Goal: Transaction & Acquisition: Purchase product/service

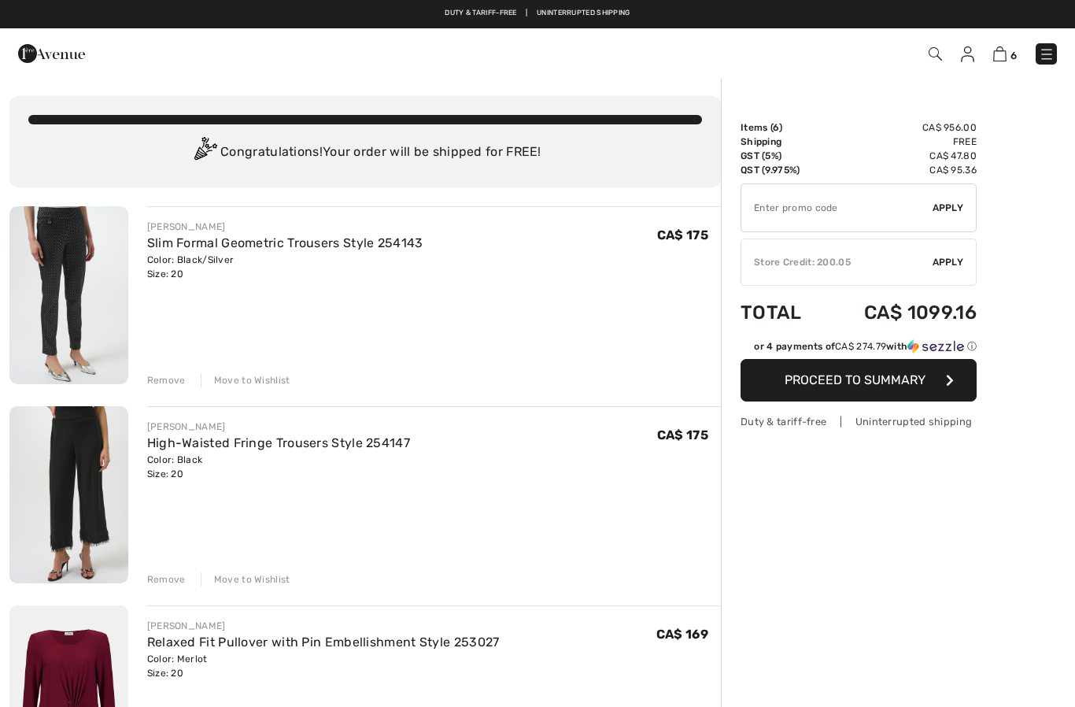
click at [169, 379] on div "Remove" at bounding box center [166, 380] width 39 height 14
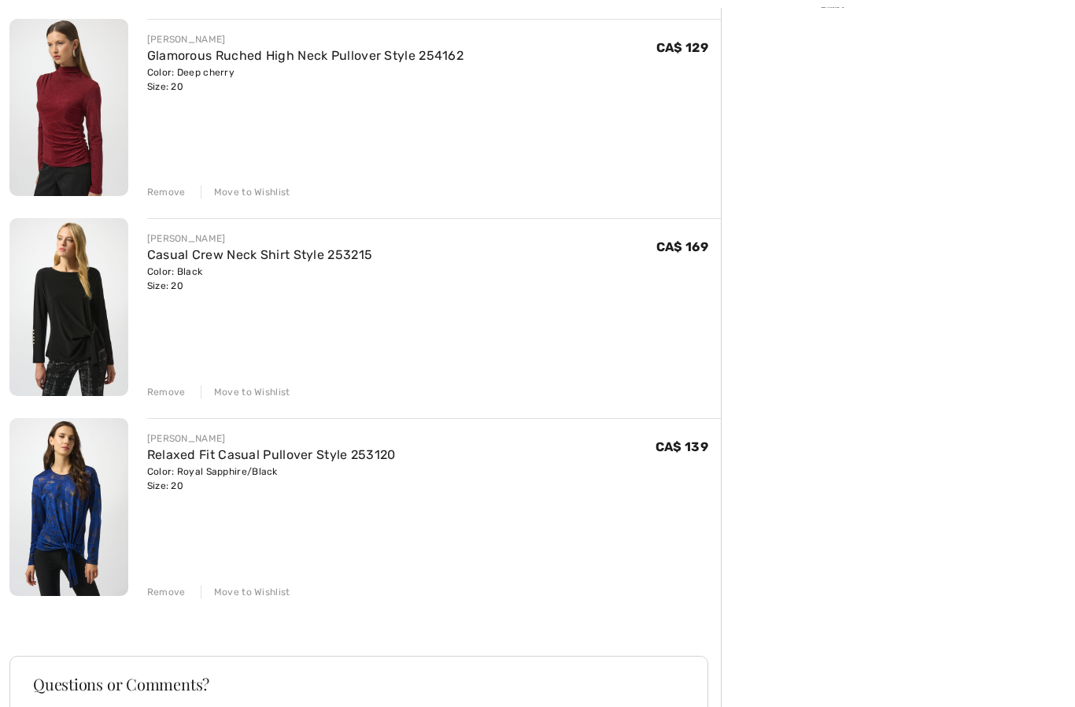
scroll to position [587, 0]
click at [46, 492] on img at bounding box center [68, 507] width 119 height 178
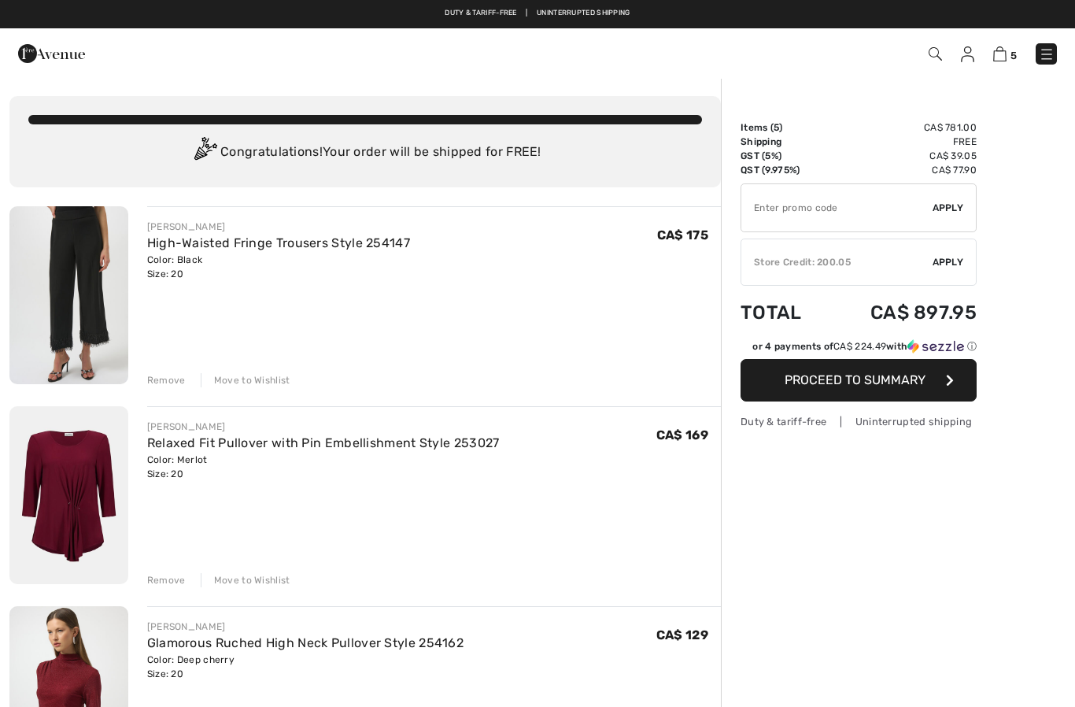
click at [970, 61] on img at bounding box center [967, 54] width 13 height 16
click at [962, 60] on img at bounding box center [967, 54] width 13 height 16
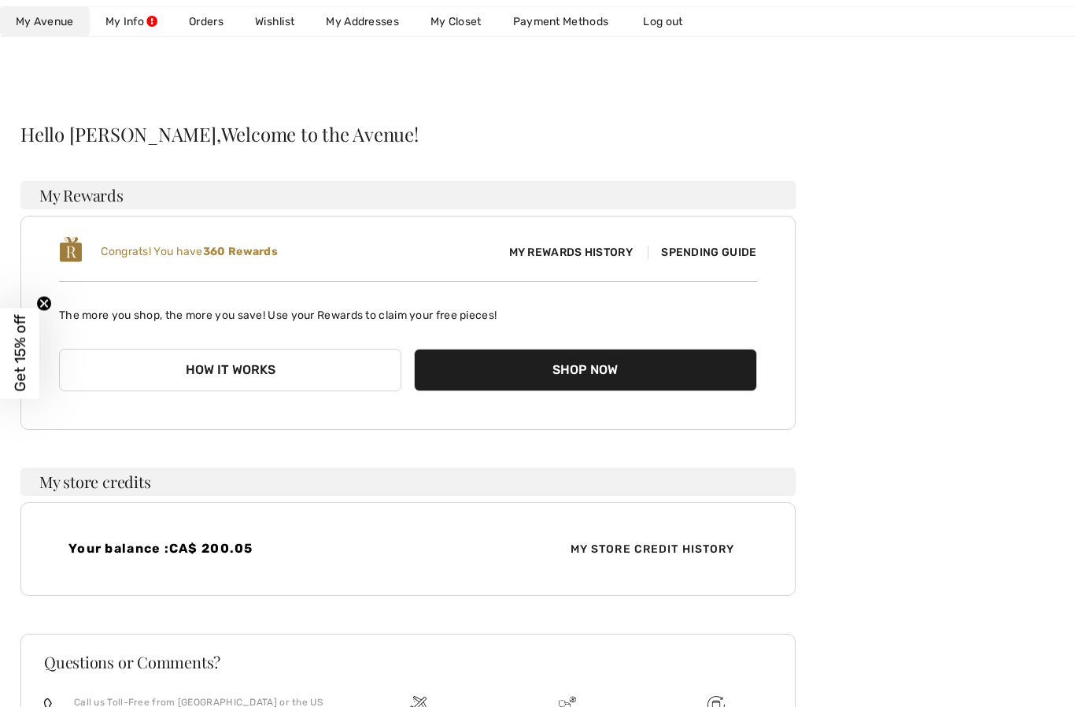
scroll to position [57, 0]
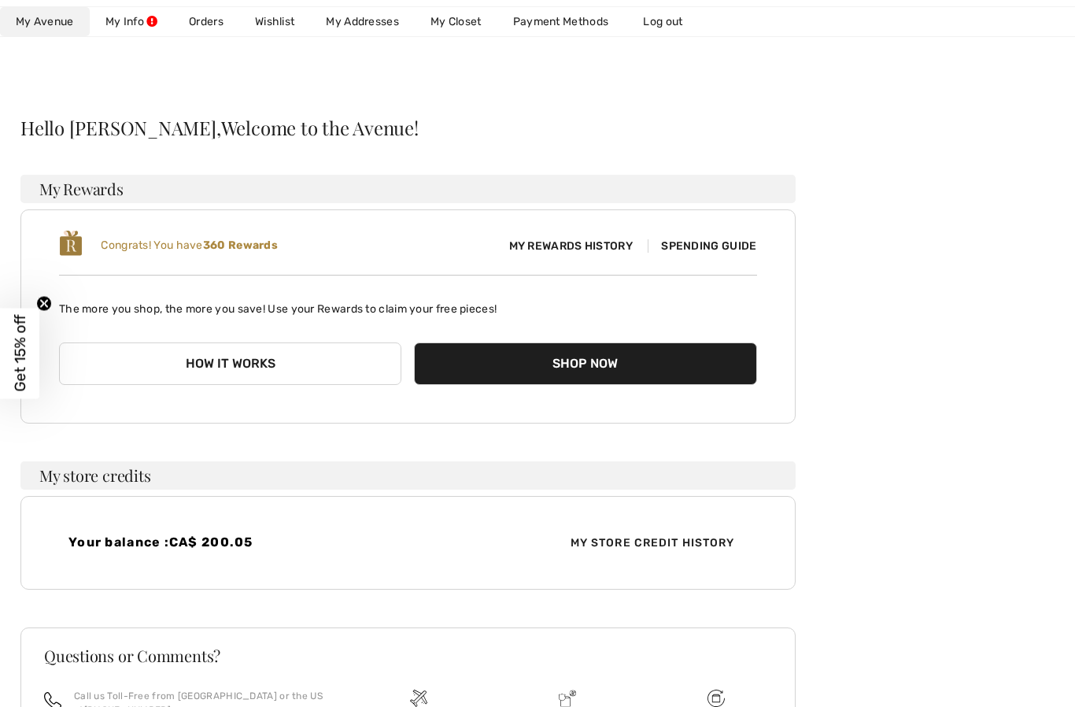
click at [467, 30] on link "My Closet" at bounding box center [456, 21] width 83 height 29
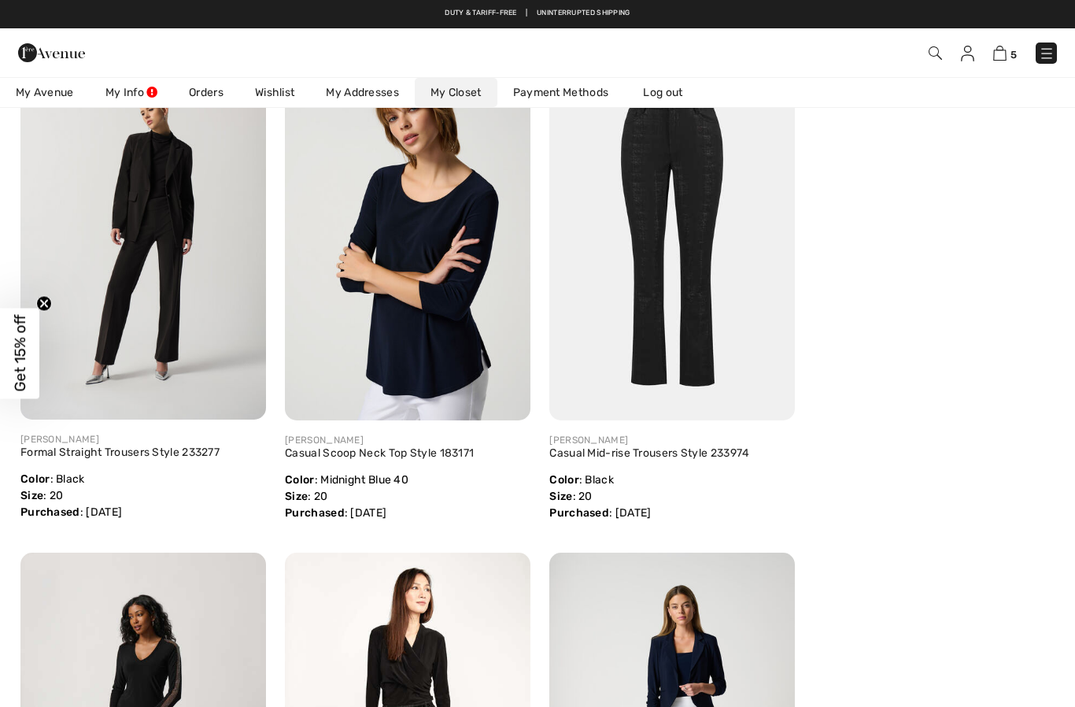
scroll to position [4813, 0]
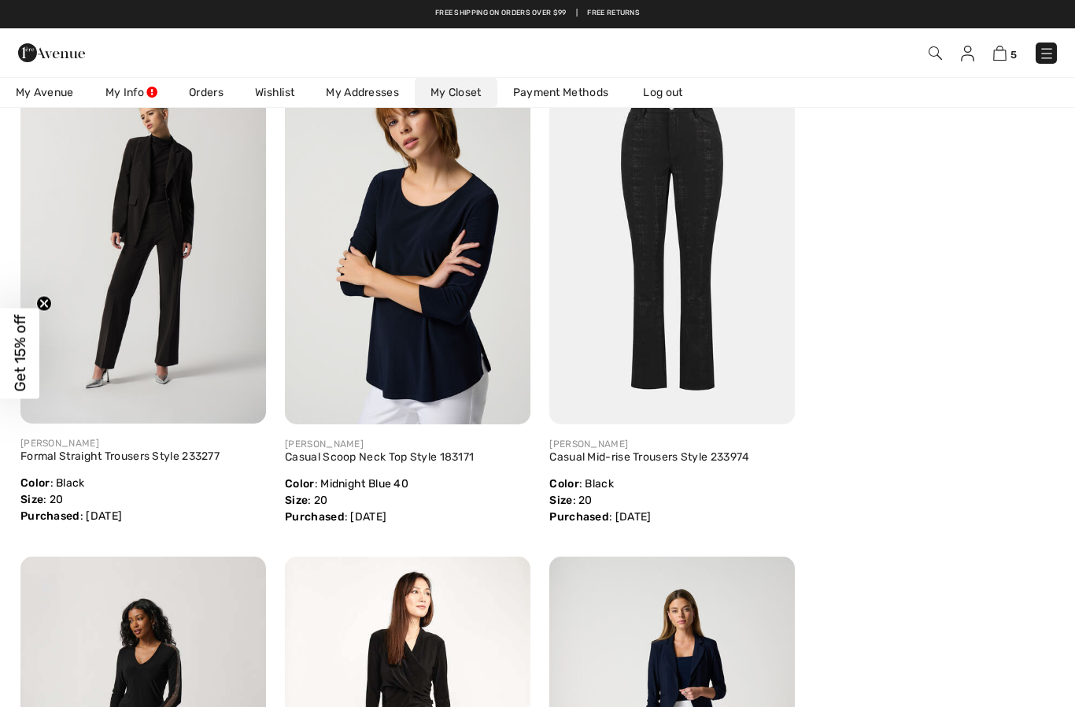
click at [114, 325] on img at bounding box center [143, 240] width 246 height 368
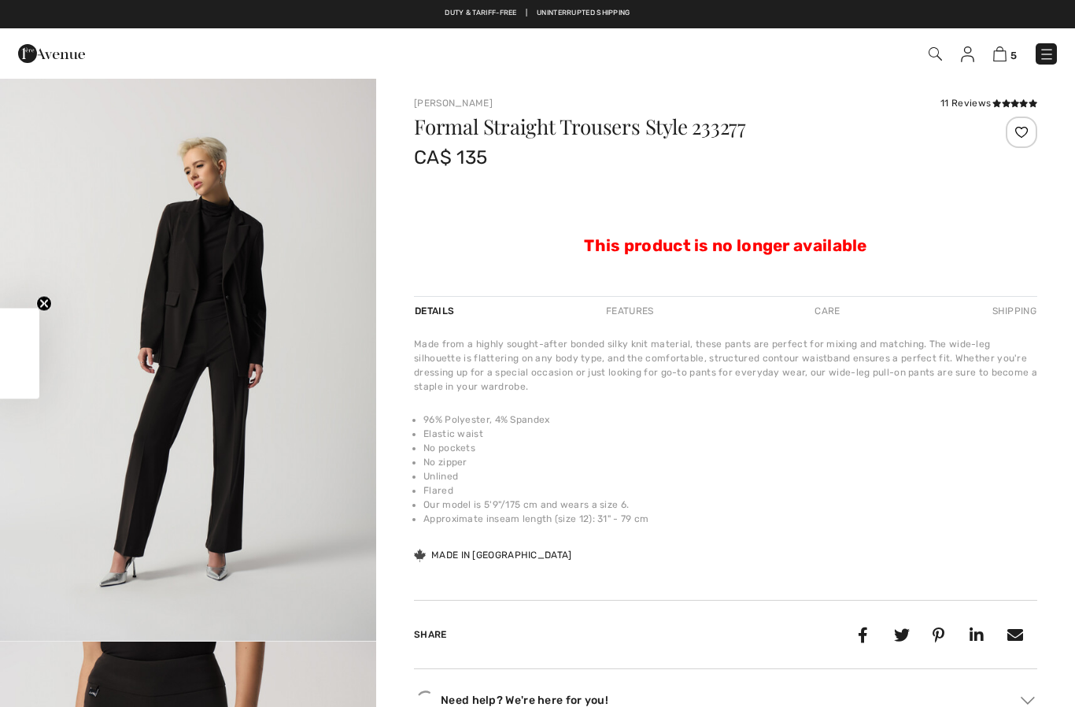
checkbox input "true"
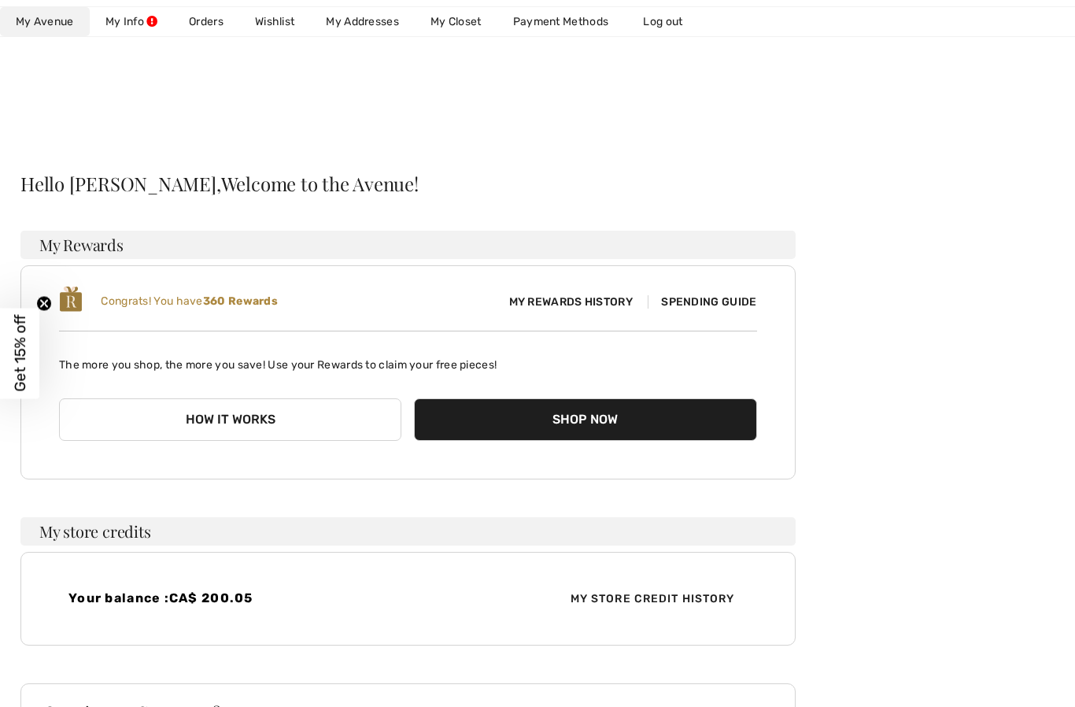
click at [456, 18] on link "My Closet" at bounding box center [456, 21] width 83 height 29
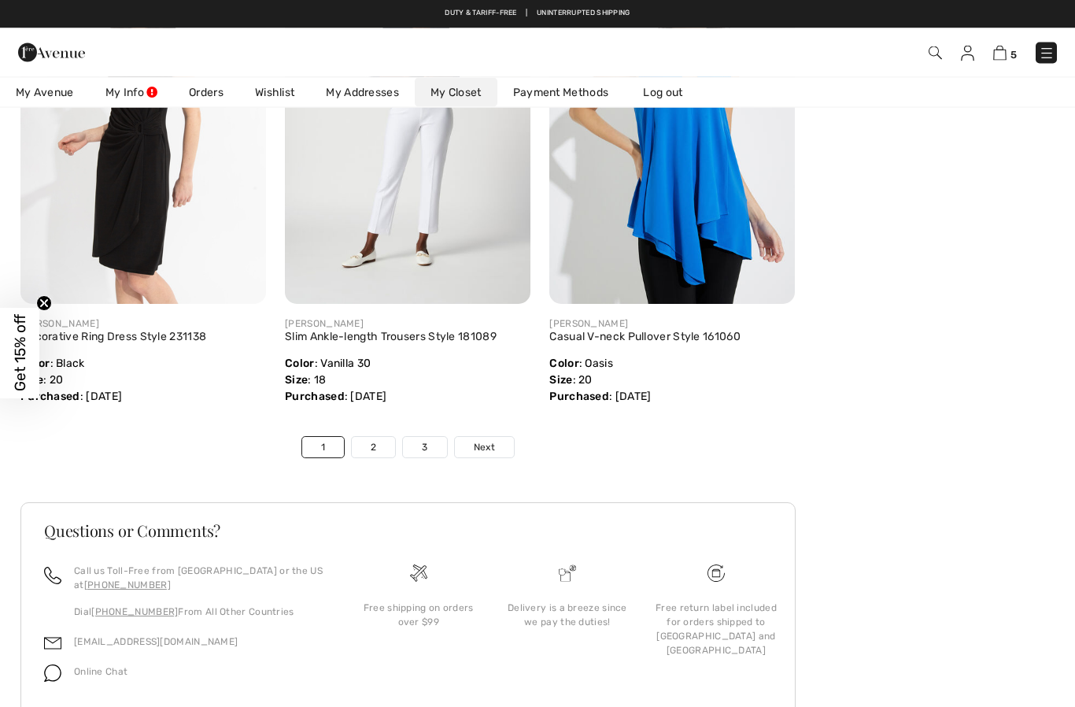
scroll to position [5946, 0]
click at [381, 445] on link "2" at bounding box center [373, 448] width 43 height 20
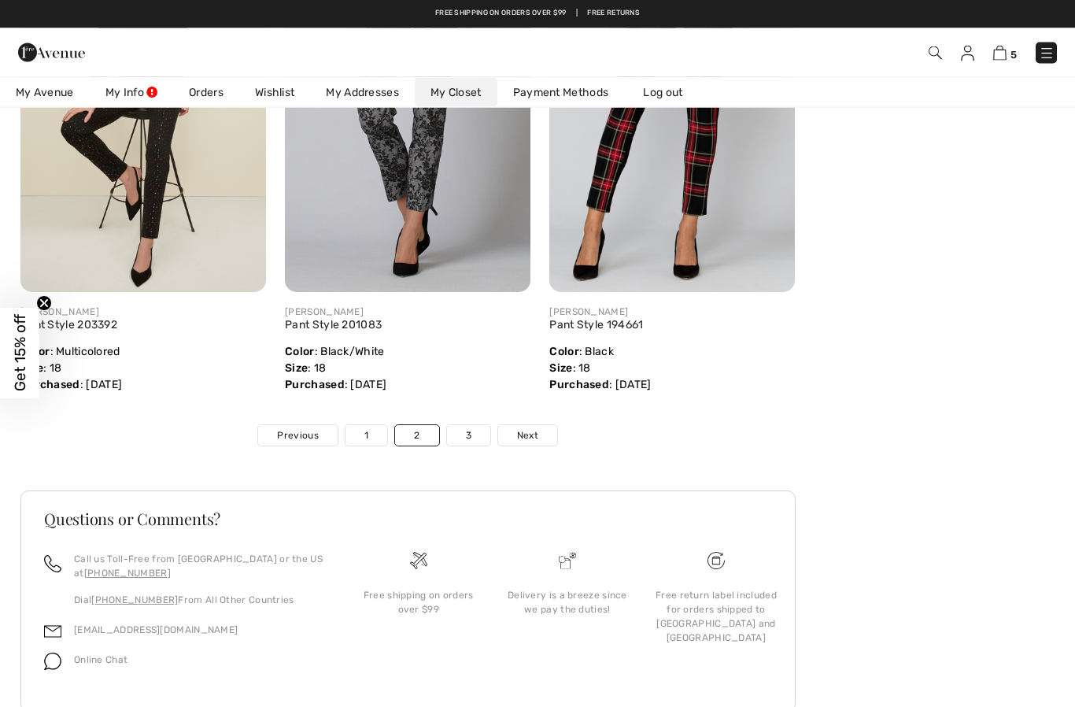
scroll to position [5900, 0]
click at [475, 446] on link "3" at bounding box center [468, 436] width 43 height 20
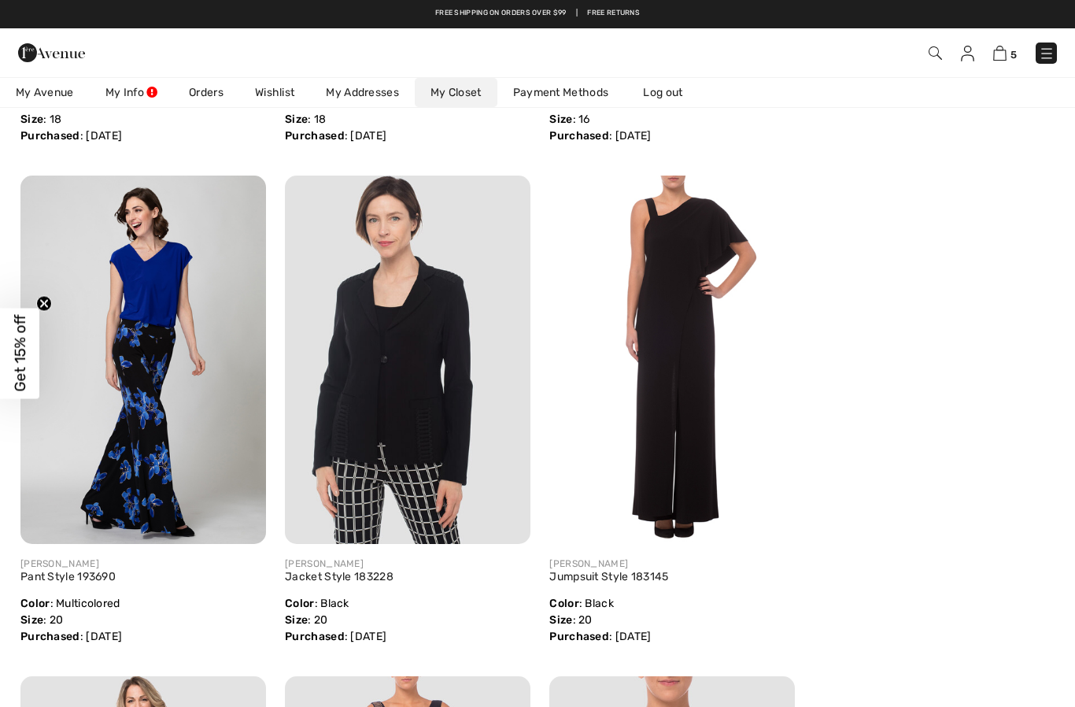
scroll to position [0, 0]
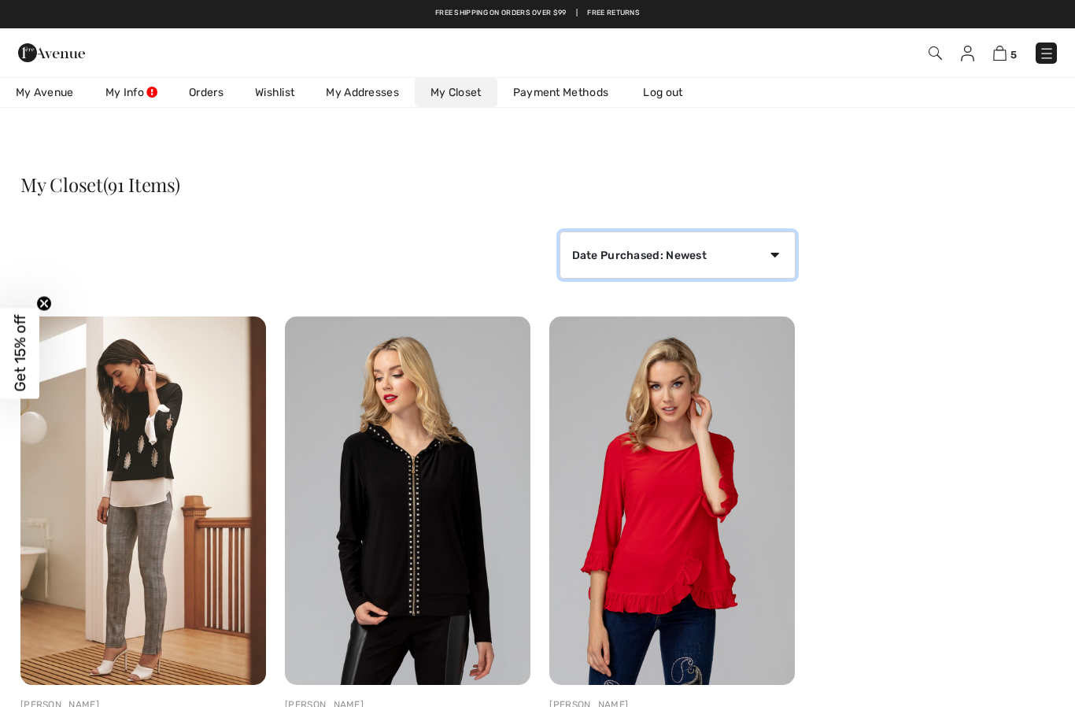
click at [772, 262] on select "Date Purchased: Newest Date Purchased: Oldest Price: High to Low Price: Low to …" at bounding box center [678, 254] width 236 height 47
select select "purchase-oldest"
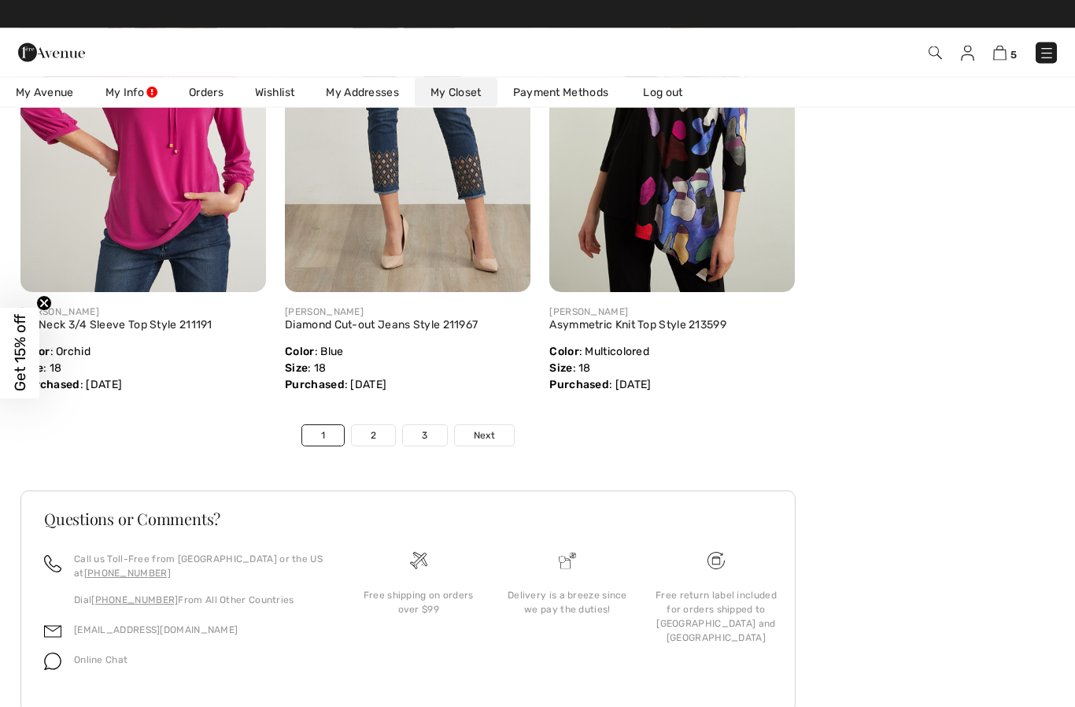
scroll to position [5900, 0]
click at [379, 446] on link "2" at bounding box center [373, 436] width 43 height 20
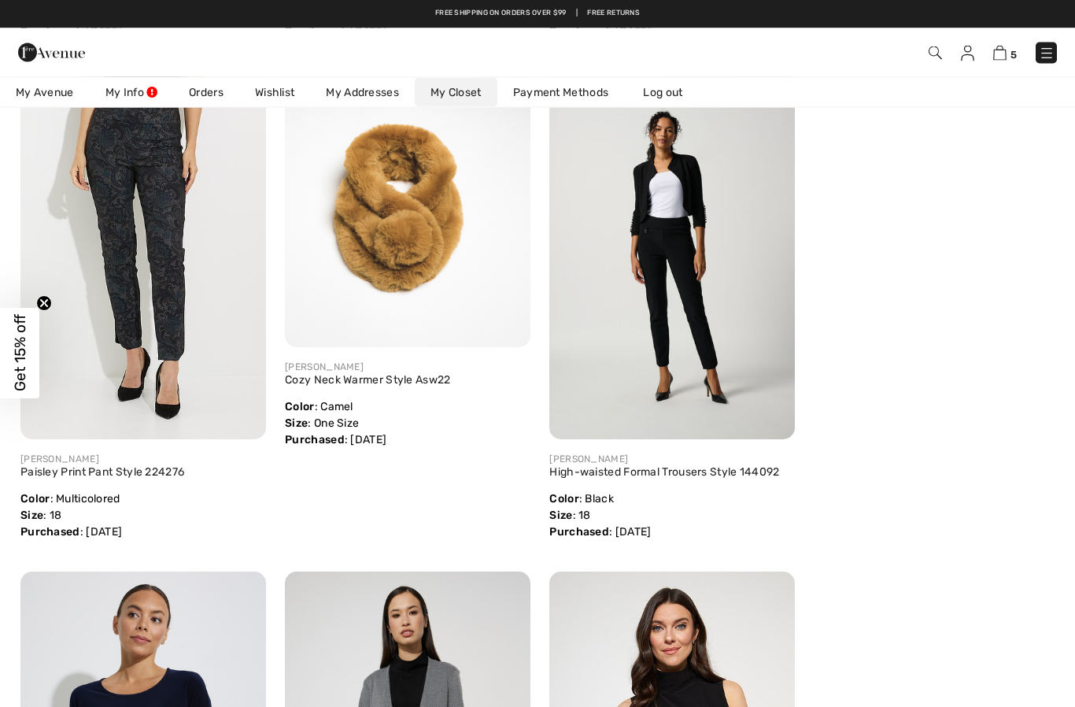
scroll to position [0, 0]
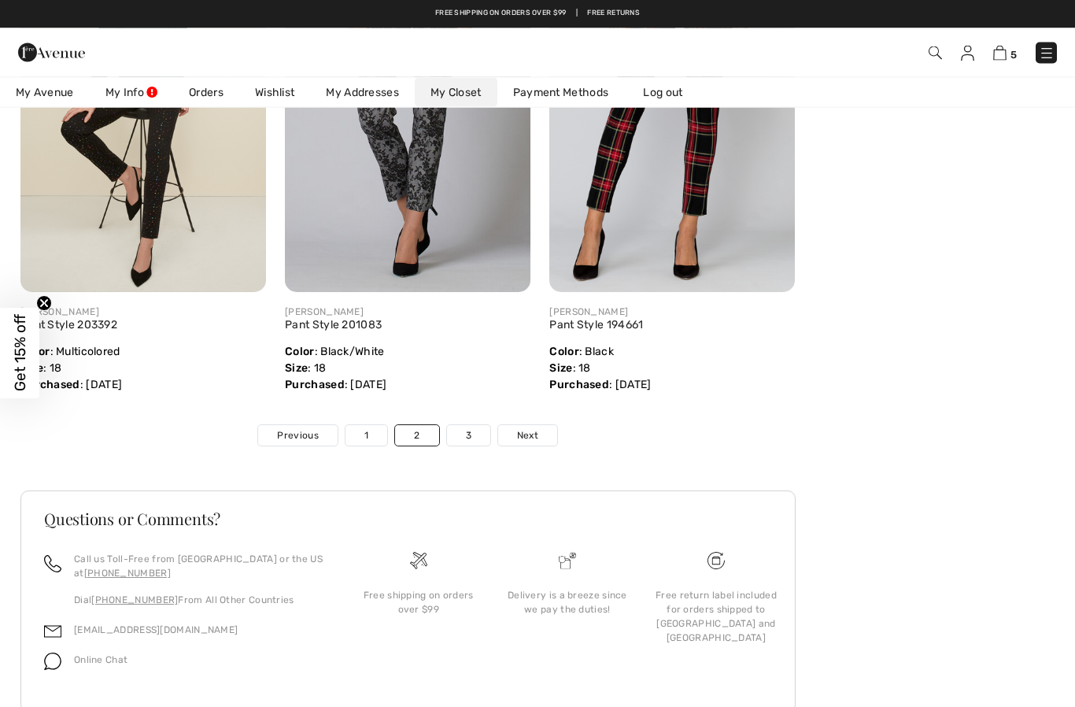
click at [471, 445] on link "3" at bounding box center [468, 436] width 43 height 20
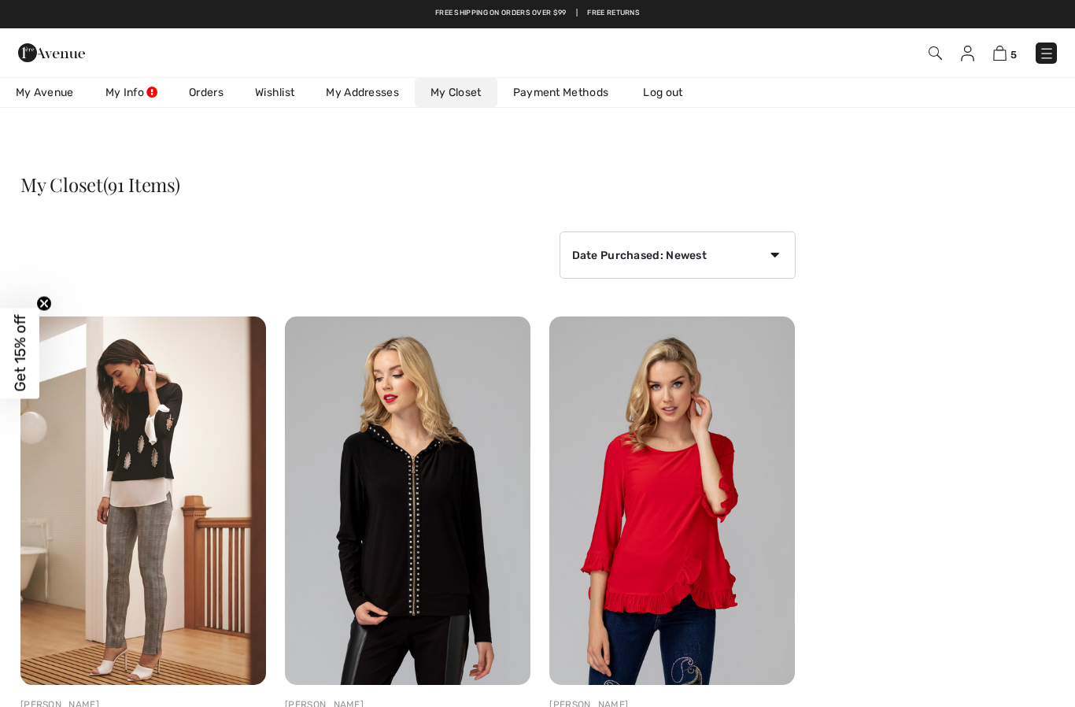
click at [484, 88] on link "My Closet" at bounding box center [456, 92] width 83 height 29
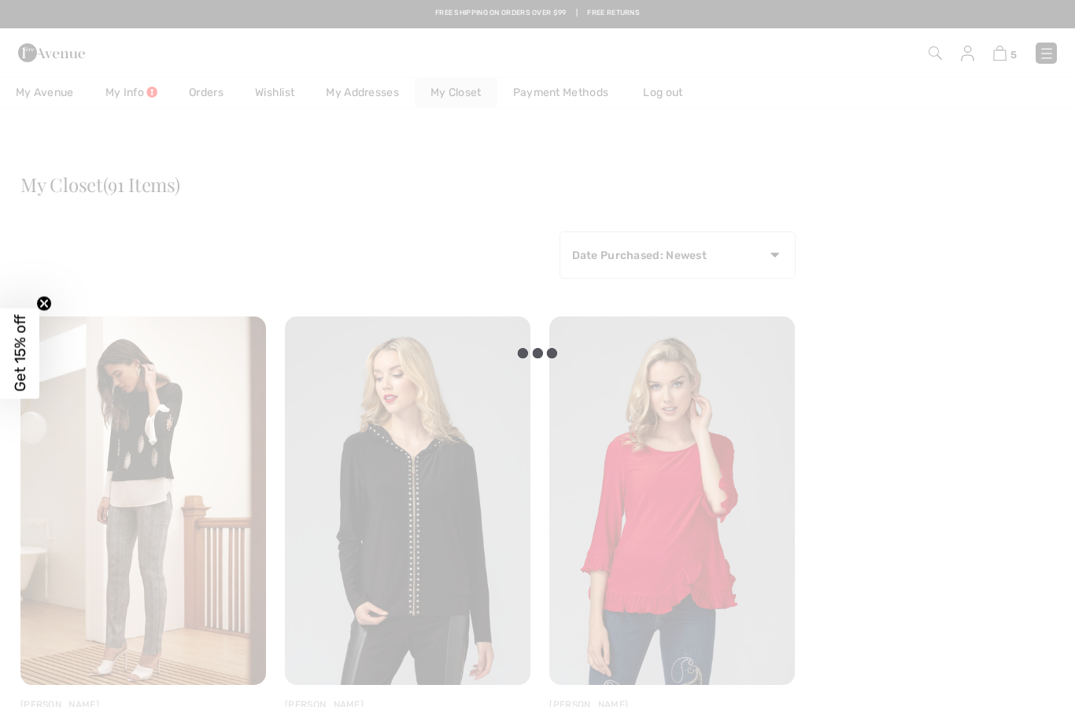
click at [775, 257] on div at bounding box center [537, 353] width 1075 height 707
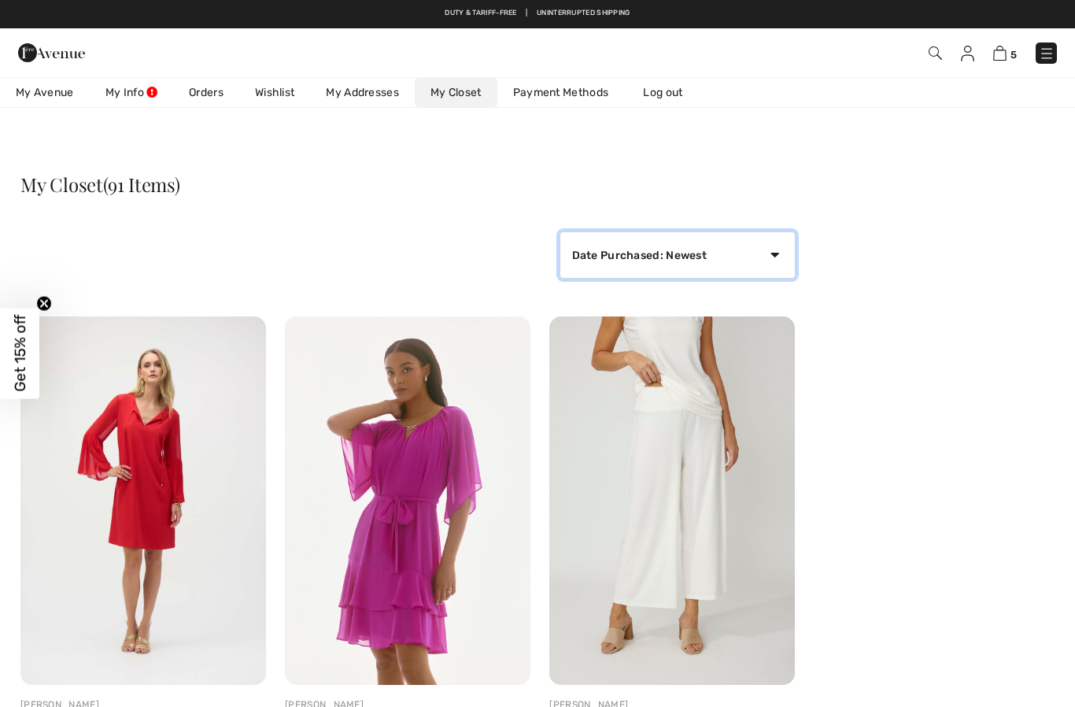
click at [779, 256] on select "Date Purchased: Newest Date Purchased: Oldest Price: High to Low Price: Low to …" at bounding box center [678, 254] width 236 height 47
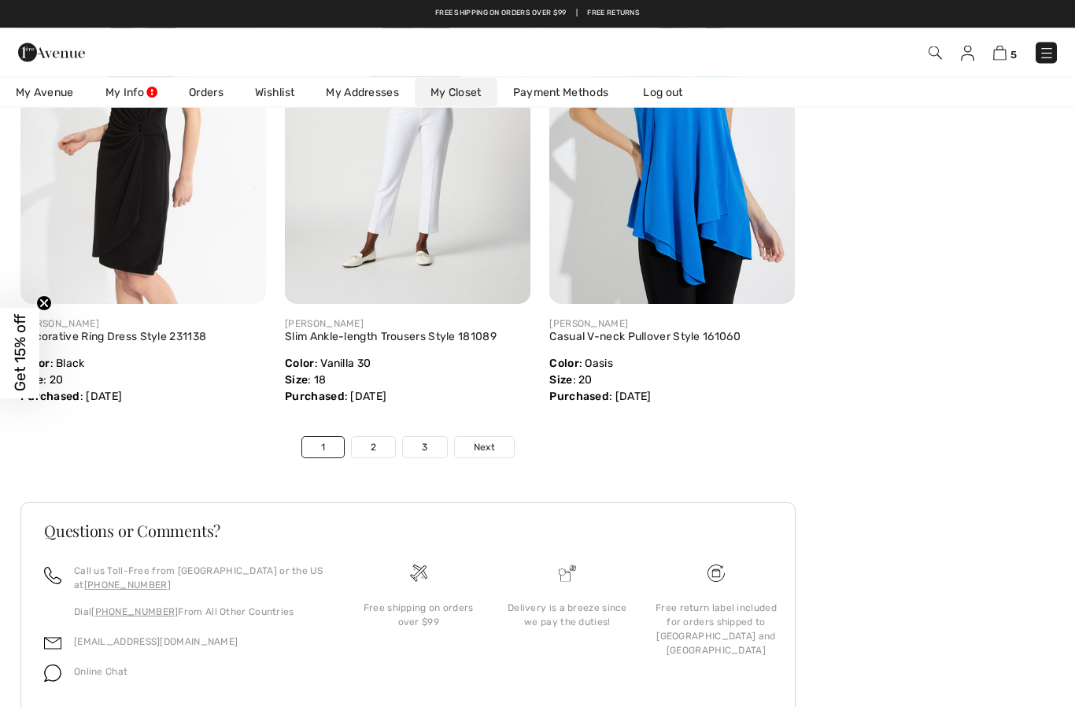
scroll to position [5946, 0]
click at [371, 447] on link "2" at bounding box center [373, 448] width 43 height 20
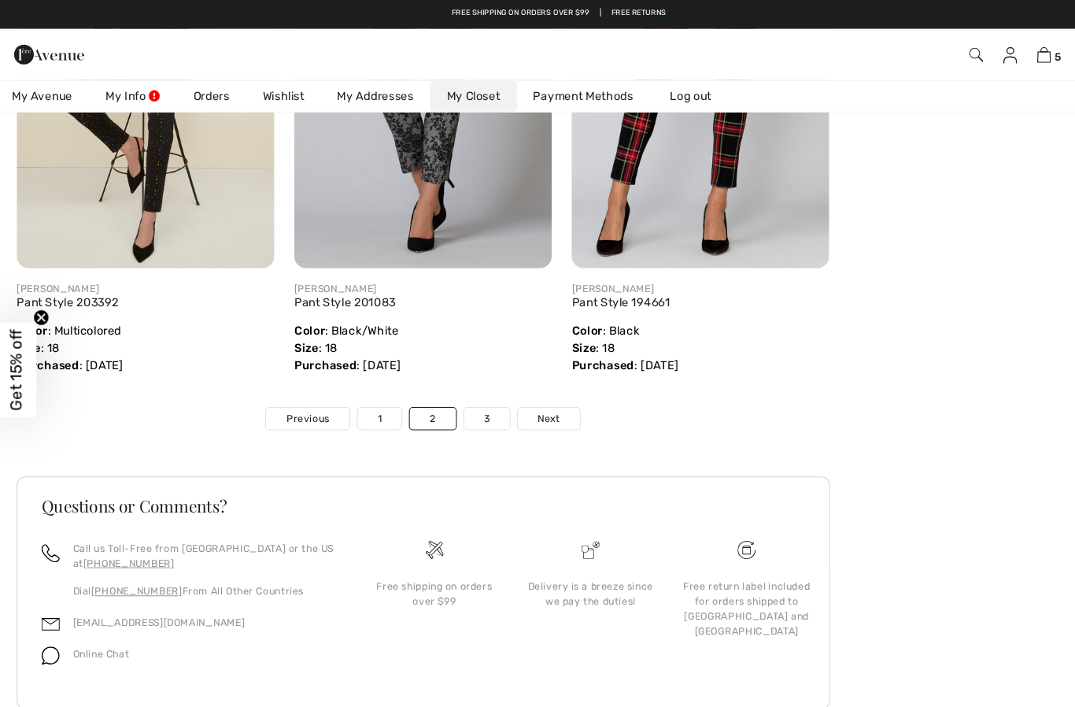
scroll to position [5936, 0]
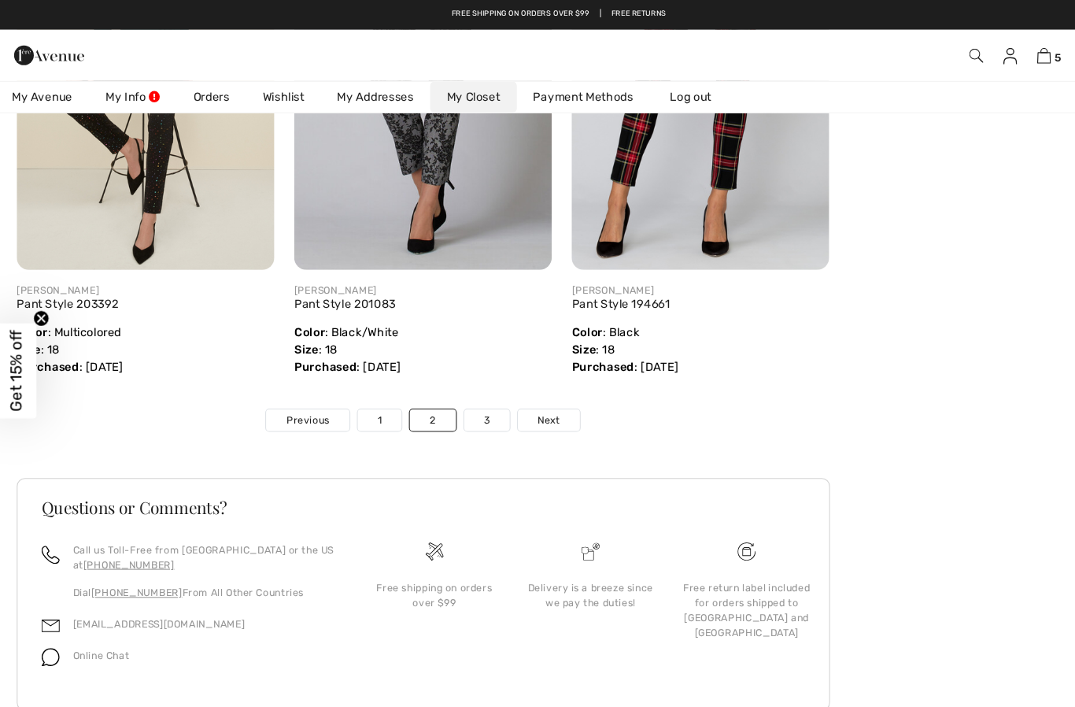
click at [471, 408] on link "3" at bounding box center [468, 400] width 43 height 20
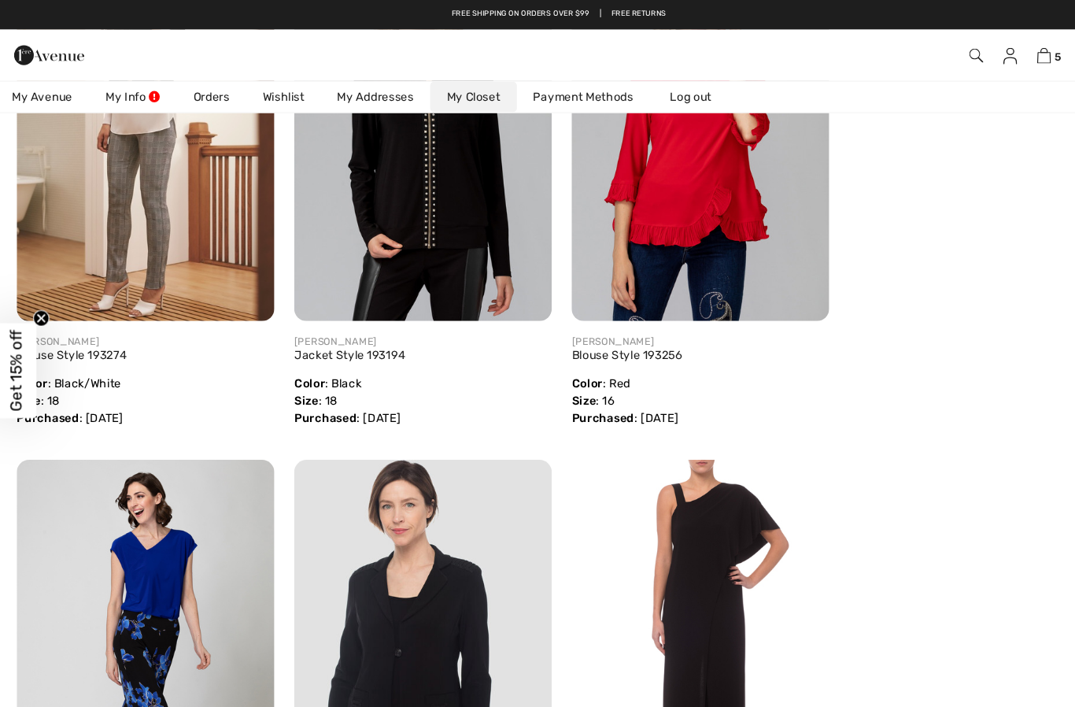
scroll to position [0, 0]
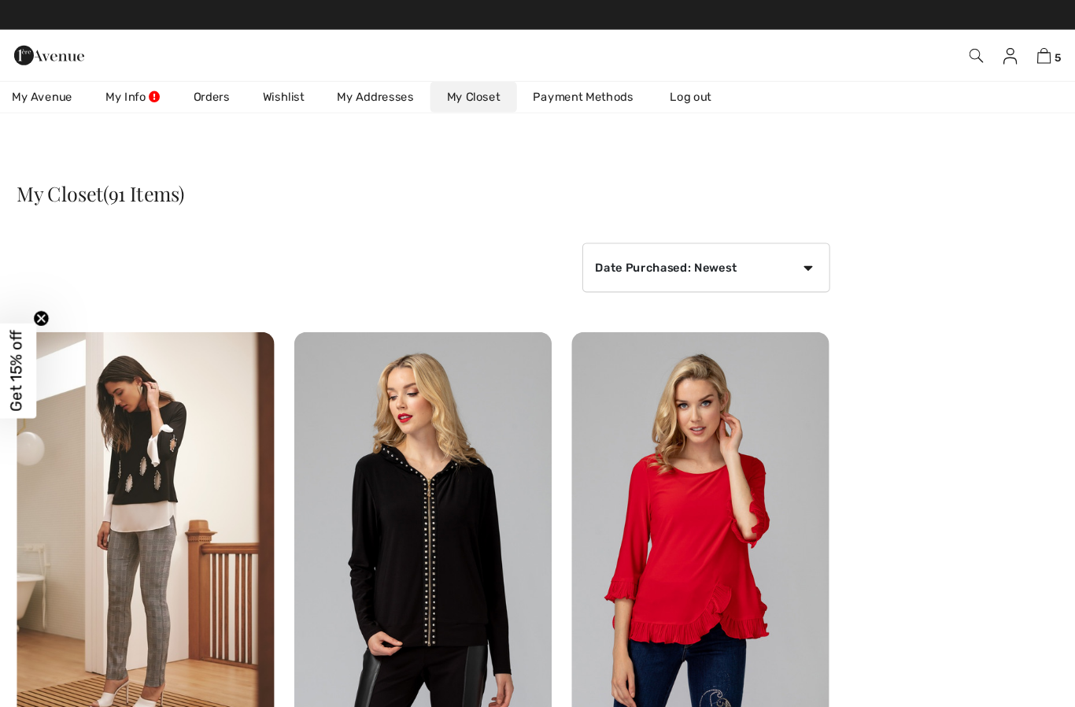
click at [999, 56] on img at bounding box center [999, 53] width 13 height 15
click at [993, 60] on img at bounding box center [999, 53] width 13 height 15
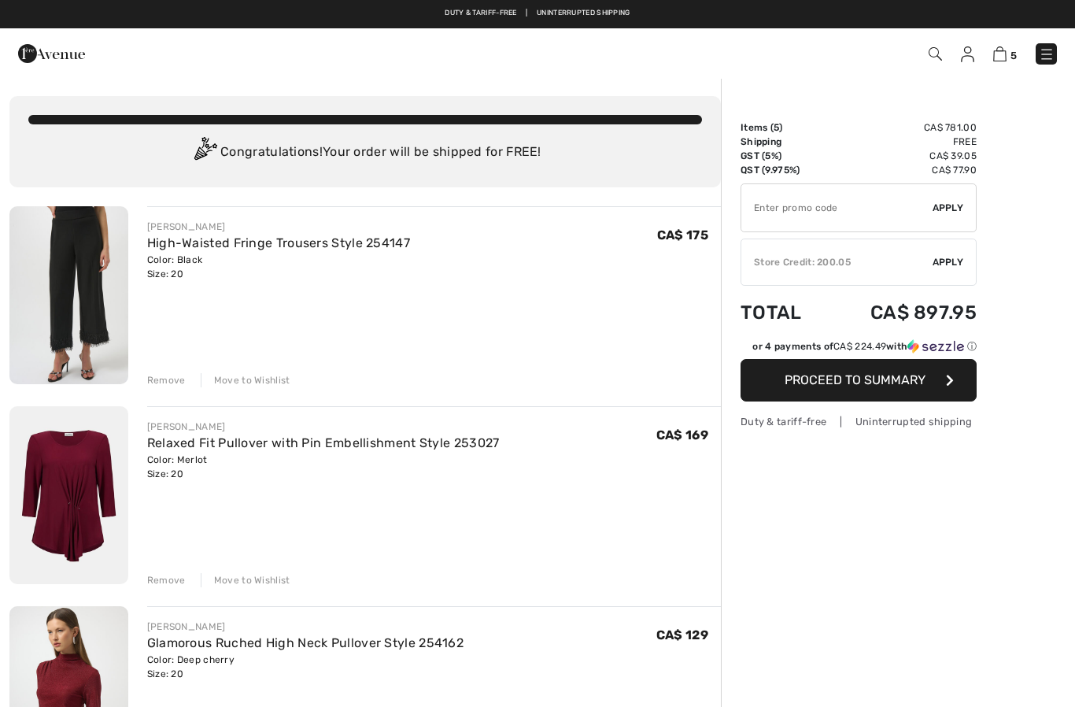
click at [101, 504] on img at bounding box center [68, 495] width 119 height 178
click at [244, 441] on link "Relaxed Fit Pullover with Pin Embellishment Style 253027" at bounding box center [323, 442] width 353 height 15
click at [81, 471] on img at bounding box center [68, 495] width 119 height 178
click at [74, 485] on img at bounding box center [68, 495] width 119 height 178
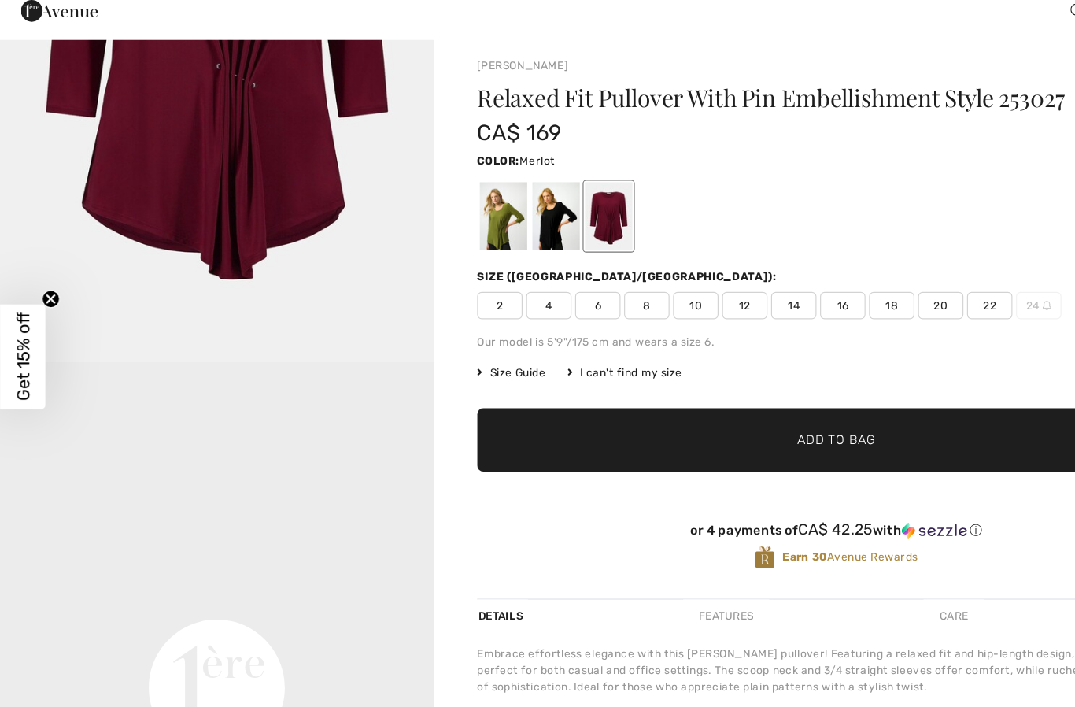
scroll to position [388, 0]
click at [484, 202] on div at bounding box center [482, 231] width 41 height 59
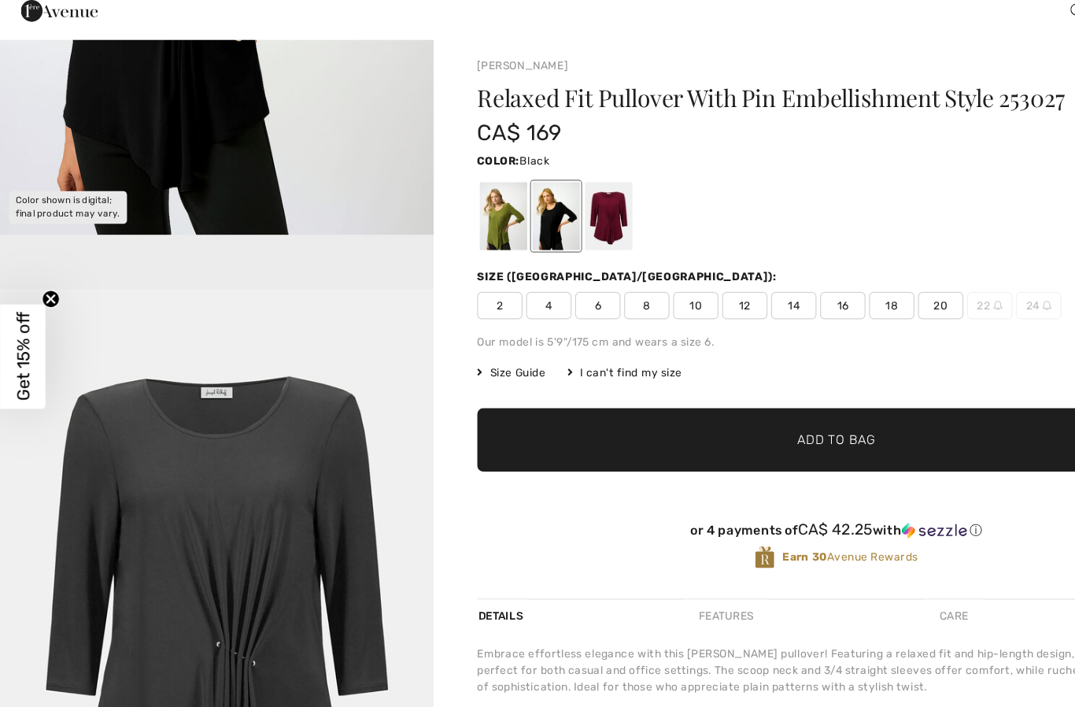
scroll to position [0, 0]
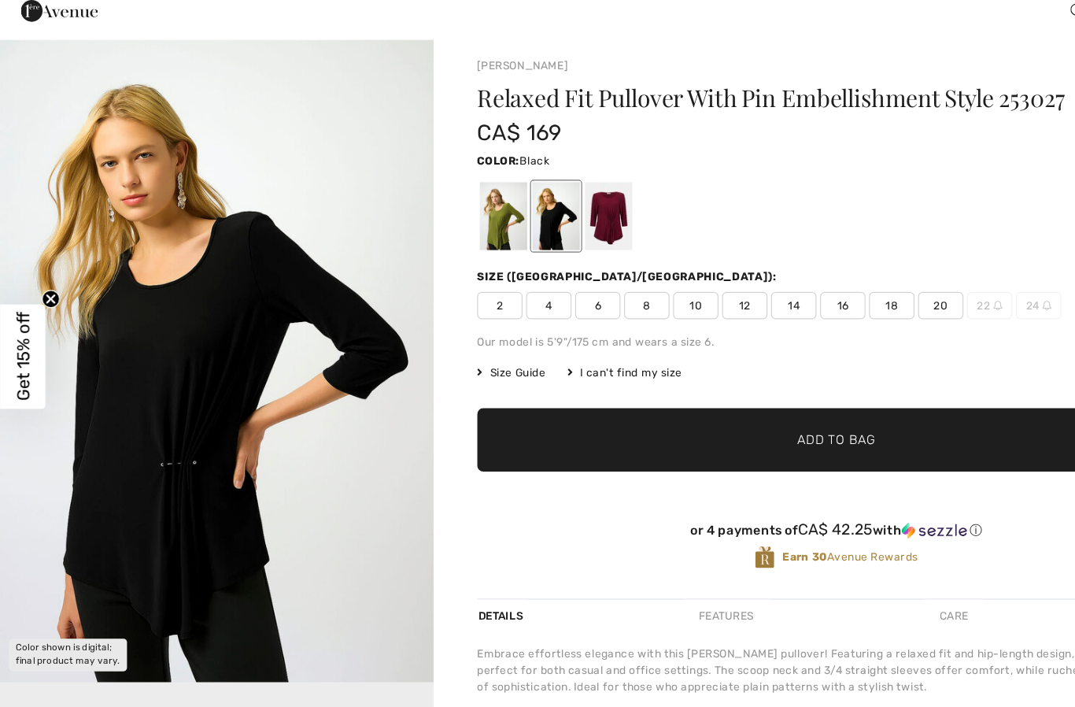
click at [446, 202] on div at bounding box center [436, 231] width 41 height 59
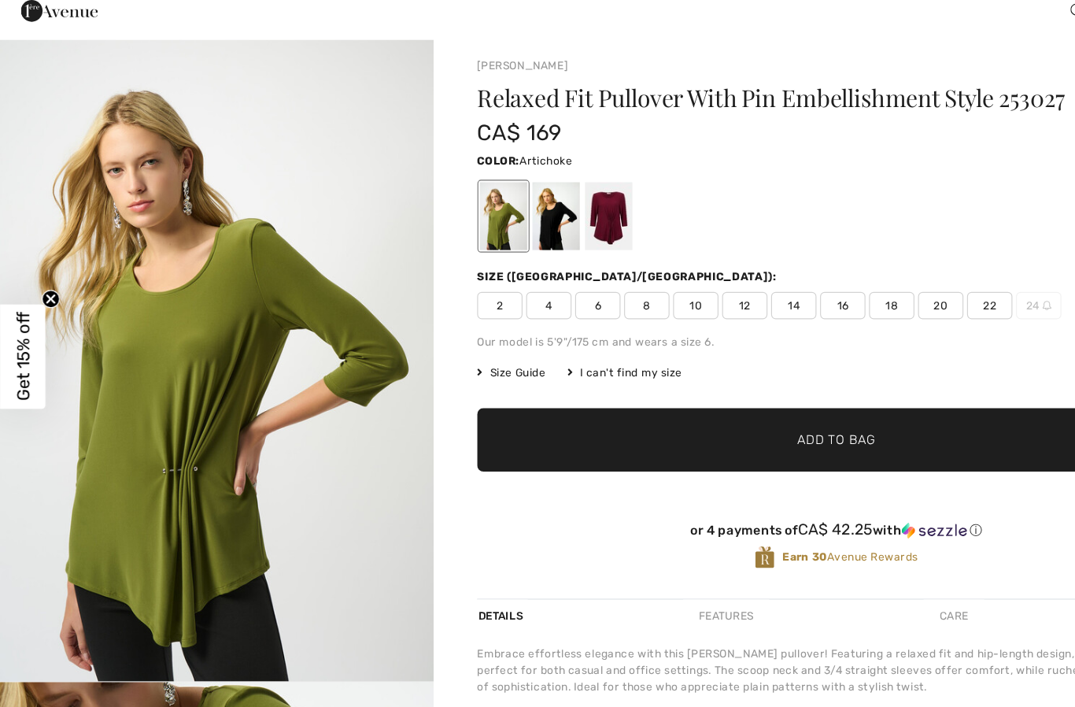
click at [526, 202] on div at bounding box center [528, 231] width 41 height 59
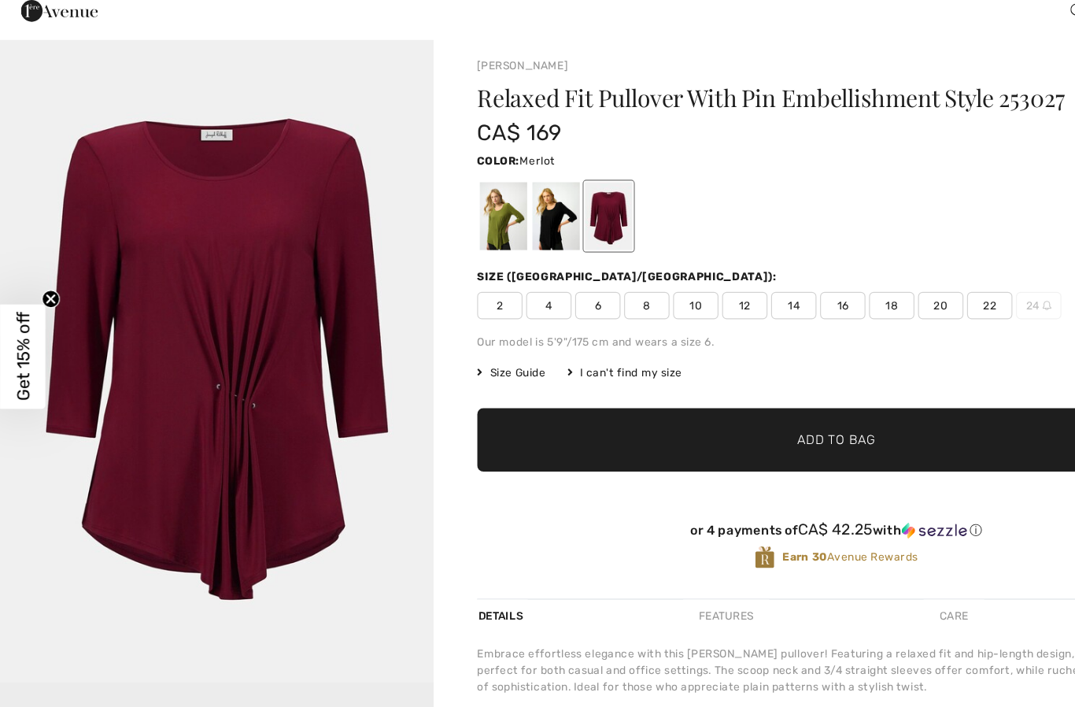
click at [881, 174] on div "Color: Merlot" at bounding box center [725, 183] width 623 height 19
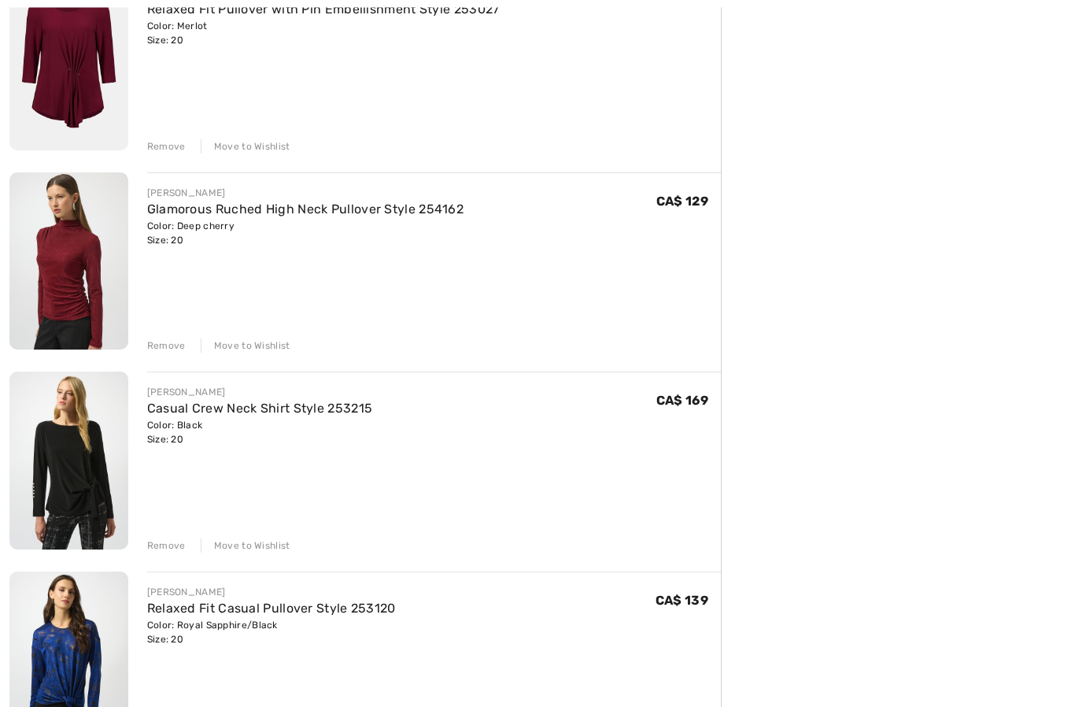
scroll to position [429, 0]
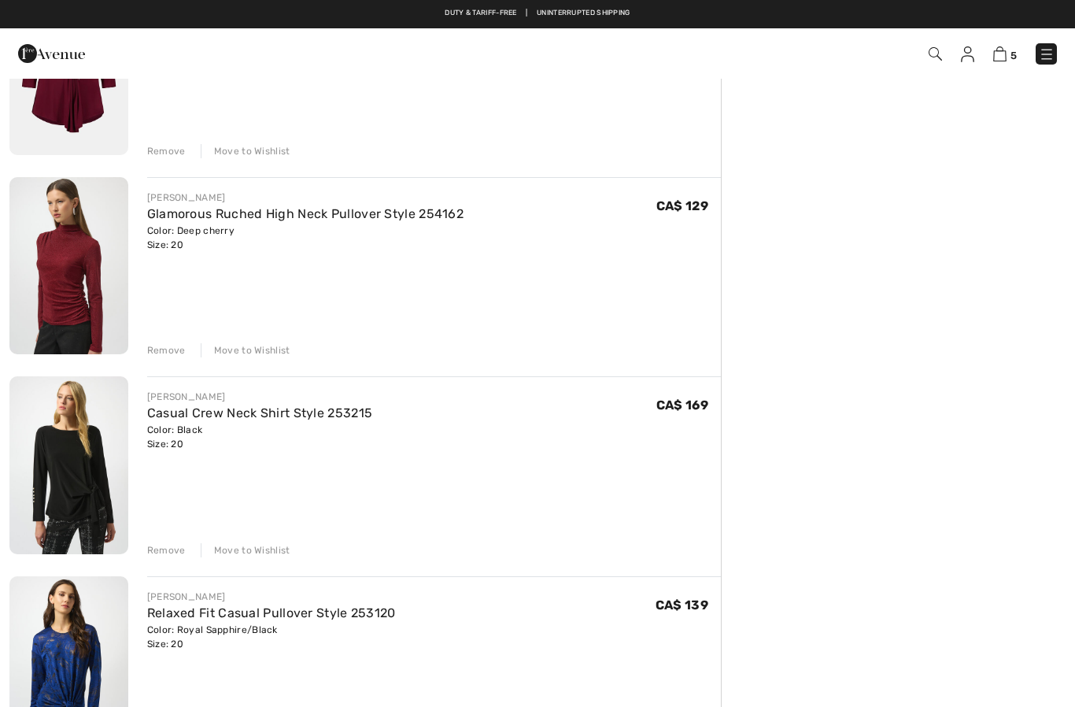
click at [52, 272] on img at bounding box center [68, 266] width 119 height 178
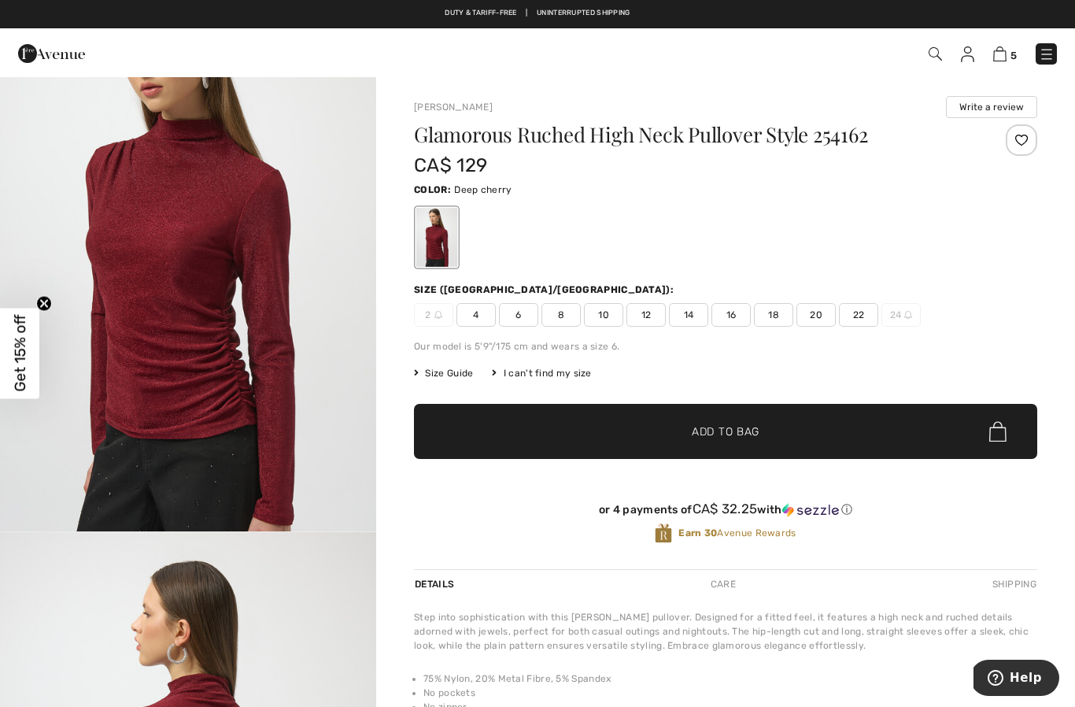
scroll to position [108, 0]
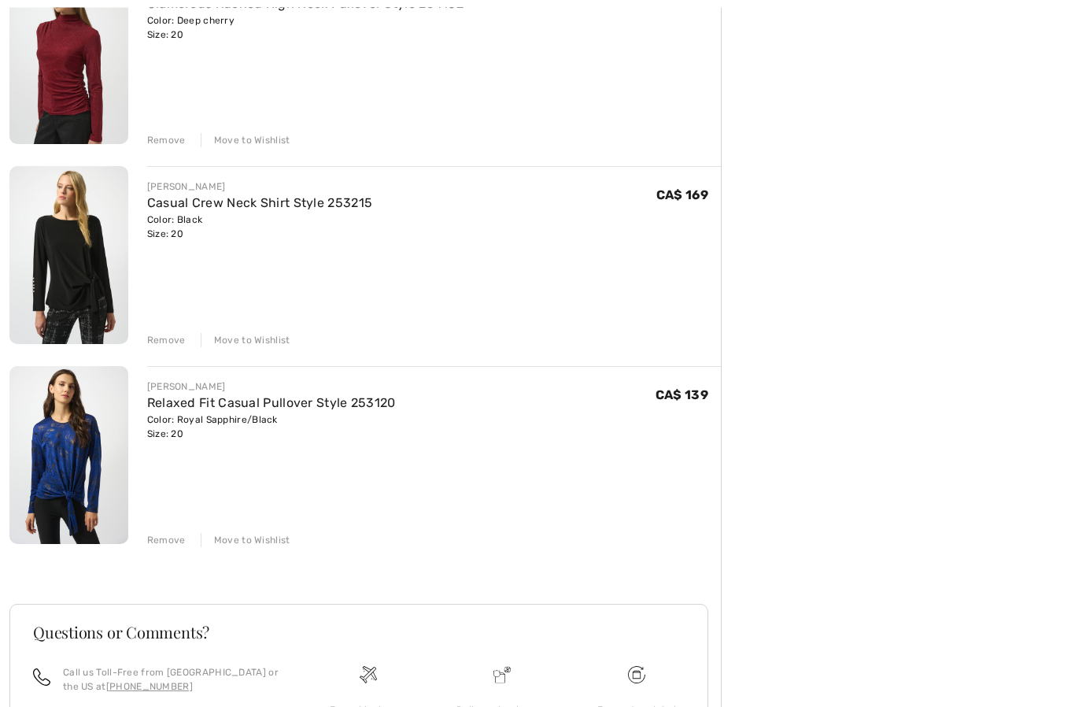
scroll to position [639, 0]
click at [62, 265] on img at bounding box center [68, 255] width 119 height 178
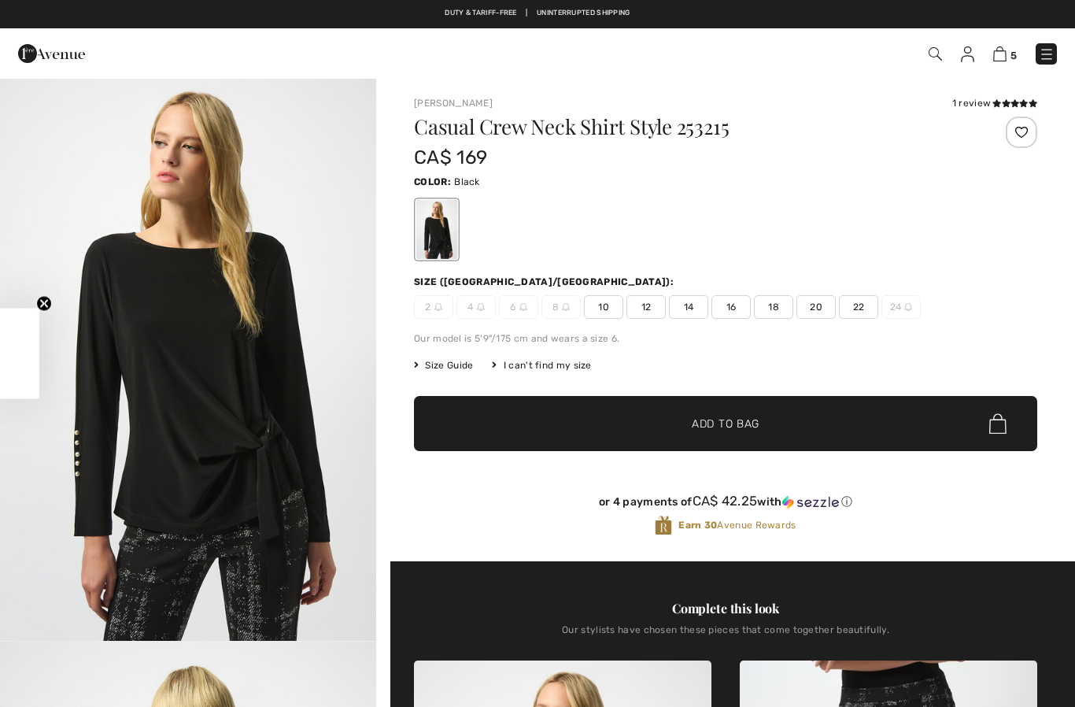
checkbox input "true"
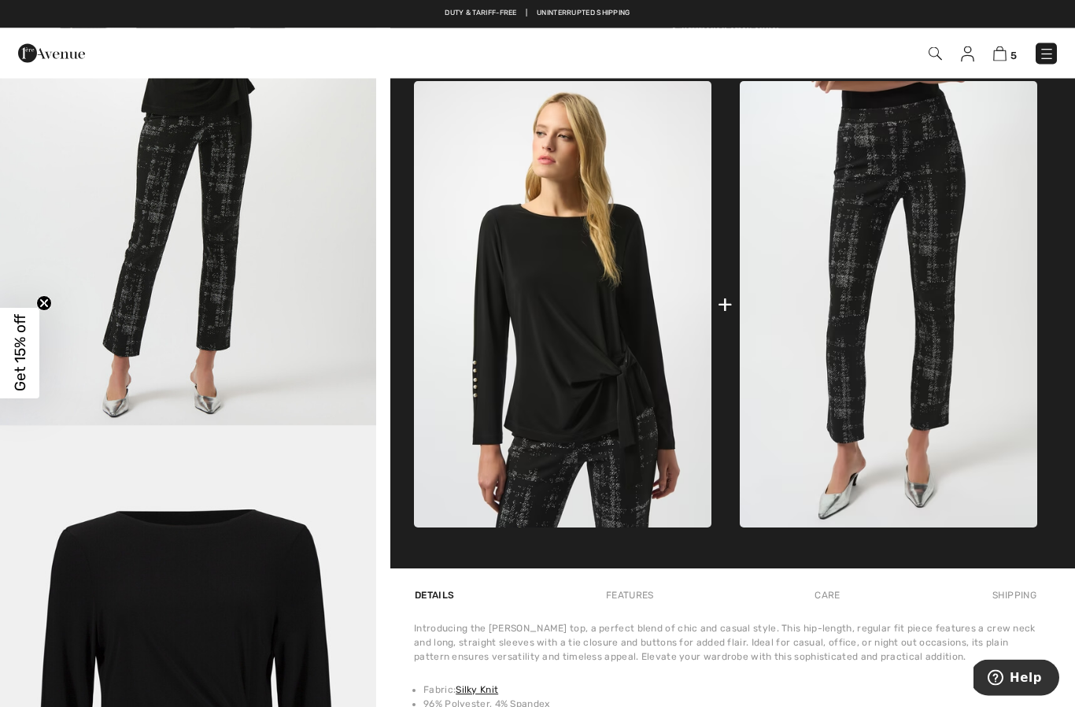
scroll to position [543, 0]
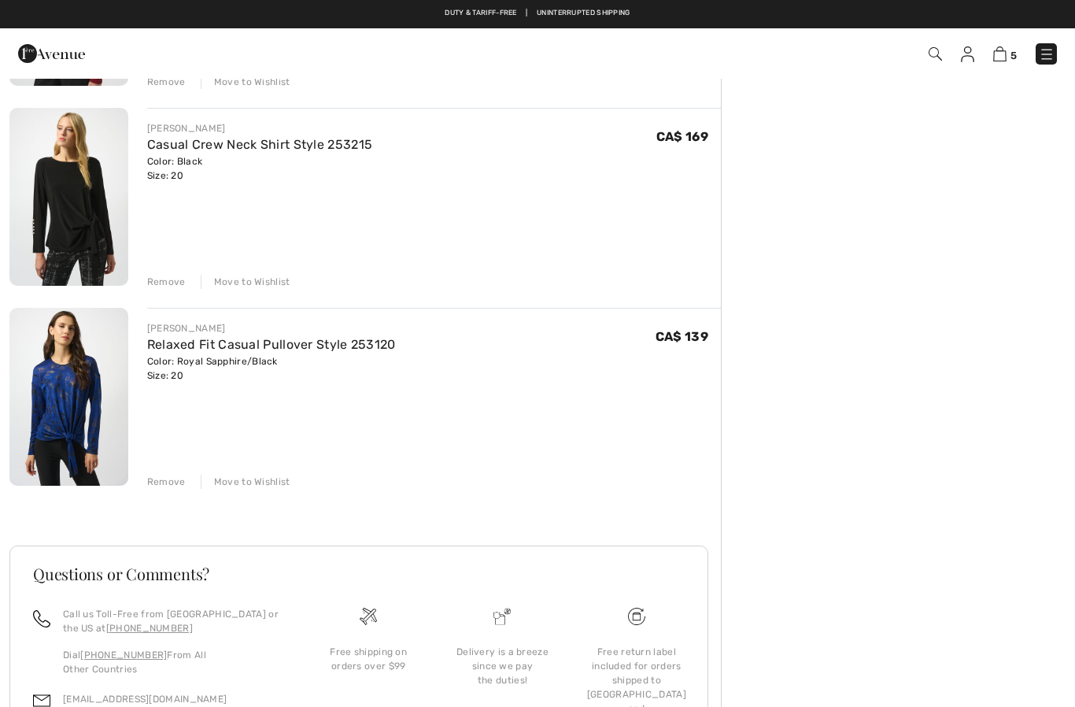
click at [87, 405] on img at bounding box center [68, 397] width 119 height 178
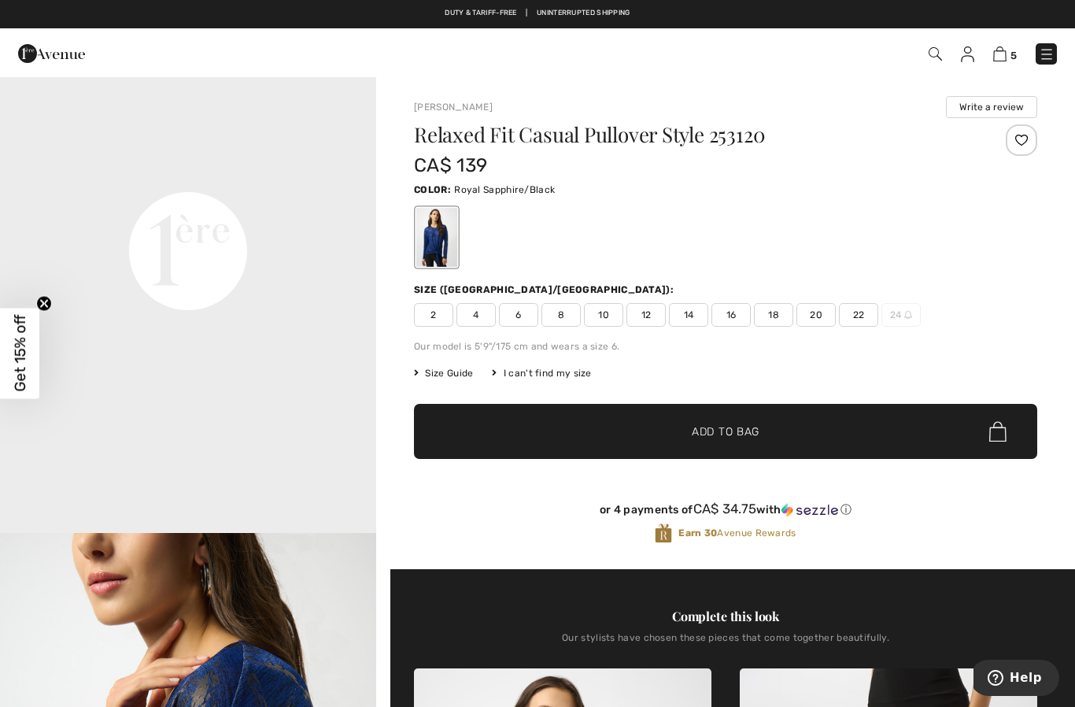
scroll to position [1240, 0]
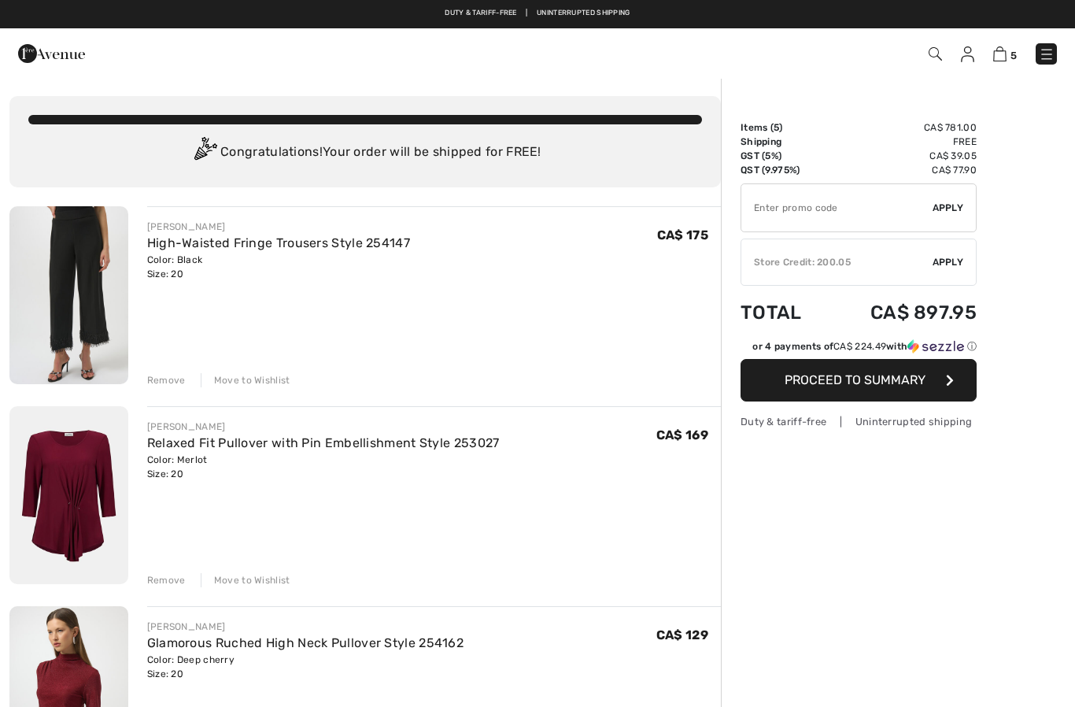
click at [80, 278] on img at bounding box center [68, 295] width 119 height 178
click at [175, 249] on link "High-Waisted Fringe Trousers Style 254147" at bounding box center [278, 242] width 263 height 15
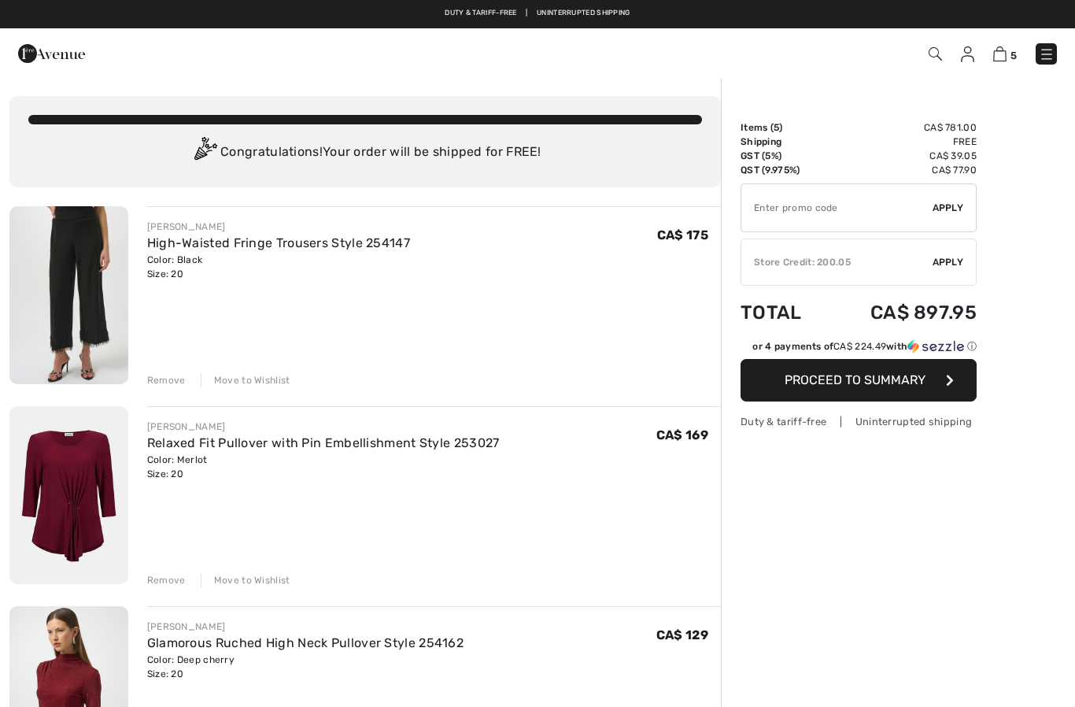
click at [1045, 58] on img at bounding box center [1047, 54] width 16 height 16
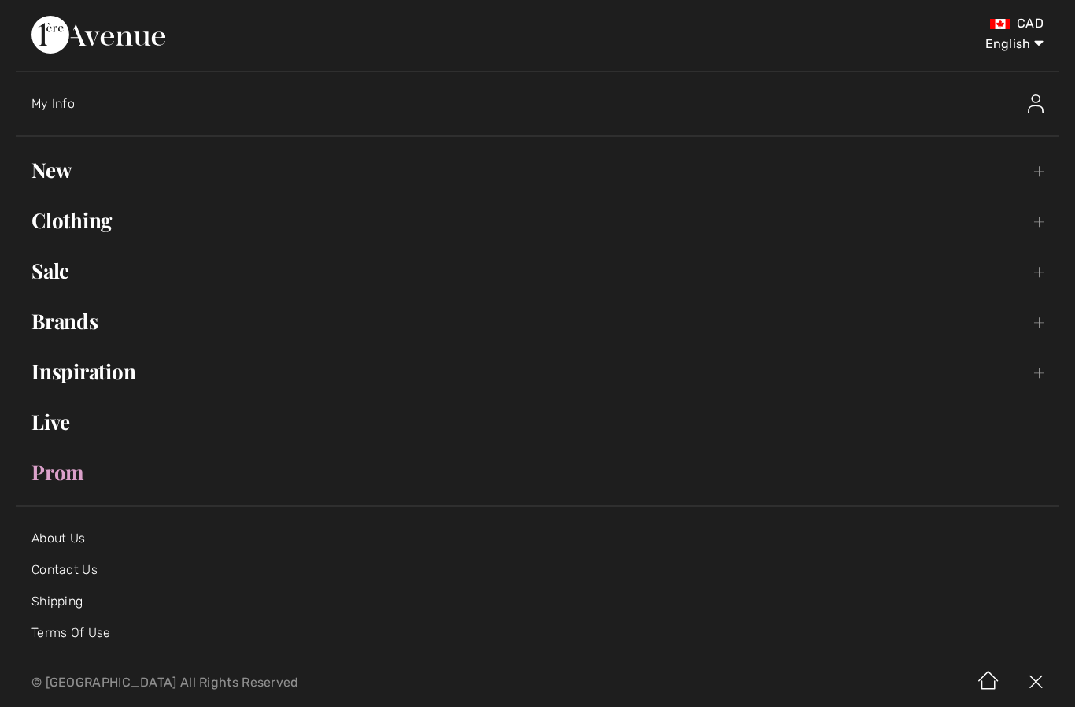
click at [1041, 43] on select "English Français" at bounding box center [1003, 40] width 82 height 47
select select "[URL][DOMAIN_NAME]"
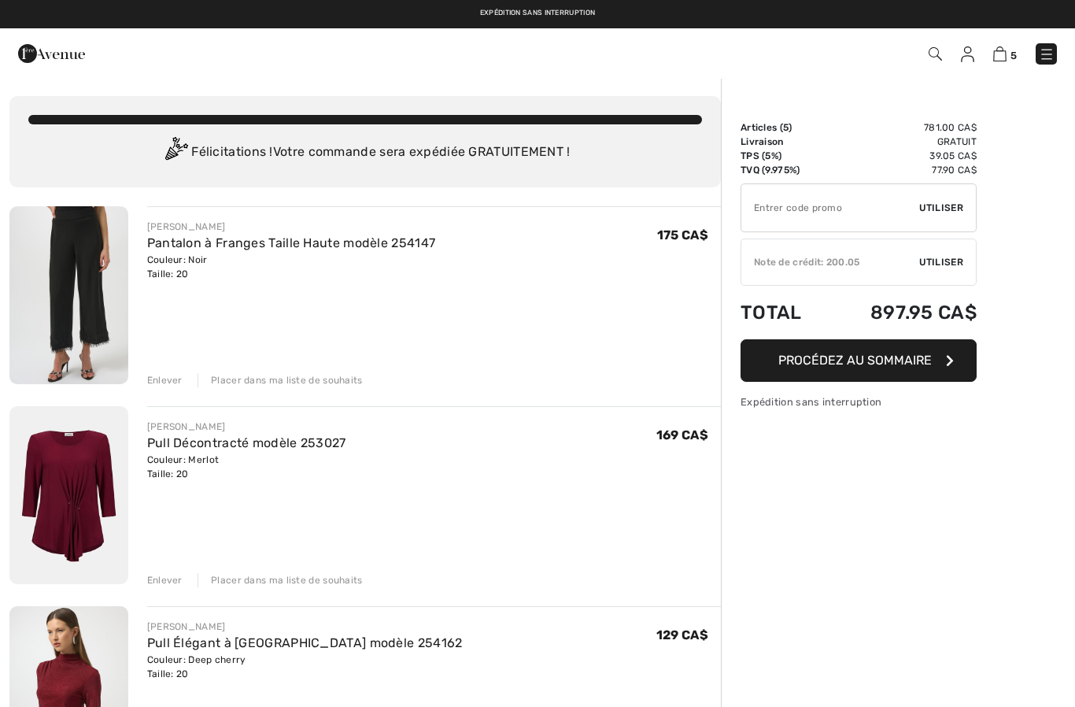
checkbox input "true"
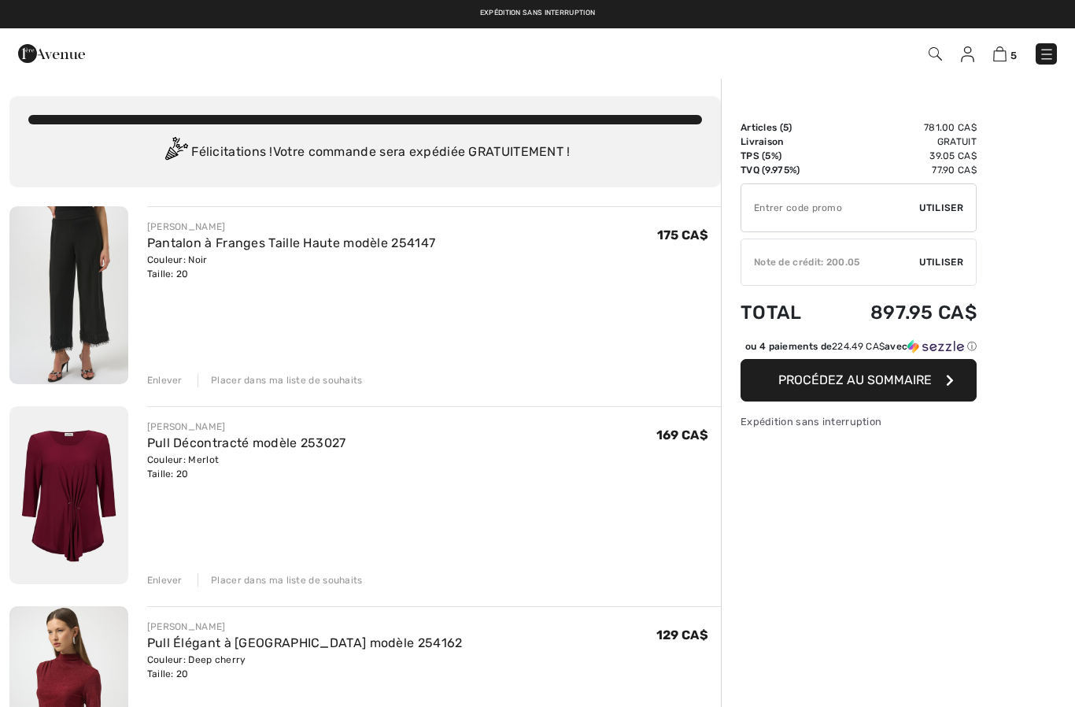
click at [1051, 53] on img at bounding box center [1047, 54] width 16 height 16
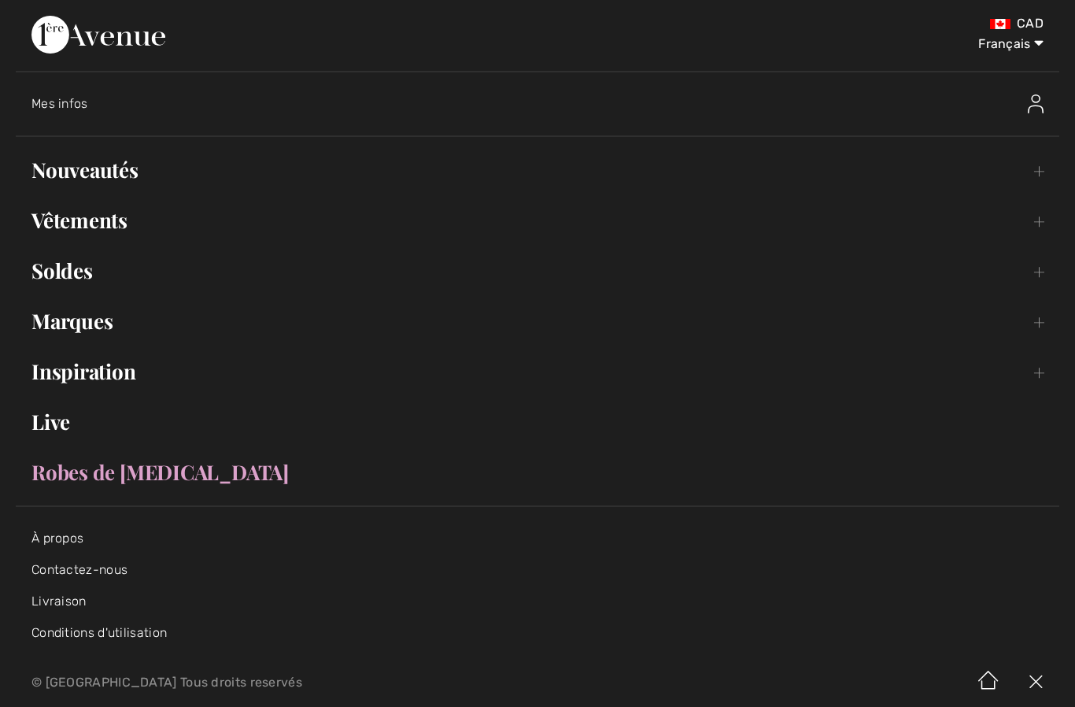
click at [60, 220] on link "Vêtements Toggle submenu" at bounding box center [538, 220] width 1044 height 35
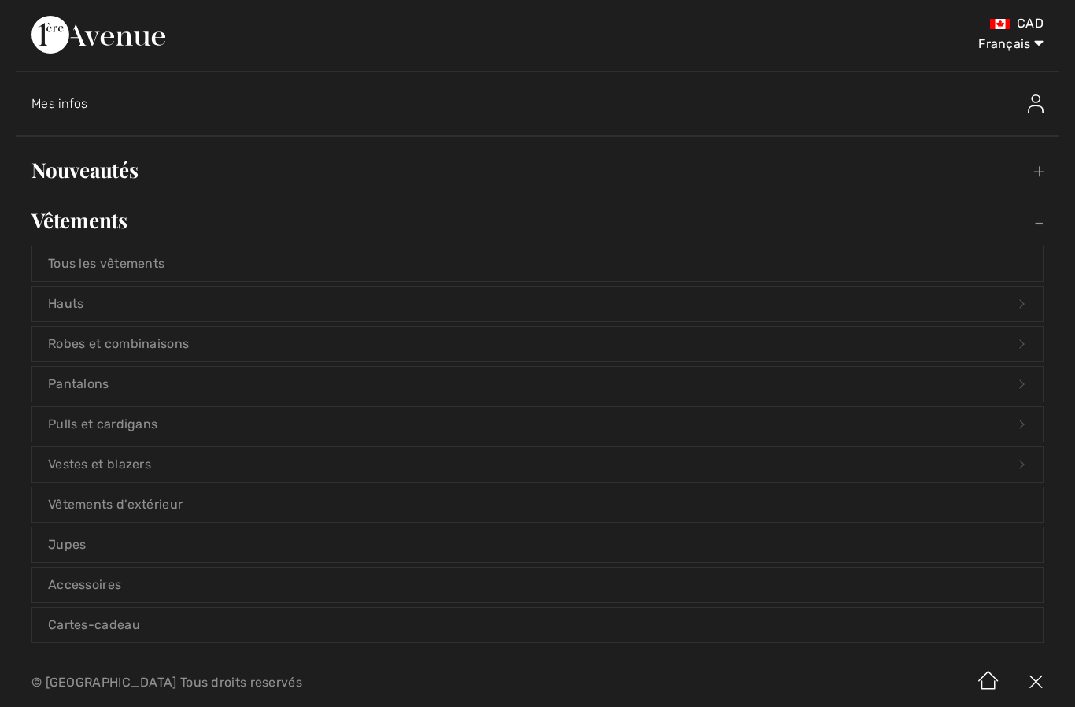
click at [61, 296] on link "Hauts Open submenu" at bounding box center [537, 303] width 1011 height 35
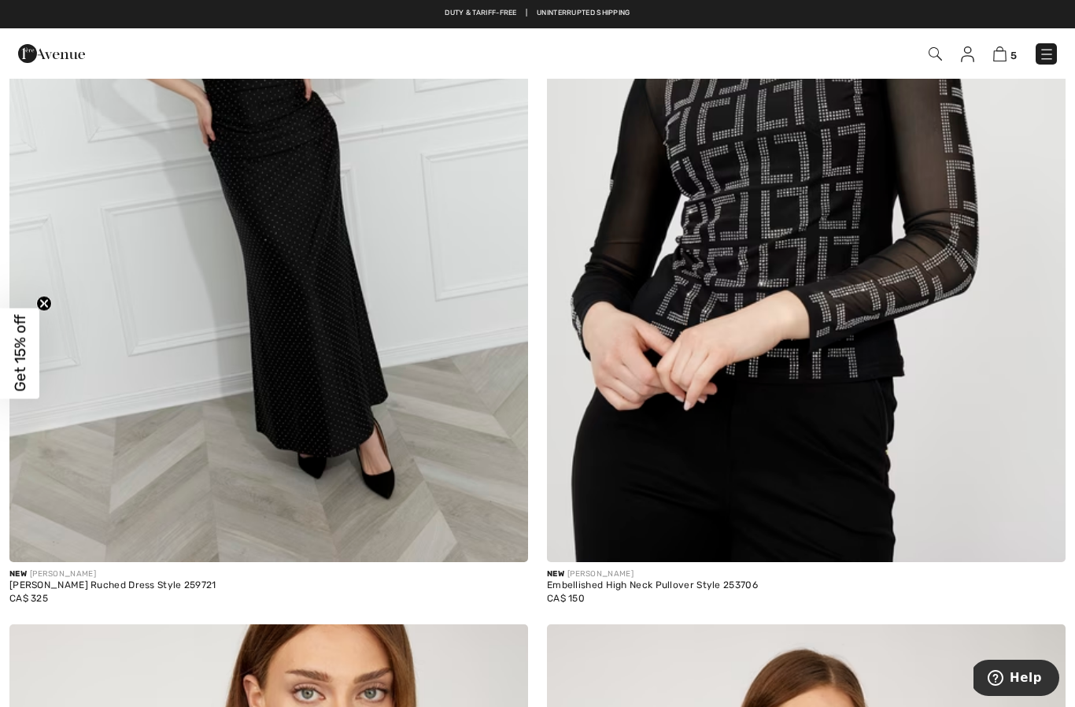
click at [1042, 57] on img at bounding box center [1047, 54] width 16 height 16
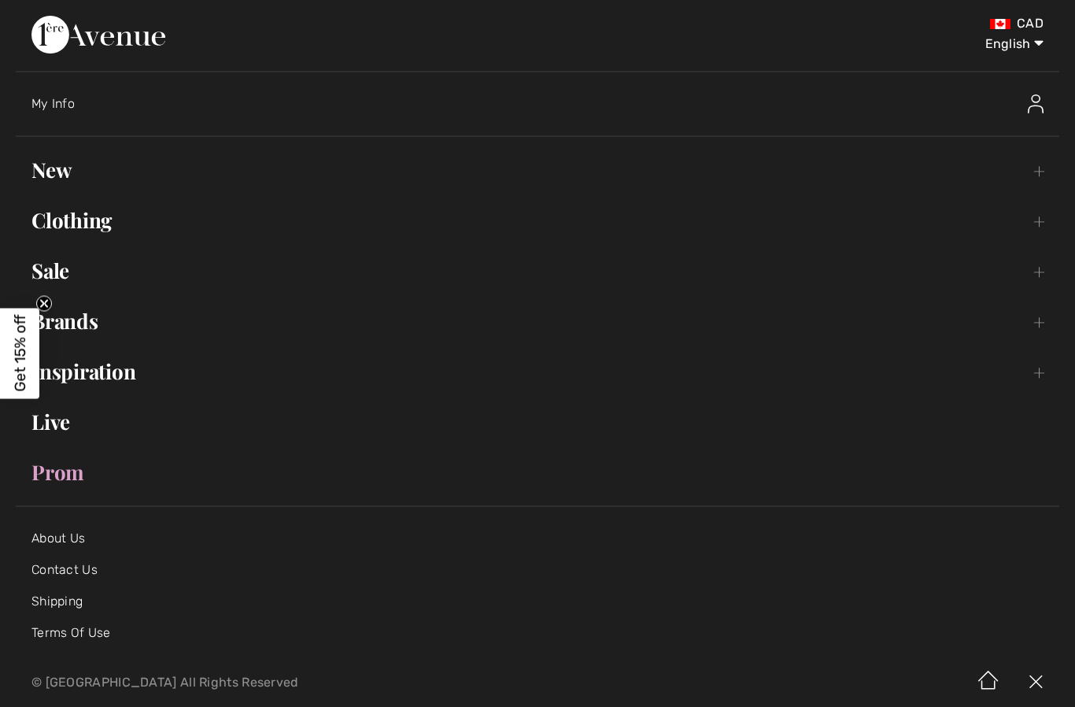
click at [1037, 49] on select "English Français" at bounding box center [1003, 40] width 82 height 47
select select "/fr/frank-lyman-6281-a92/"
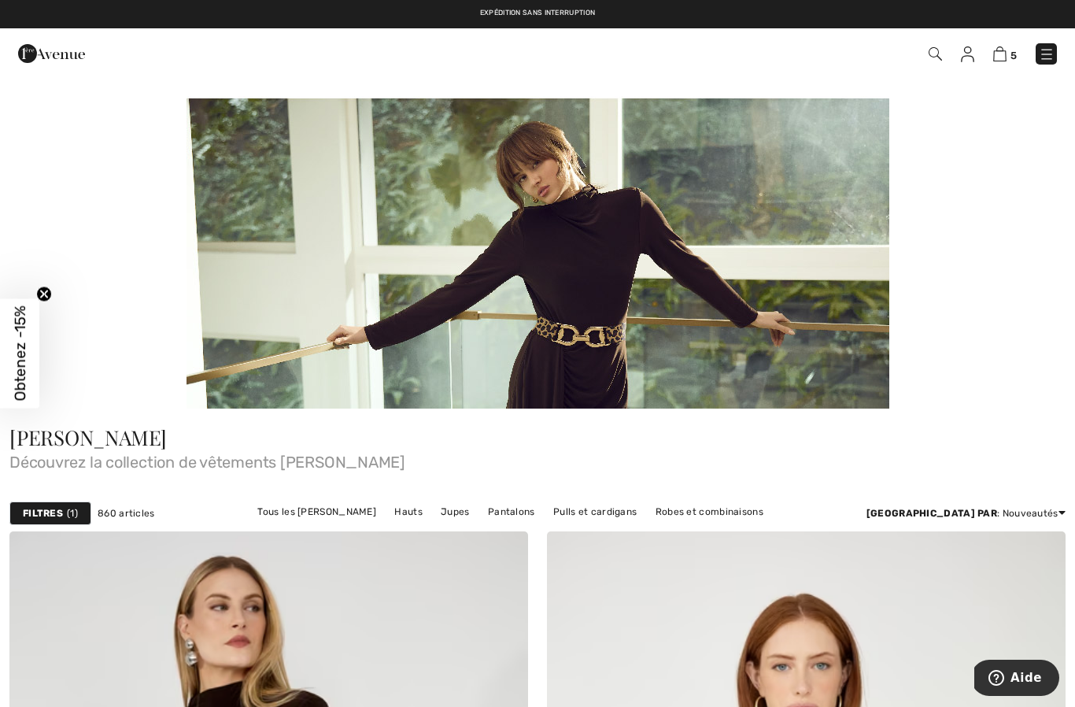
click at [1040, 61] on img at bounding box center [1047, 54] width 16 height 16
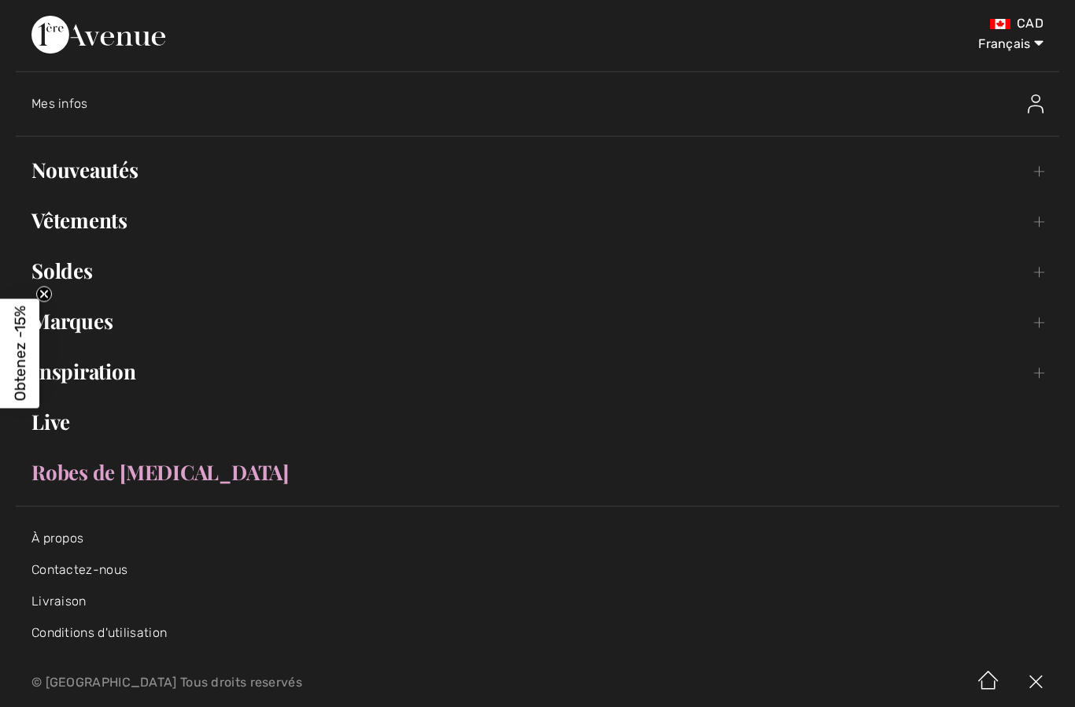
click at [57, 216] on link "Vêtements Toggle submenu" at bounding box center [538, 220] width 1044 height 35
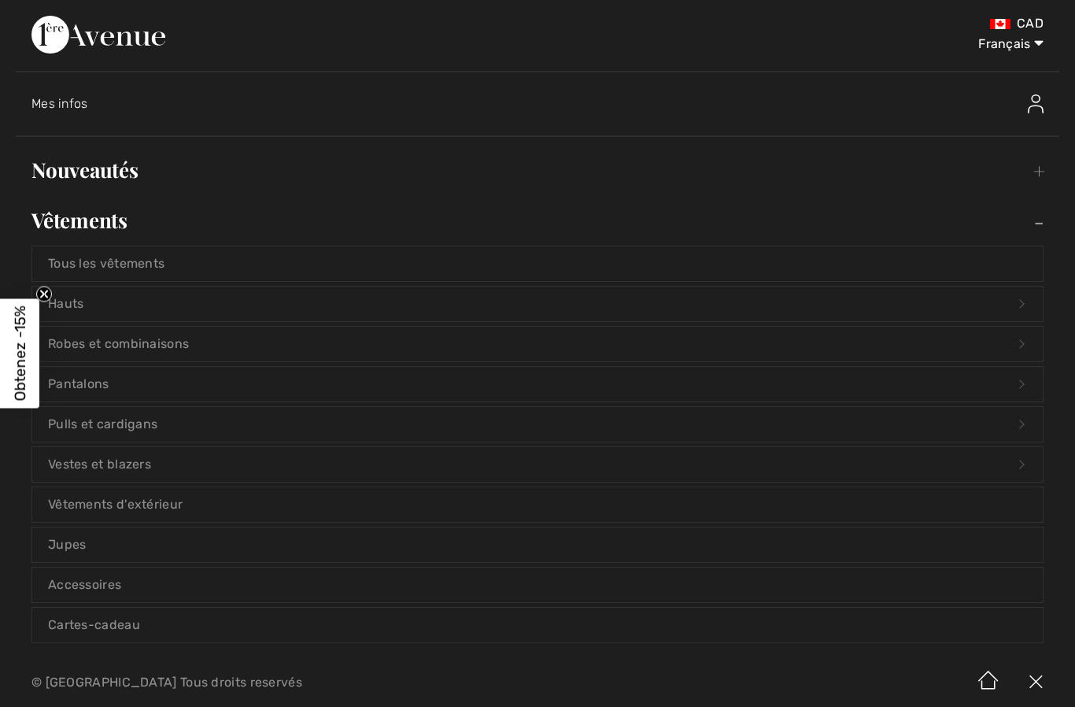
click at [164, 387] on link "Pantalons Open submenu" at bounding box center [537, 384] width 1011 height 35
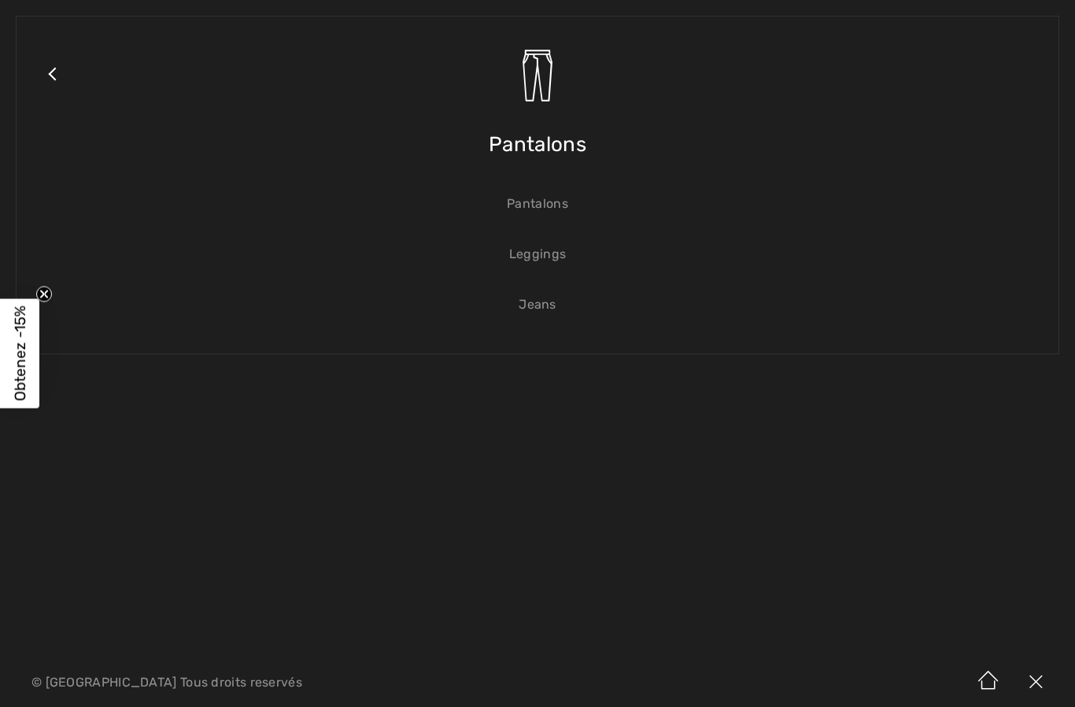
click at [534, 201] on link "Pantalons" at bounding box center [537, 204] width 1011 height 35
click at [555, 135] on span "Pantalons" at bounding box center [538, 144] width 98 height 56
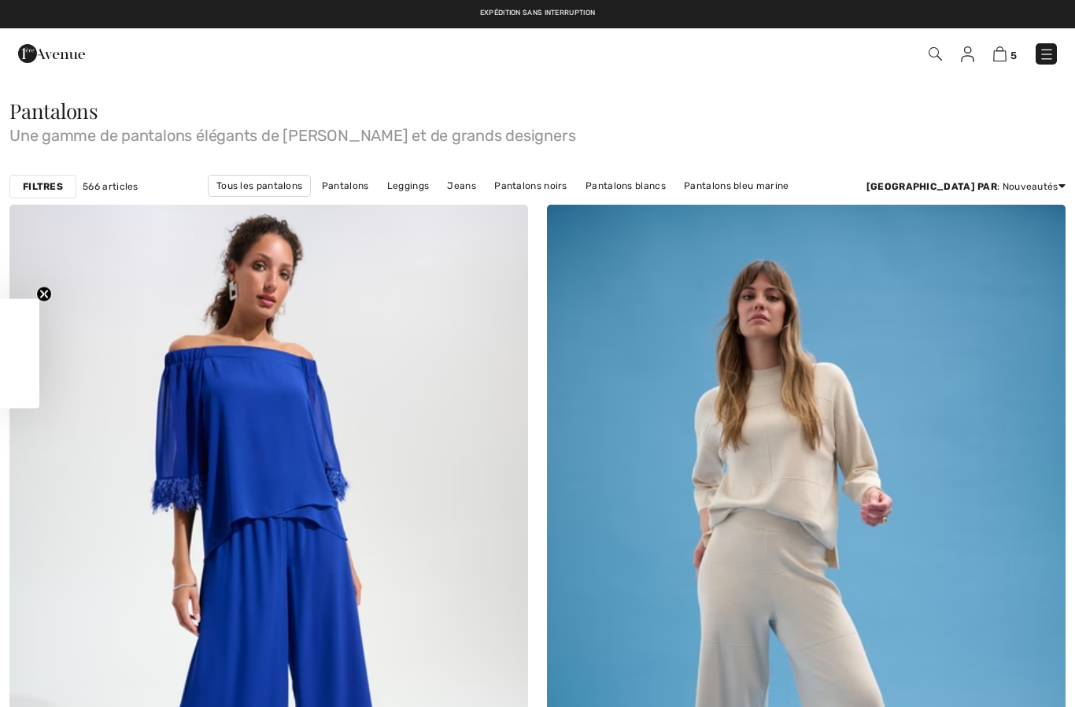
checkbox input "true"
click at [707, 194] on link "Pantalons bleu marine" at bounding box center [736, 185] width 120 height 20
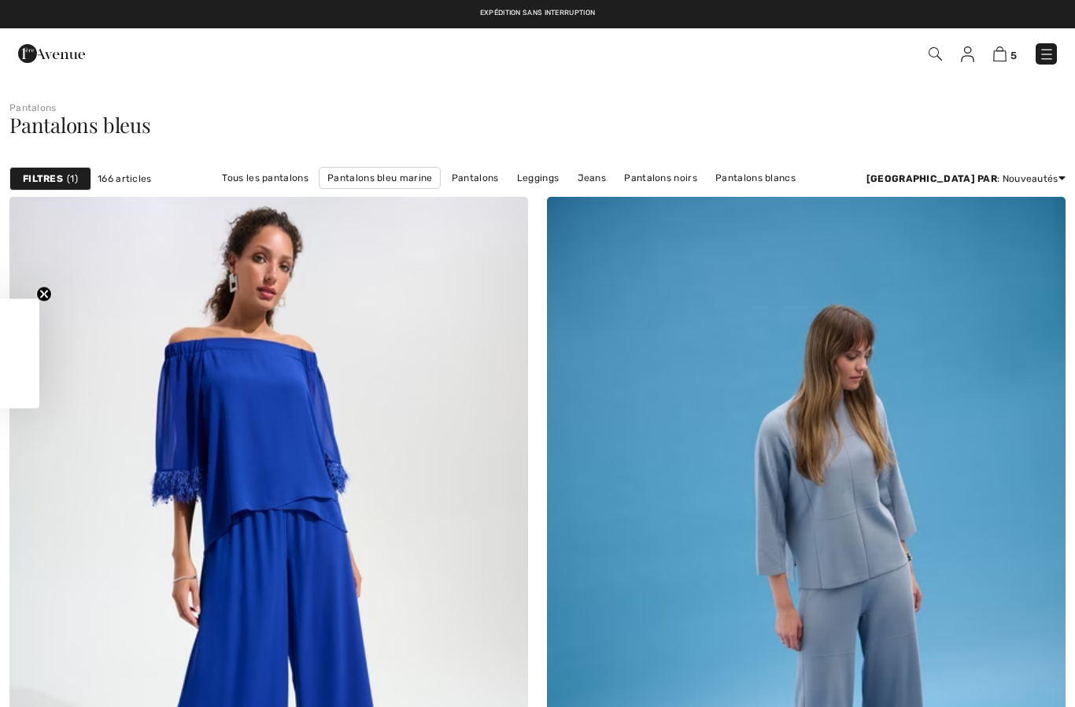
checkbox input "true"
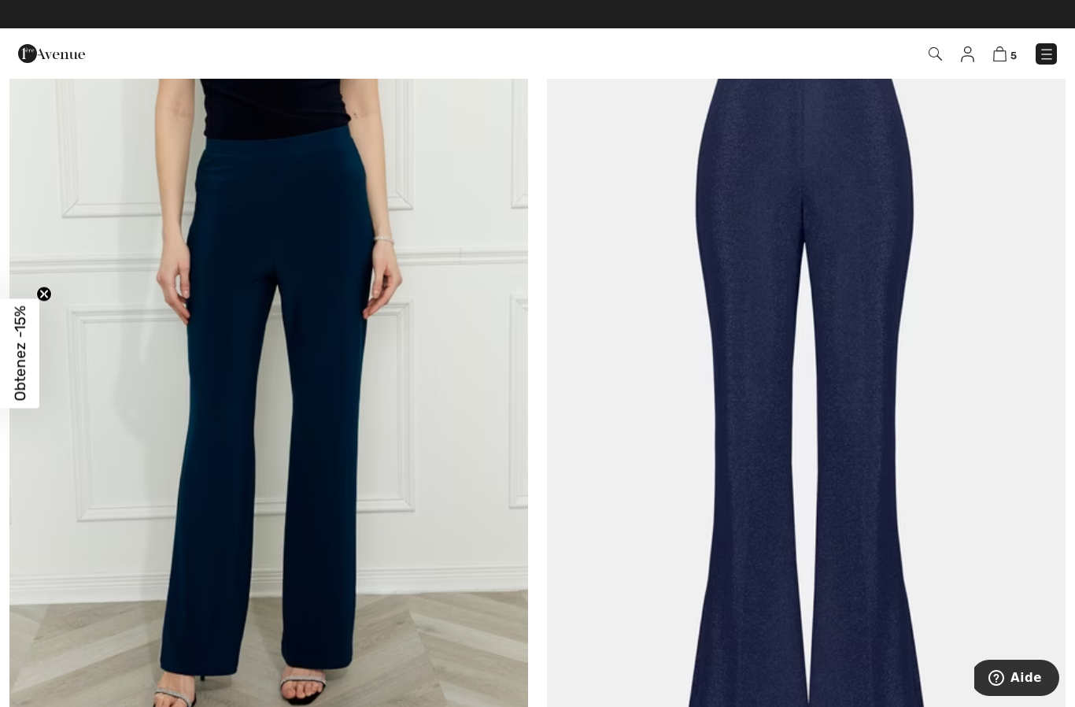
scroll to position [8760, 0]
click at [341, 215] on img at bounding box center [268, 389] width 519 height 778
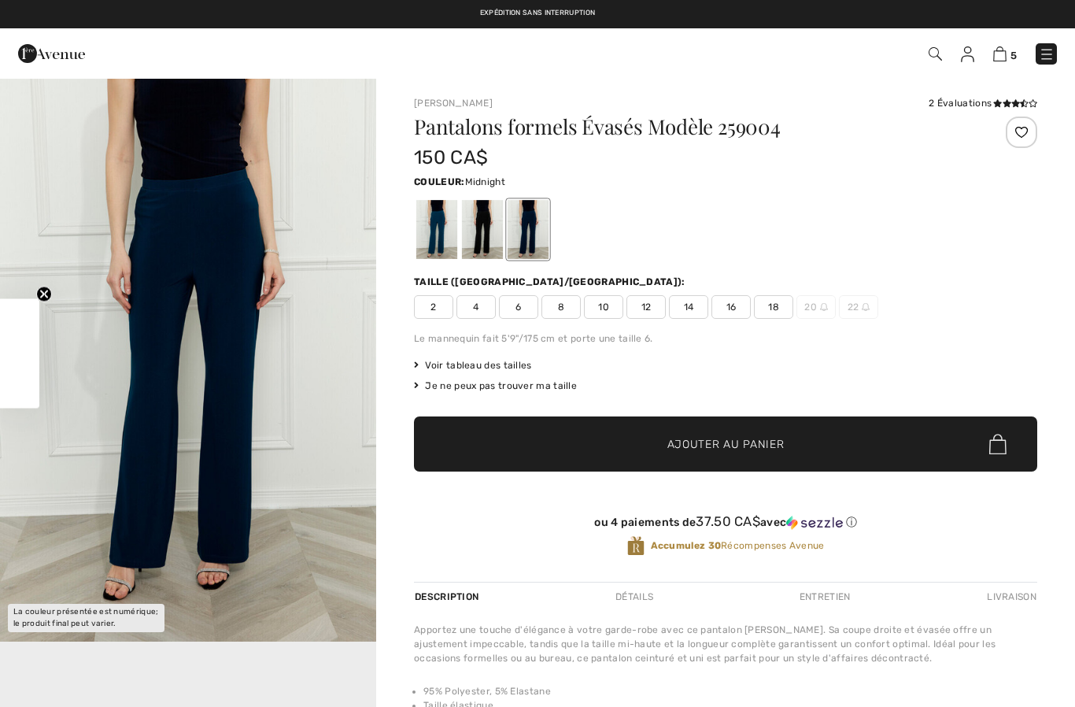
checkbox input "true"
click at [445, 229] on div at bounding box center [436, 229] width 41 height 59
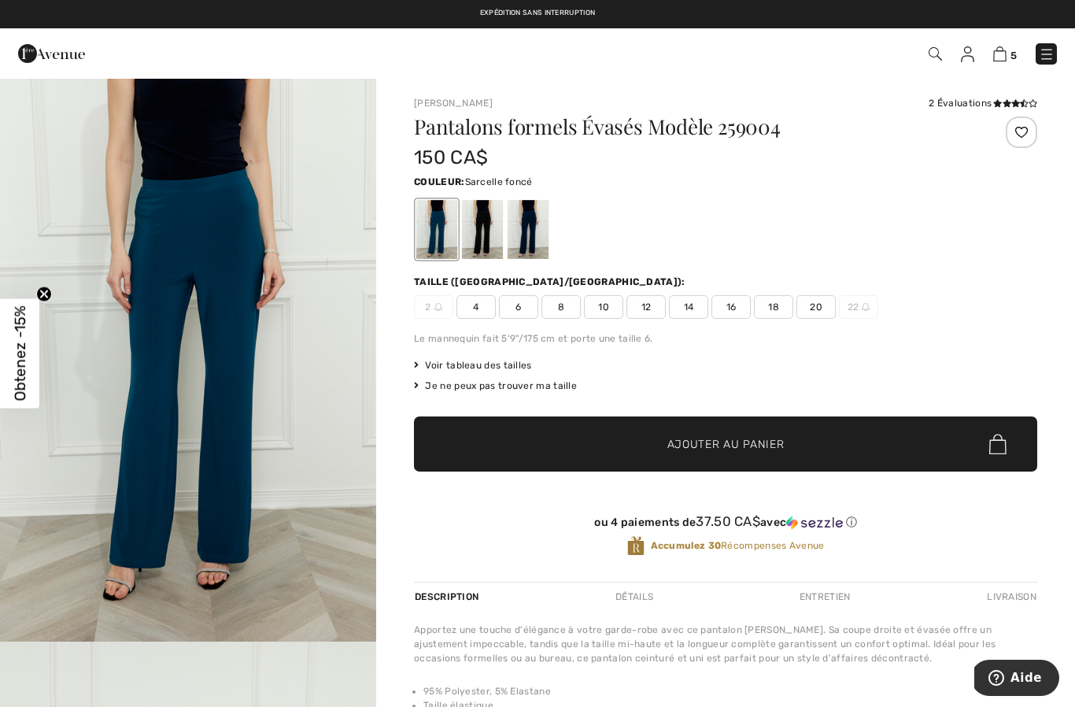
click at [479, 230] on div at bounding box center [482, 229] width 41 height 59
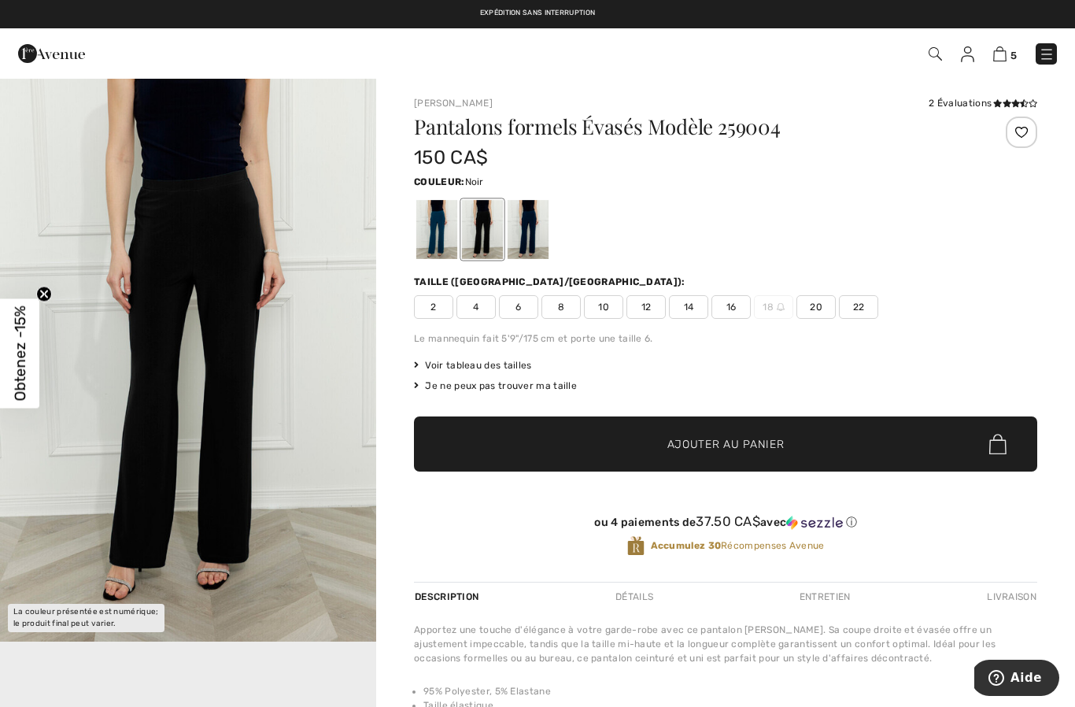
click at [526, 242] on div at bounding box center [528, 229] width 41 height 59
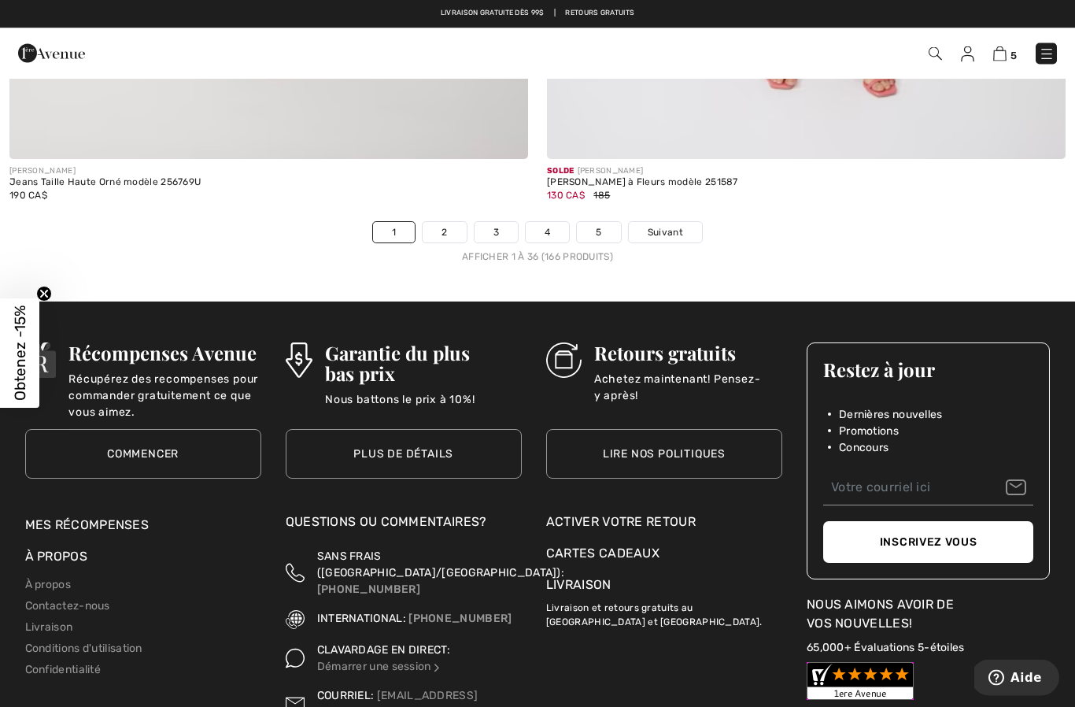
scroll to position [15423, 0]
click at [674, 226] on span "Suivant" at bounding box center [665, 232] width 35 height 14
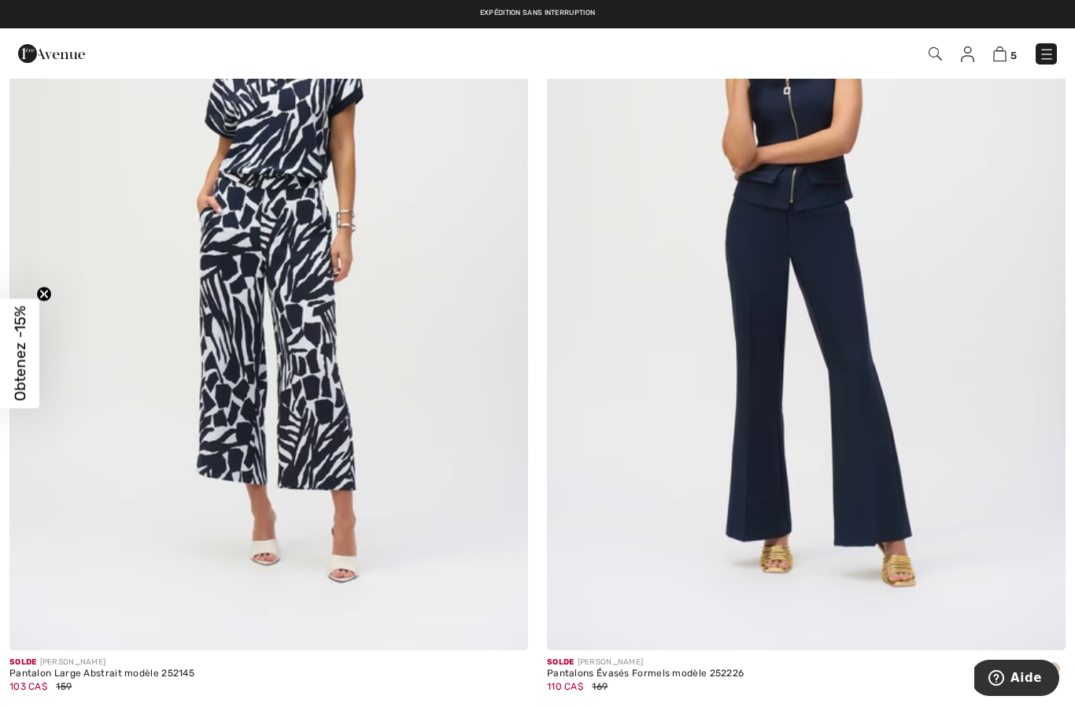
scroll to position [7205, 0]
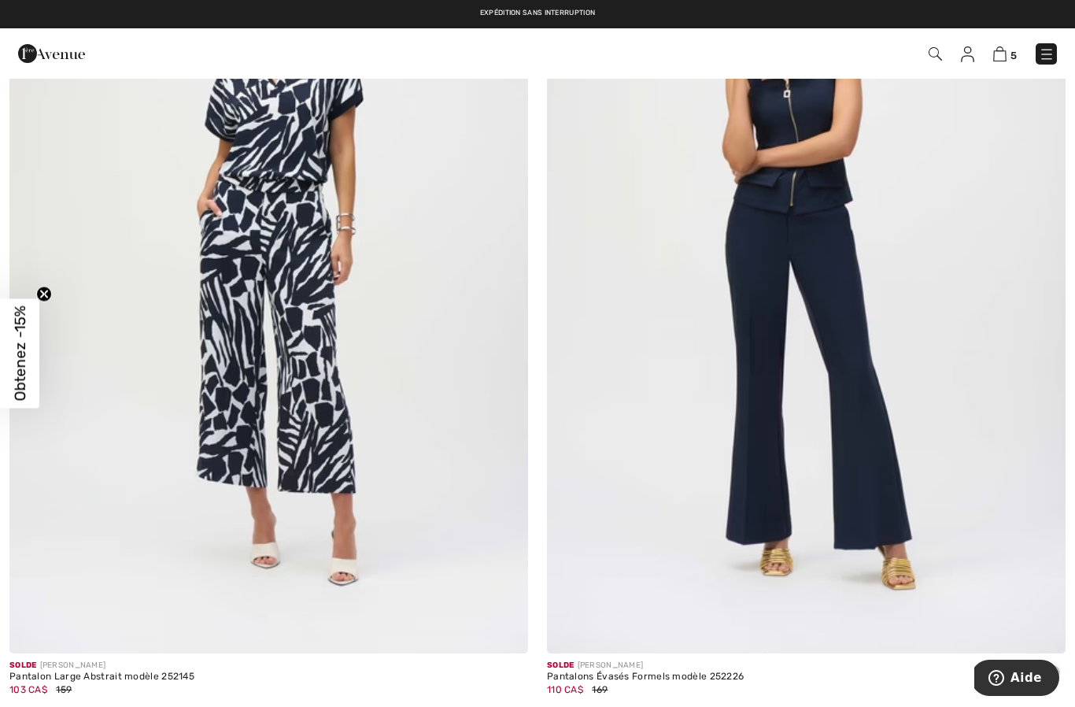
click at [839, 374] on img at bounding box center [806, 265] width 519 height 778
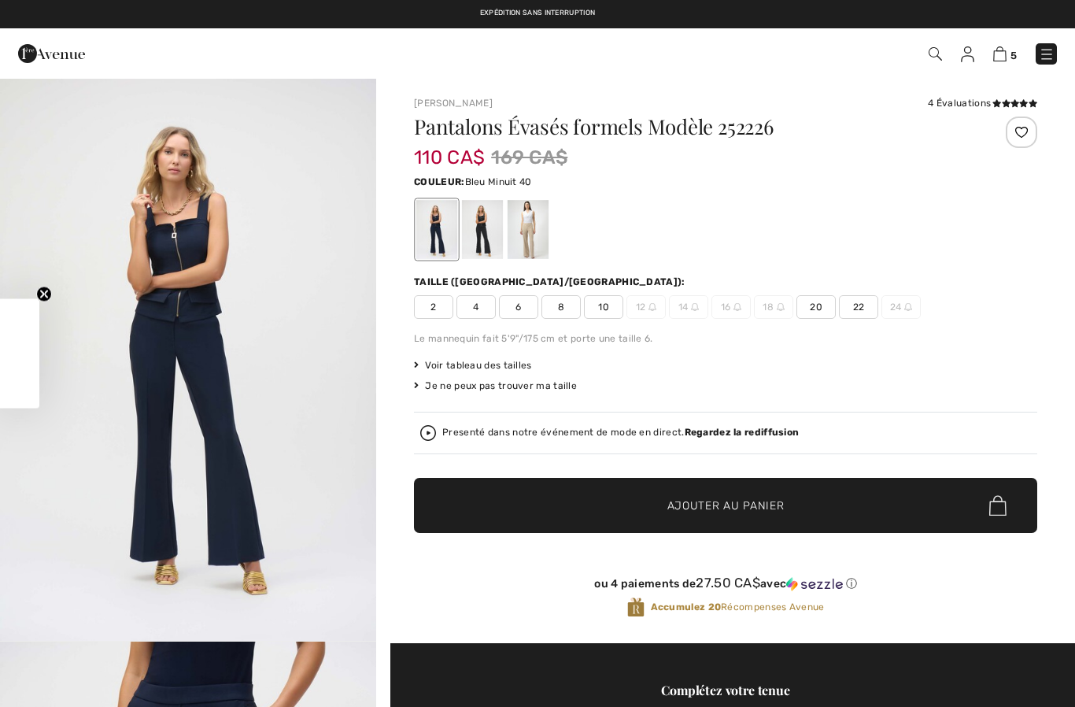
checkbox input "true"
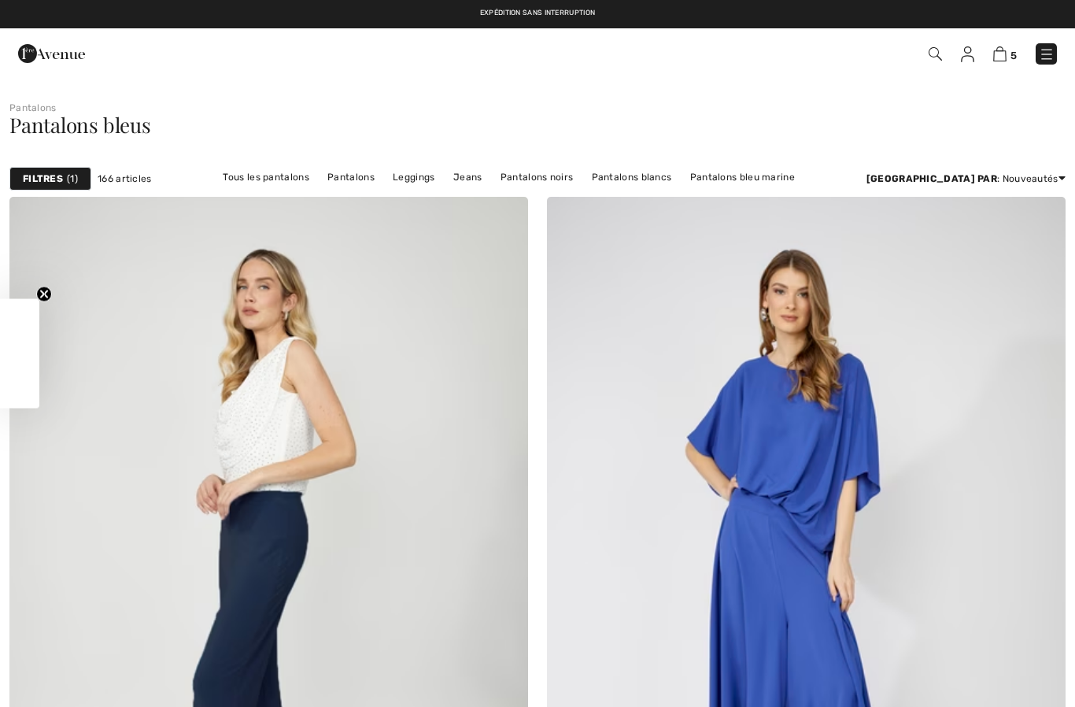
checkbox input "true"
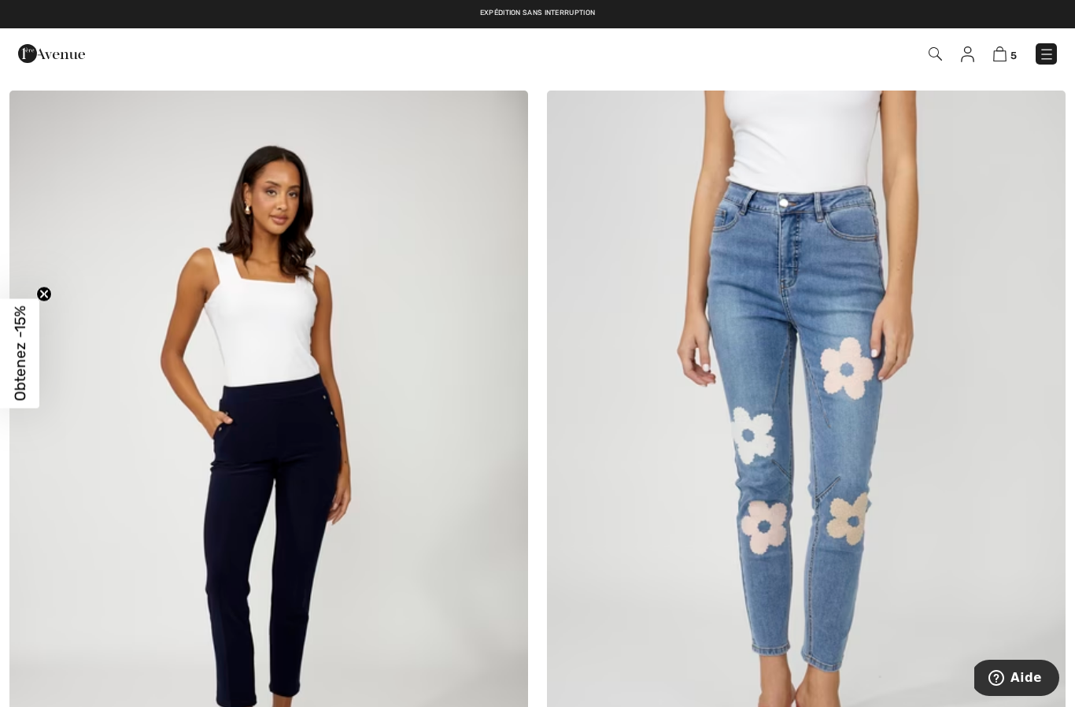
scroll to position [12058, 0]
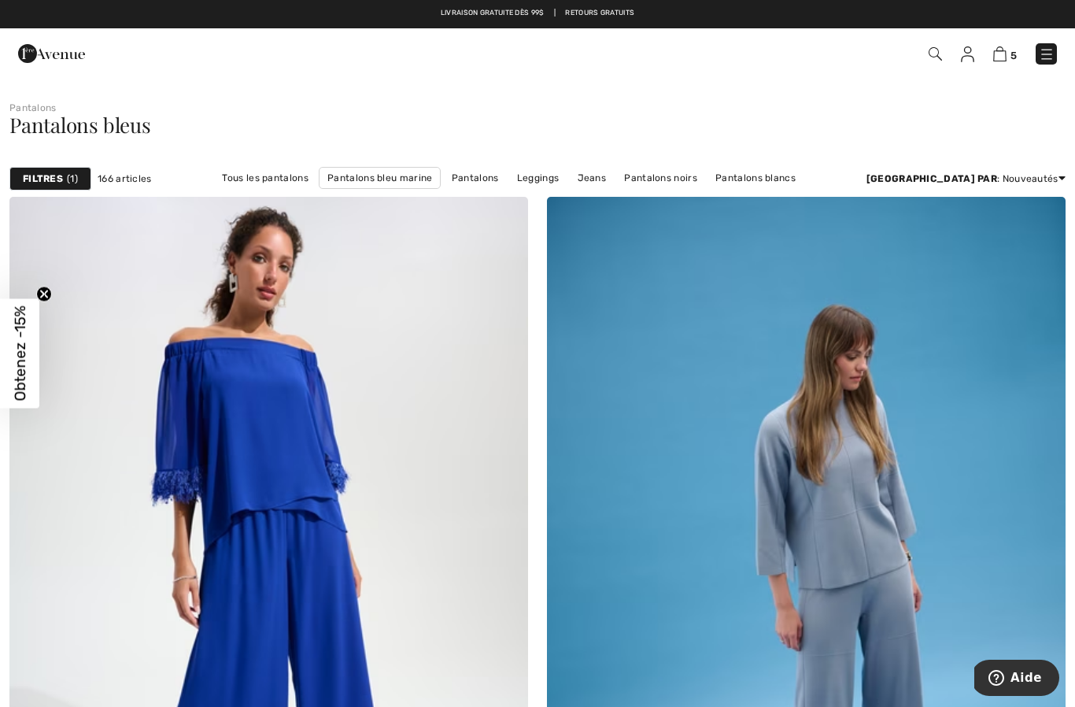
click at [508, 189] on link "Pantalons Joseph Ribkoff" at bounding box center [436, 199] width 144 height 20
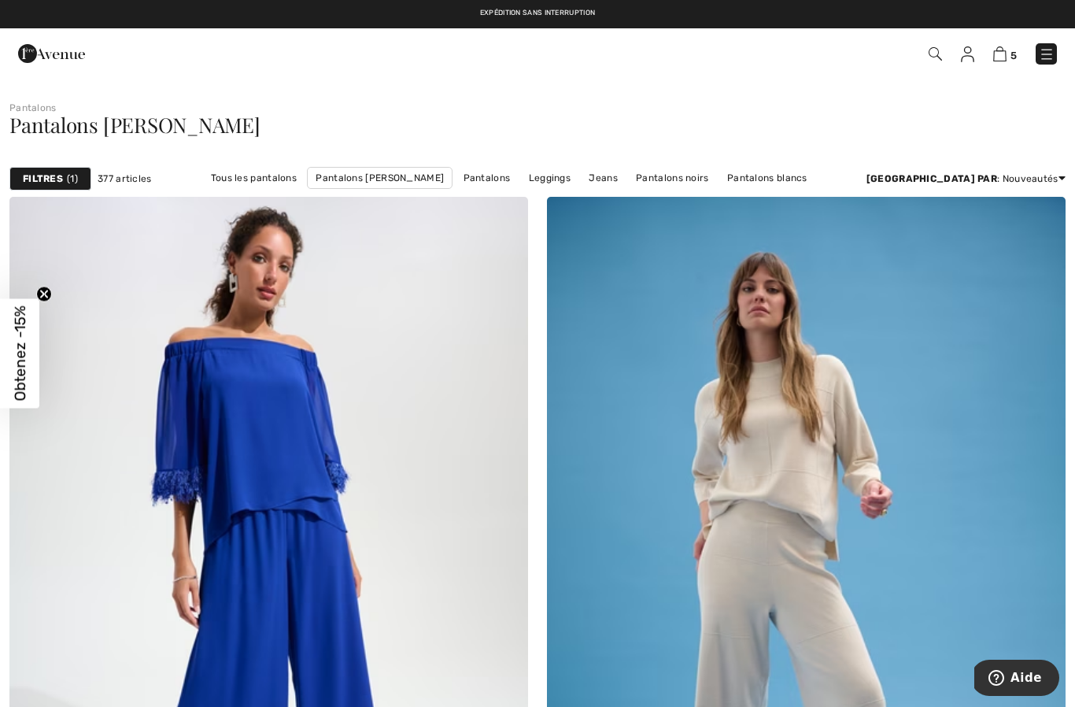
click at [1000, 274] on link "Meilleurs vendeurs" at bounding box center [1002, 269] width 101 height 24
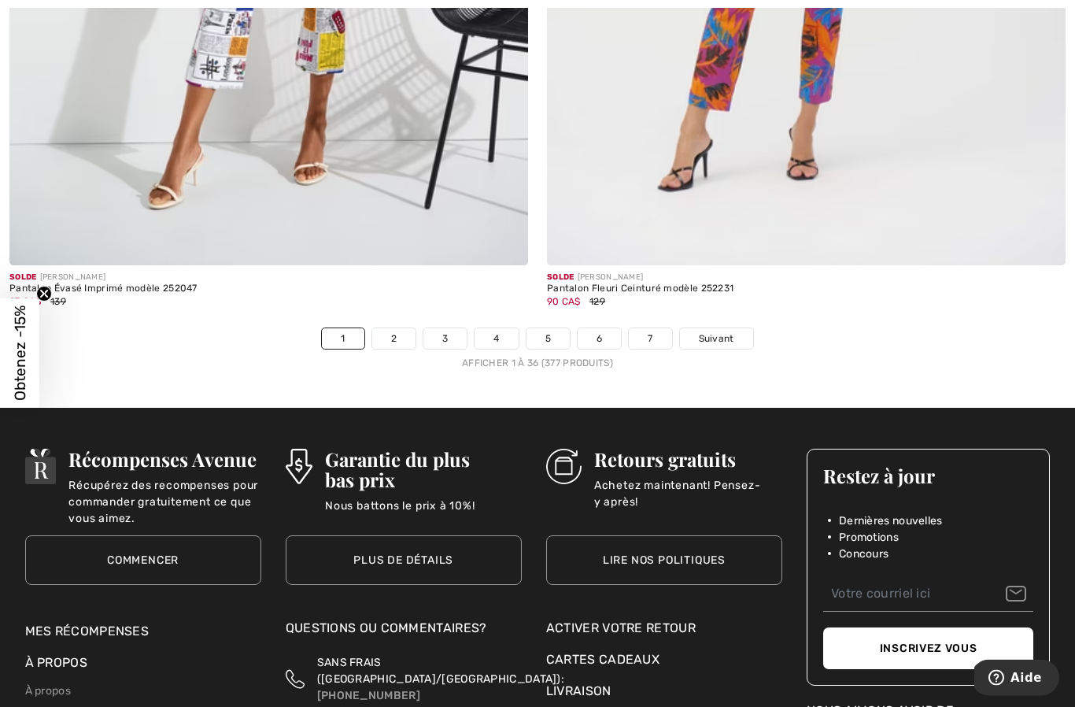
scroll to position [15321, 0]
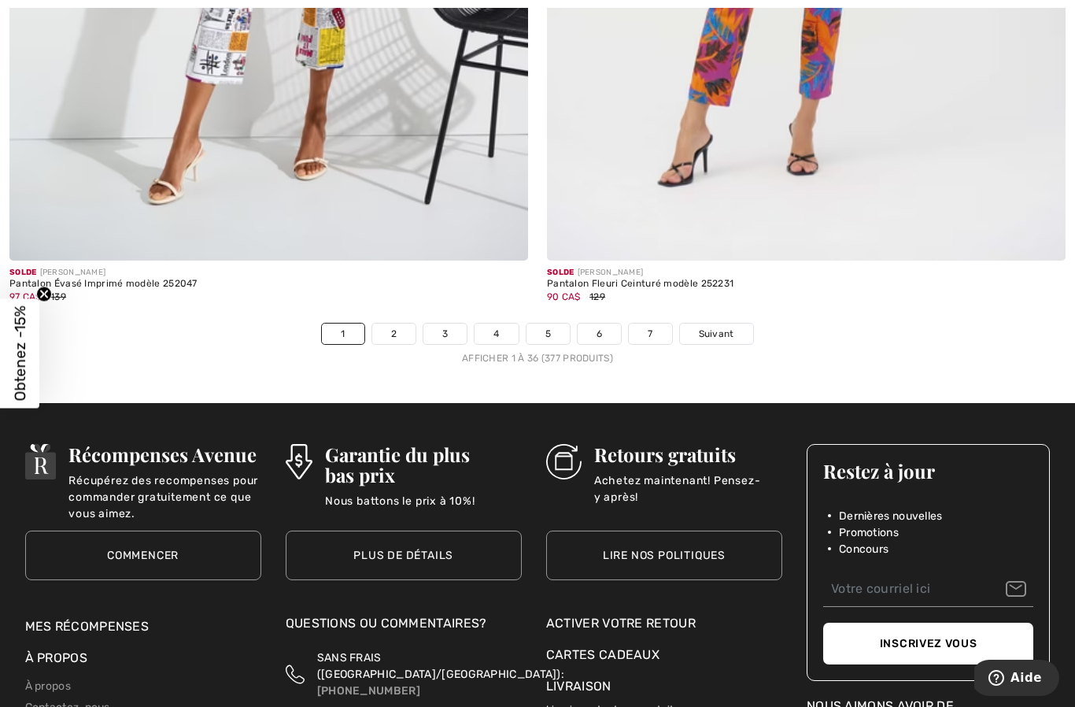
click at [408, 331] on link "2" at bounding box center [393, 333] width 43 height 20
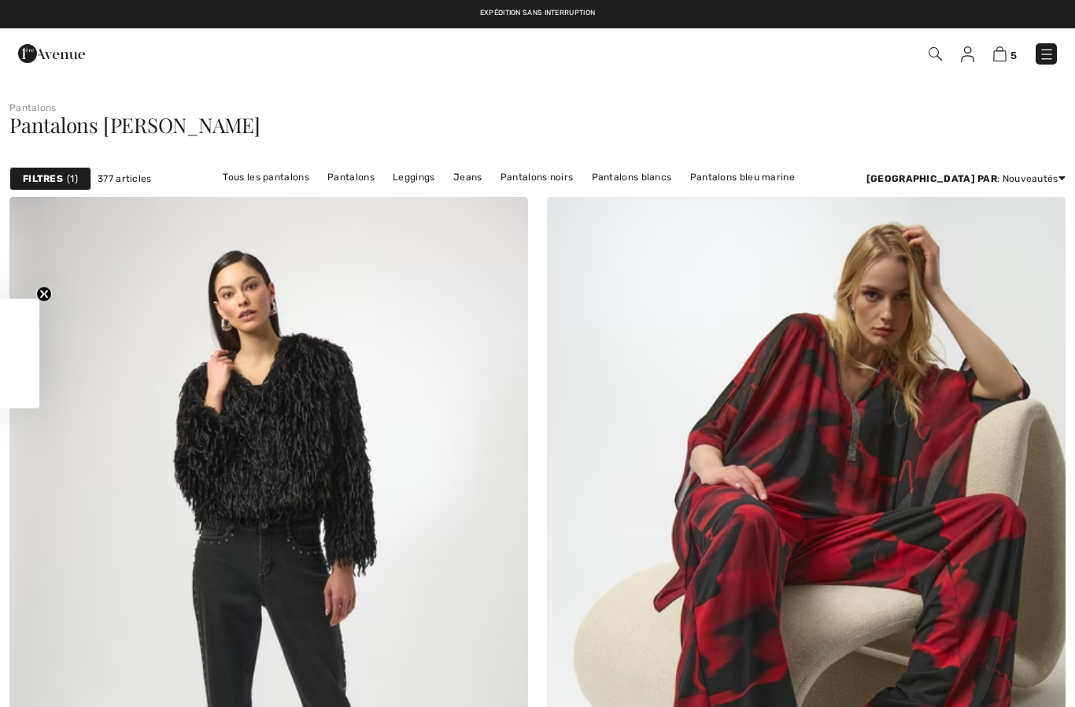
checkbox input "true"
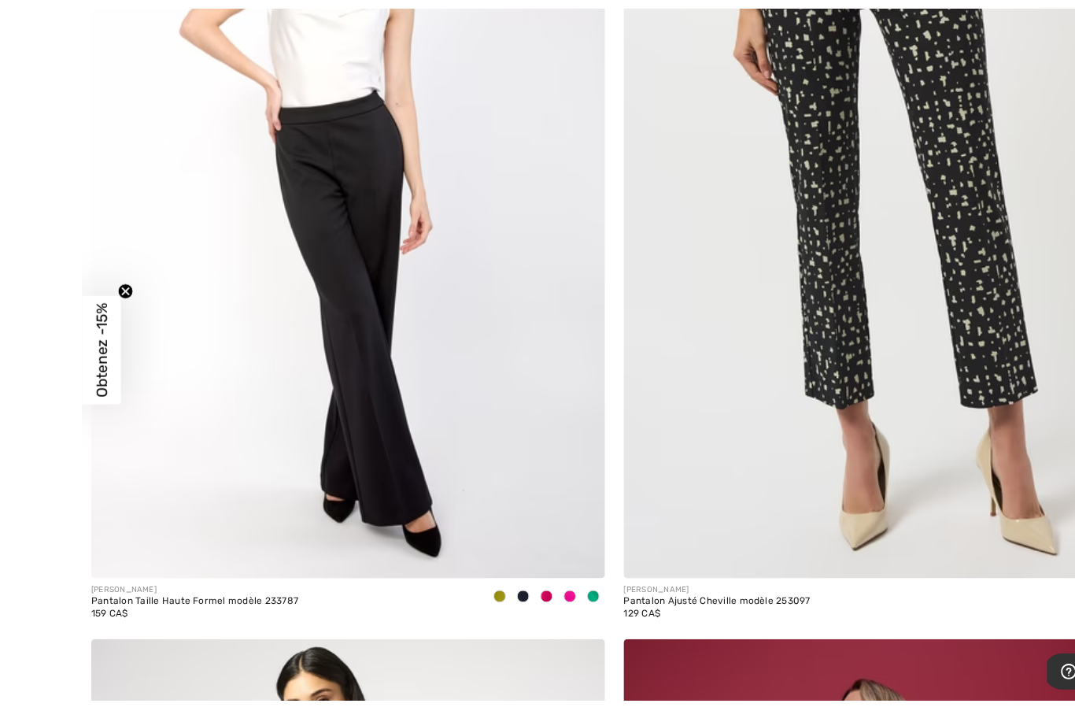
scroll to position [12483, 0]
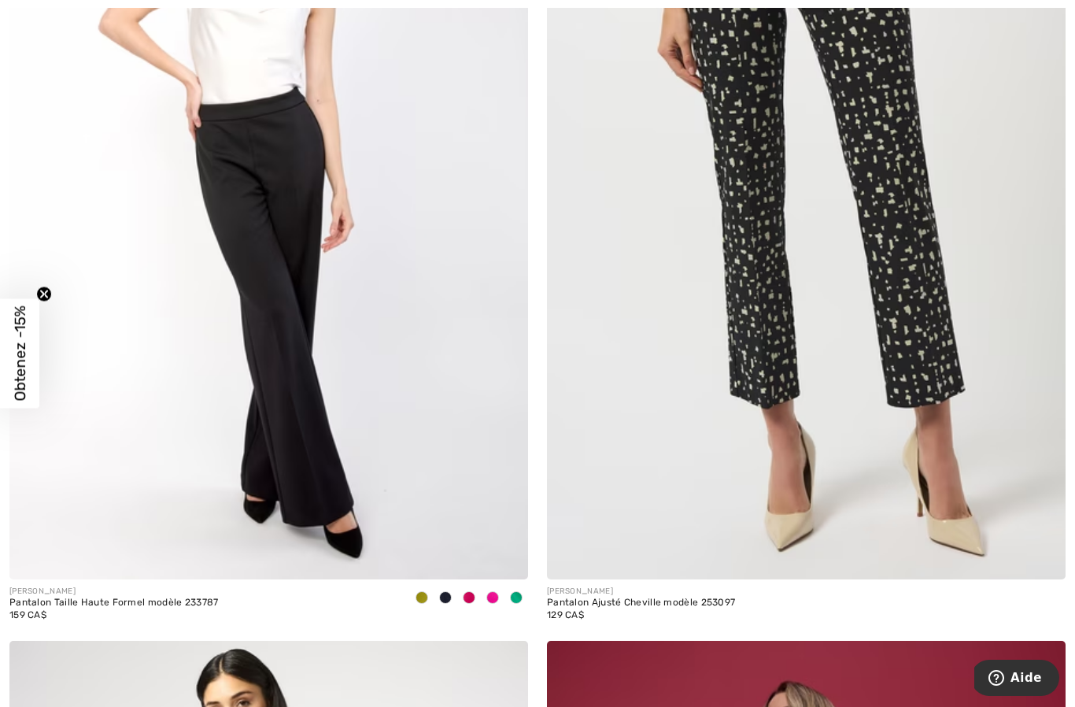
click at [176, 226] on img at bounding box center [268, 190] width 519 height 778
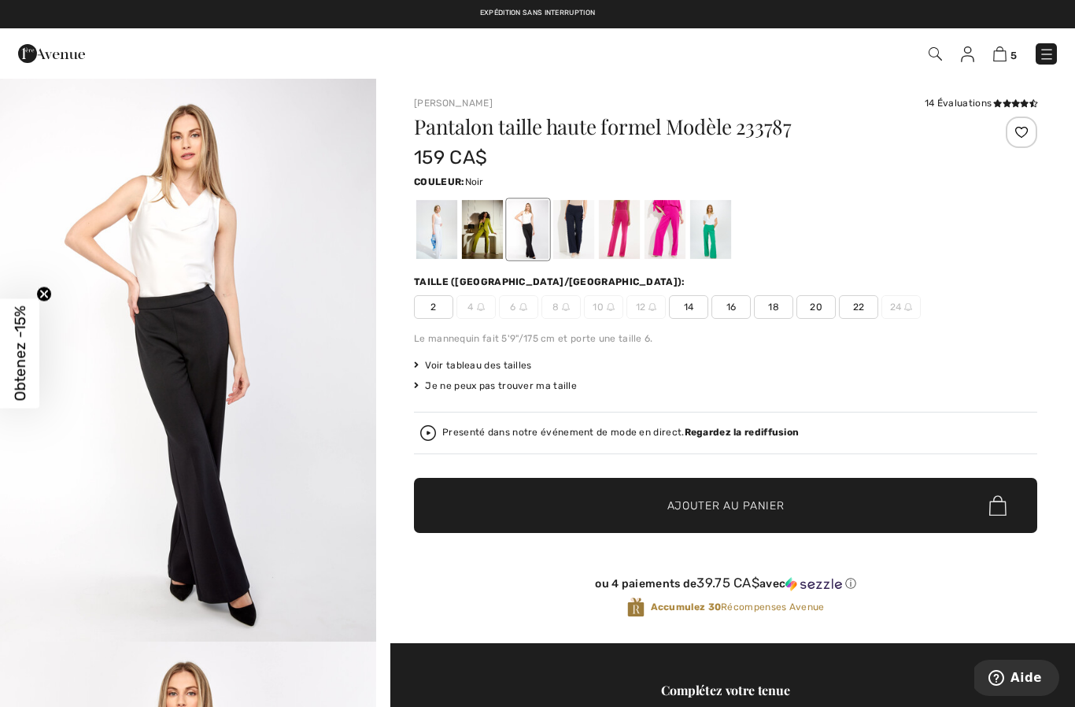
click at [312, 445] on img "1 / 5" at bounding box center [188, 359] width 376 height 564
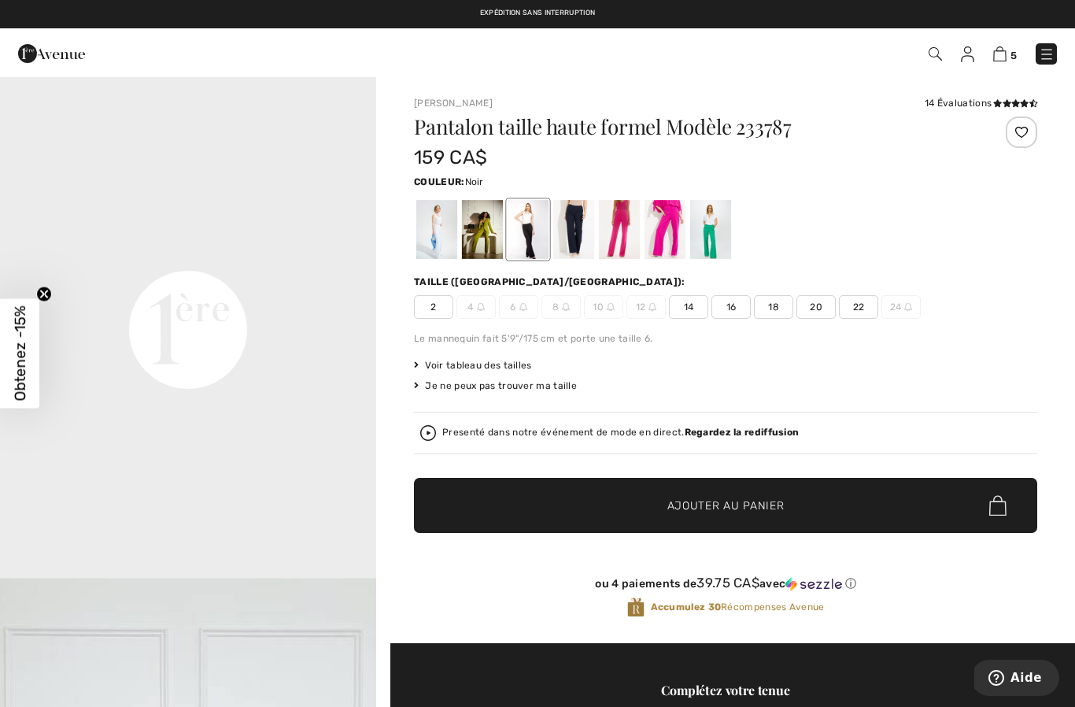
scroll to position [1158, 0]
click at [1018, 99] on span at bounding box center [1015, 103] width 44 height 9
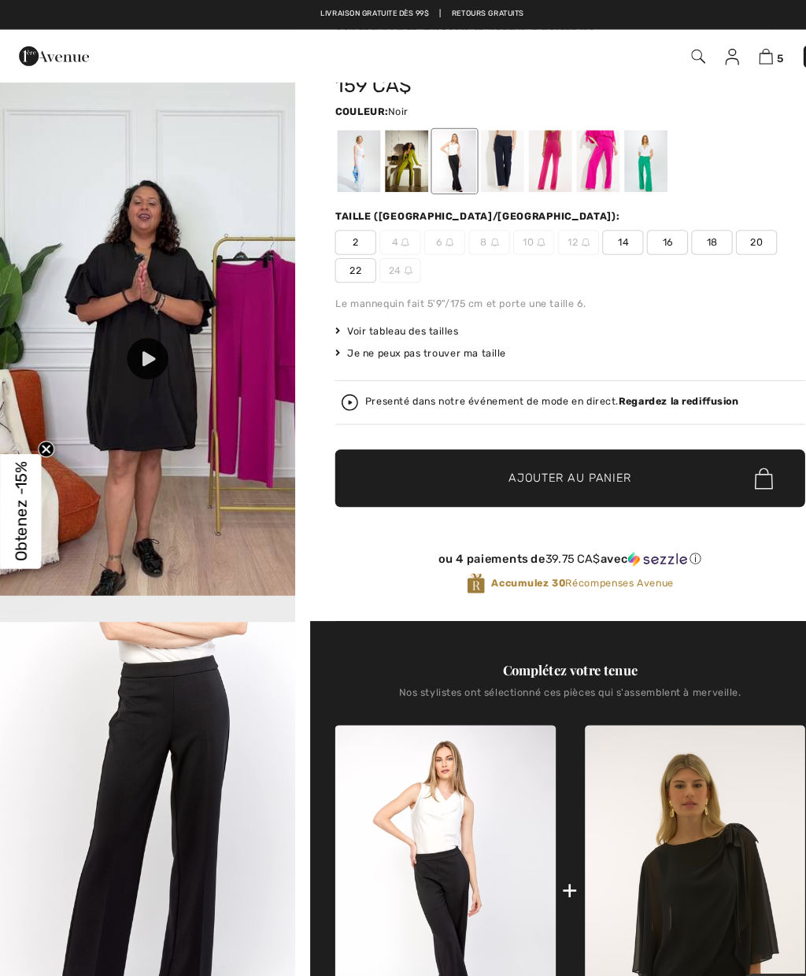
scroll to position [1160, 0]
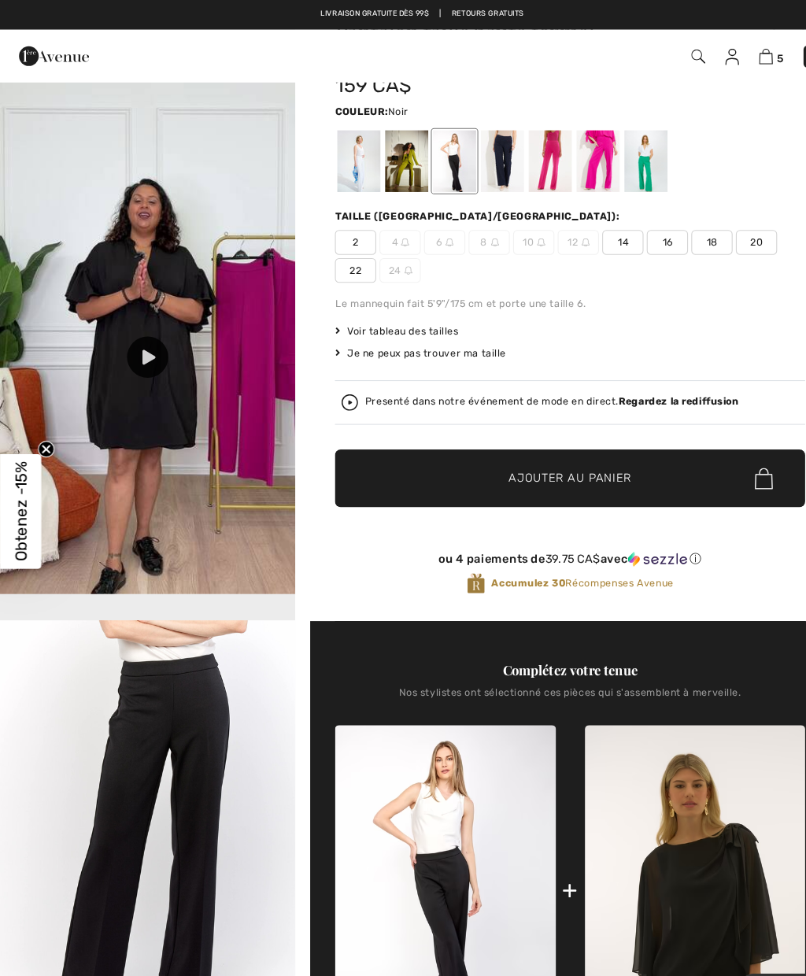
click at [138, 344] on icon at bounding box center [142, 341] width 13 height 14
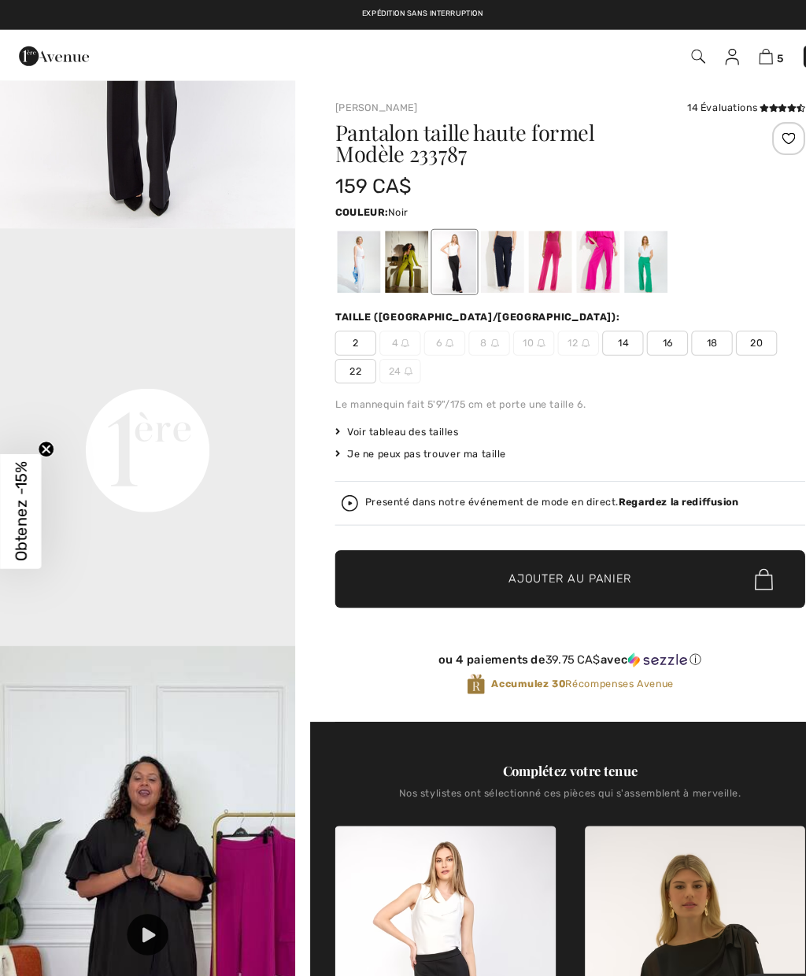
scroll to position [706, 0]
click at [354, 267] on div at bounding box center [342, 249] width 41 height 59
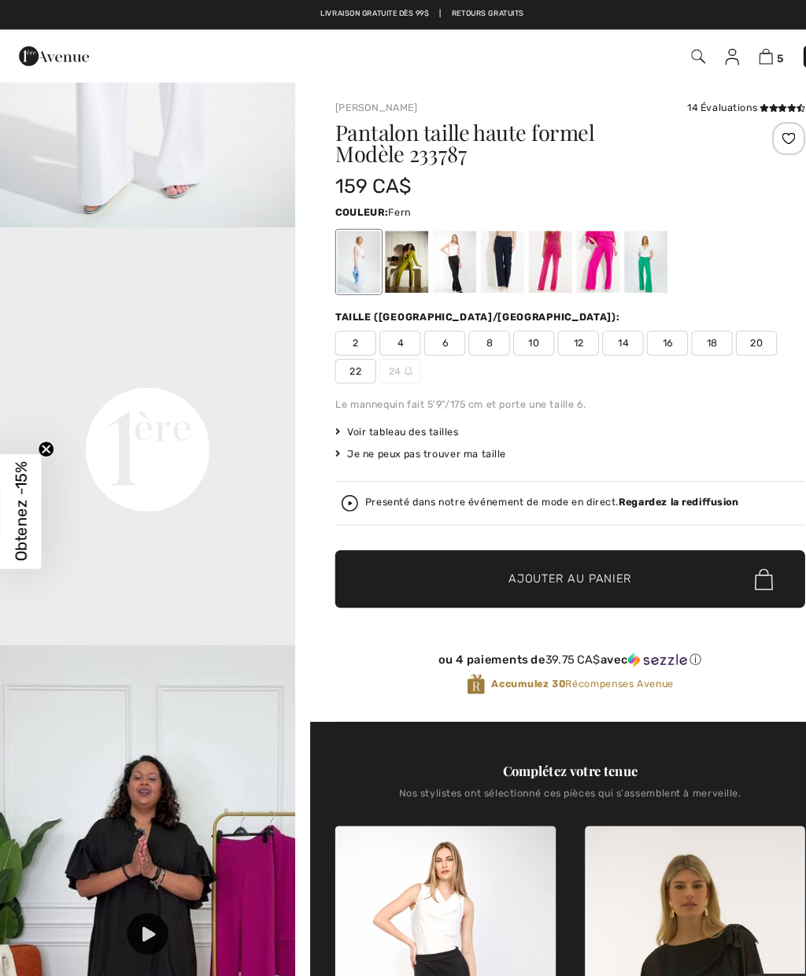
click at [394, 257] on div at bounding box center [388, 249] width 41 height 59
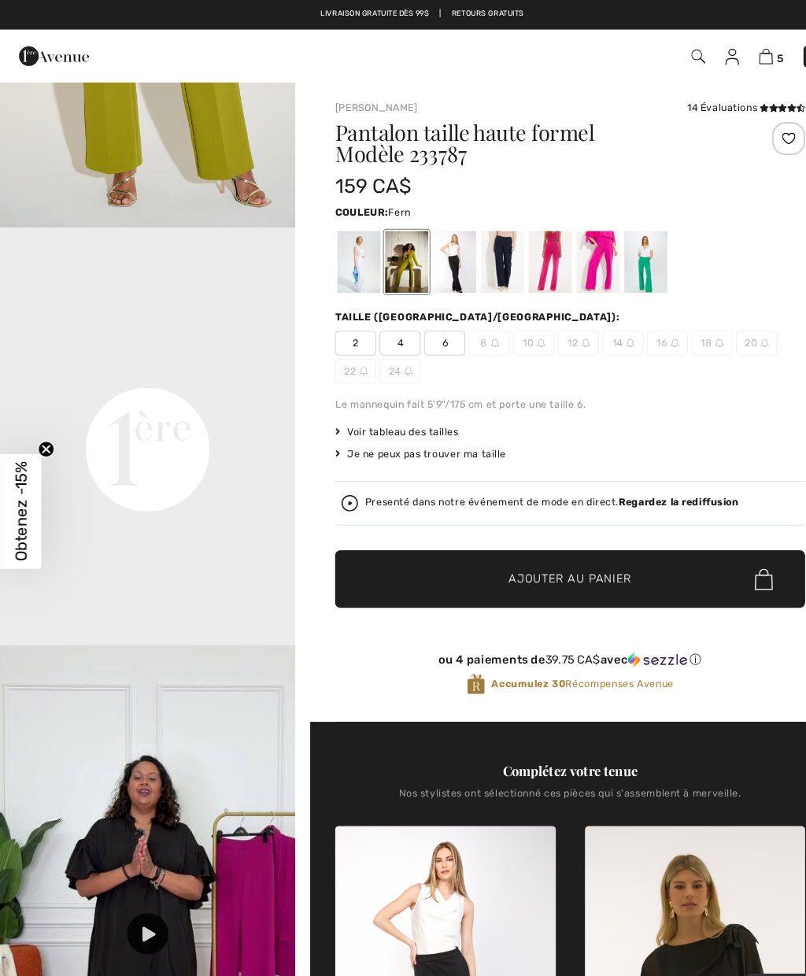
click at [425, 257] on div at bounding box center [433, 249] width 41 height 59
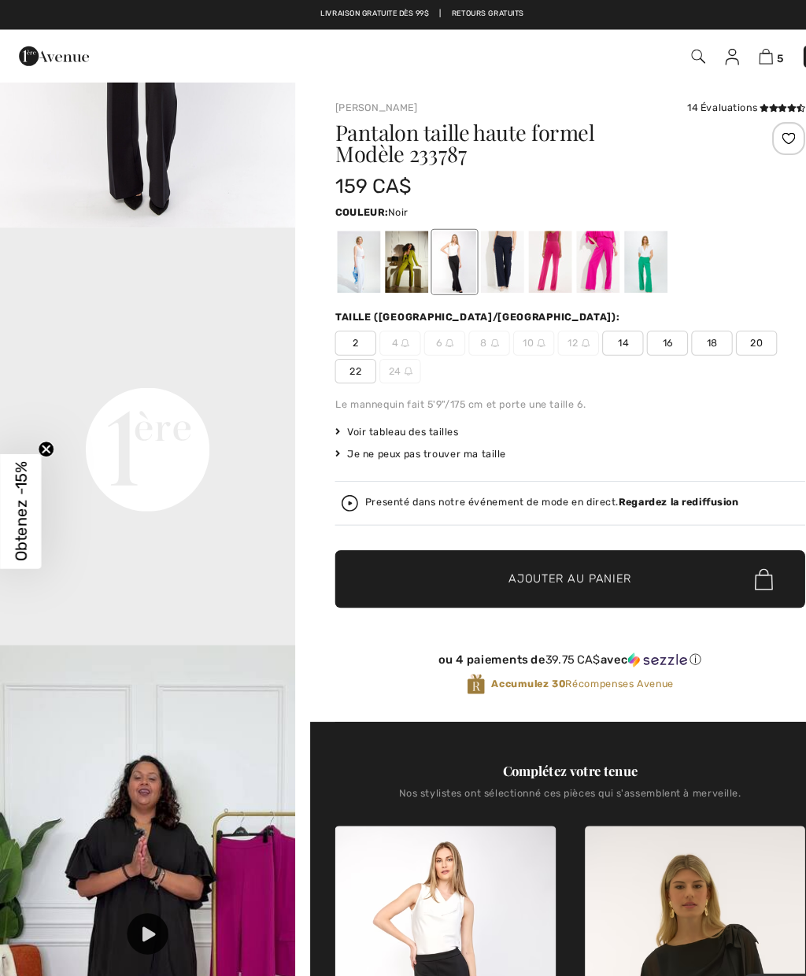
scroll to position [0, 0]
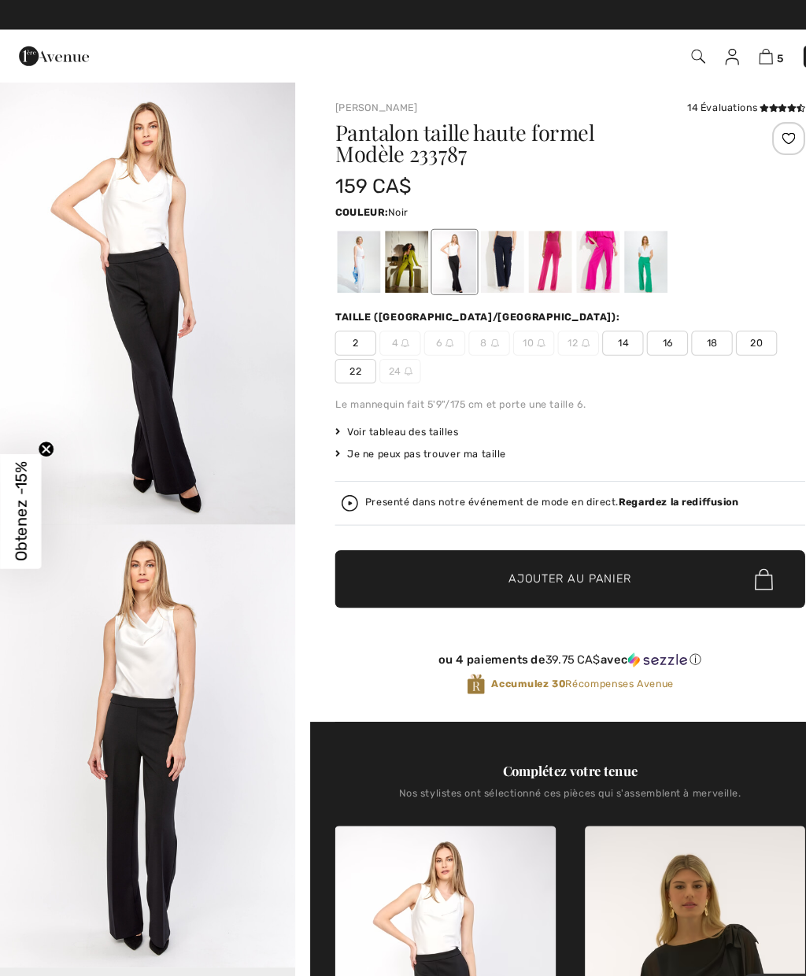
click at [479, 260] on div at bounding box center [479, 249] width 41 height 59
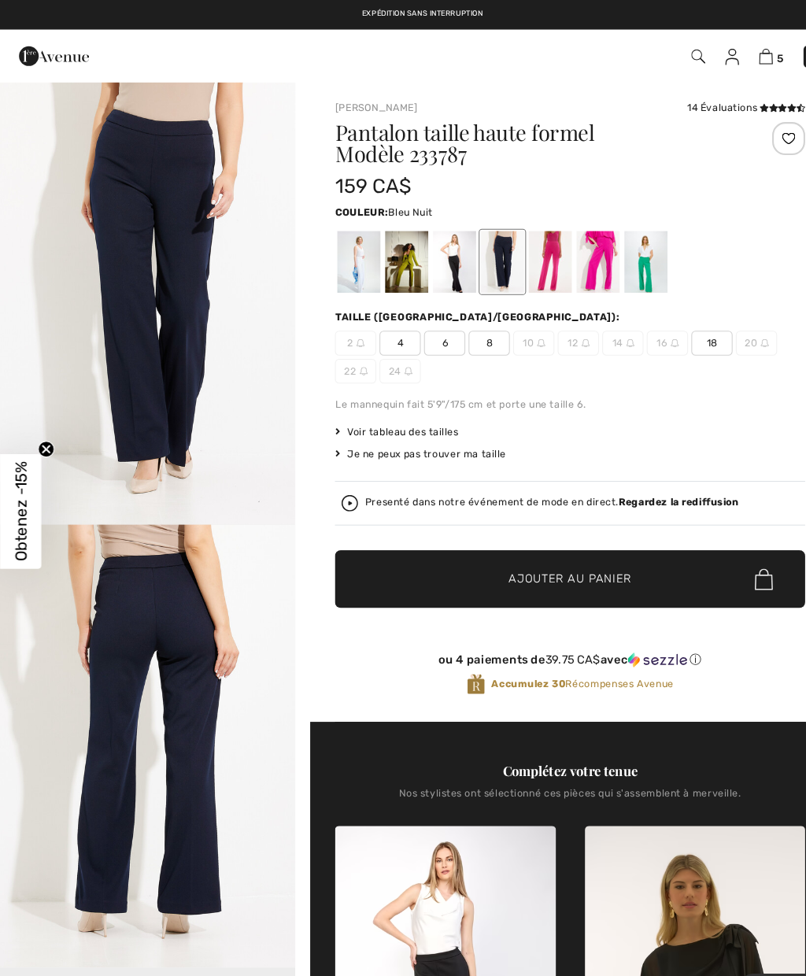
click at [526, 258] on div at bounding box center [524, 249] width 41 height 59
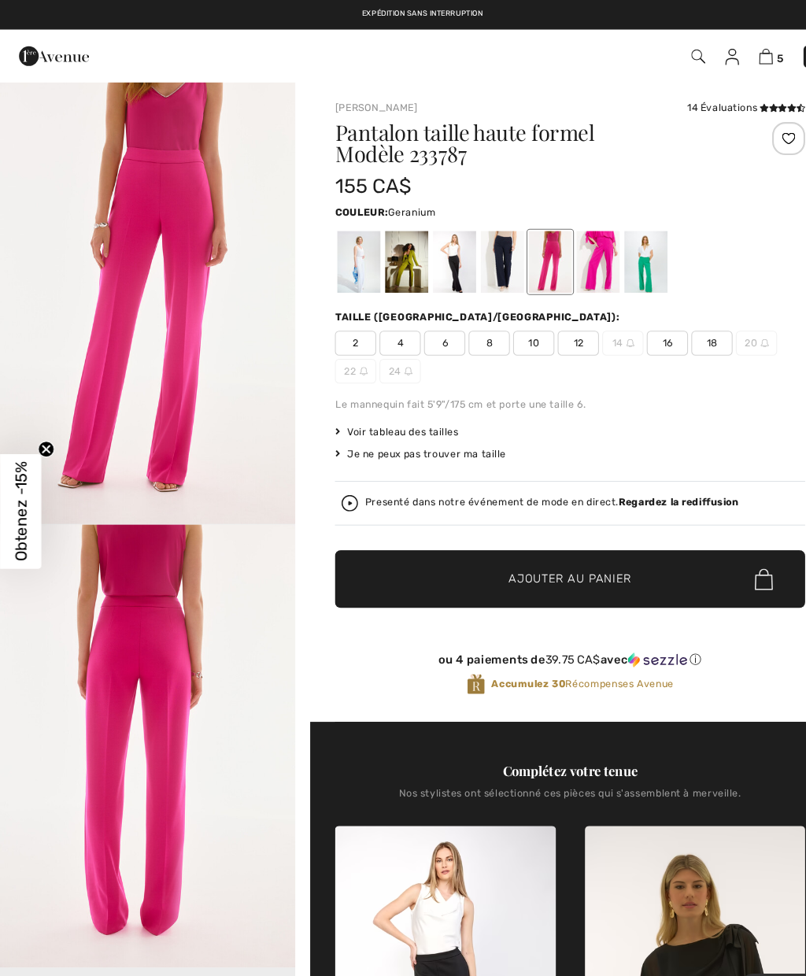
click at [568, 260] on div at bounding box center [570, 249] width 41 height 59
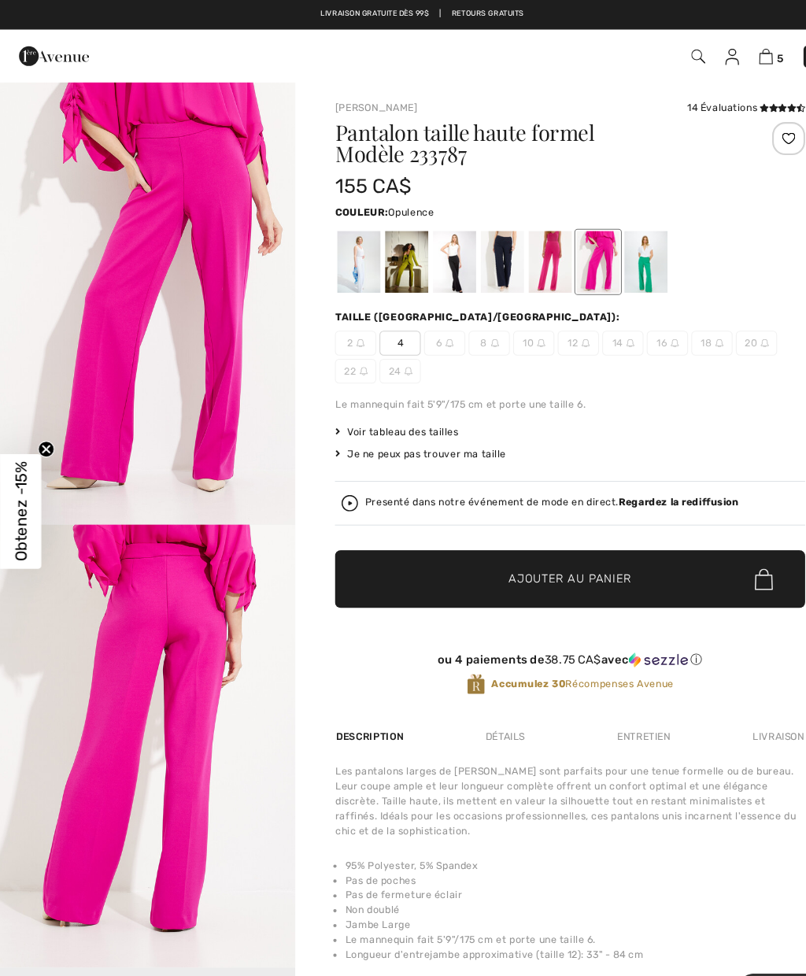
click at [481, 255] on div at bounding box center [479, 249] width 41 height 59
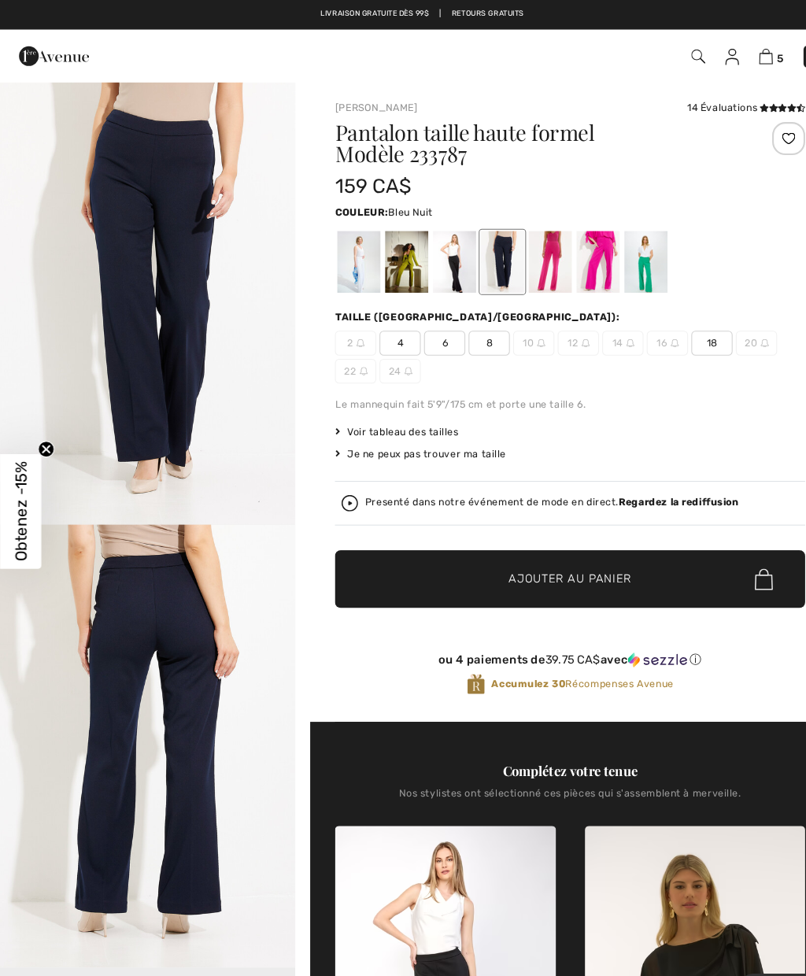
click at [437, 253] on div at bounding box center [433, 249] width 41 height 59
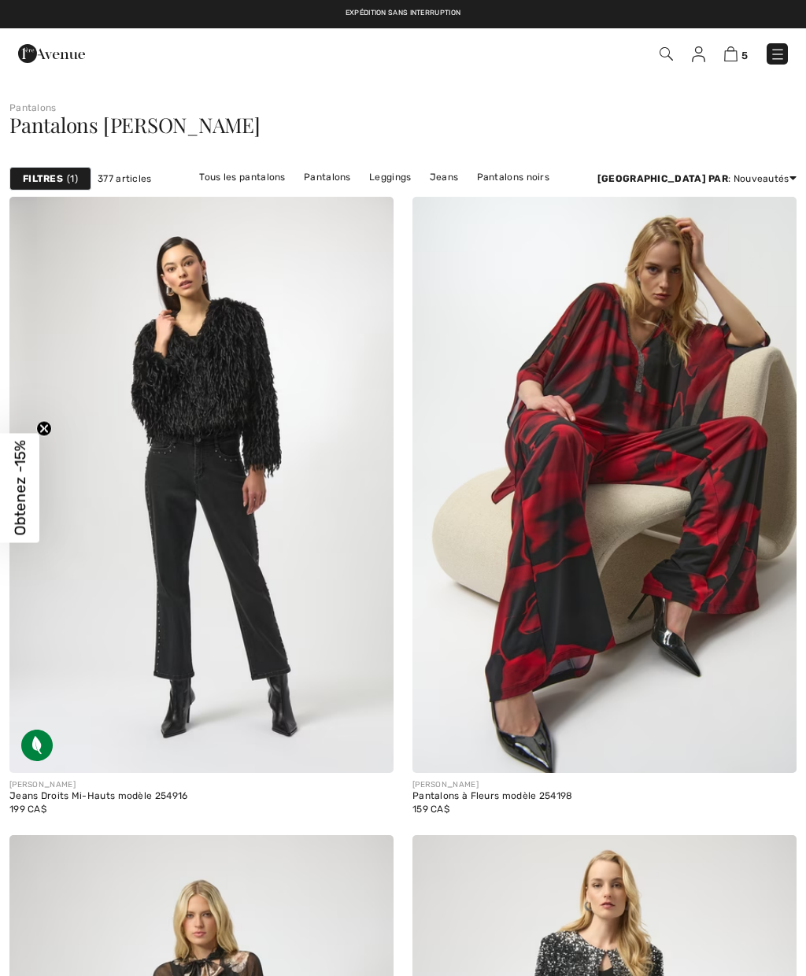
checkbox input "true"
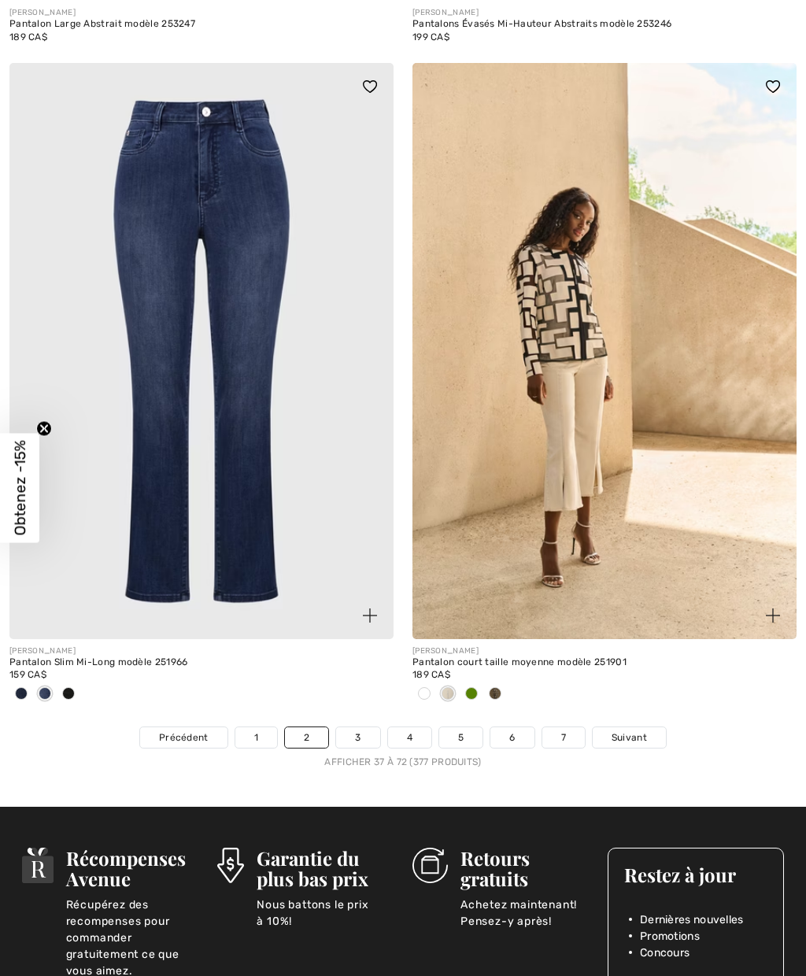
scroll to position [11510, 0]
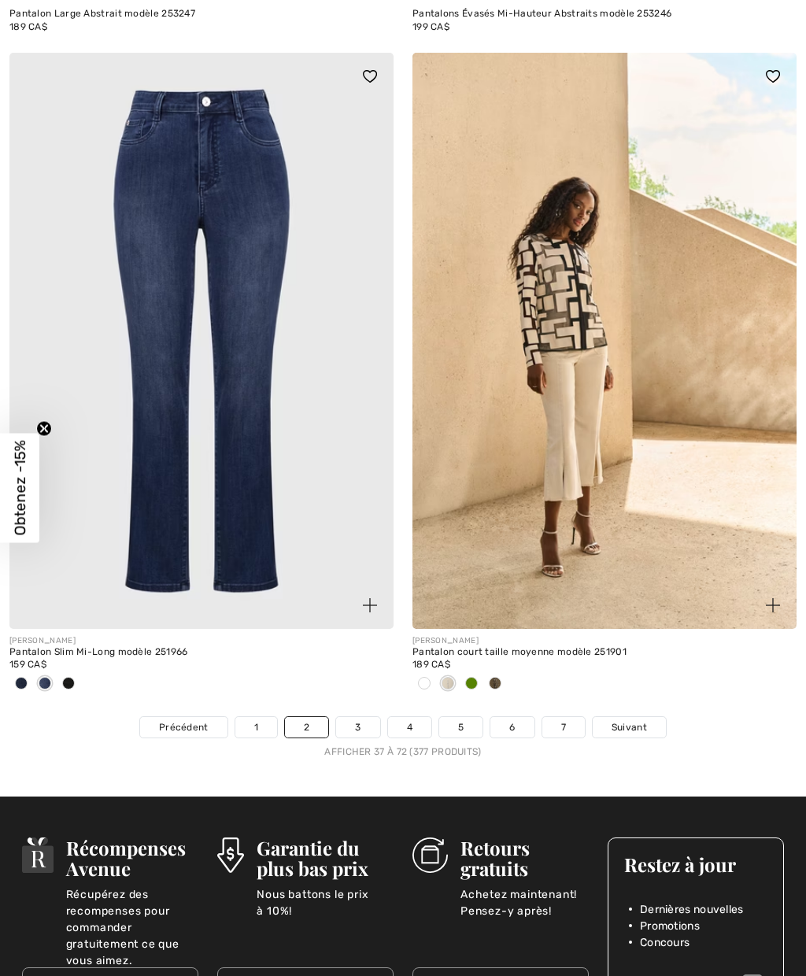
click at [355, 721] on link "3" at bounding box center [357, 727] width 43 height 20
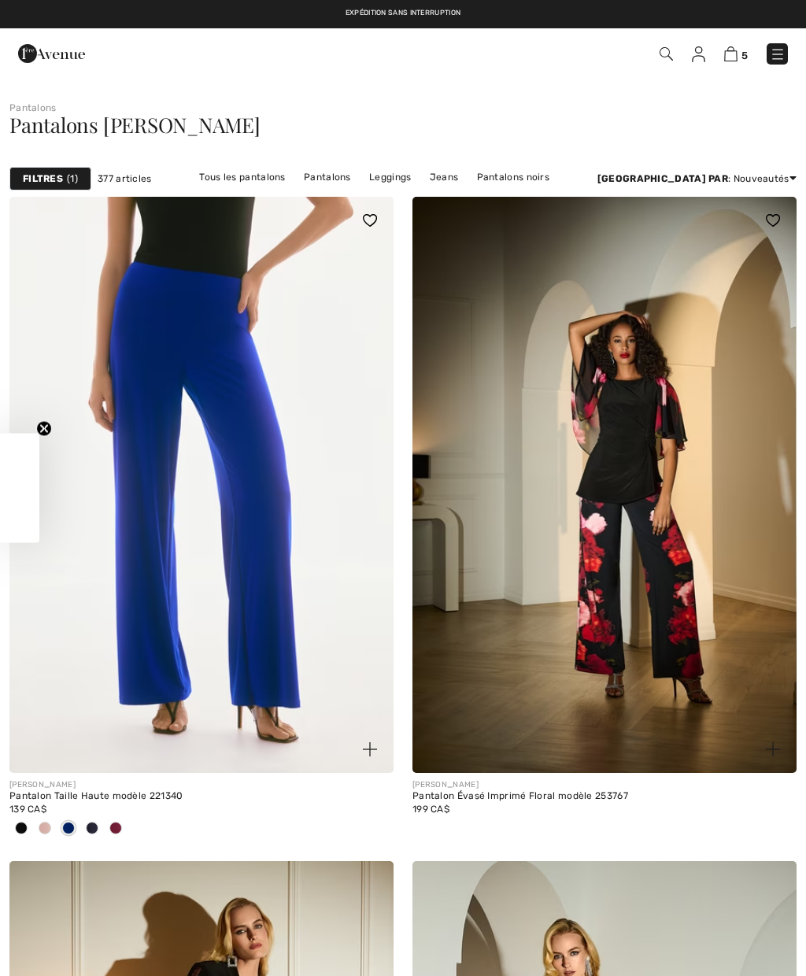
checkbox input "true"
click at [241, 490] on img at bounding box center [201, 485] width 384 height 576
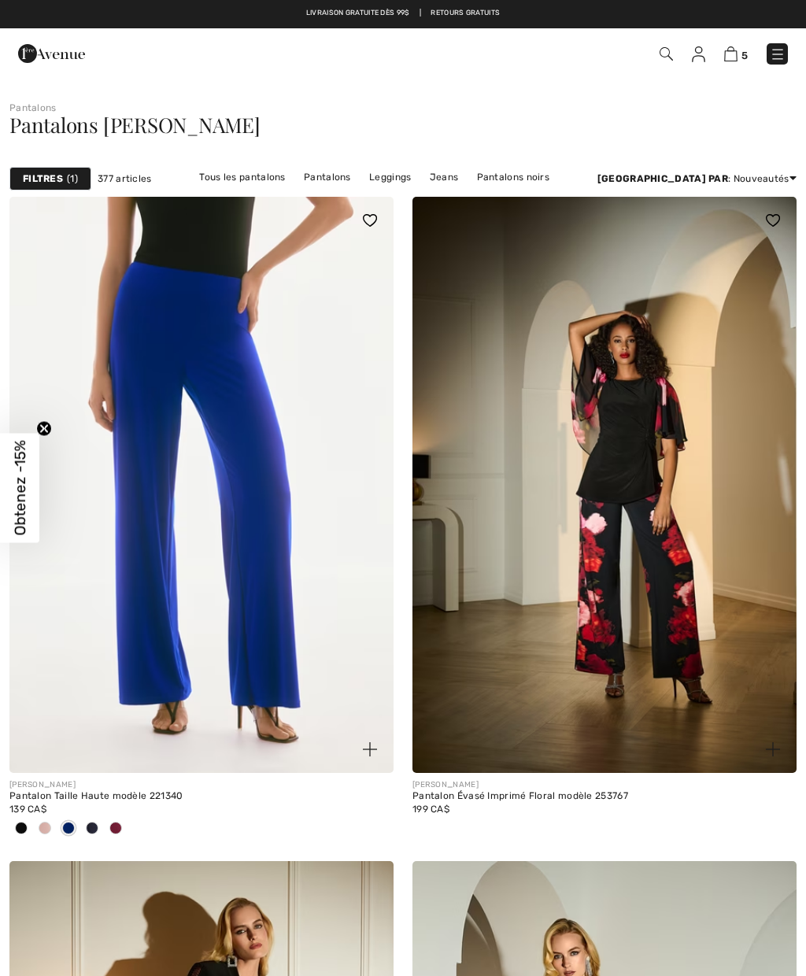
click at [160, 337] on img at bounding box center [201, 485] width 384 height 576
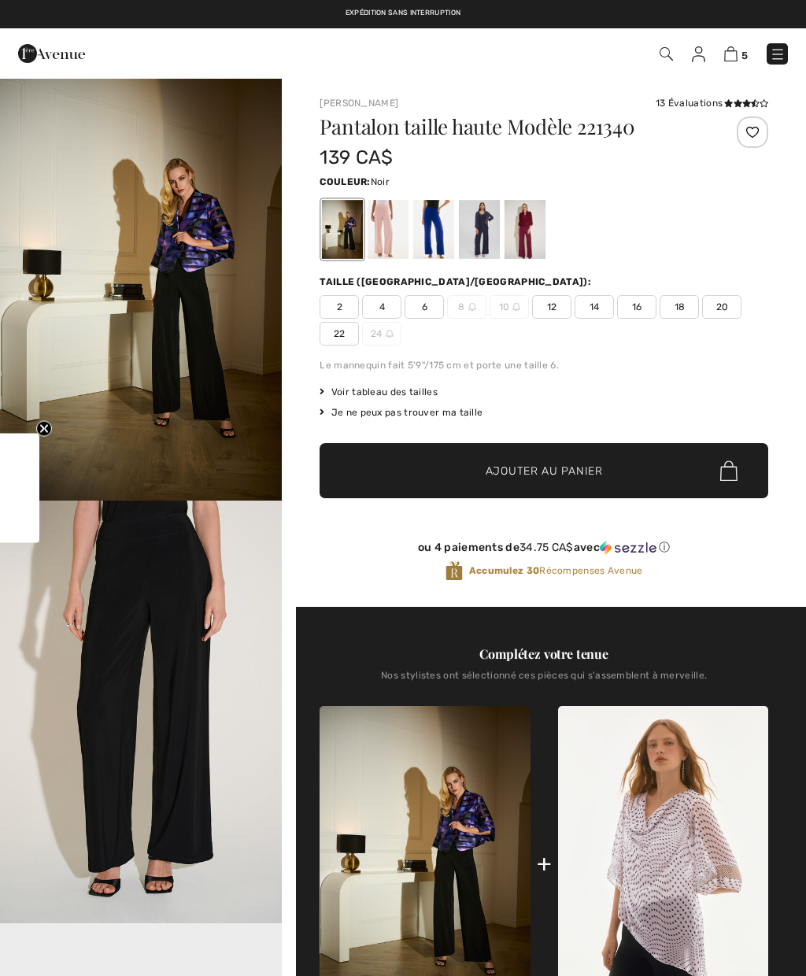
checkbox input "true"
click at [529, 231] on div at bounding box center [524, 229] width 41 height 59
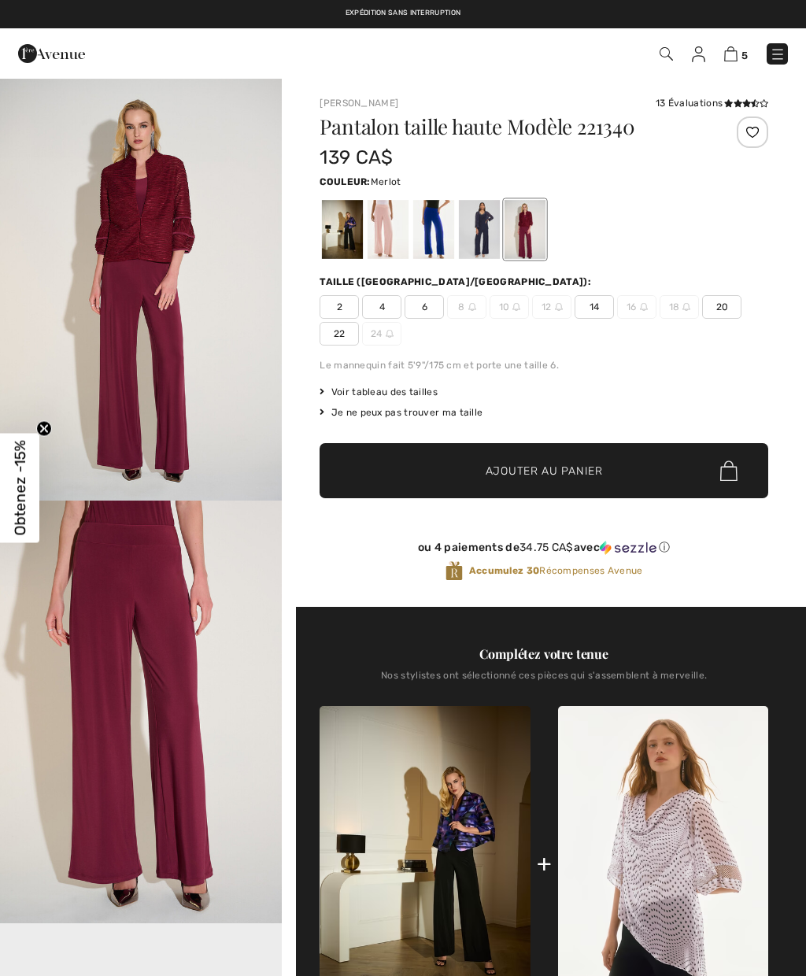
click at [484, 236] on div at bounding box center [479, 229] width 41 height 59
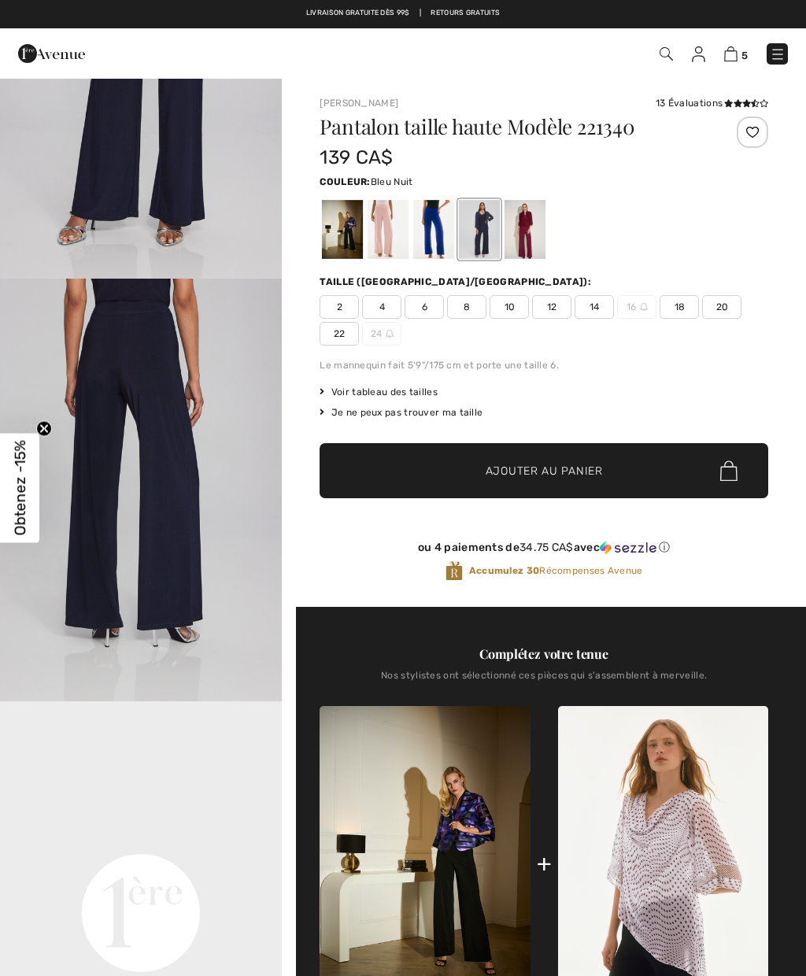
click at [487, 229] on div at bounding box center [479, 229] width 41 height 59
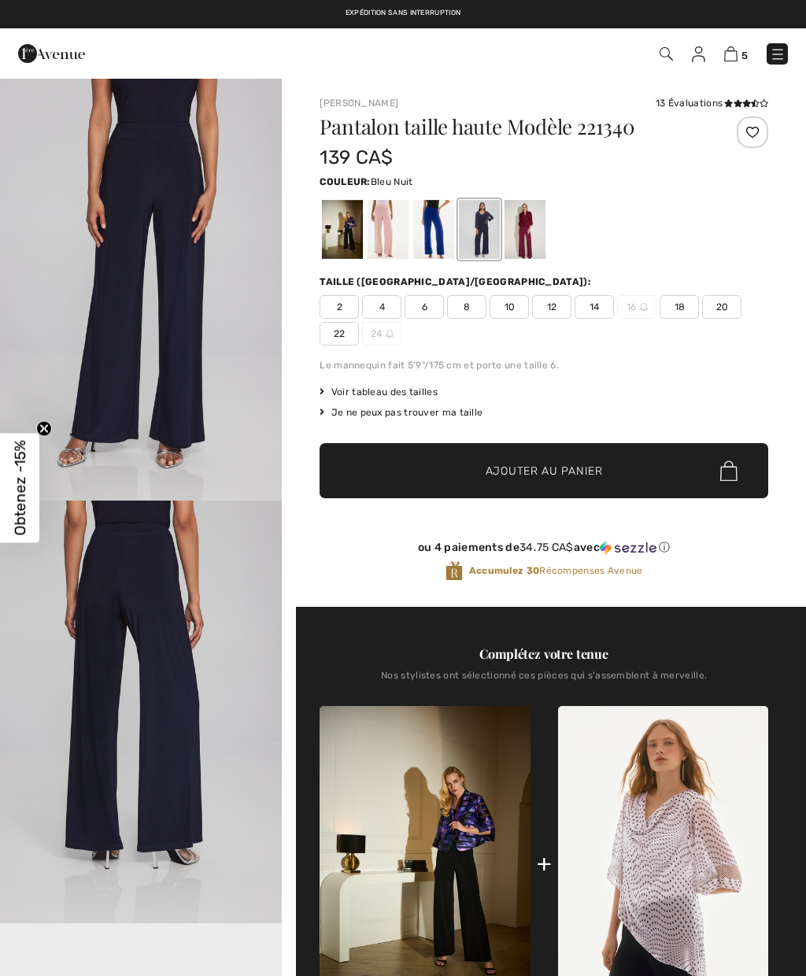
click at [425, 235] on div at bounding box center [433, 229] width 41 height 59
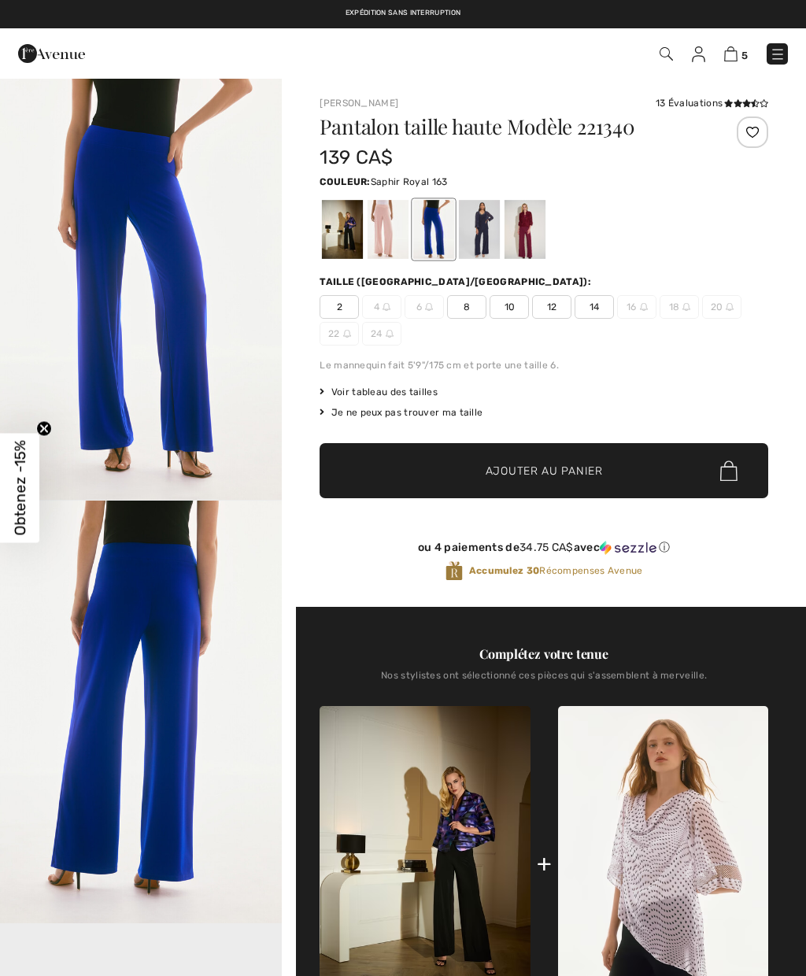
click at [466, 229] on div at bounding box center [479, 229] width 41 height 59
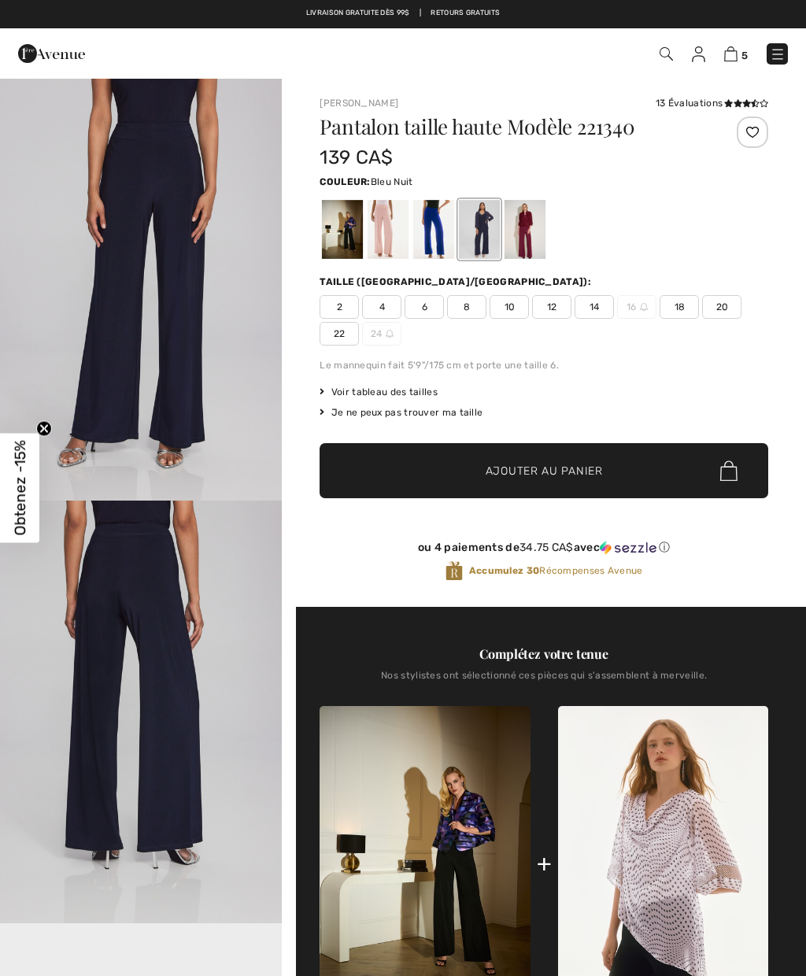
click at [490, 230] on div at bounding box center [479, 229] width 41 height 59
click at [521, 226] on div at bounding box center [524, 229] width 41 height 59
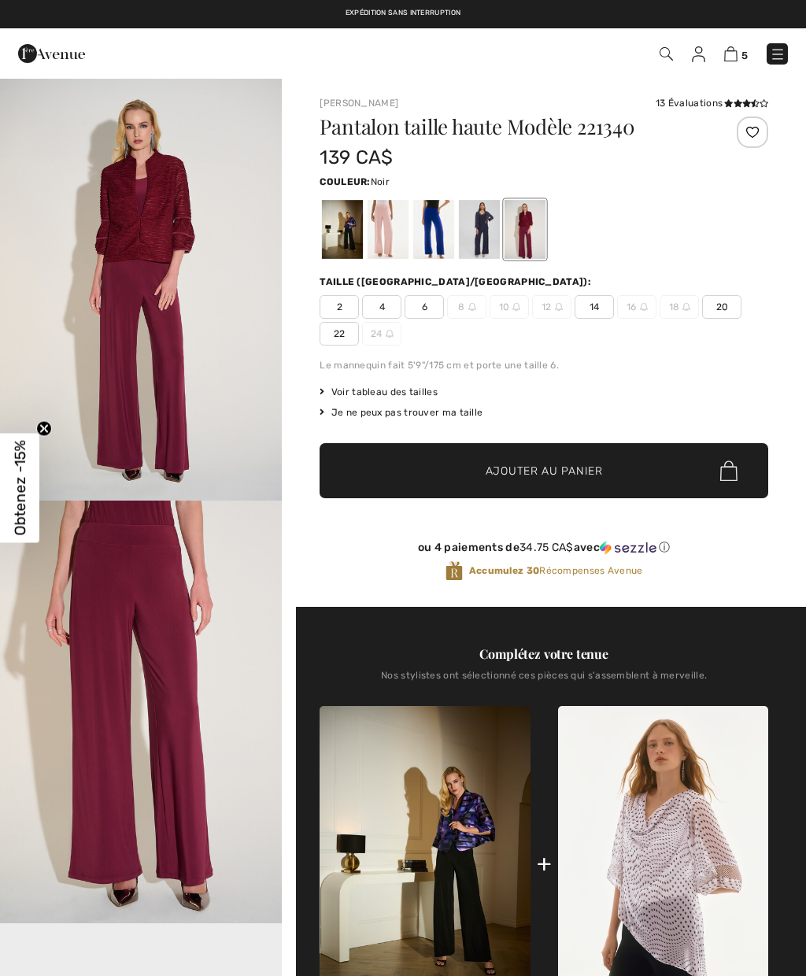
click at [532, 231] on div at bounding box center [524, 229] width 41 height 59
click at [481, 227] on div at bounding box center [479, 229] width 41 height 59
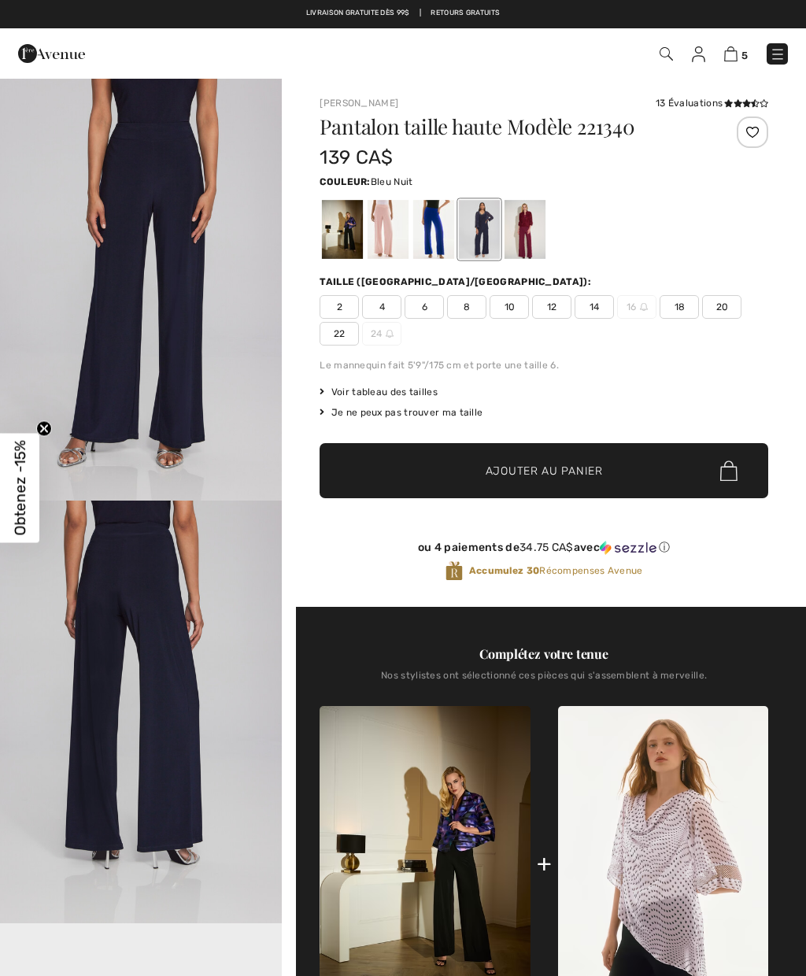
click at [727, 303] on span "20" at bounding box center [721, 307] width 39 height 24
click at [571, 464] on span "Ajouter au panier" at bounding box center [544, 471] width 117 height 17
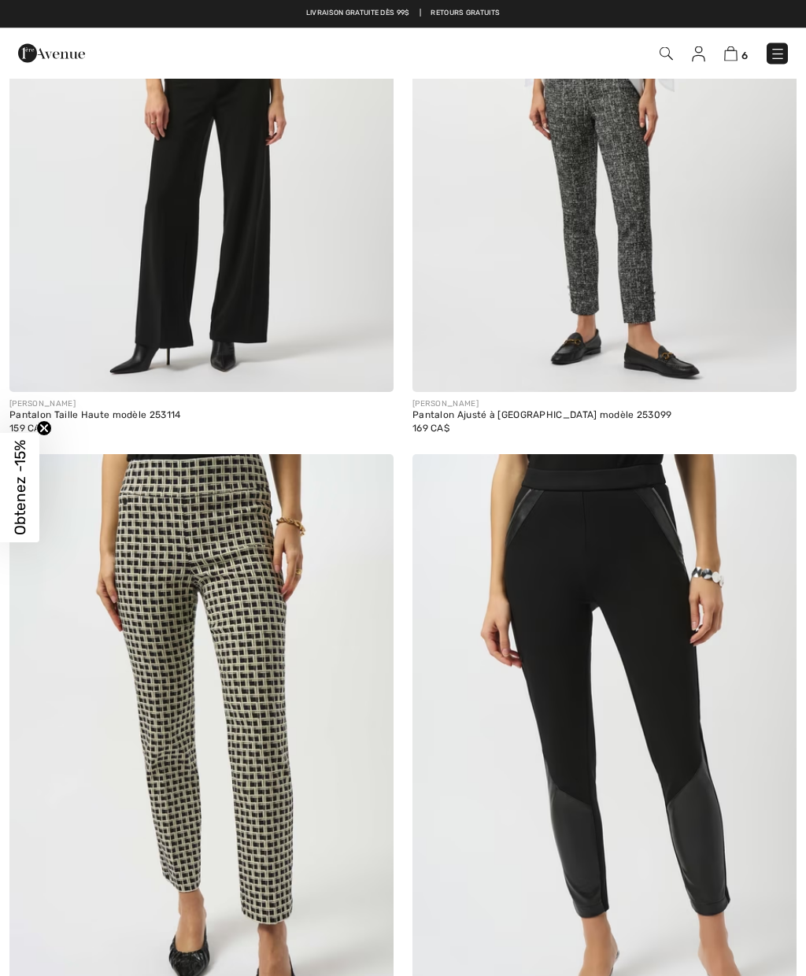
scroll to position [2346, 0]
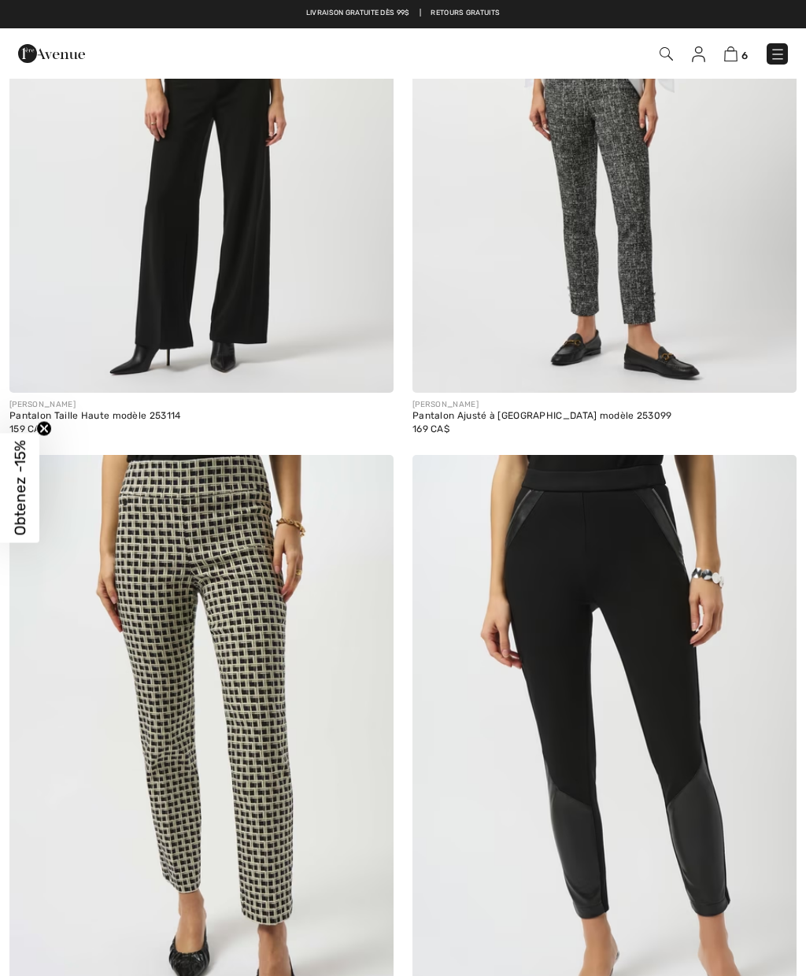
click at [87, 330] on img at bounding box center [201, 105] width 384 height 576
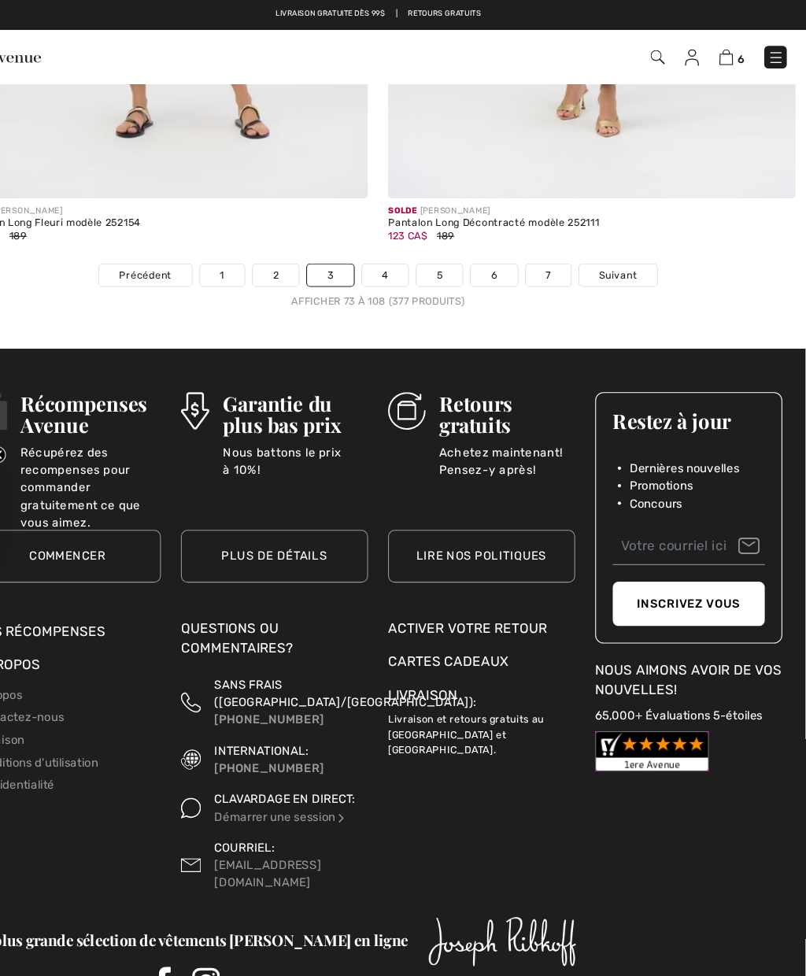
scroll to position [11840, 0]
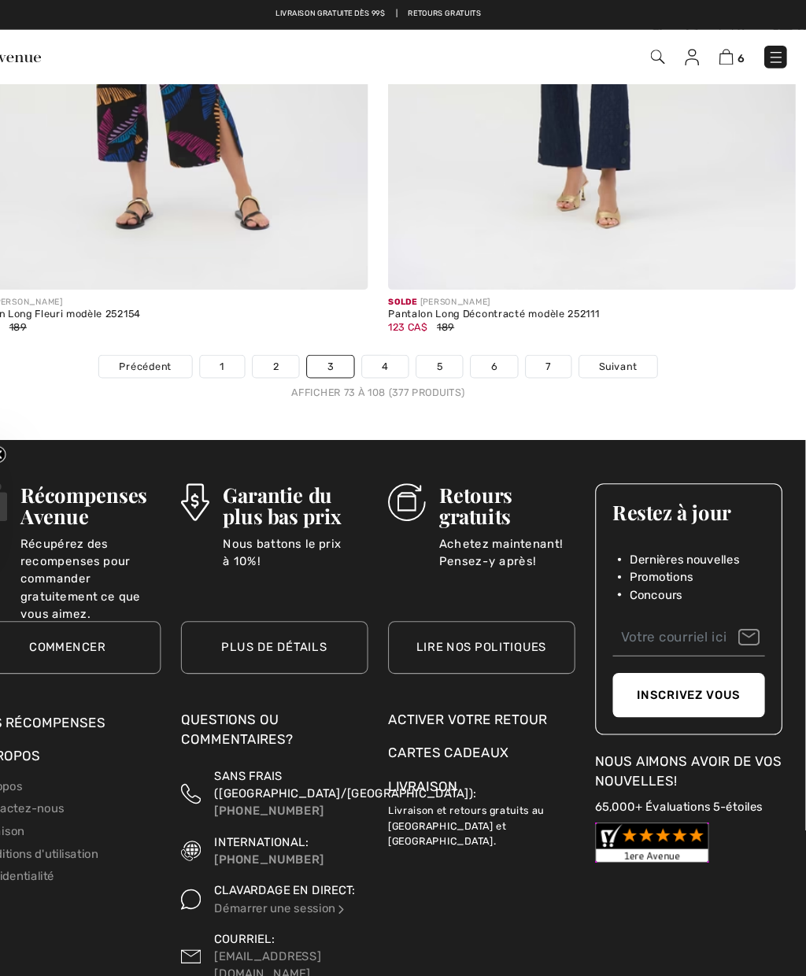
click at [611, 338] on span "Suivant" at bounding box center [628, 345] width 35 height 14
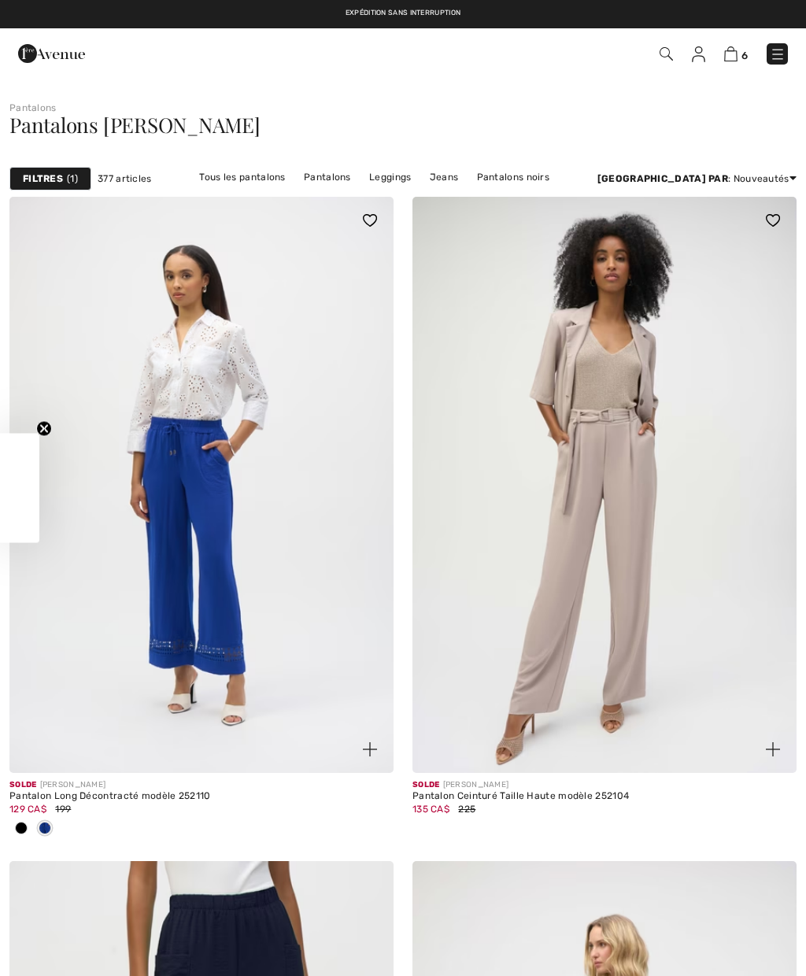
checkbox input "true"
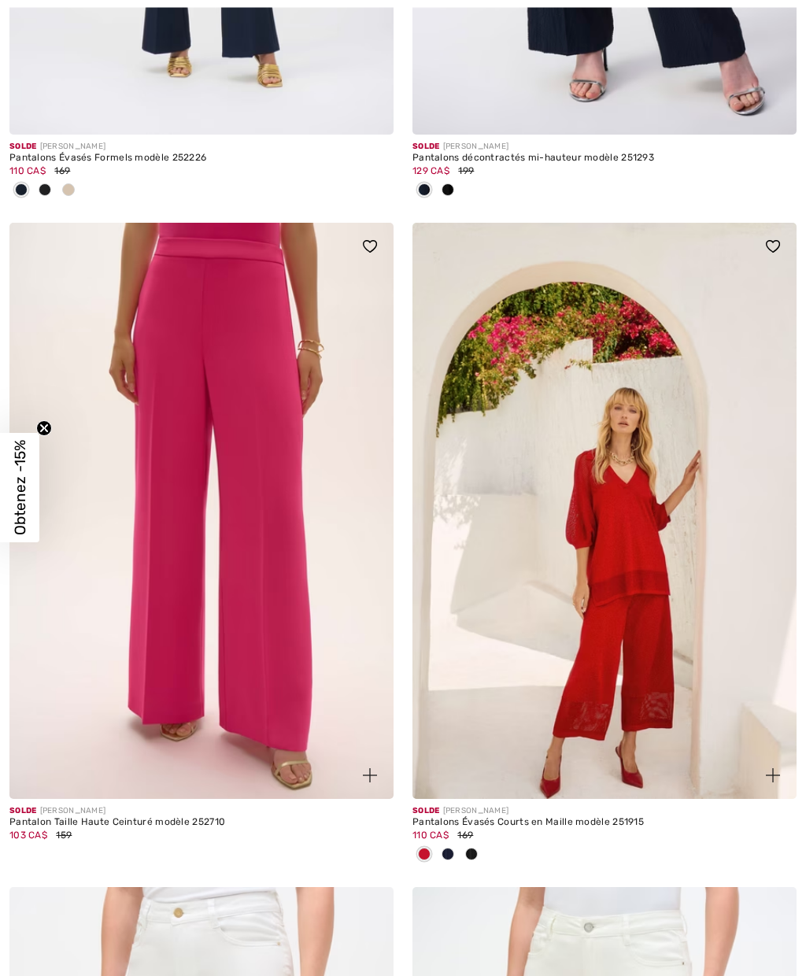
scroll to position [2632, 0]
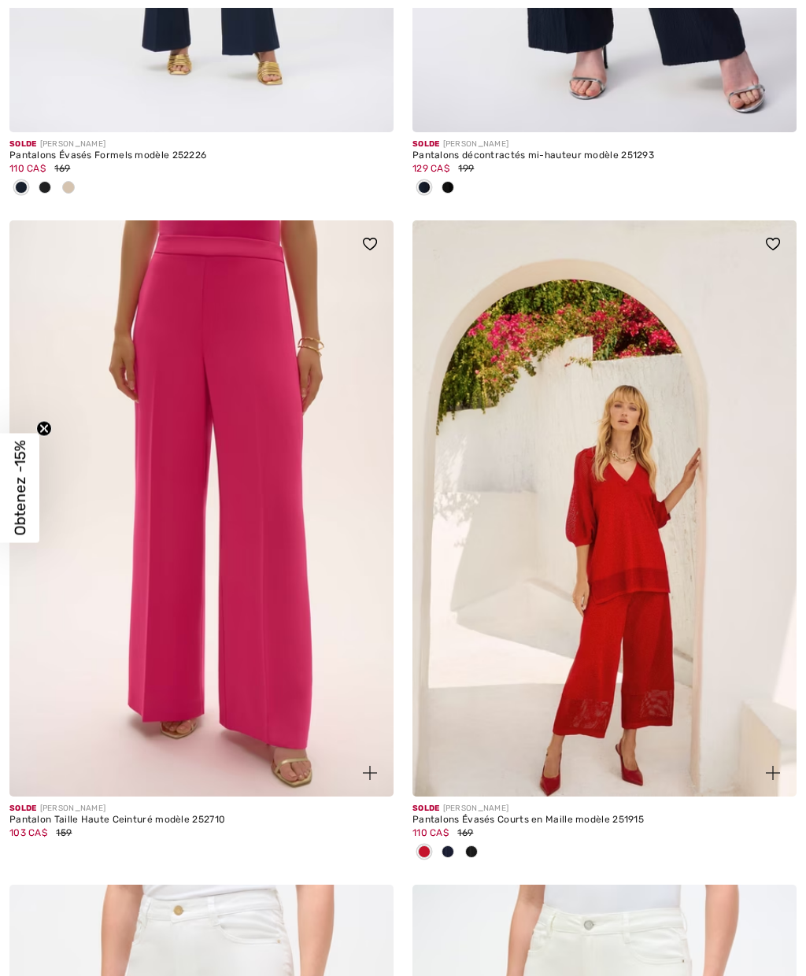
click at [286, 495] on img at bounding box center [201, 508] width 384 height 576
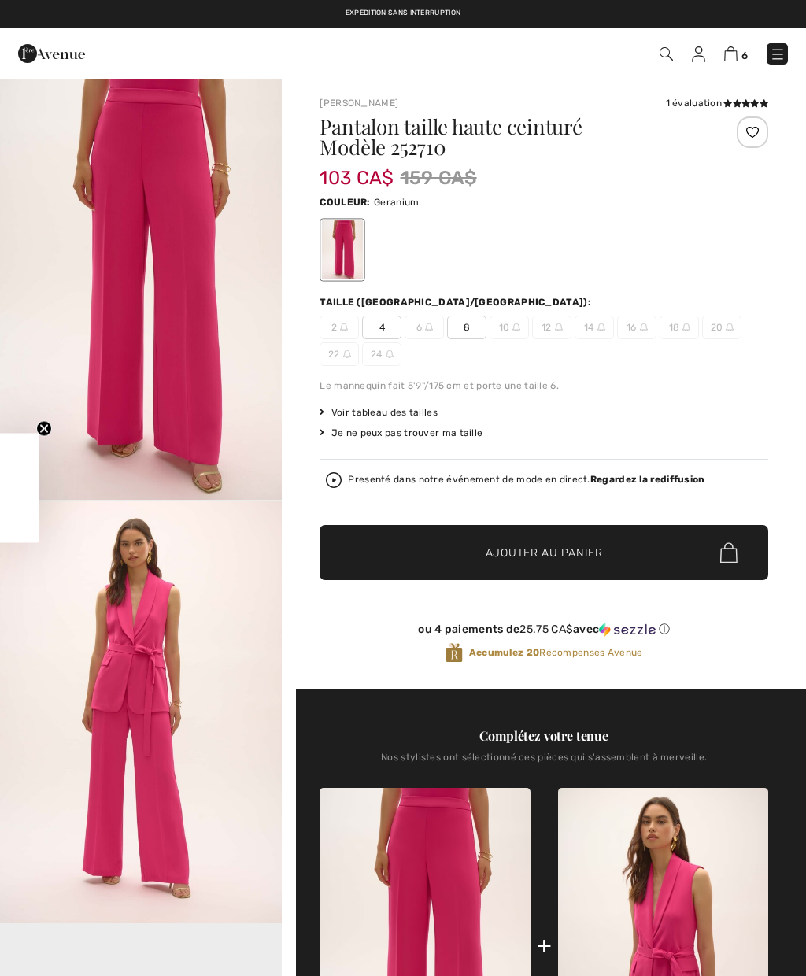
checkbox input "true"
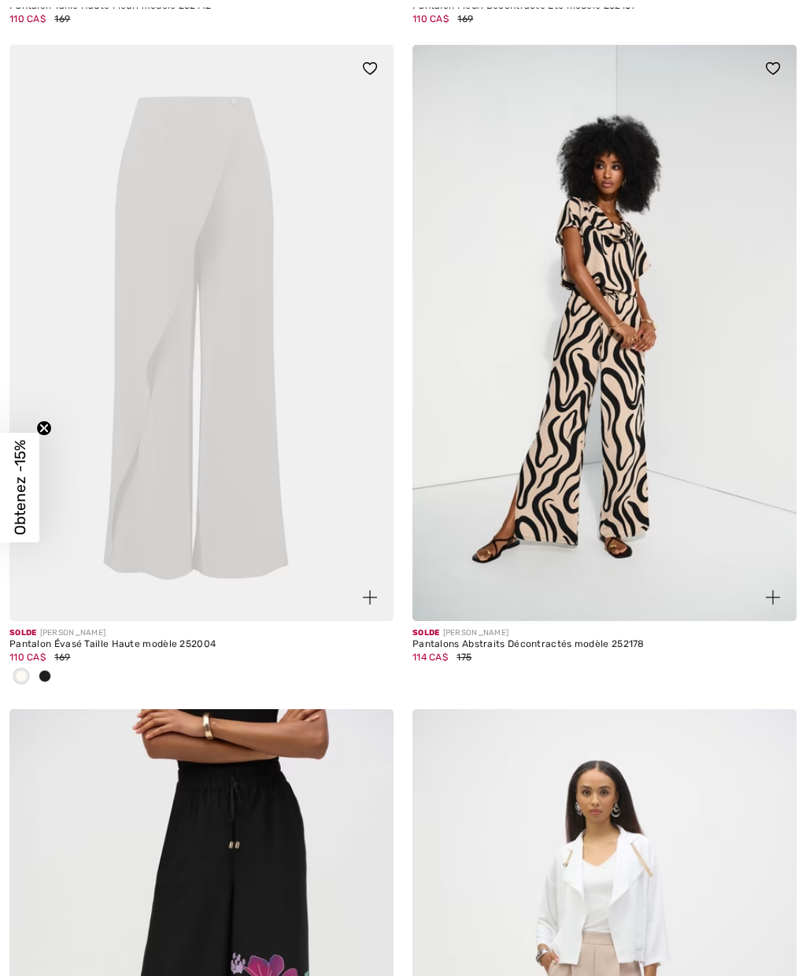
scroll to position [6179, 0]
click at [48, 674] on span at bounding box center [45, 676] width 13 height 13
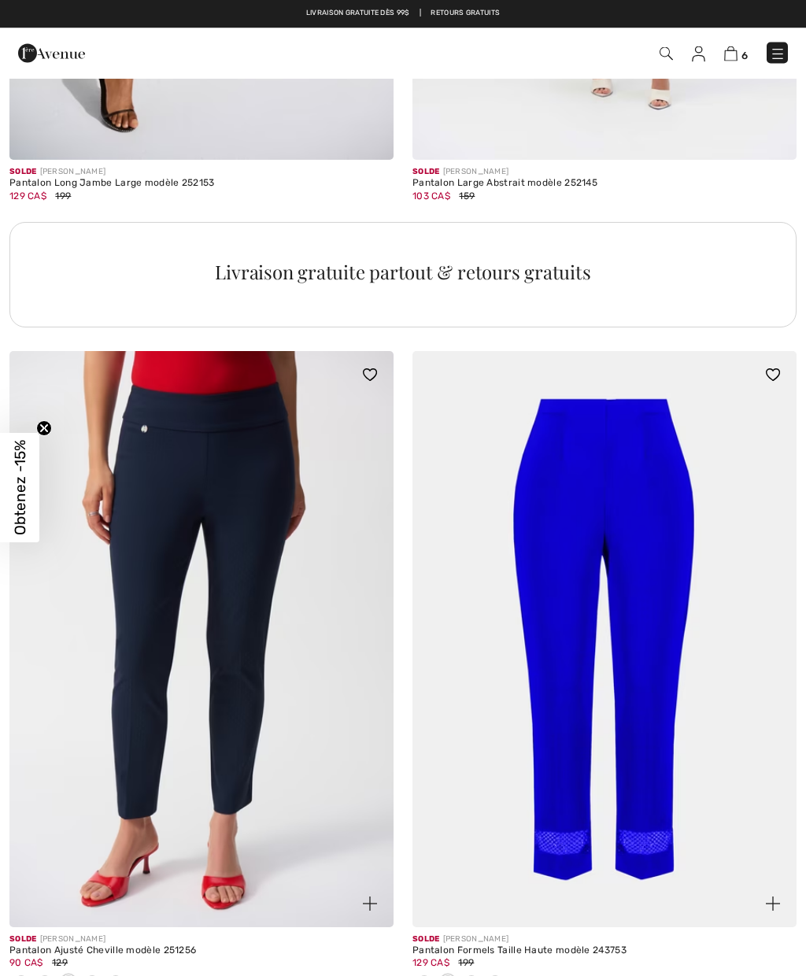
scroll to position [7895, 0]
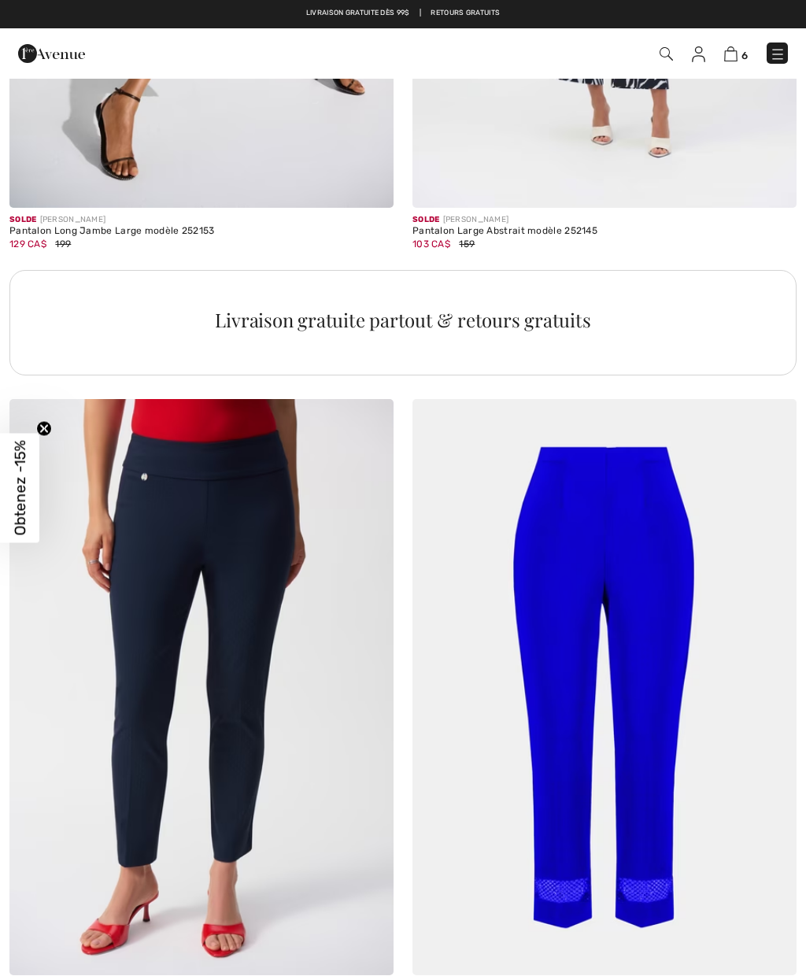
click at [781, 54] on img at bounding box center [778, 54] width 16 height 16
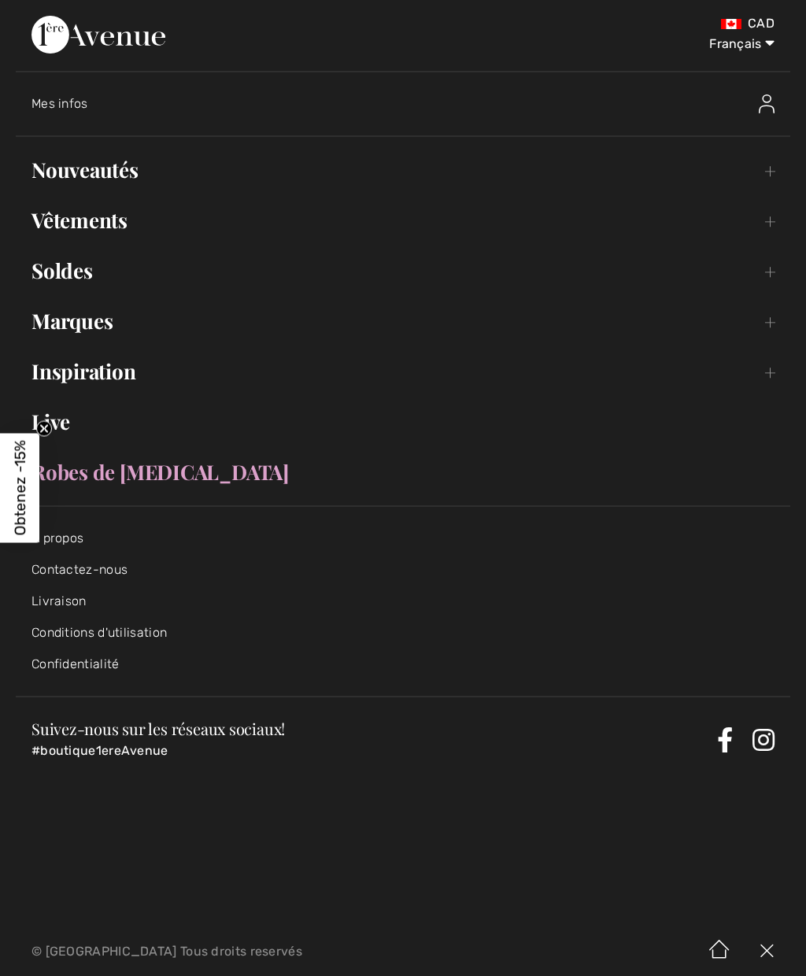
click at [768, 371] on link "Inspiration Toggle submenu" at bounding box center [403, 371] width 774 height 35
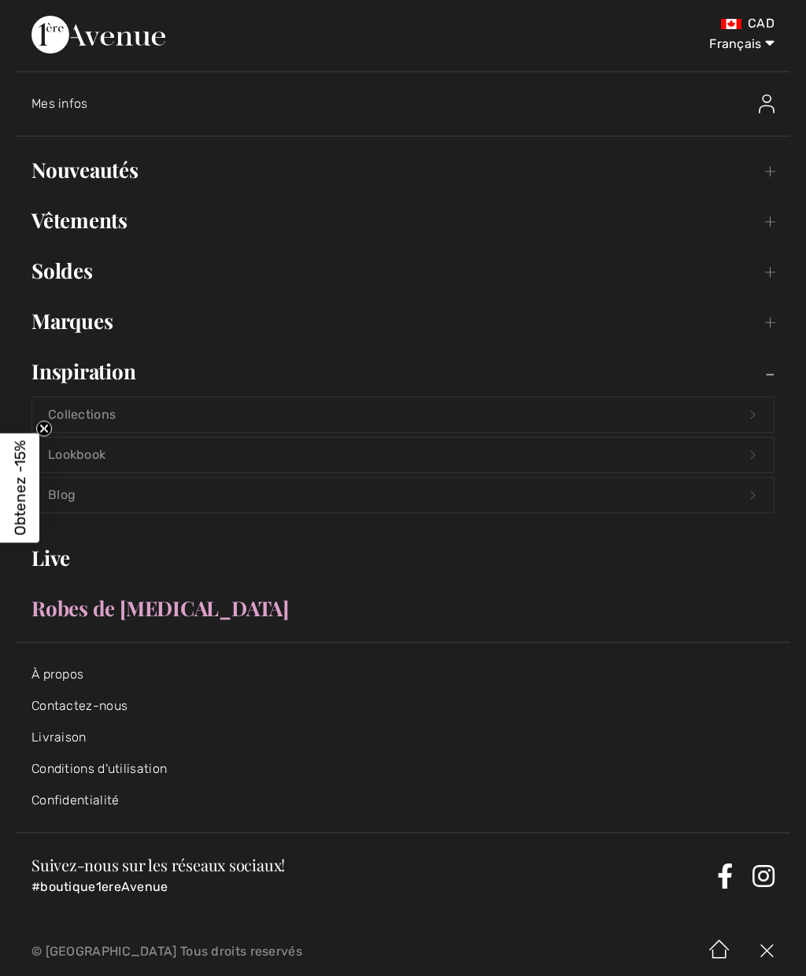
click at [772, 398] on link "Collections Open submenu" at bounding box center [402, 414] width 741 height 35
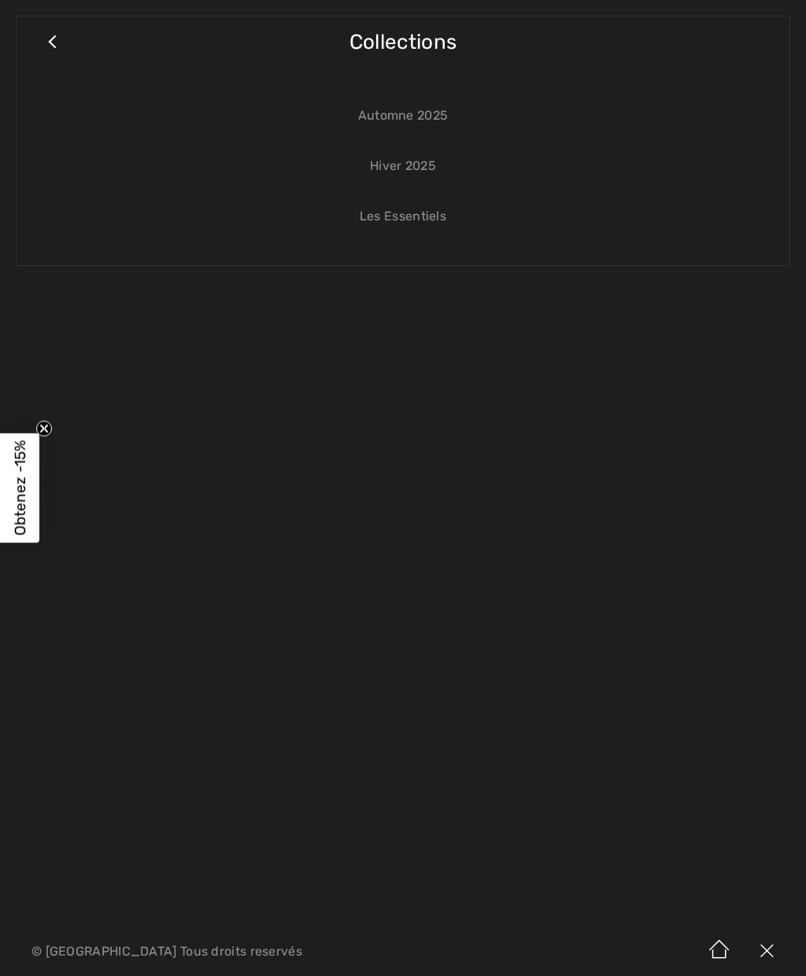
click at [423, 214] on link "Les Essentiels" at bounding box center [402, 216] width 741 height 35
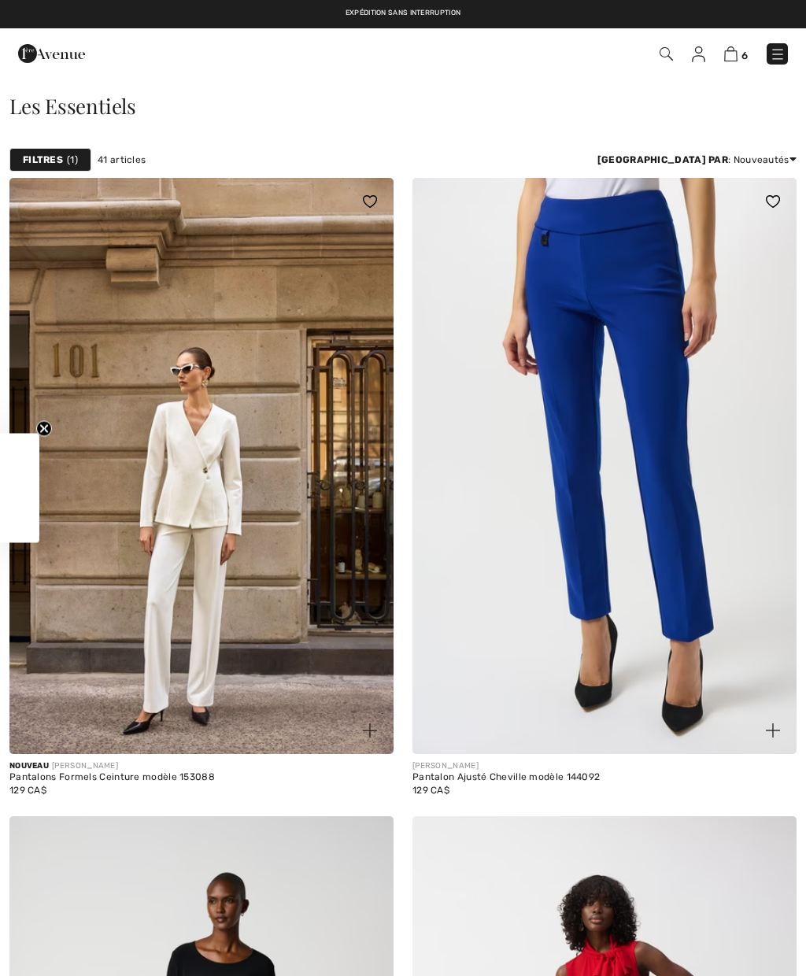
checkbox input "true"
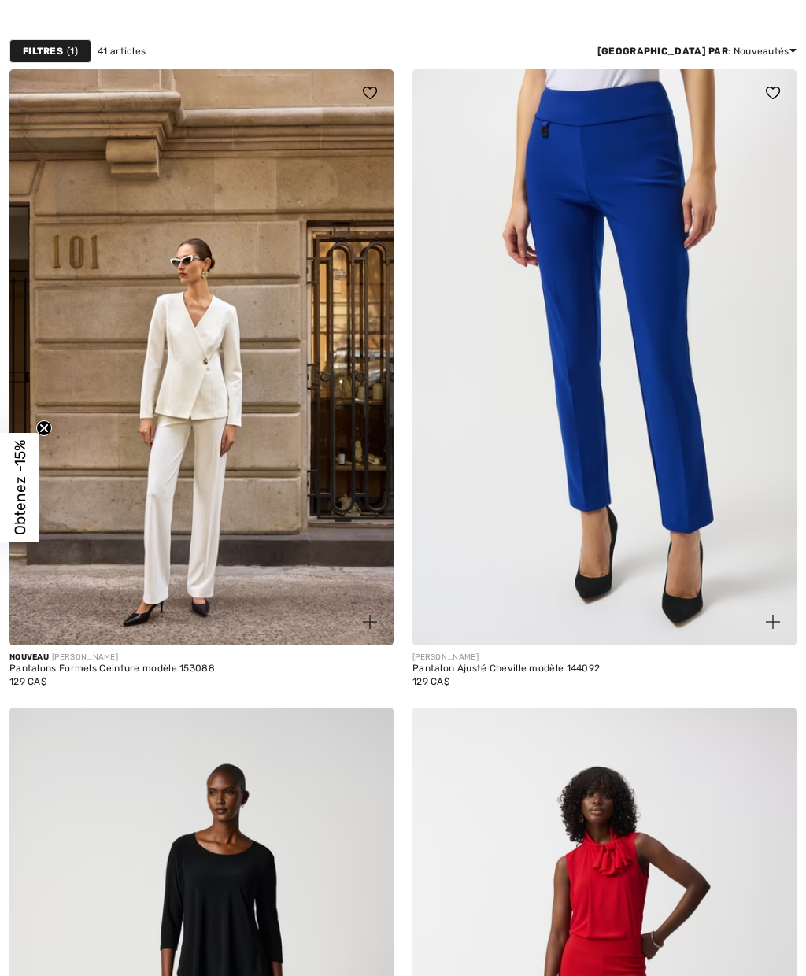
scroll to position [109, 0]
click at [131, 486] on img at bounding box center [201, 357] width 384 height 576
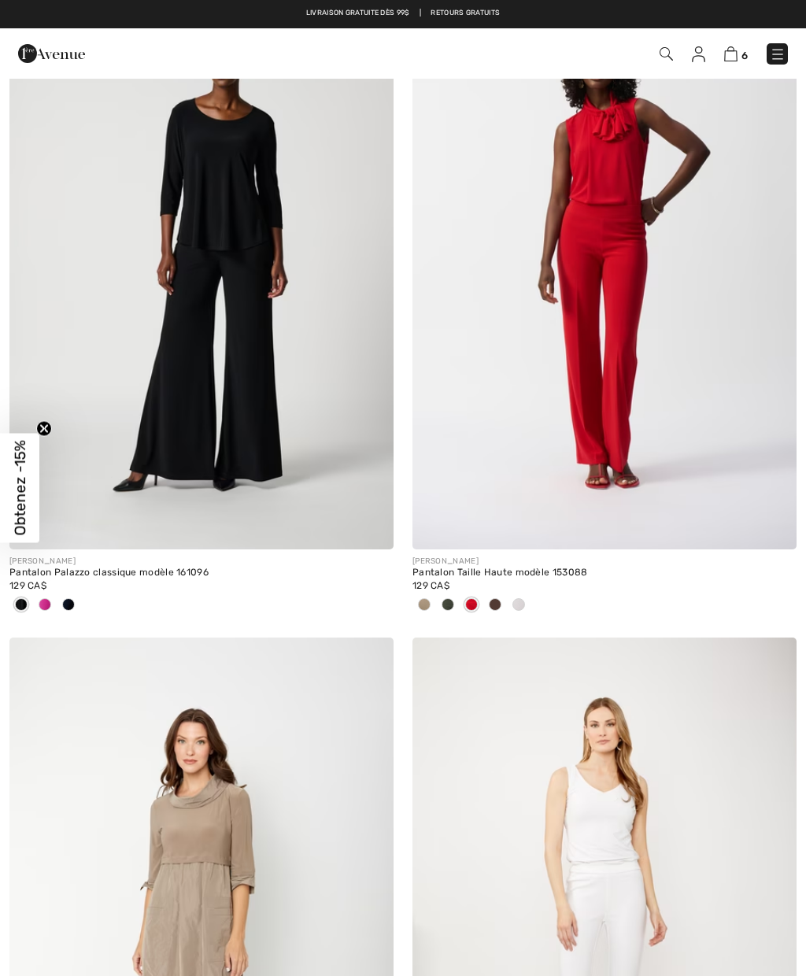
scroll to position [844, 0]
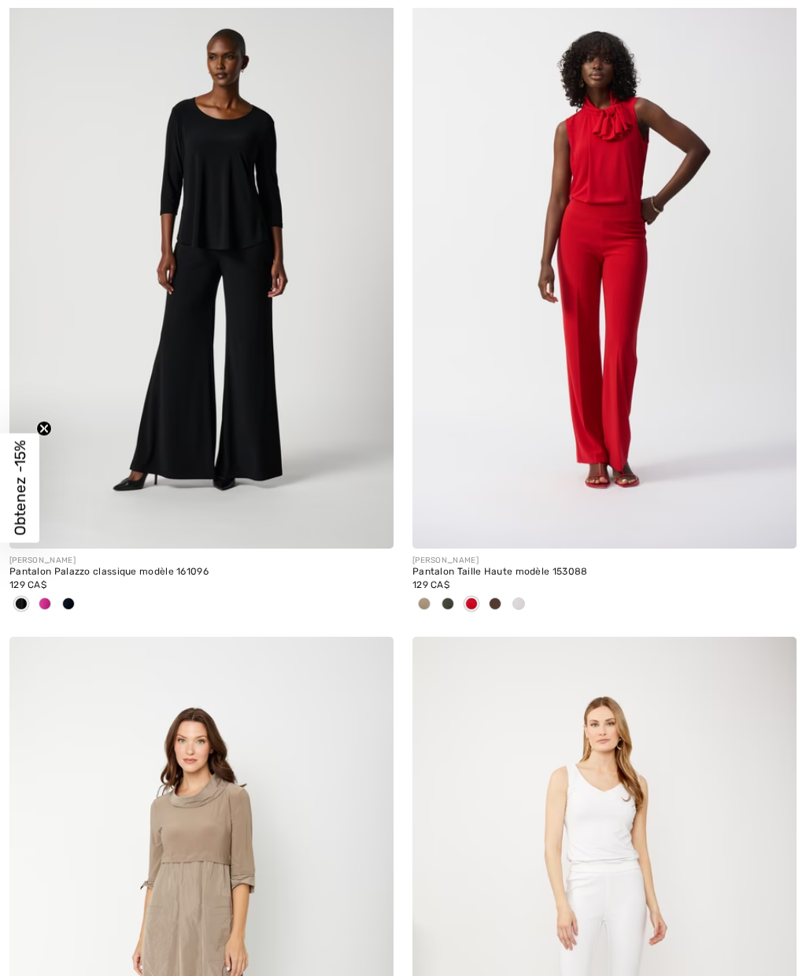
click at [626, 417] on img at bounding box center [604, 260] width 384 height 576
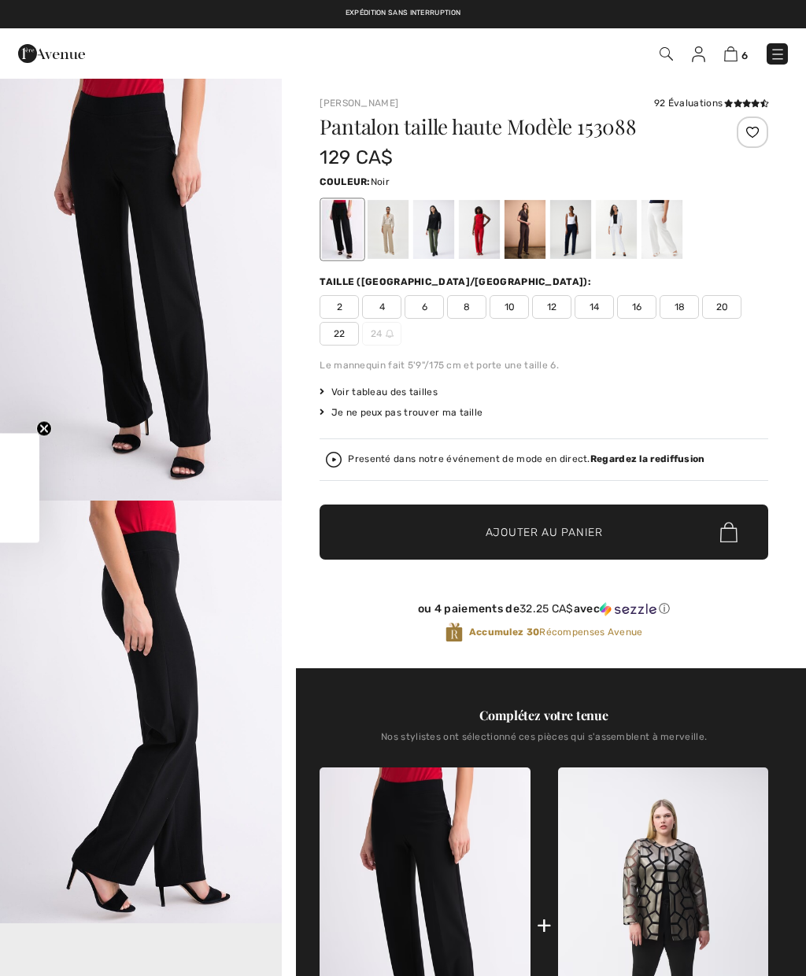
checkbox input "true"
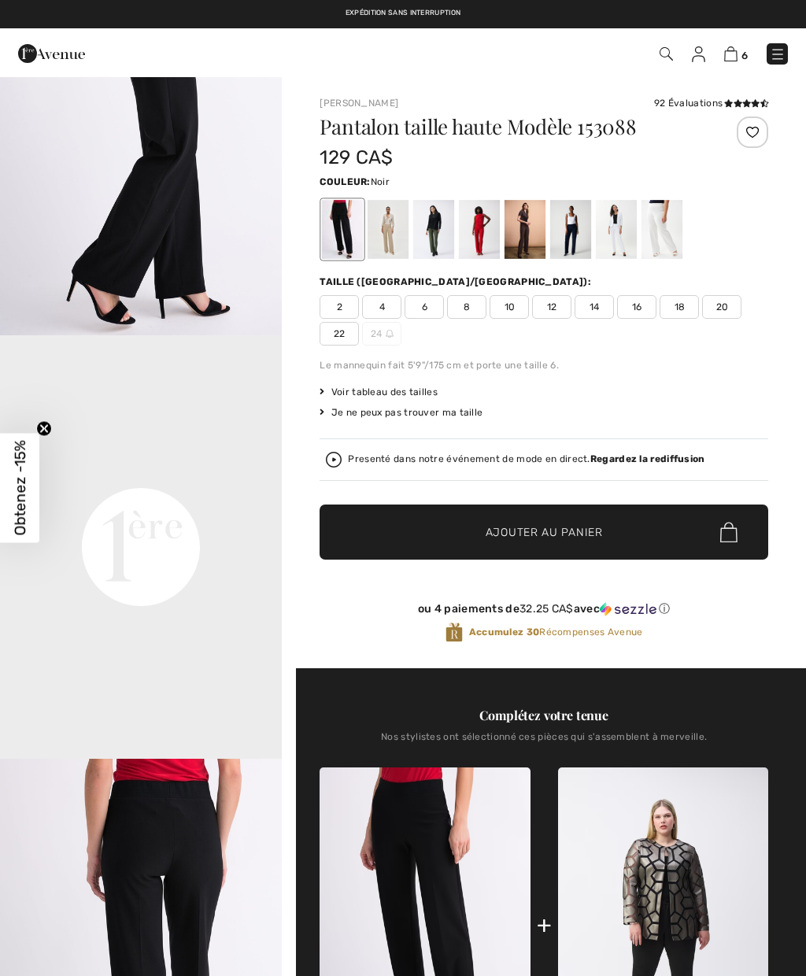
scroll to position [588, 0]
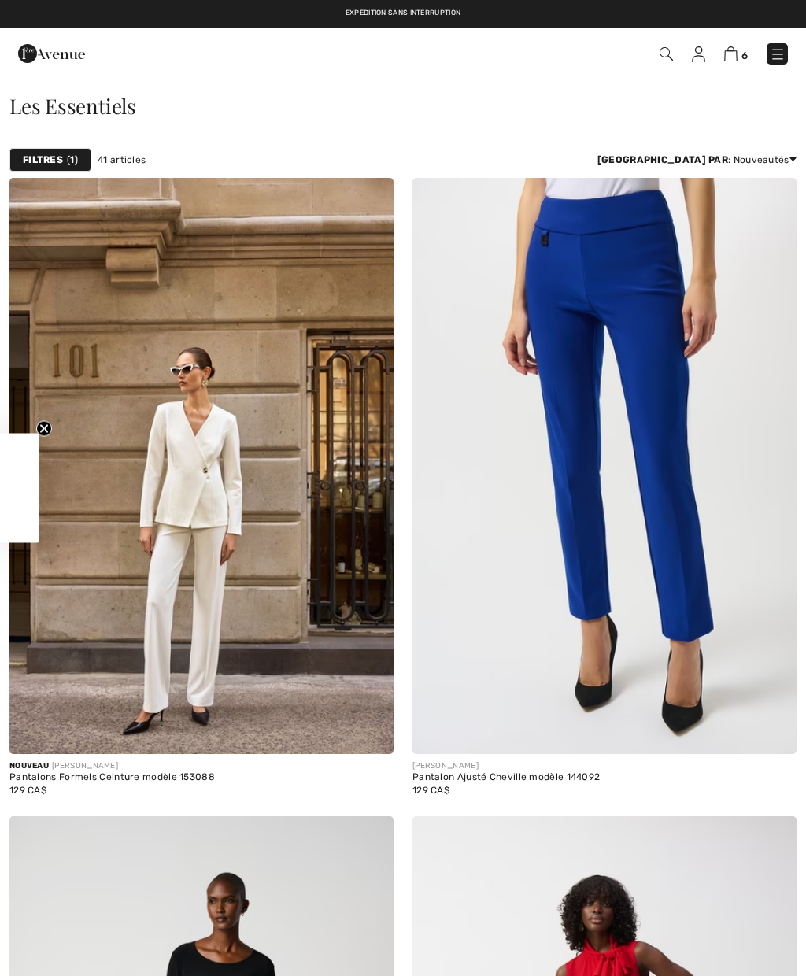
checkbox input "true"
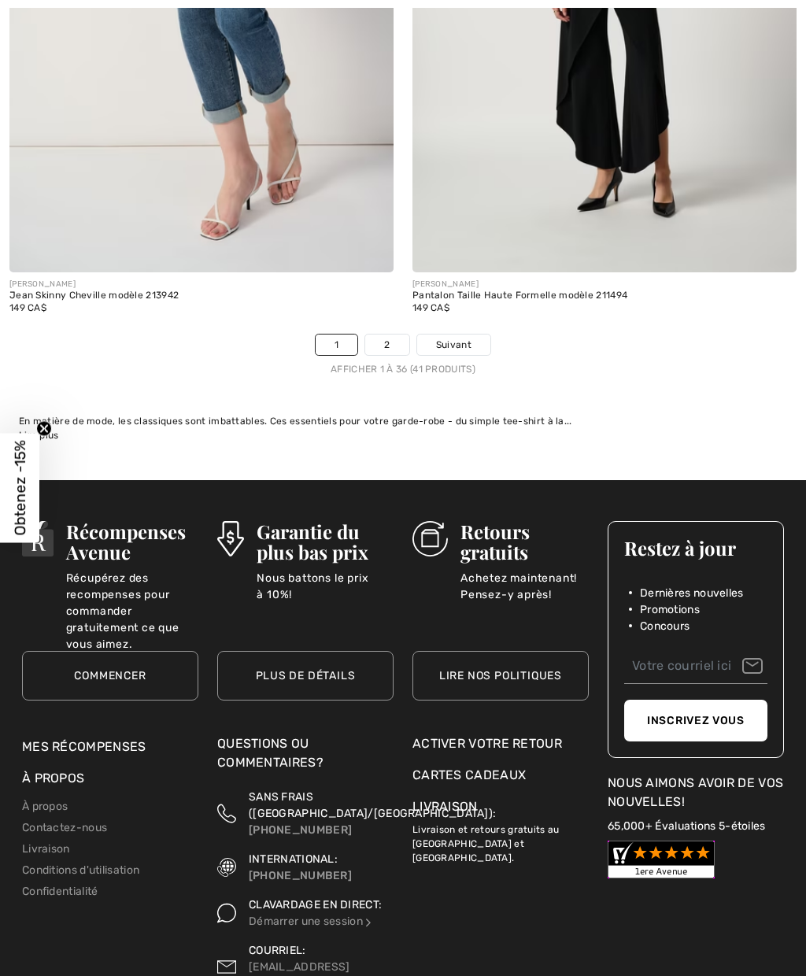
scroll to position [11892, 0]
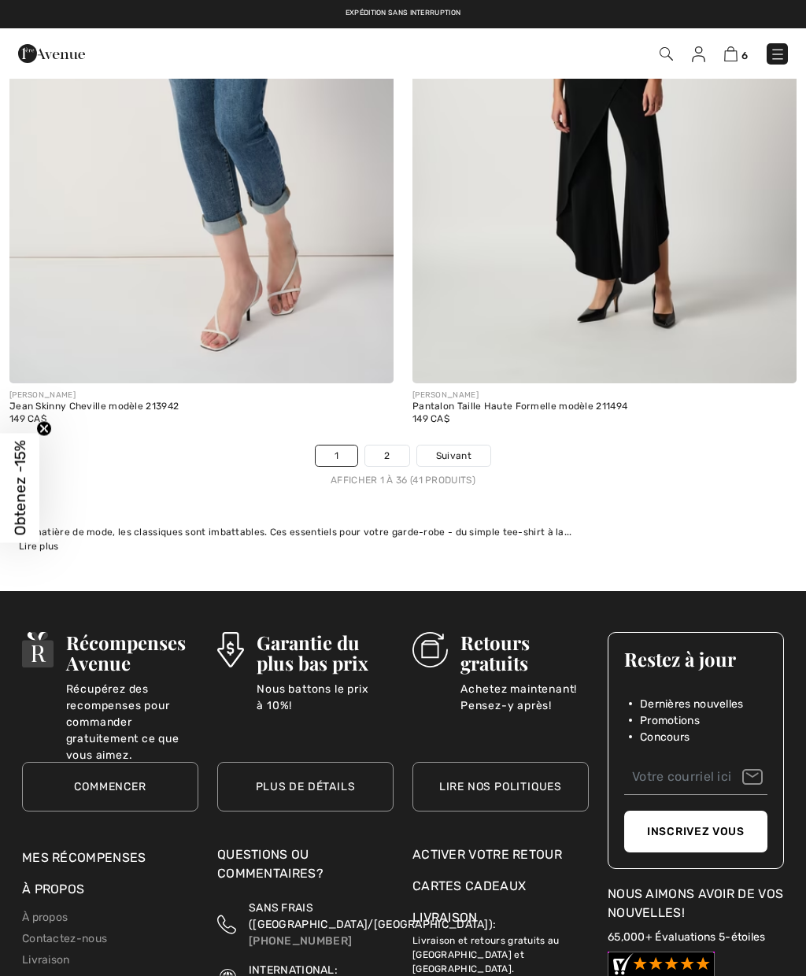
click at [389, 447] on link "2" at bounding box center [386, 455] width 43 height 20
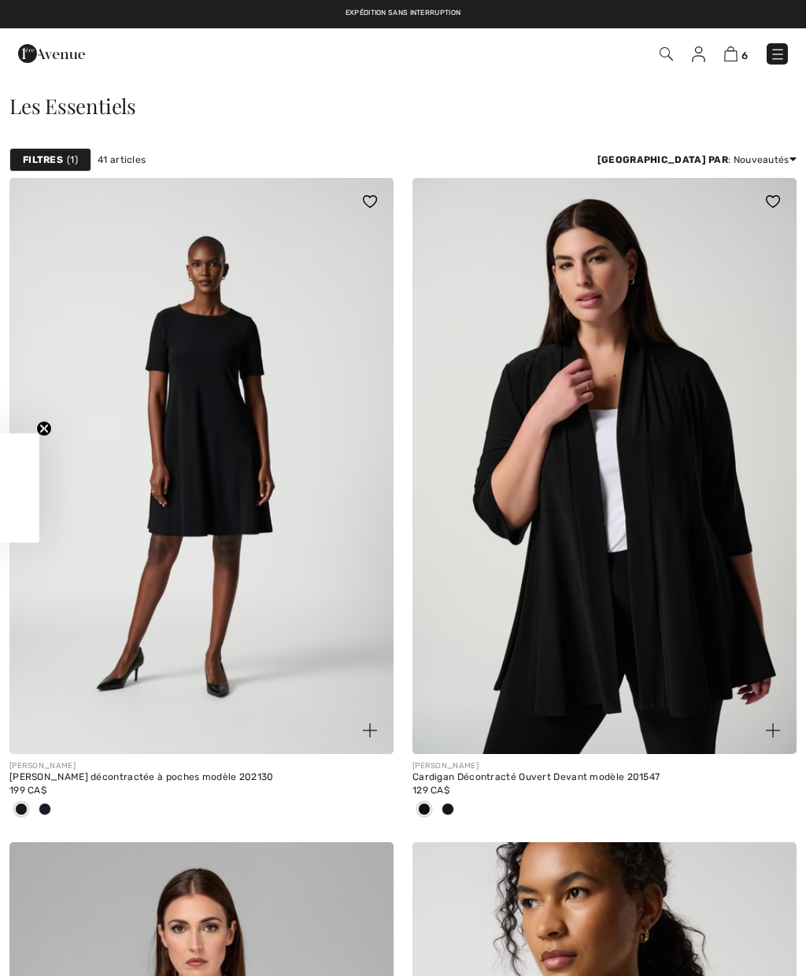
checkbox input "true"
click at [779, 49] on img at bounding box center [778, 54] width 16 height 16
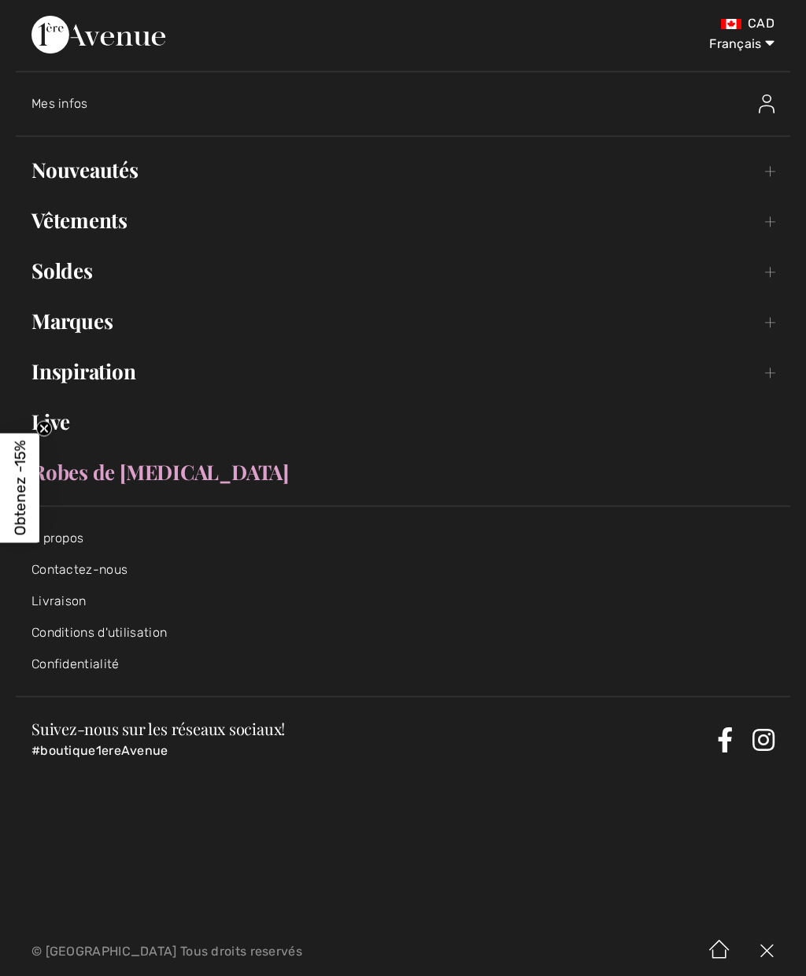
click at [771, 371] on link "Inspiration Toggle submenu" at bounding box center [403, 371] width 774 height 35
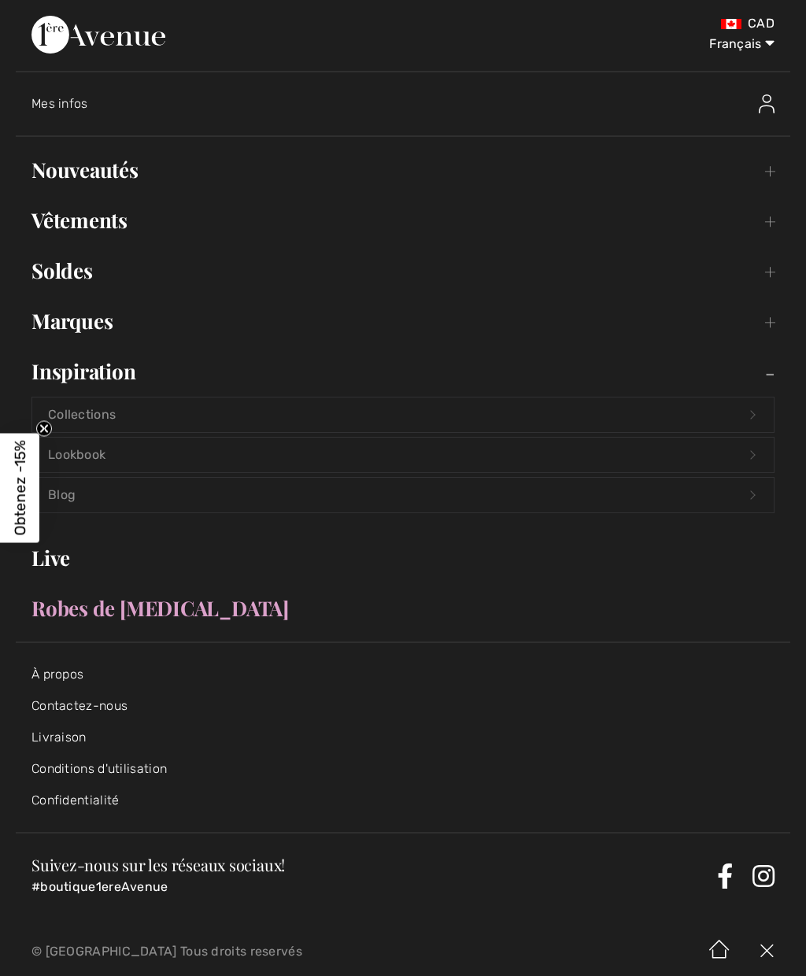
click at [753, 455] on link "Lookbook Open submenu" at bounding box center [402, 455] width 741 height 35
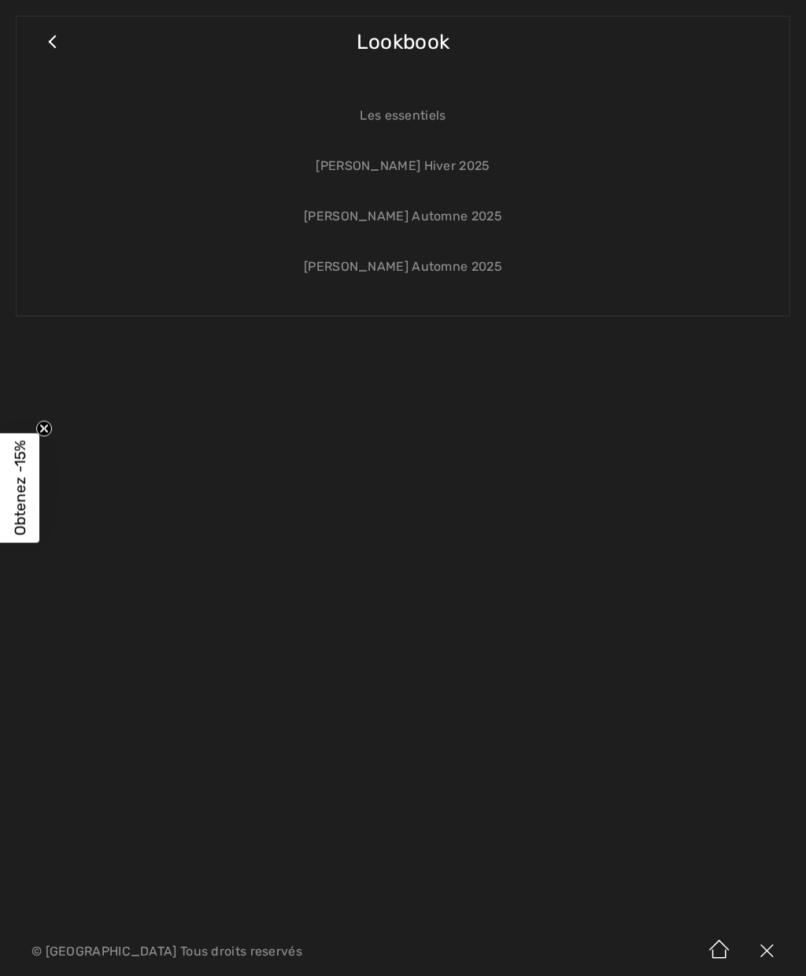
click at [420, 169] on link "[PERSON_NAME] Hiver 2025" at bounding box center [402, 166] width 741 height 35
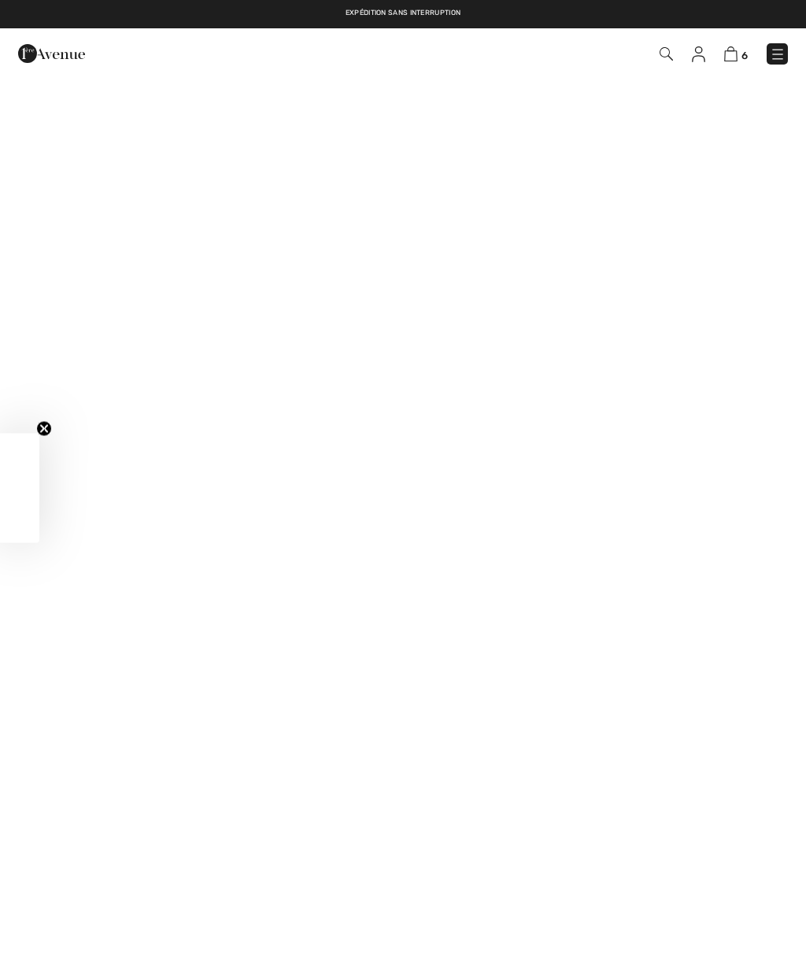
checkbox input "true"
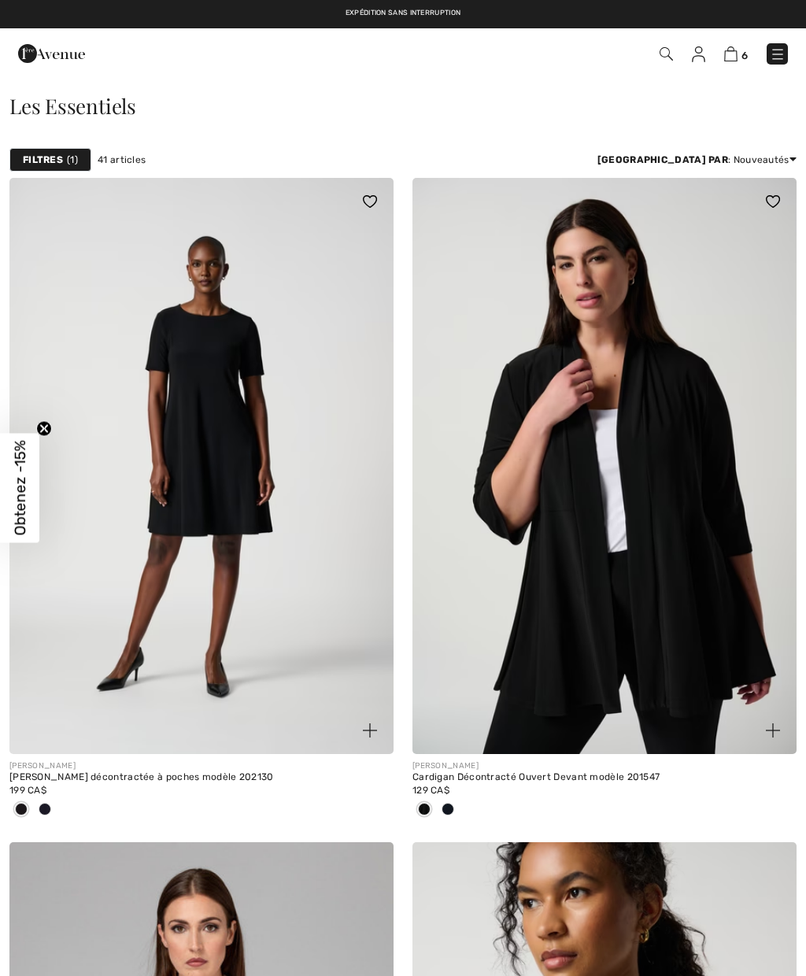
click at [767, 65] on div "6 Commander" at bounding box center [568, 54] width 463 height 32
click at [778, 84] on div "Les Essentiels" at bounding box center [403, 109] width 806 height 65
click at [770, 59] on img at bounding box center [778, 54] width 16 height 16
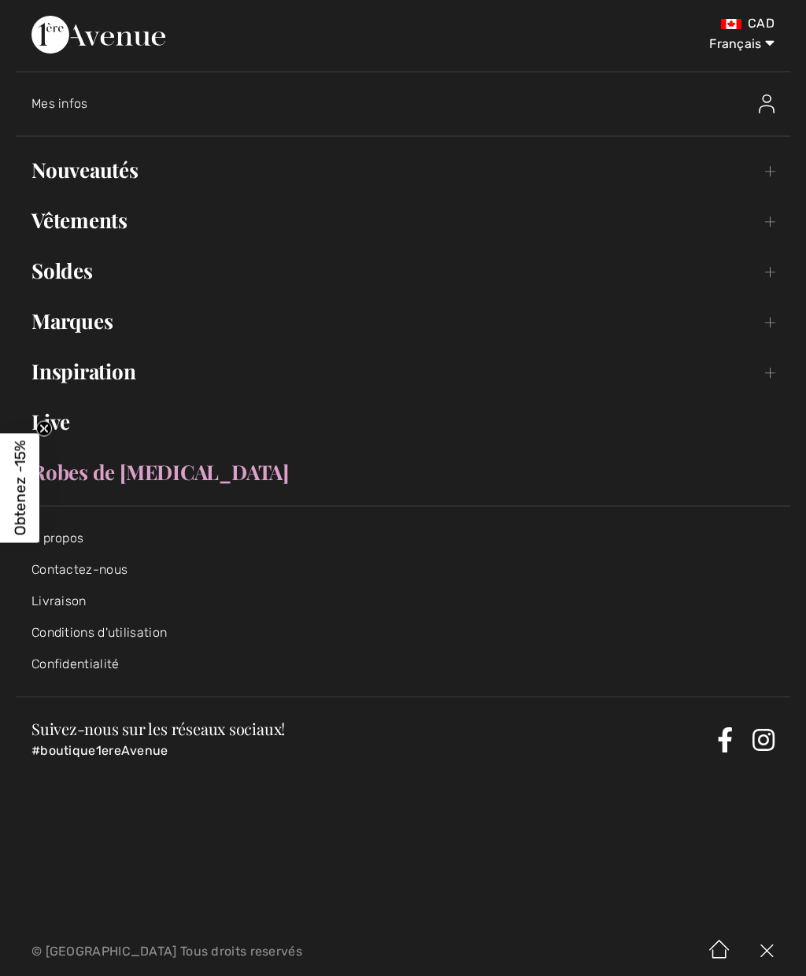
click at [763, 379] on link "Inspiration Toggle submenu" at bounding box center [403, 371] width 774 height 35
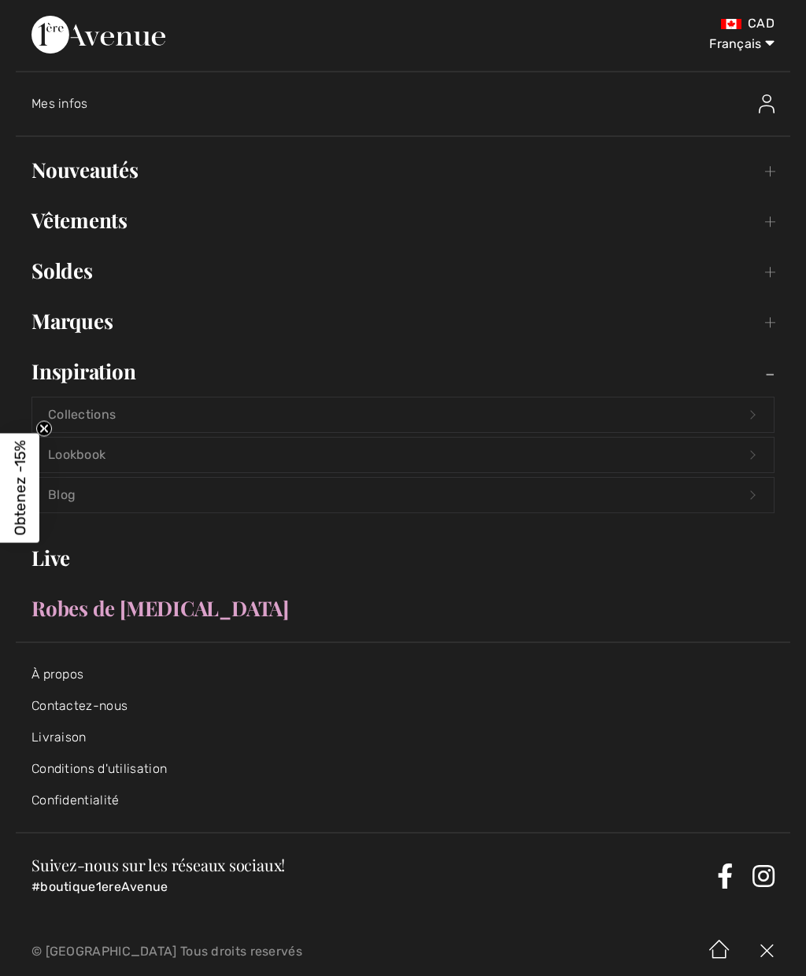
click at [740, 421] on link "Collections Open submenu" at bounding box center [402, 414] width 741 height 35
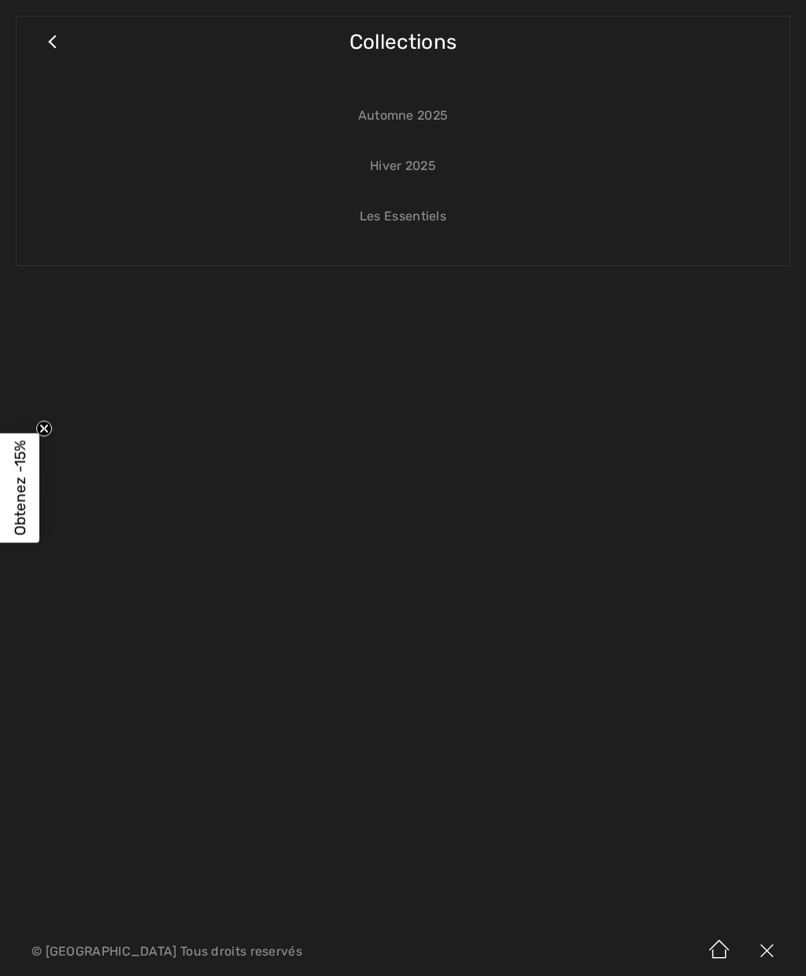
click at [390, 159] on link "Hiver 2025" at bounding box center [402, 166] width 741 height 35
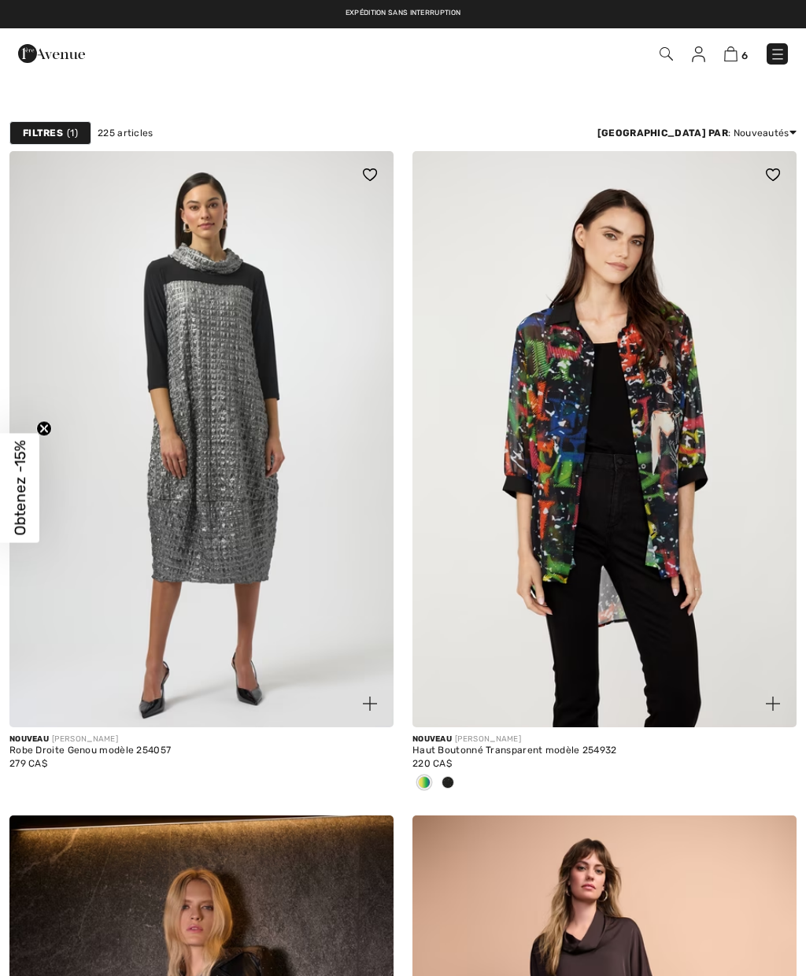
checkbox input "true"
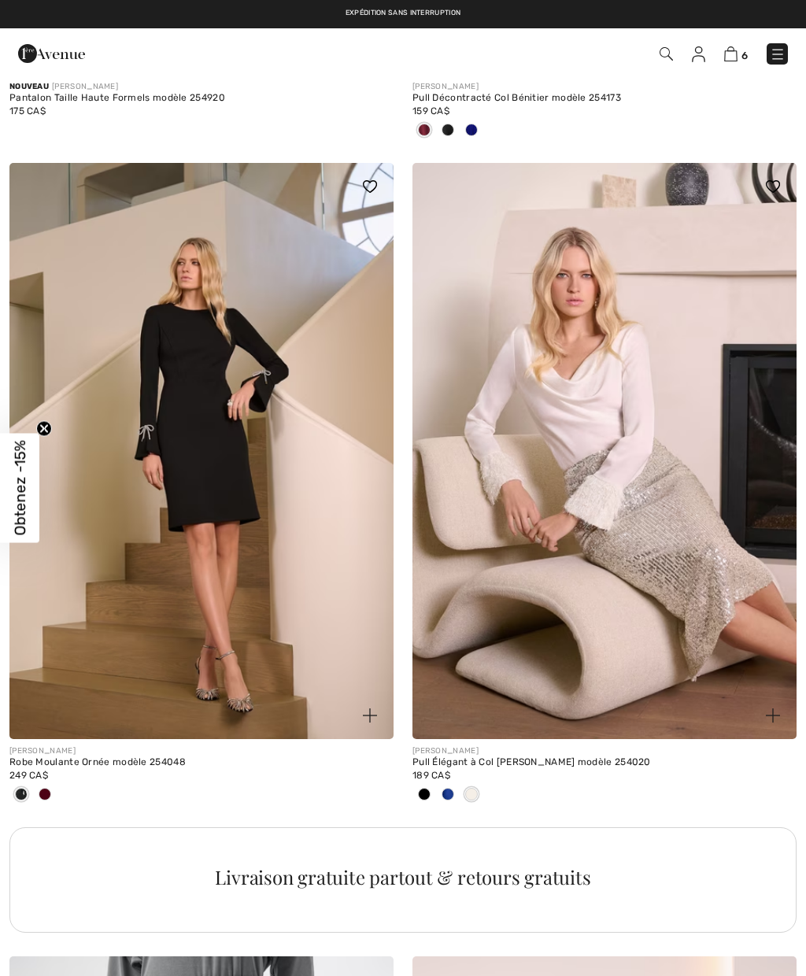
scroll to position [3307, 0]
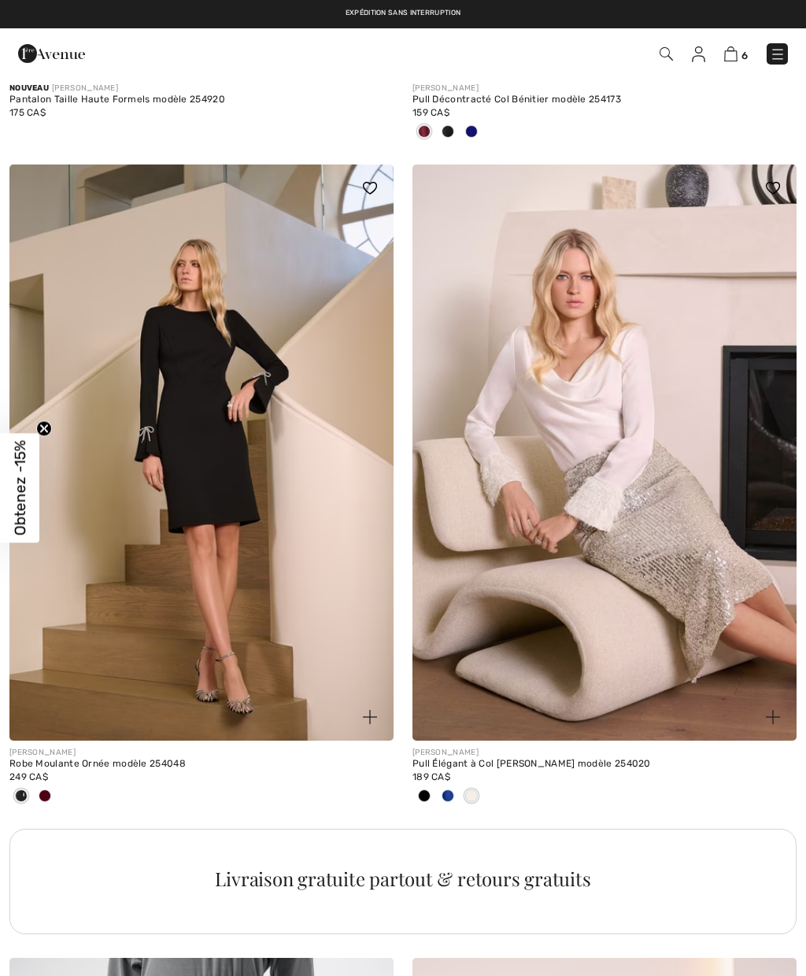
click at [50, 795] on div at bounding box center [45, 797] width 24 height 26
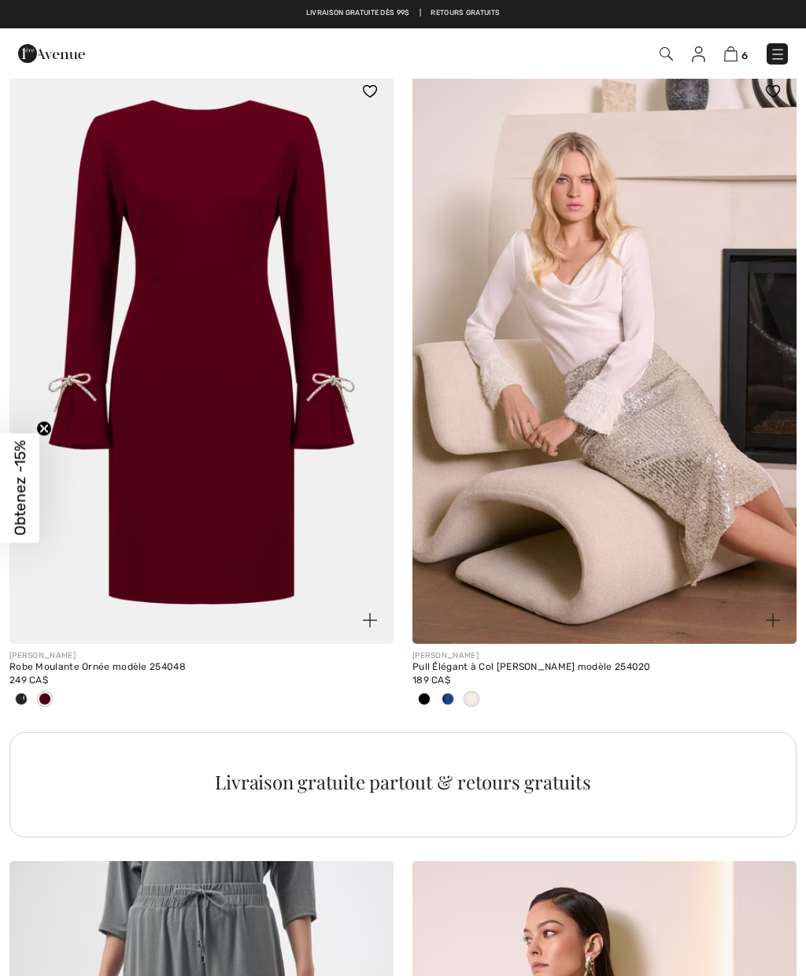
scroll to position [3403, 0]
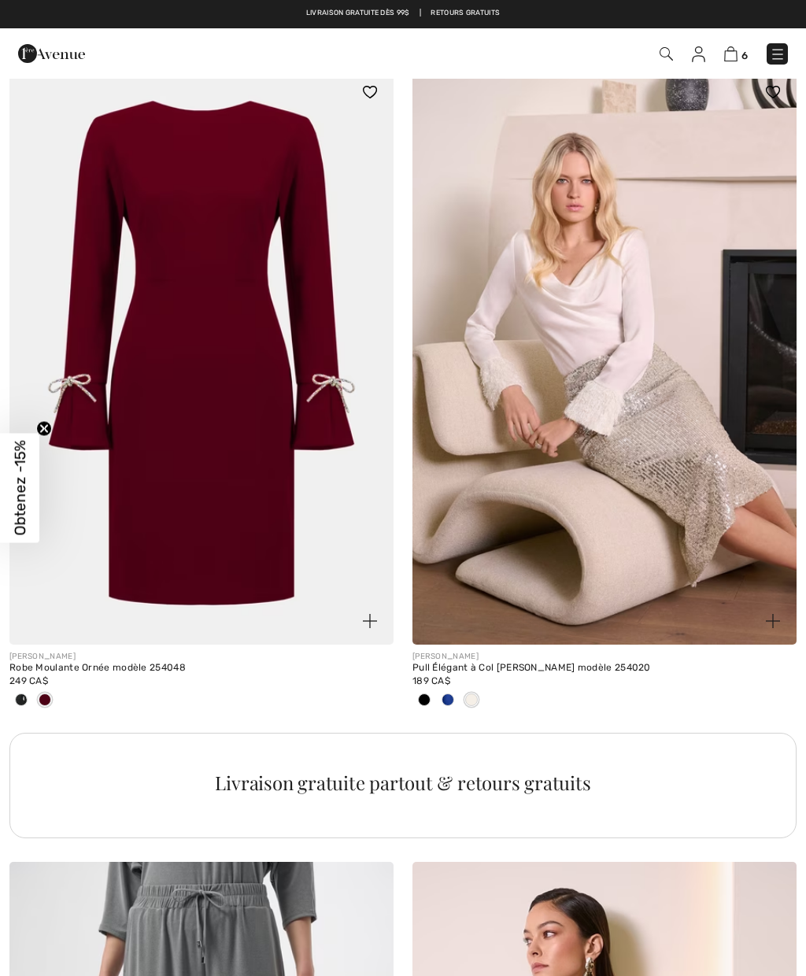
click at [161, 452] on img at bounding box center [201, 356] width 384 height 576
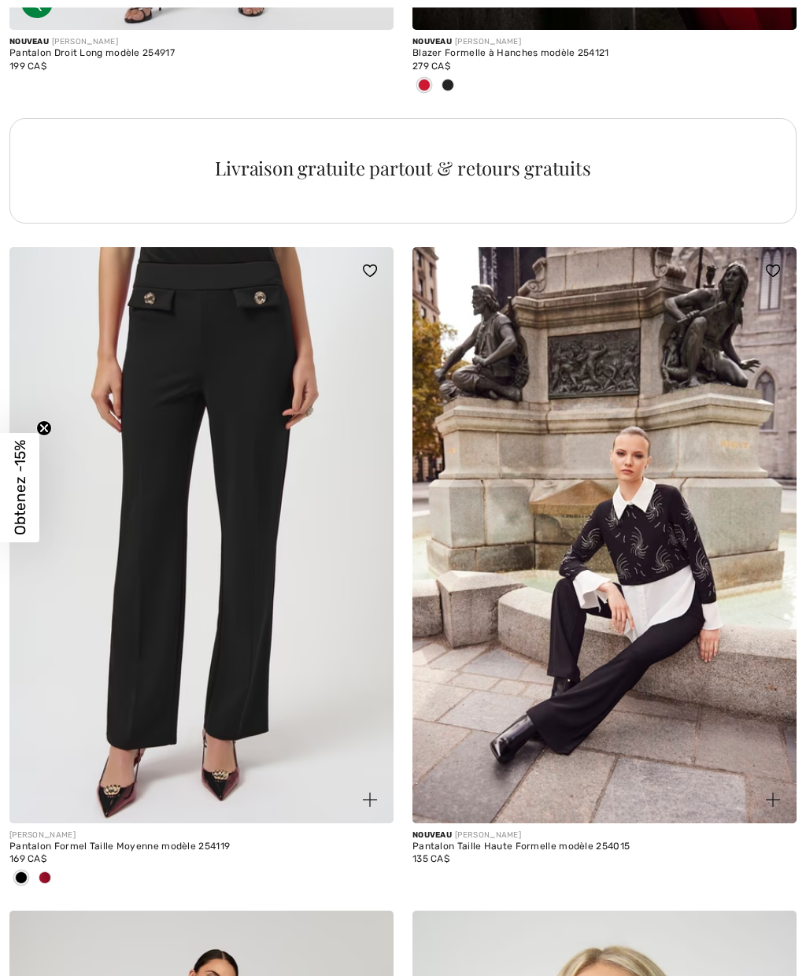
scroll to position [8086, 0]
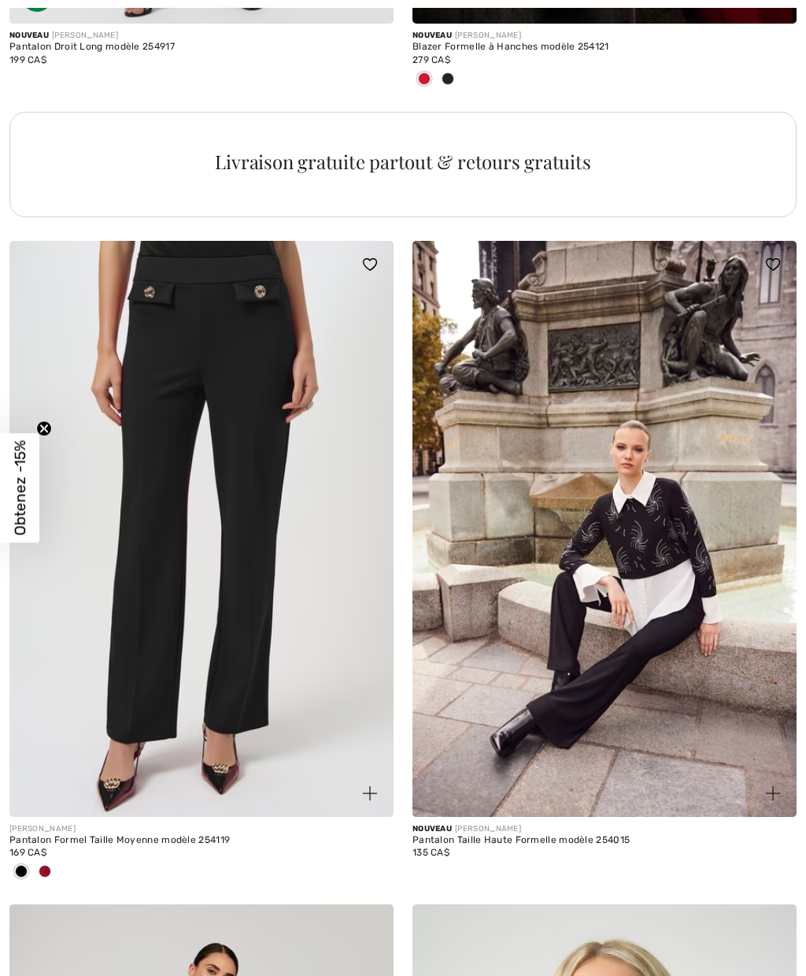
click at [630, 642] on img at bounding box center [604, 529] width 384 height 576
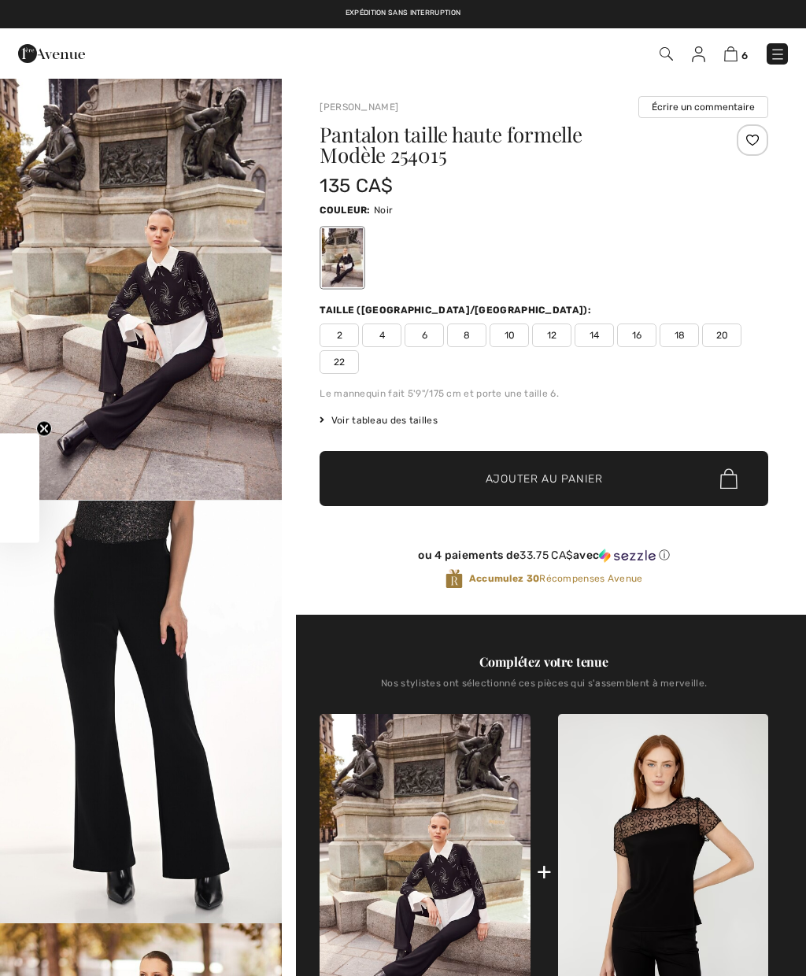
checkbox input "true"
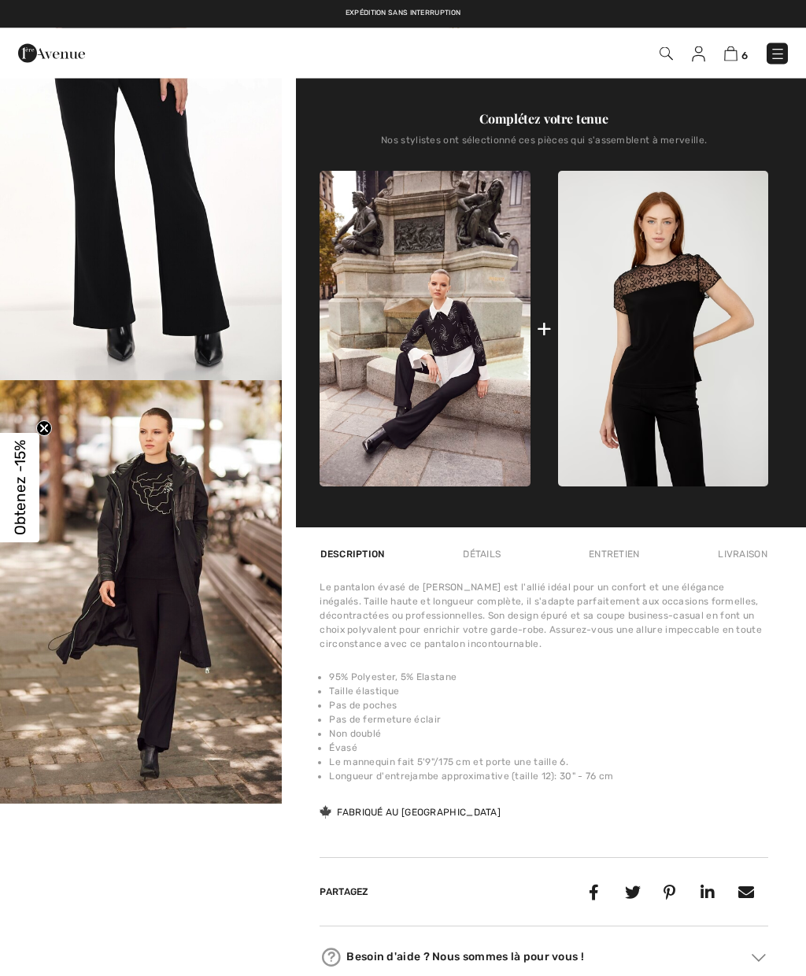
scroll to position [543, 0]
click at [153, 228] on img "2 / 3" at bounding box center [141, 169] width 282 height 423
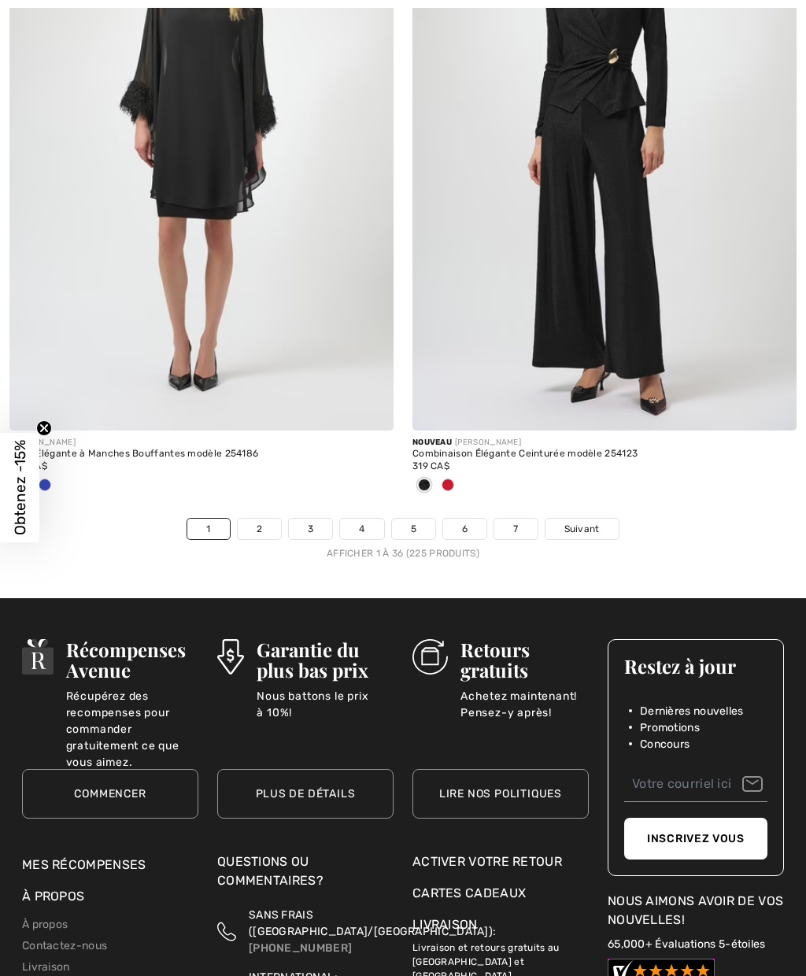
scroll to position [11766, 0]
click at [574, 522] on span "Suivant" at bounding box center [581, 529] width 35 height 14
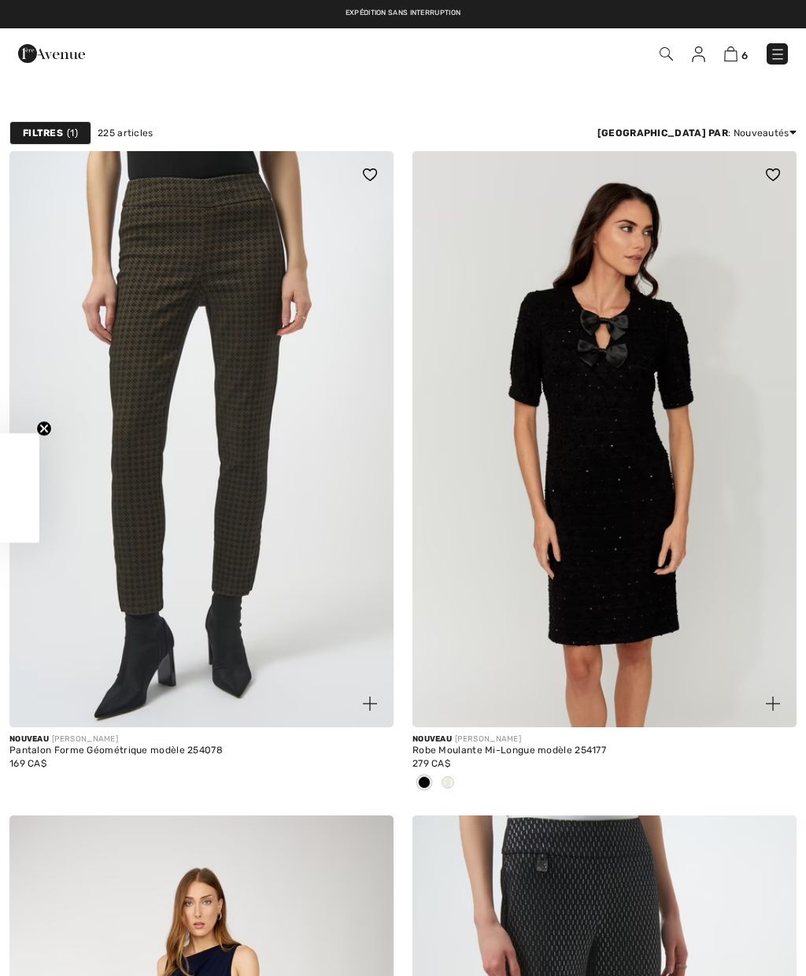
checkbox input "true"
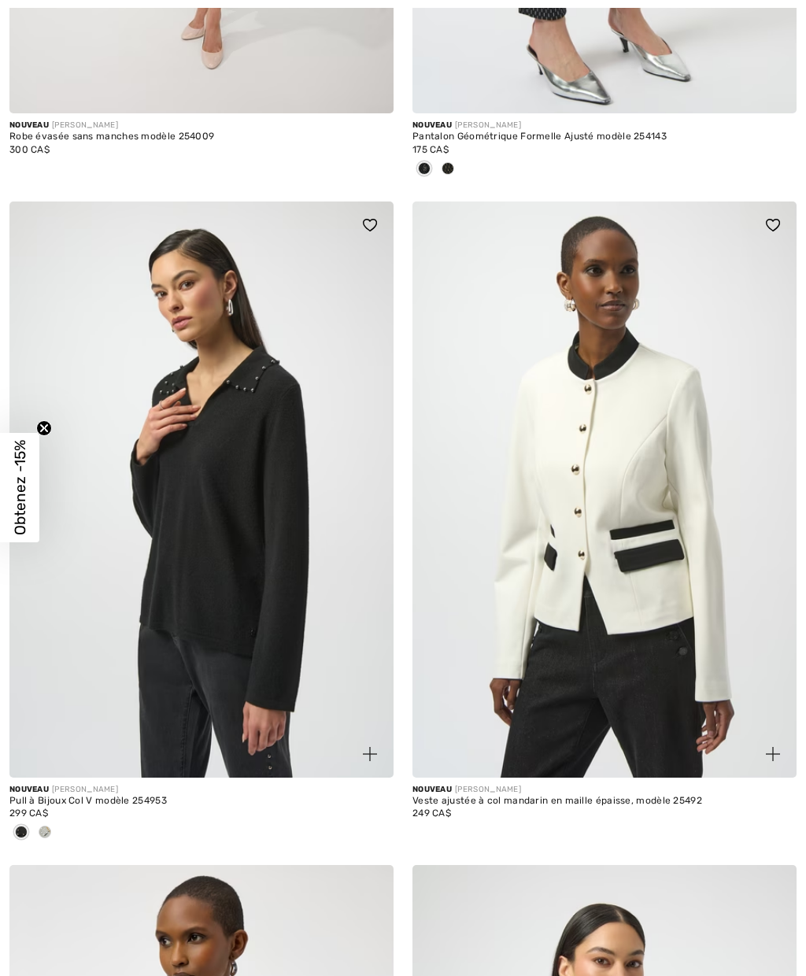
scroll to position [1278, 0]
click at [189, 386] on img at bounding box center [201, 489] width 384 height 576
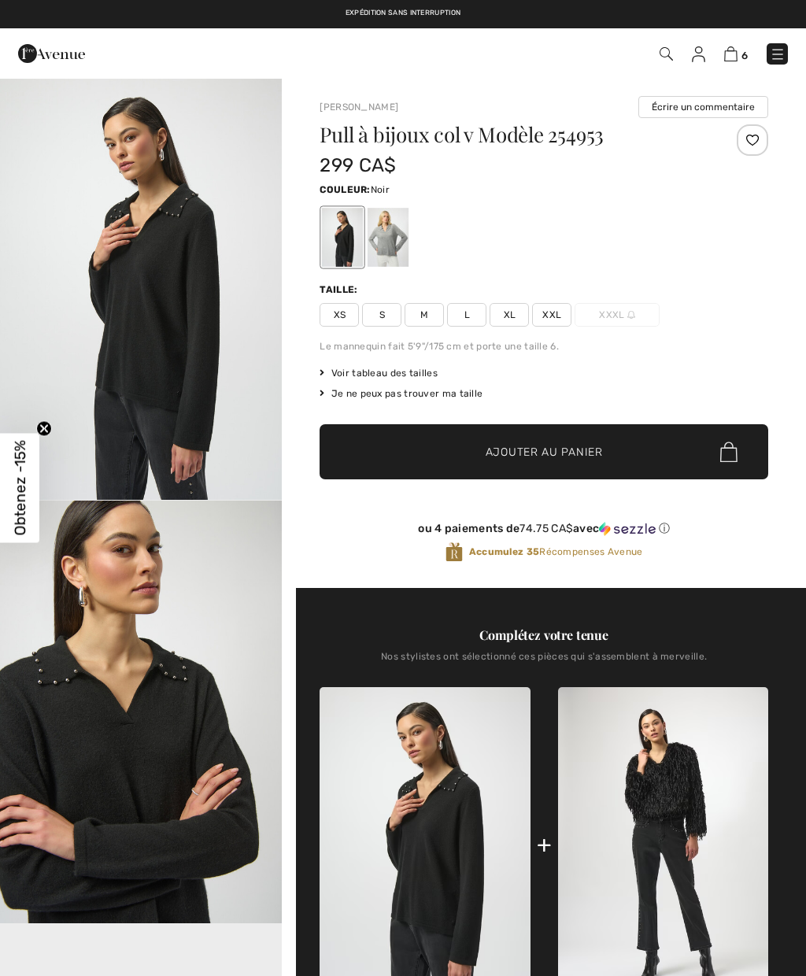
checkbox input "true"
click at [389, 238] on div at bounding box center [388, 237] width 41 height 59
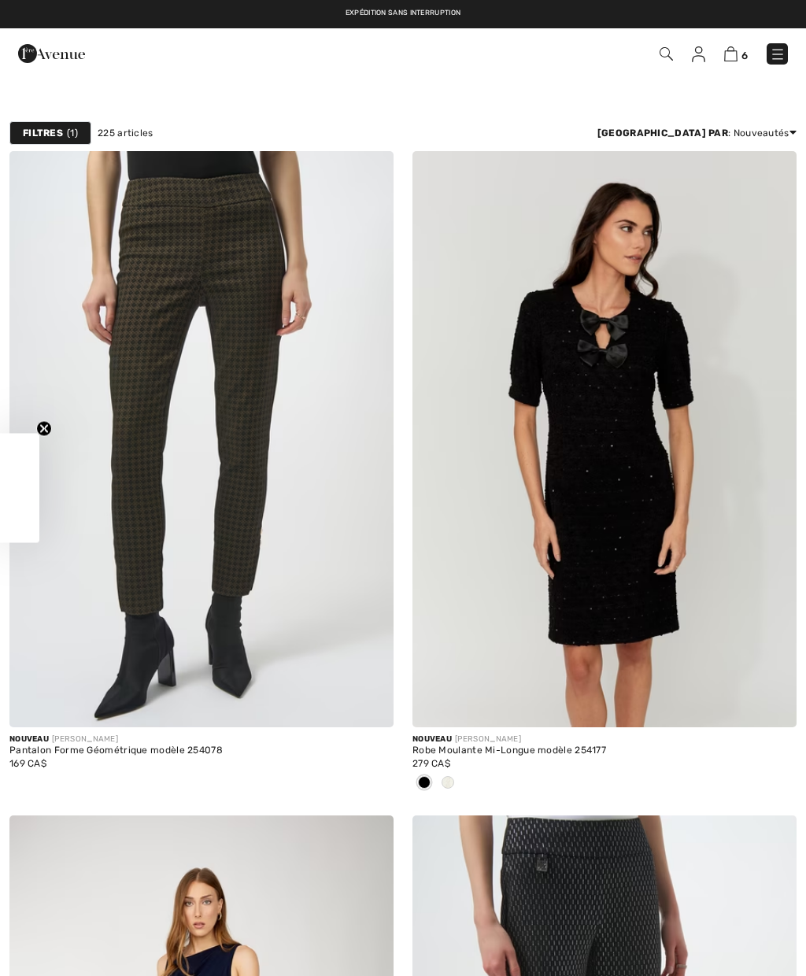
checkbox input "true"
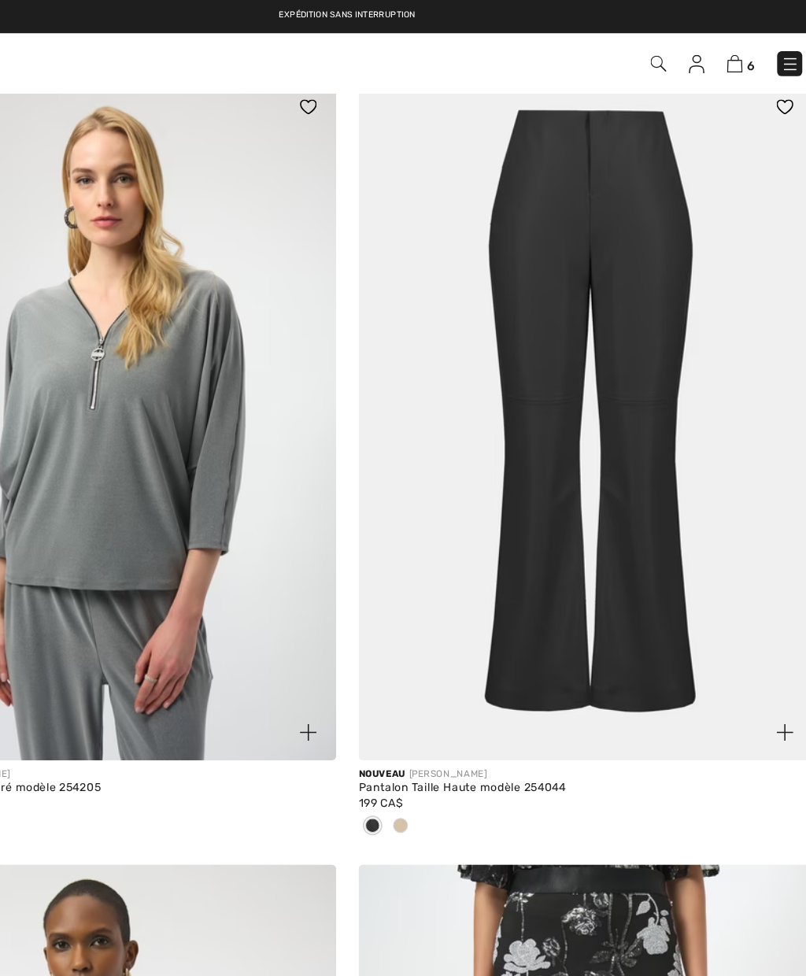
scroll to position [5437, 0]
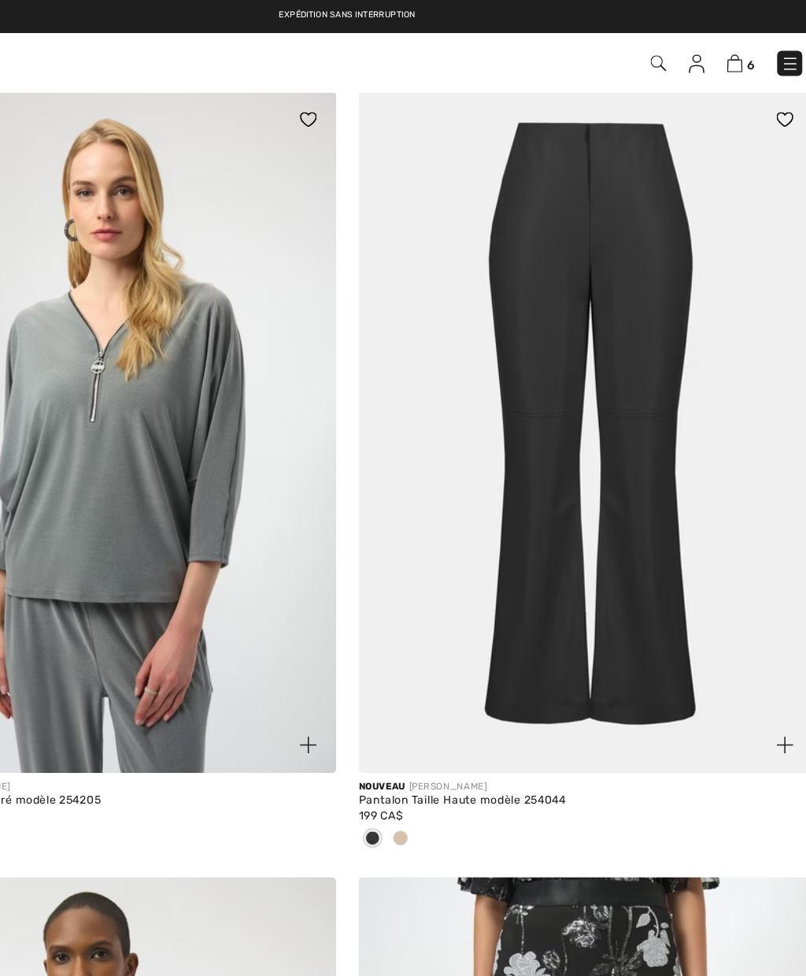
click at [485, 422] on img at bounding box center [604, 366] width 384 height 576
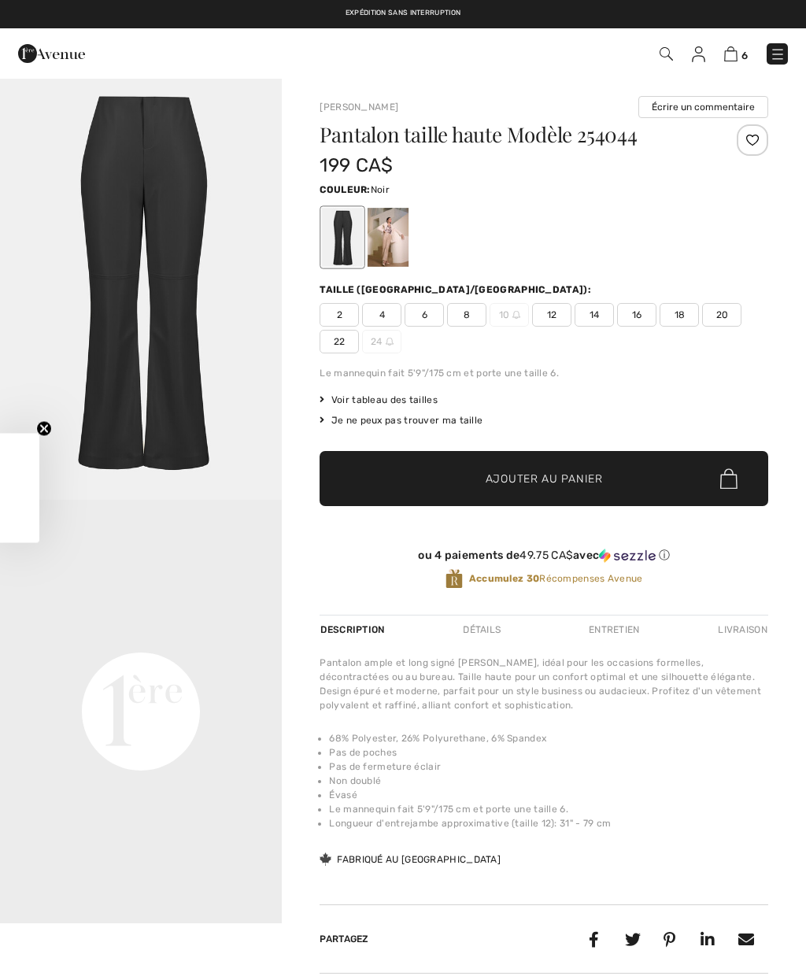
checkbox input "true"
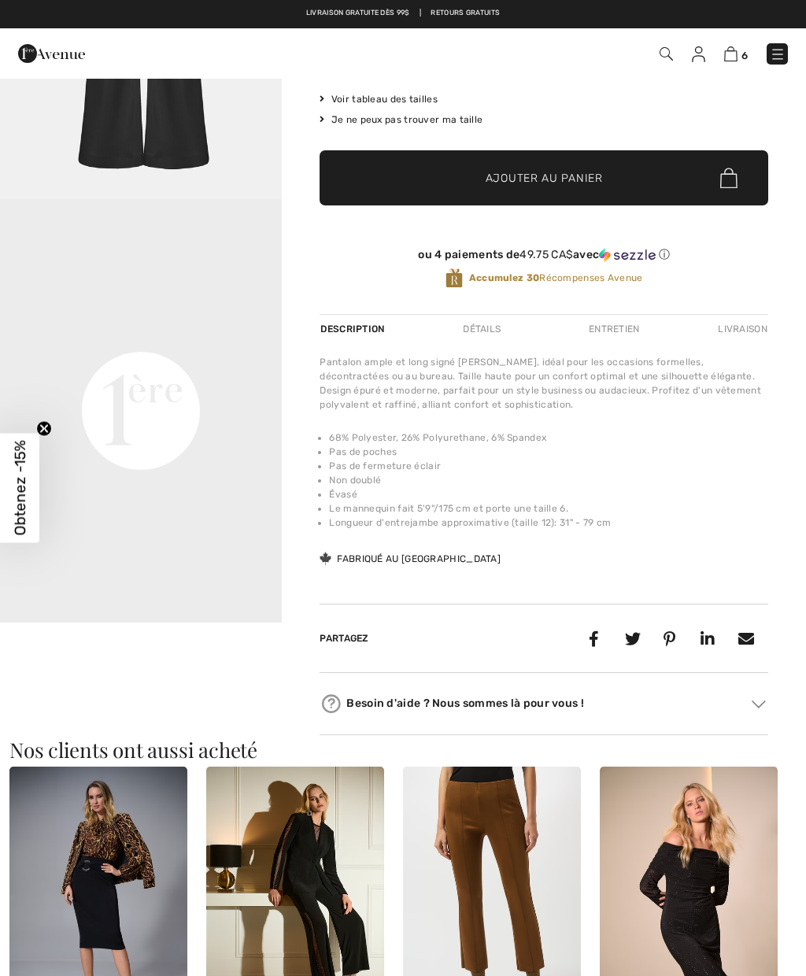
scroll to position [298, 0]
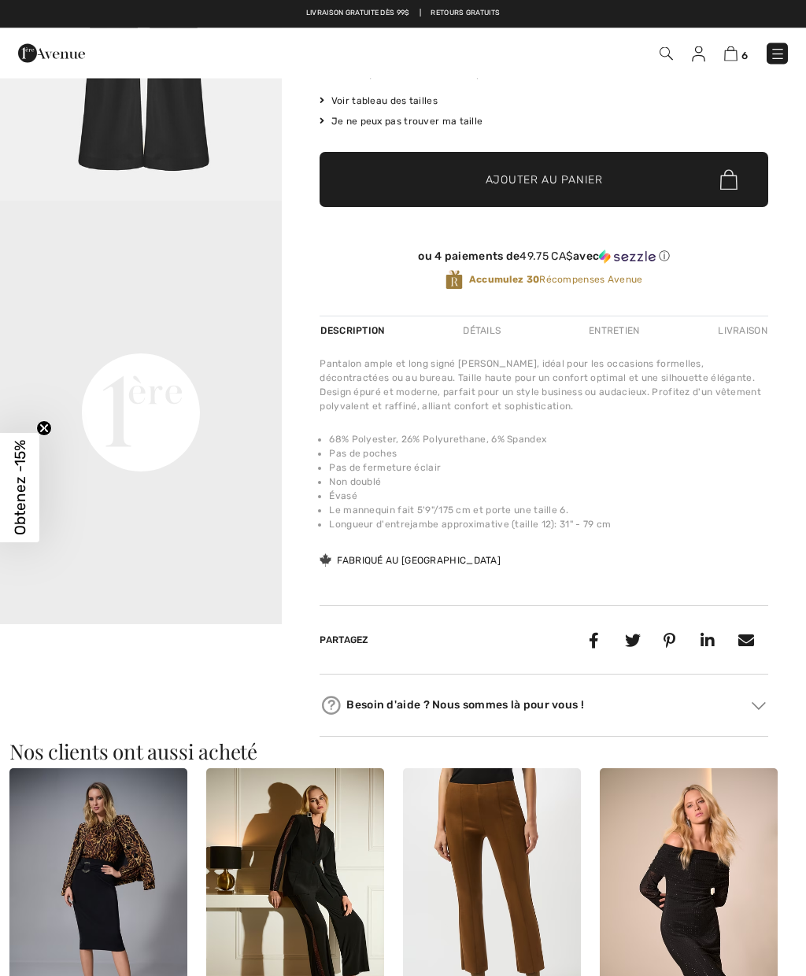
click at [225, 343] on video "Your browser does not support the video tag." at bounding box center [141, 272] width 282 height 141
click at [221, 342] on video "Your browser does not support the video tag." at bounding box center [141, 271] width 282 height 141
click at [217, 342] on video "Your browser does not support the video tag." at bounding box center [141, 271] width 282 height 141
click at [190, 342] on video "Your browser does not support the video tag." at bounding box center [141, 271] width 282 height 141
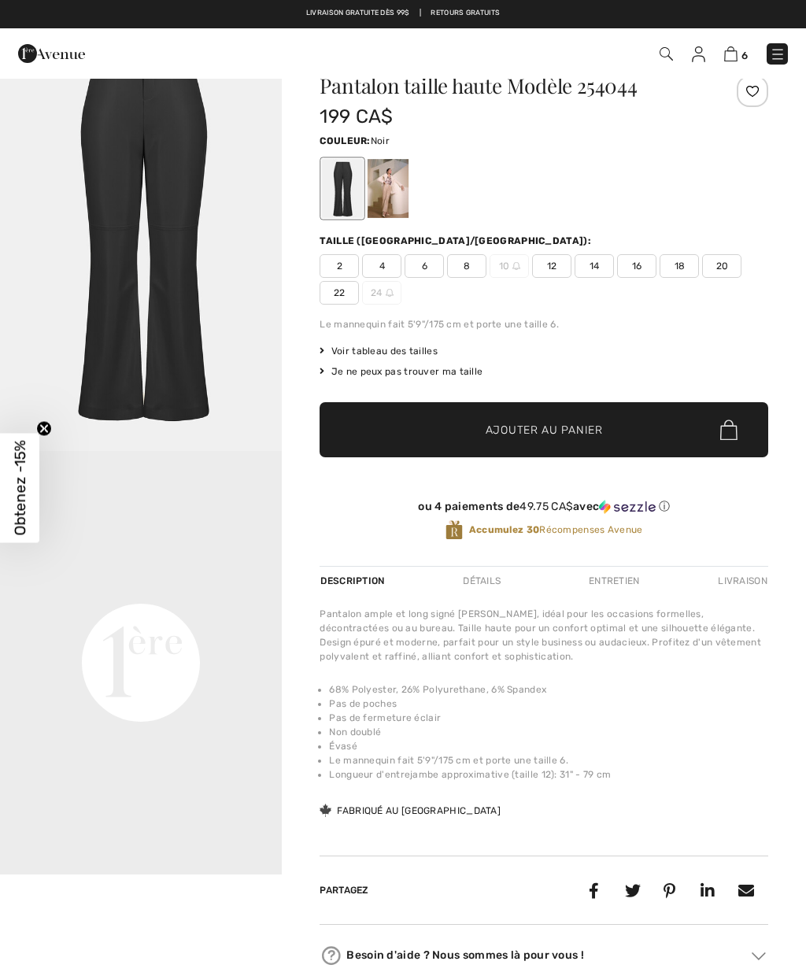
scroll to position [50, 0]
click at [729, 263] on span "20" at bounding box center [721, 265] width 39 height 24
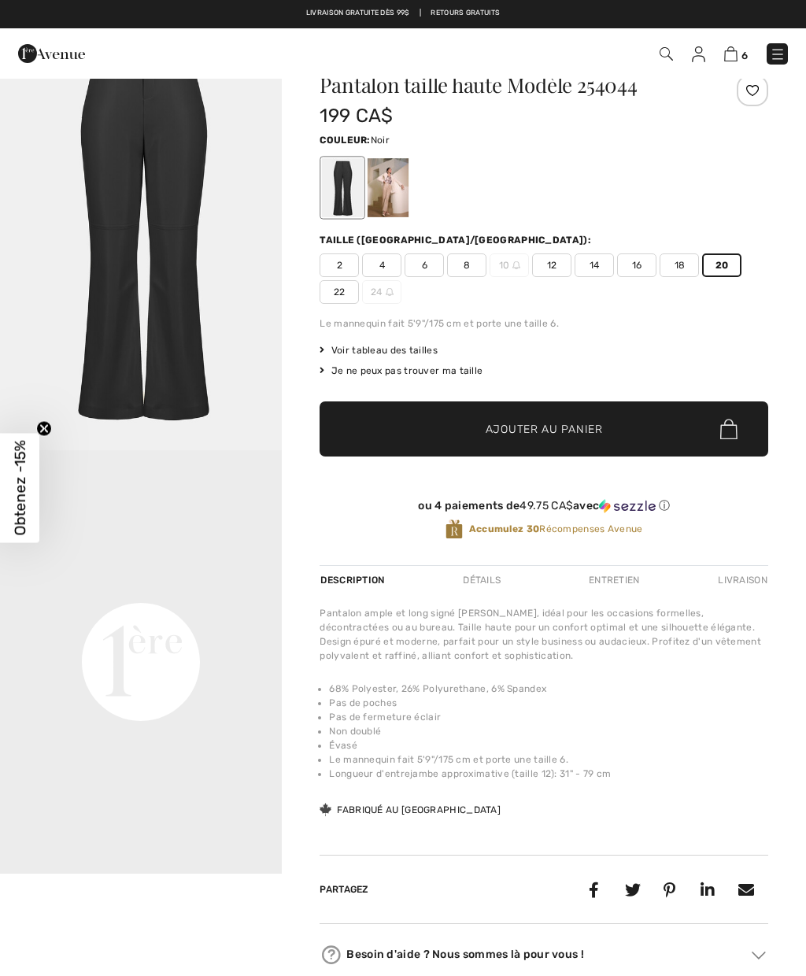
click at [577, 441] on span "✔ Ajouté au panier Ajouter au panier" at bounding box center [544, 428] width 449 height 55
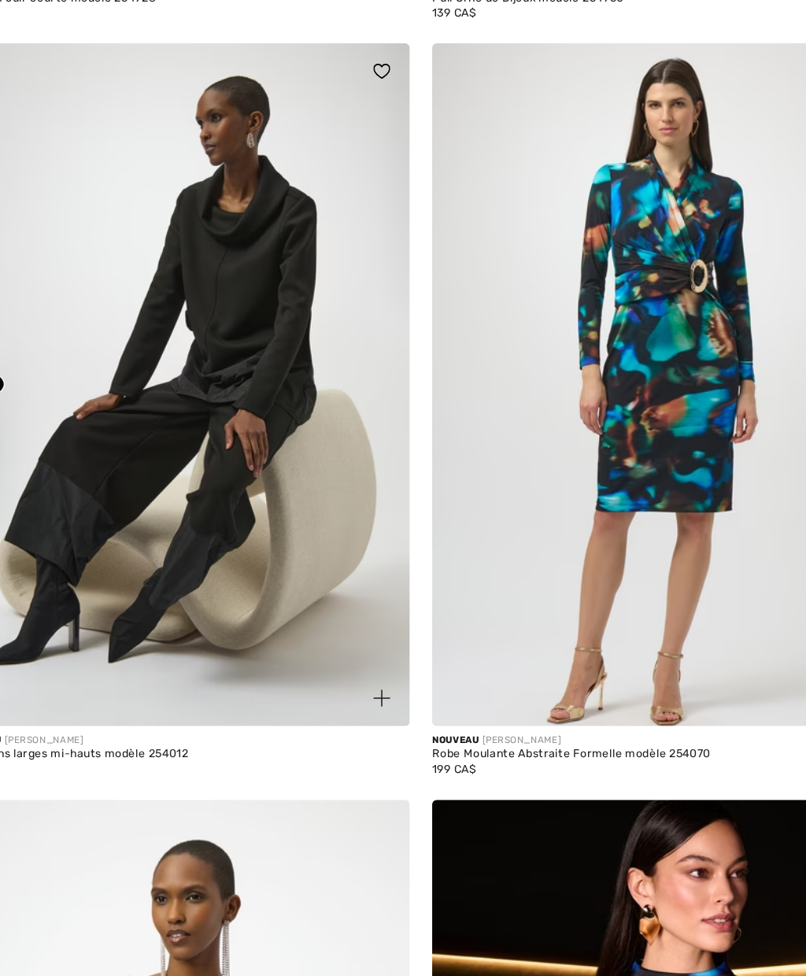
scroll to position [8774, 0]
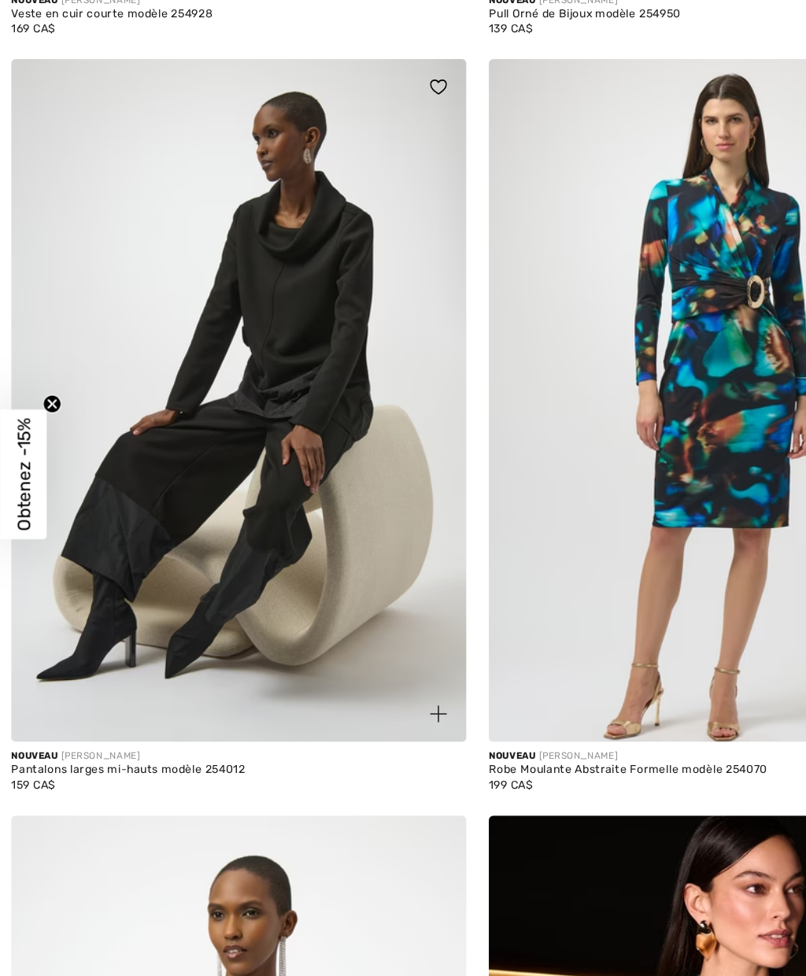
click at [279, 459] on img at bounding box center [201, 426] width 384 height 576
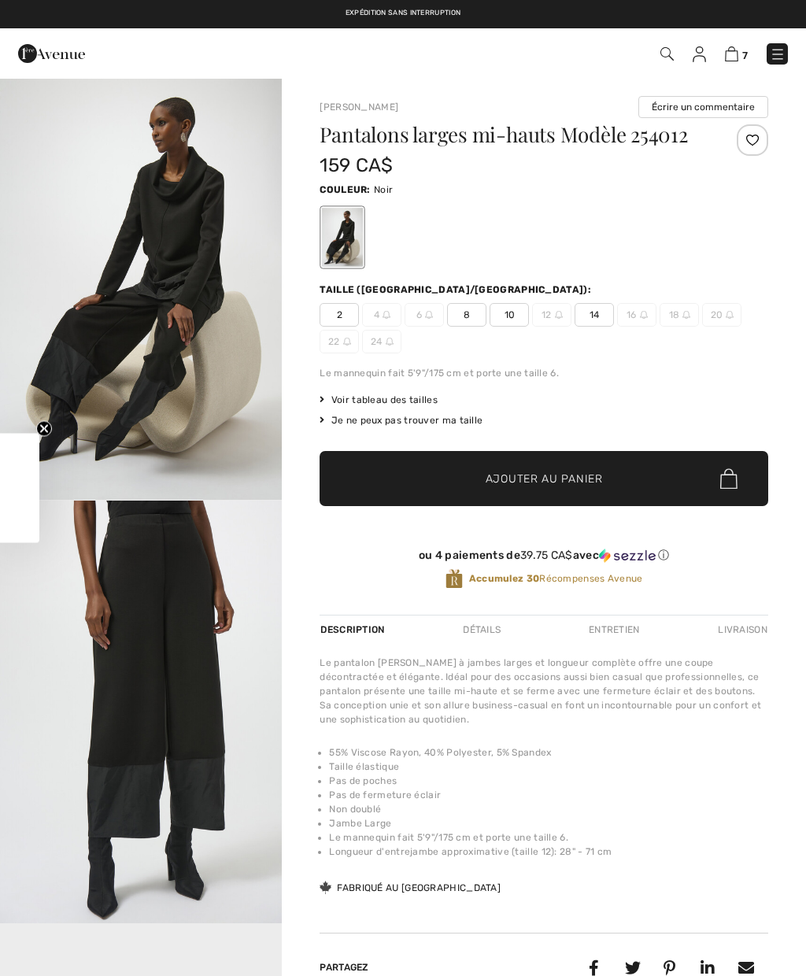
checkbox input "true"
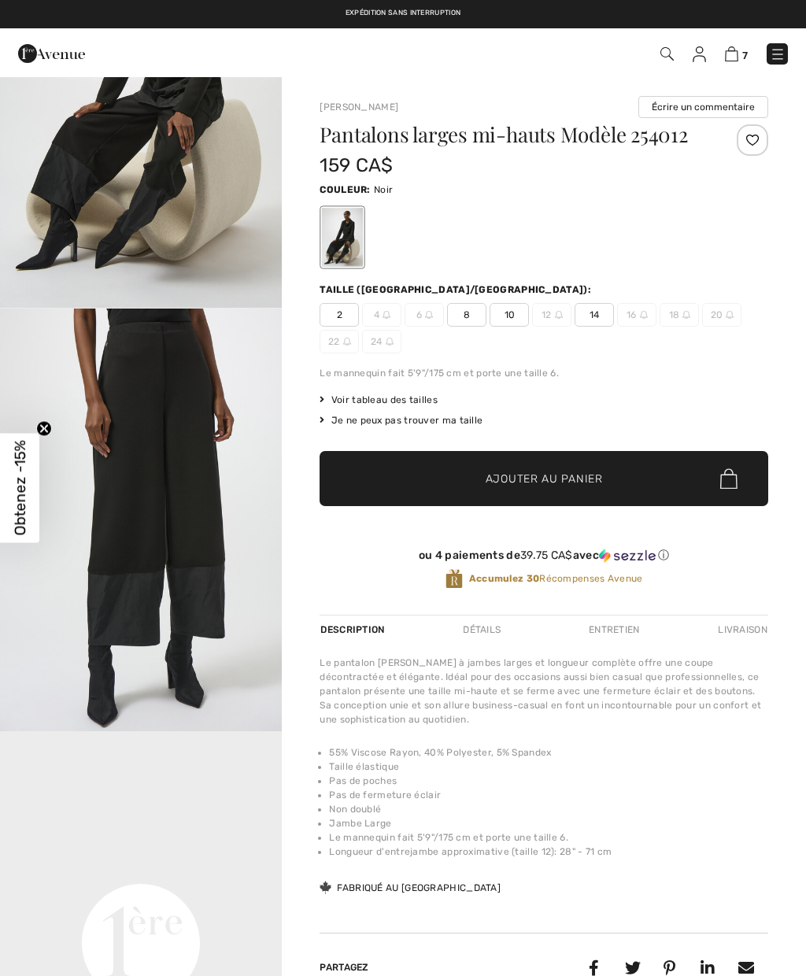
scroll to position [194, 0]
click at [205, 496] on img "2 / 8" at bounding box center [141, 518] width 282 height 423
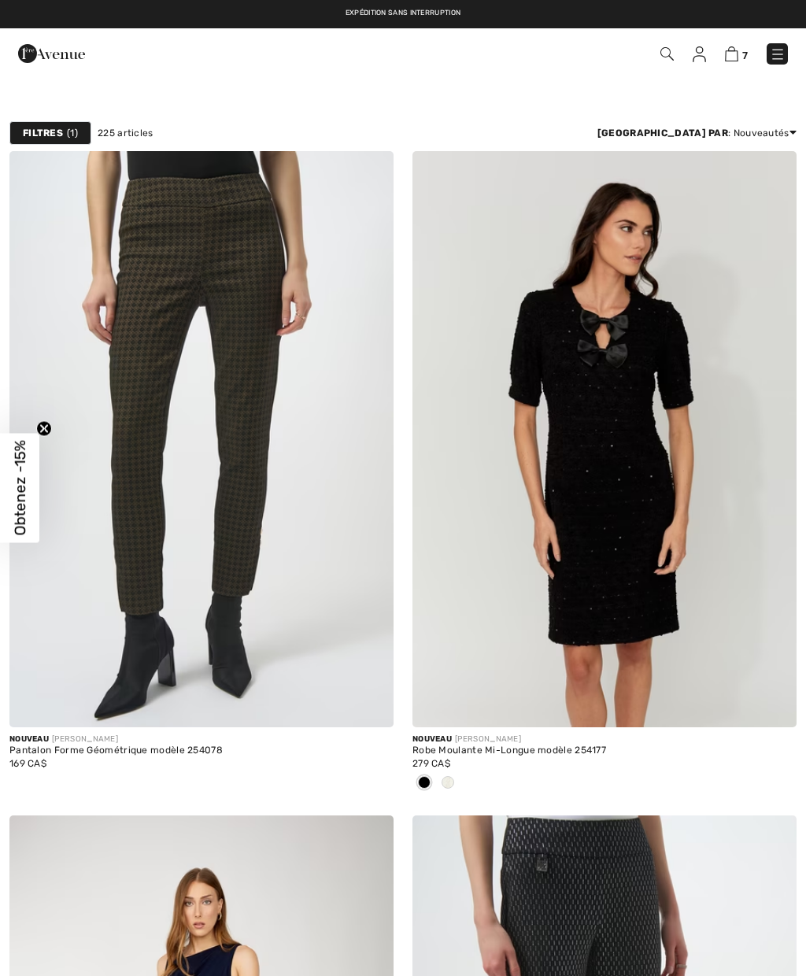
checkbox input "true"
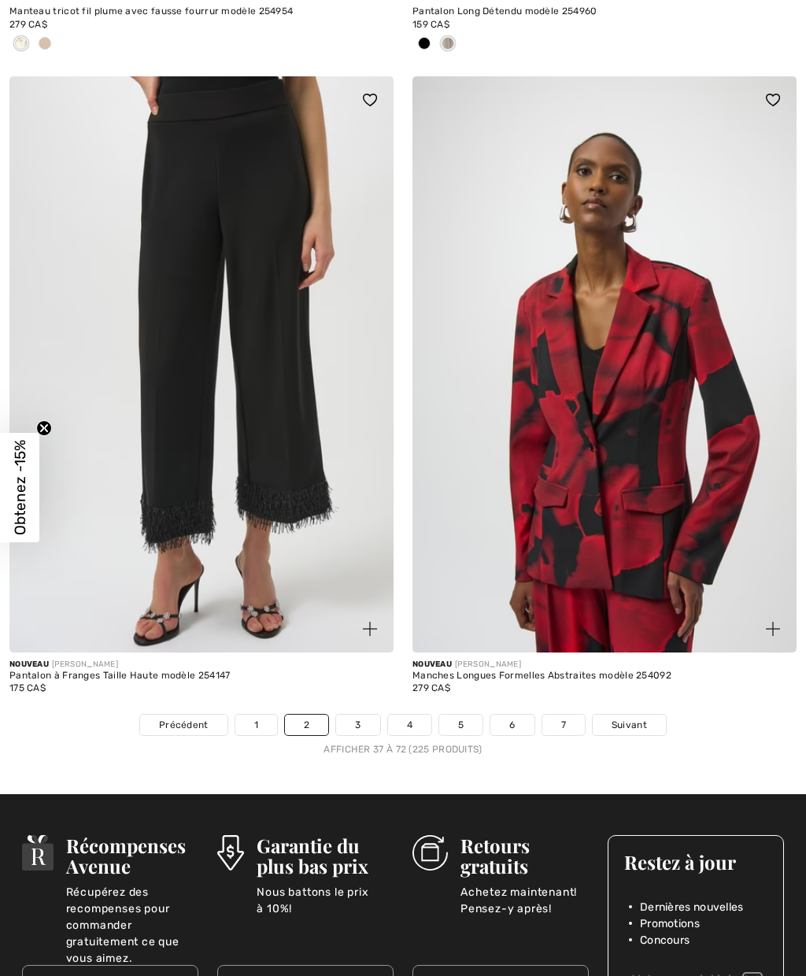
scroll to position [11441, 0]
click at [360, 715] on link "3" at bounding box center [357, 725] width 43 height 20
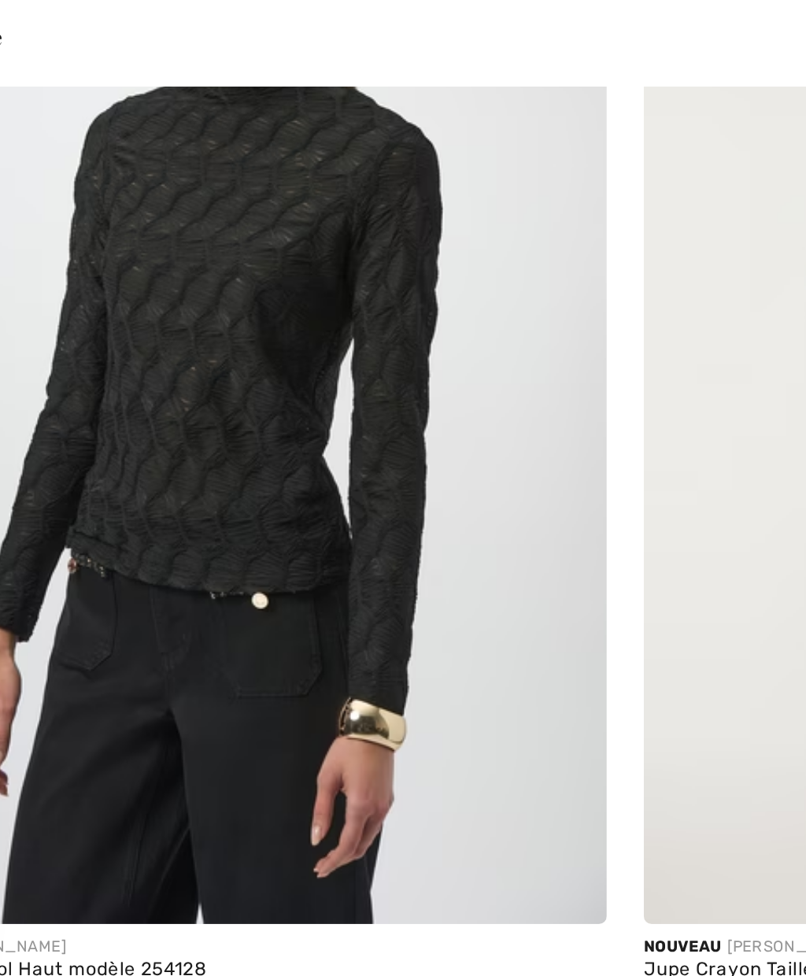
scroll to position [2052, 0]
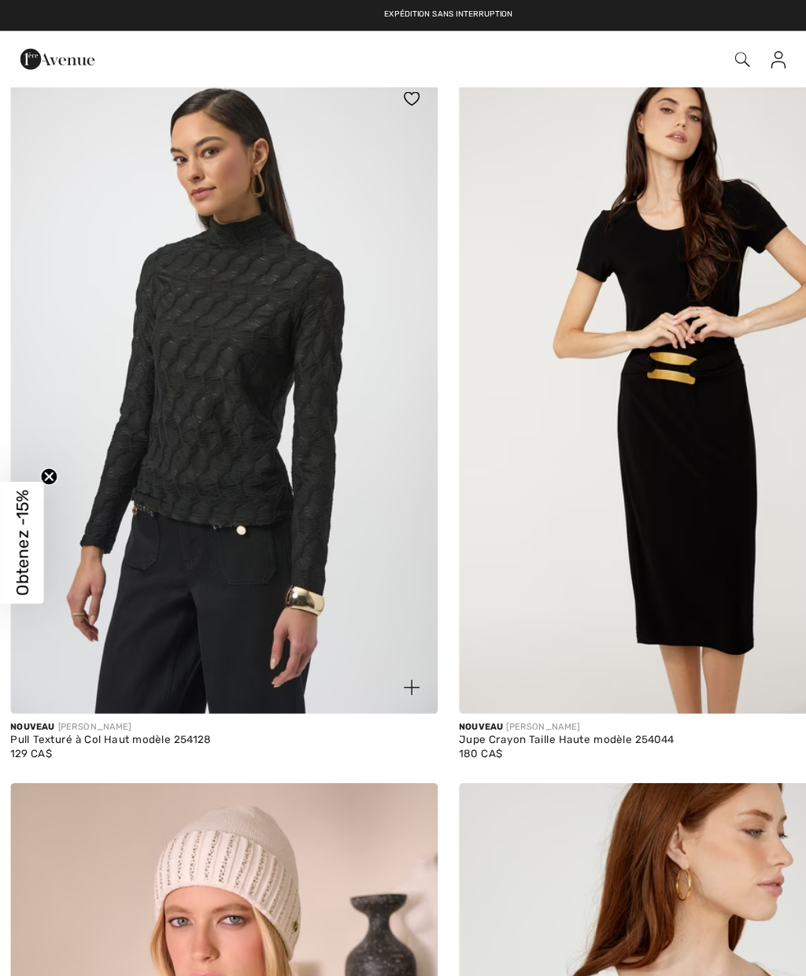
click at [162, 240] on img at bounding box center [201, 353] width 384 height 576
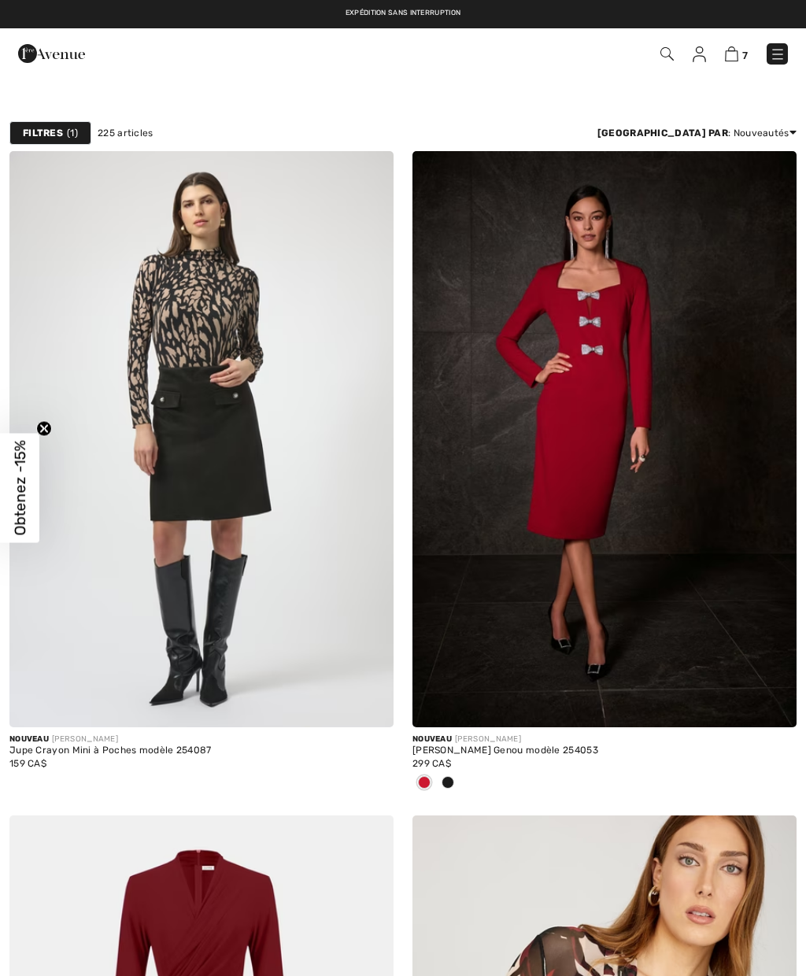
checkbox input "true"
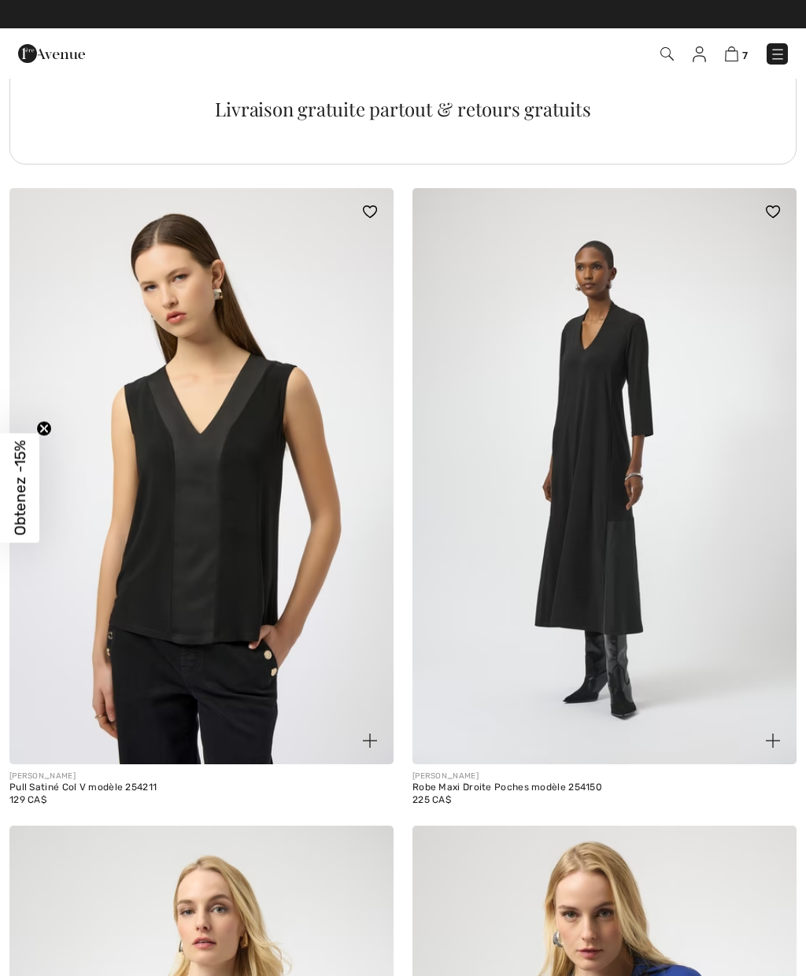
scroll to position [7955, 0]
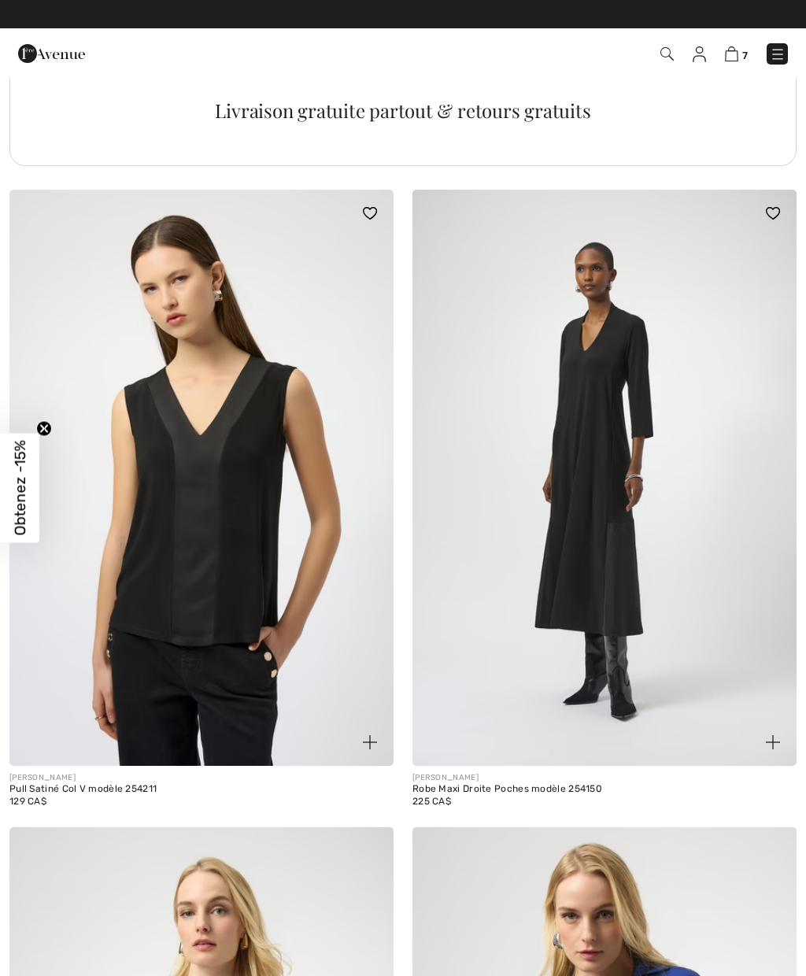
click at [656, 423] on img at bounding box center [604, 478] width 384 height 576
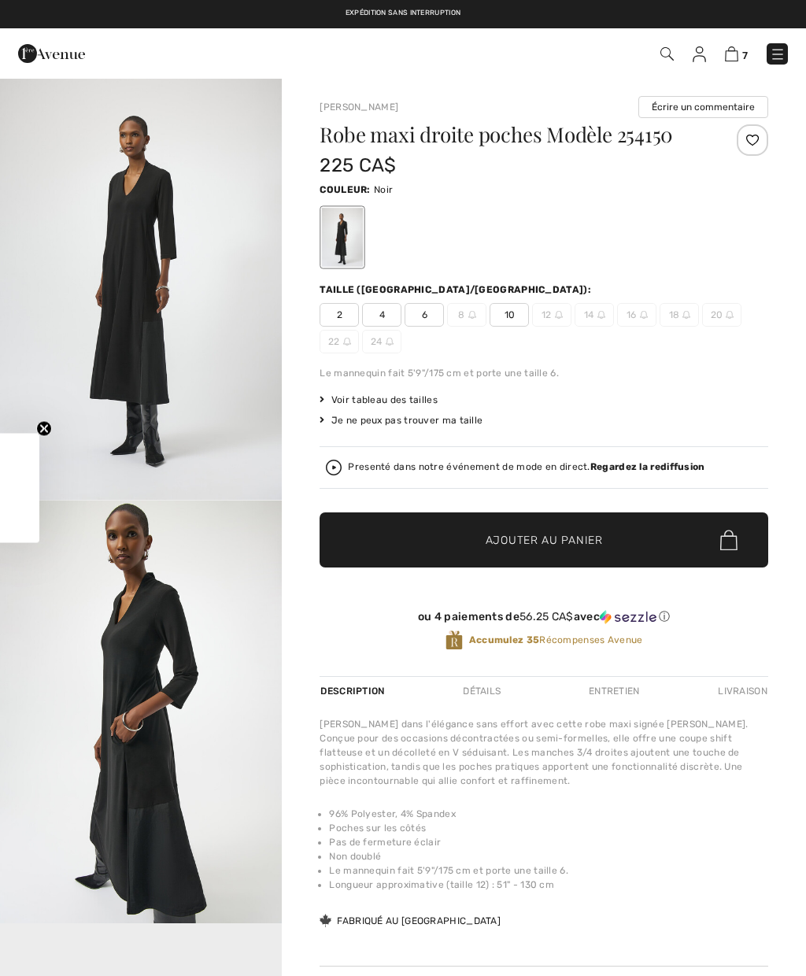
checkbox input "true"
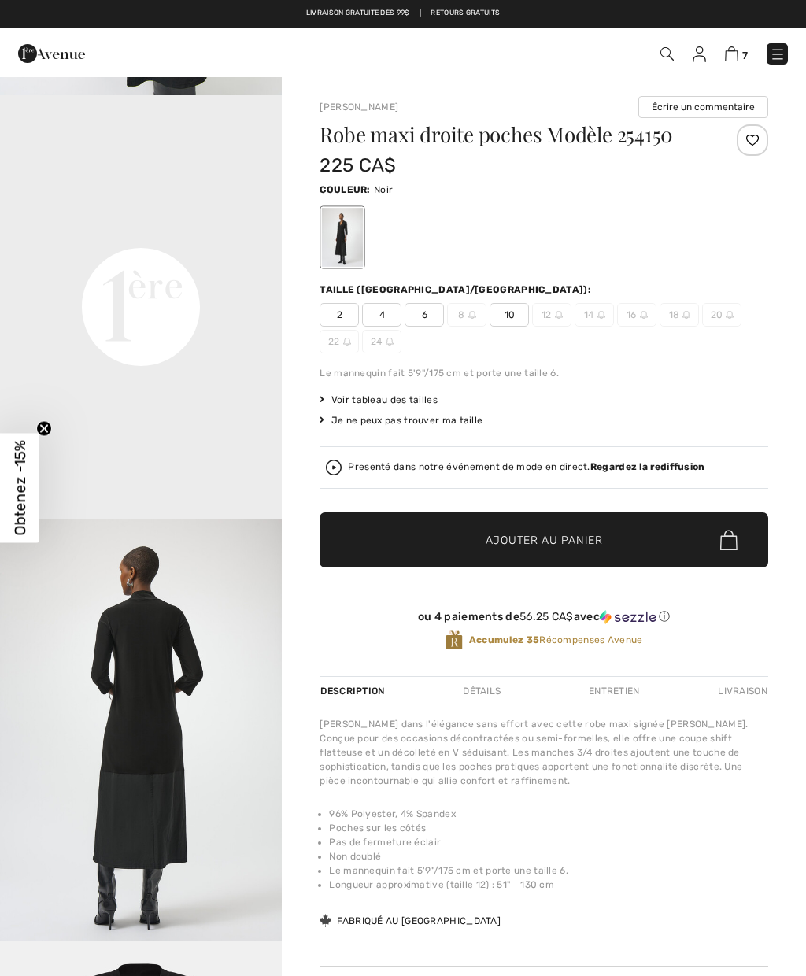
scroll to position [829, 0]
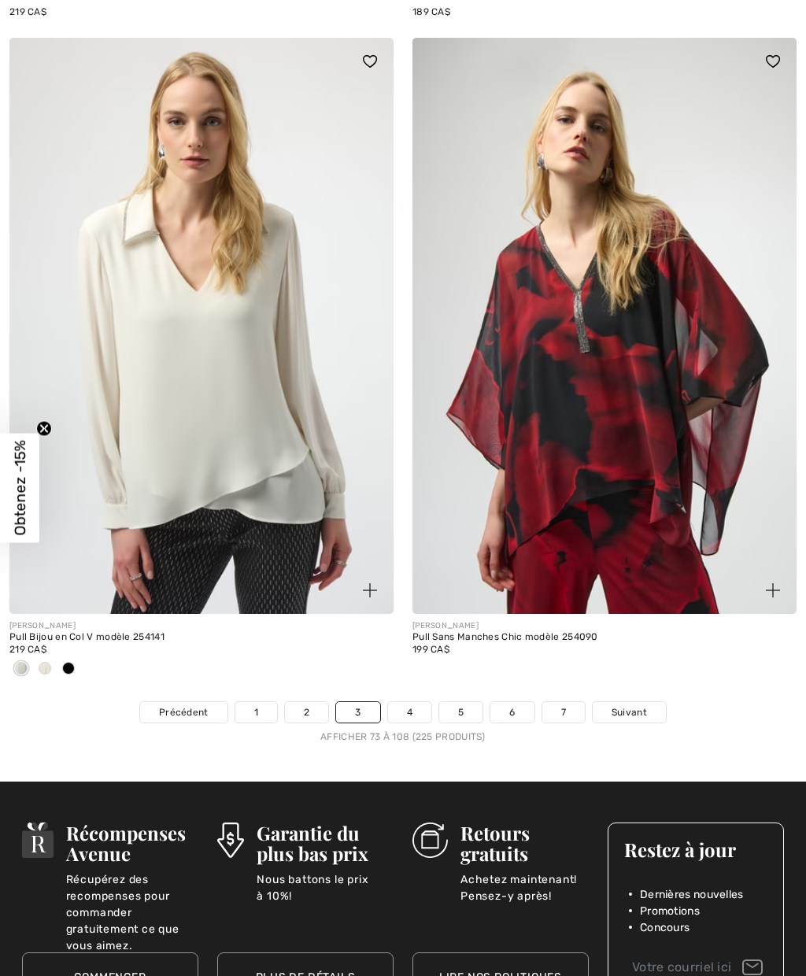
scroll to position [11298, 0]
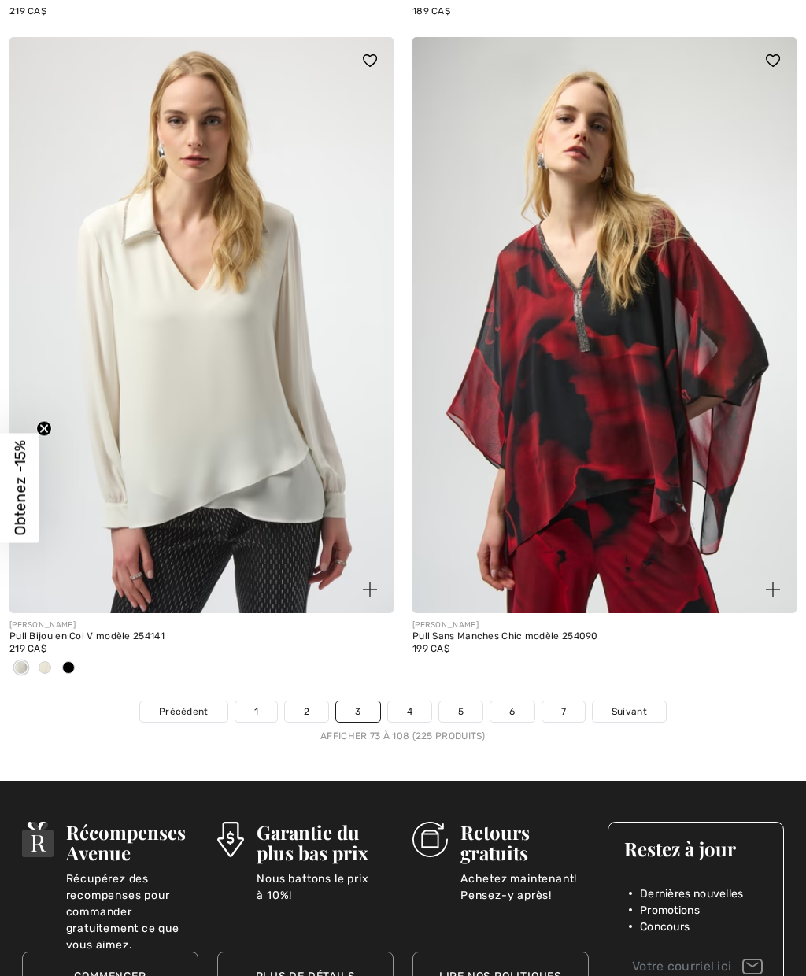
click at [410, 704] on link "4" at bounding box center [409, 711] width 43 height 20
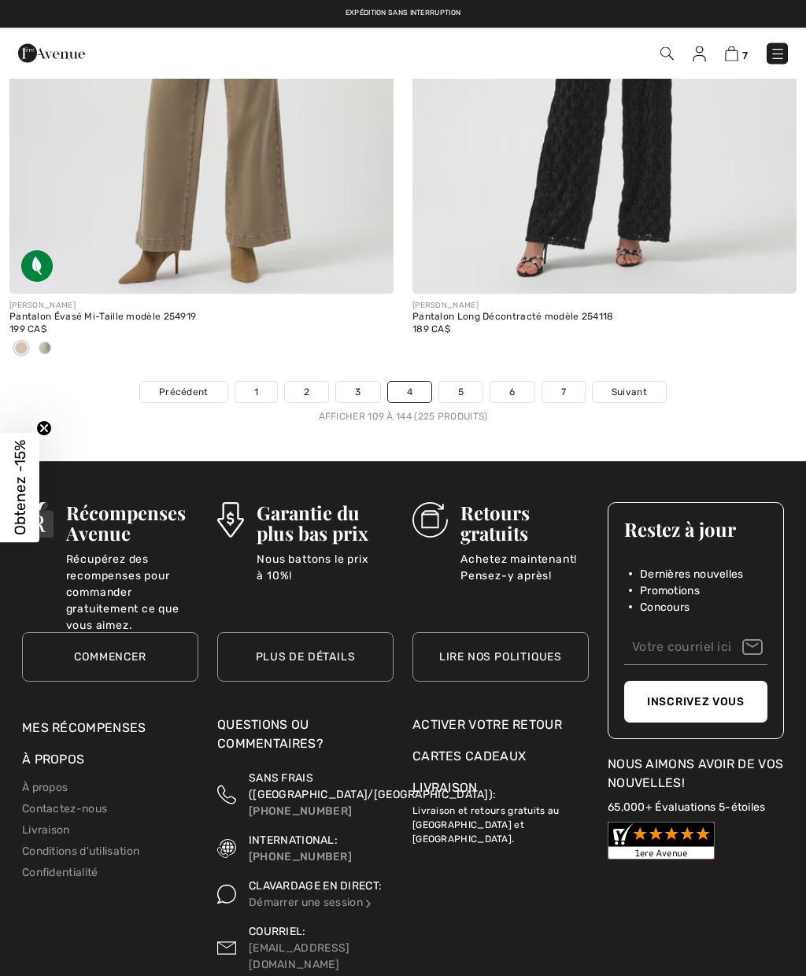
scroll to position [11747, 0]
click at [463, 382] on link "5" at bounding box center [460, 392] width 43 height 20
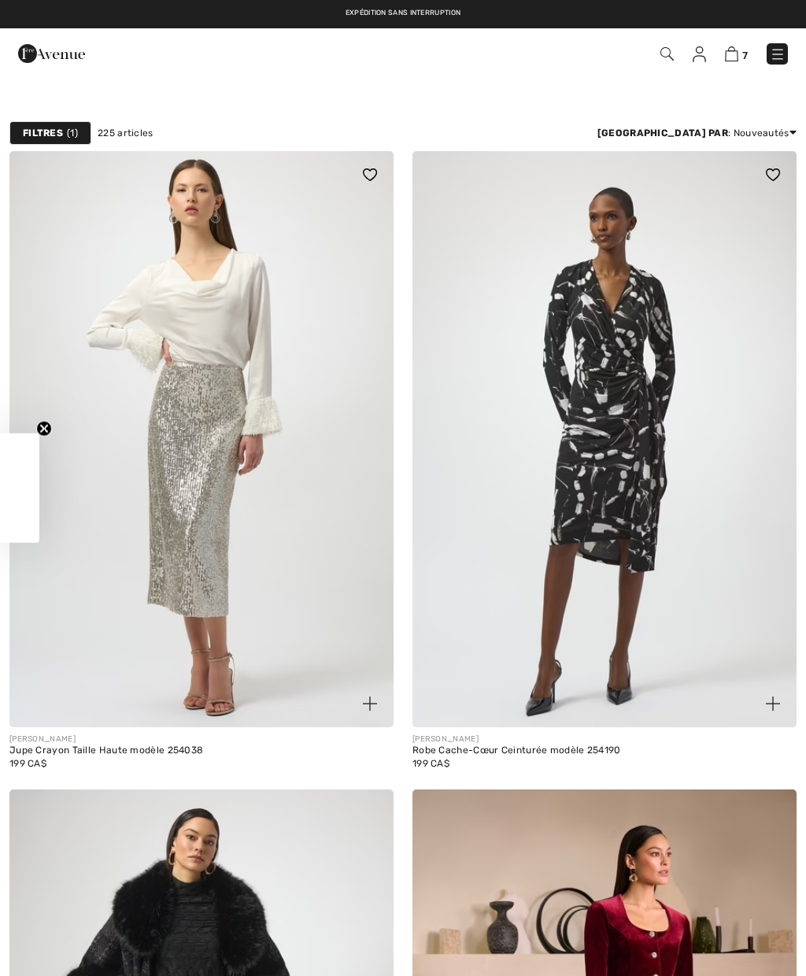
checkbox input "true"
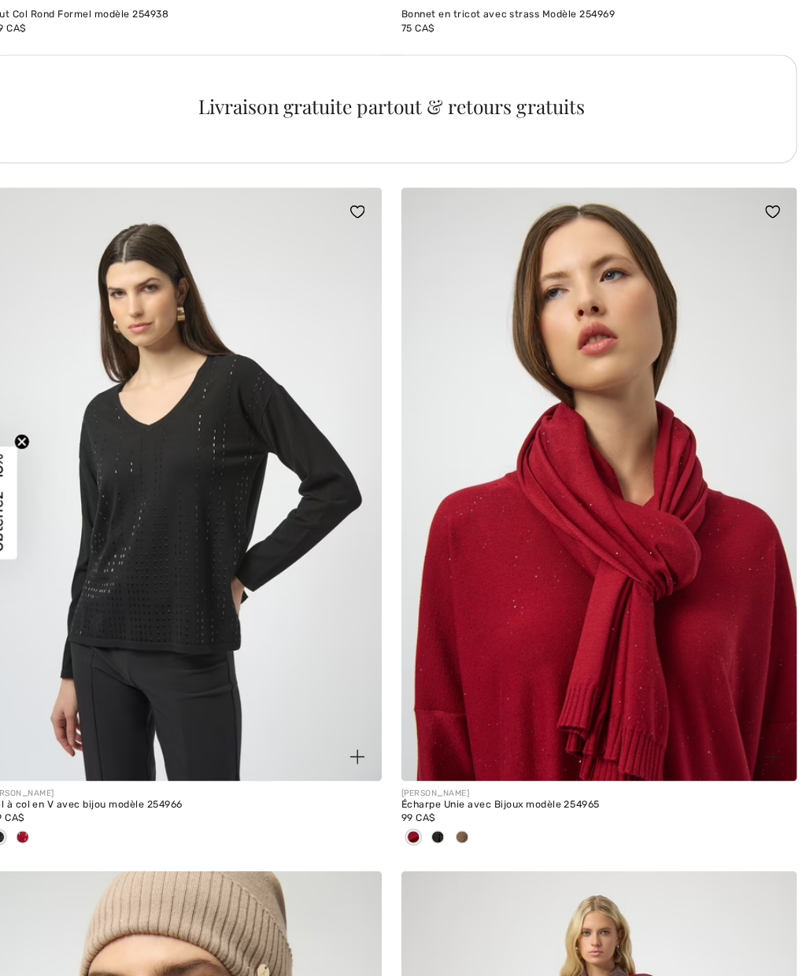
scroll to position [7937, 0]
click at [33, 800] on div at bounding box center [45, 813] width 24 height 26
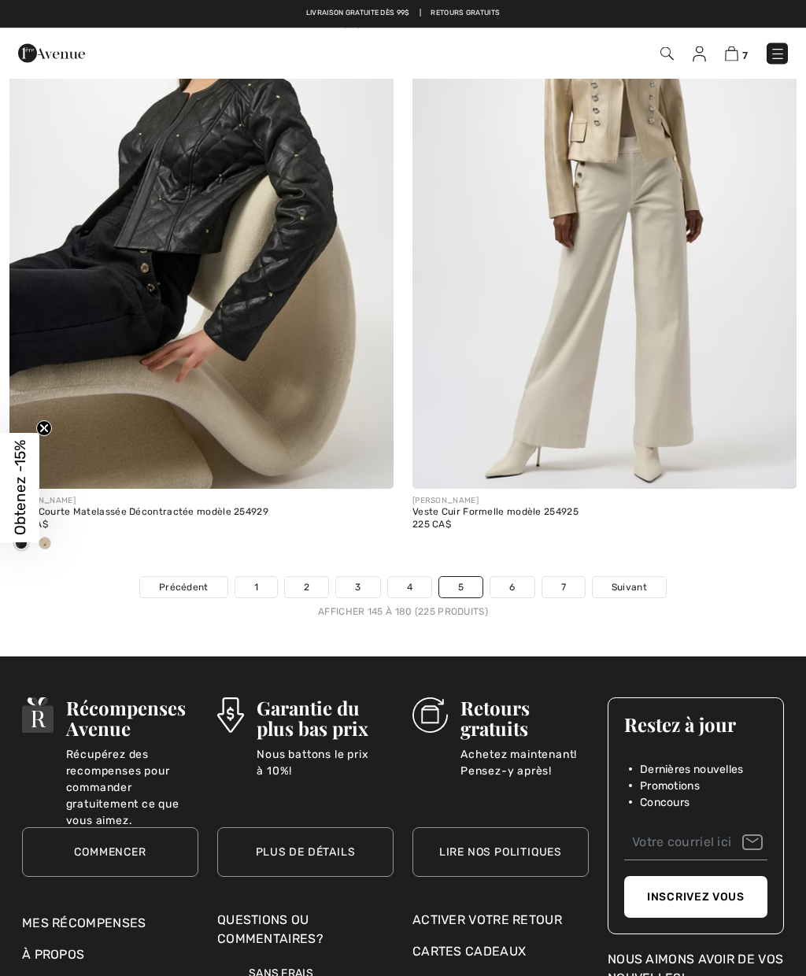
scroll to position [11526, 0]
click at [503, 577] on link "6" at bounding box center [511, 587] width 43 height 20
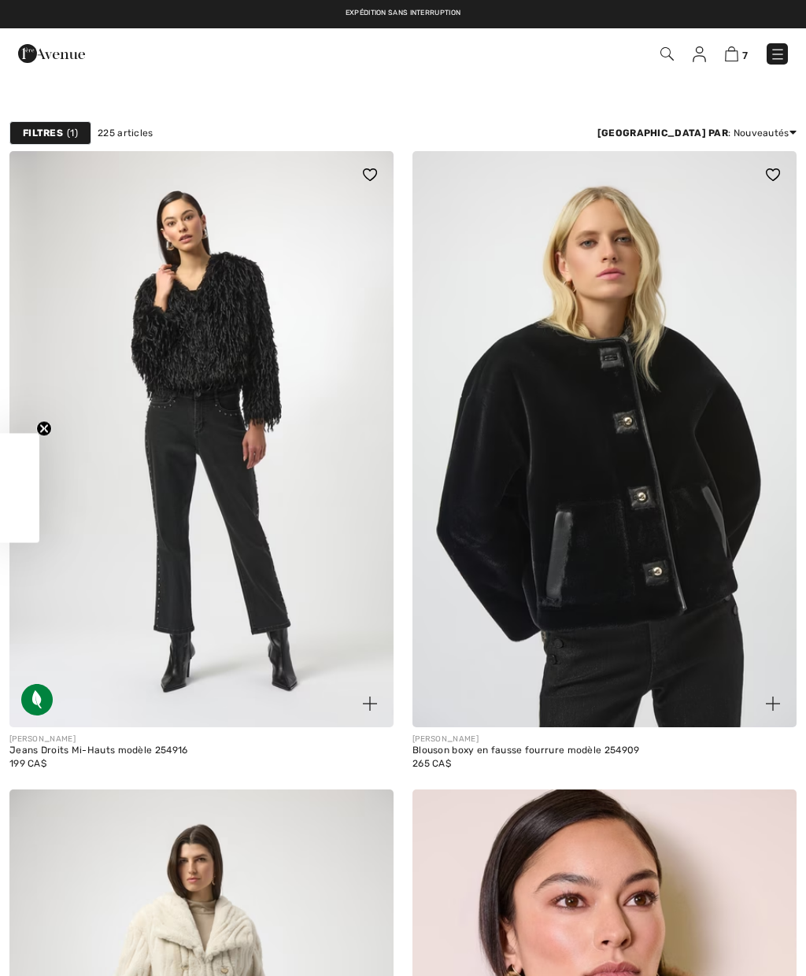
checkbox input "true"
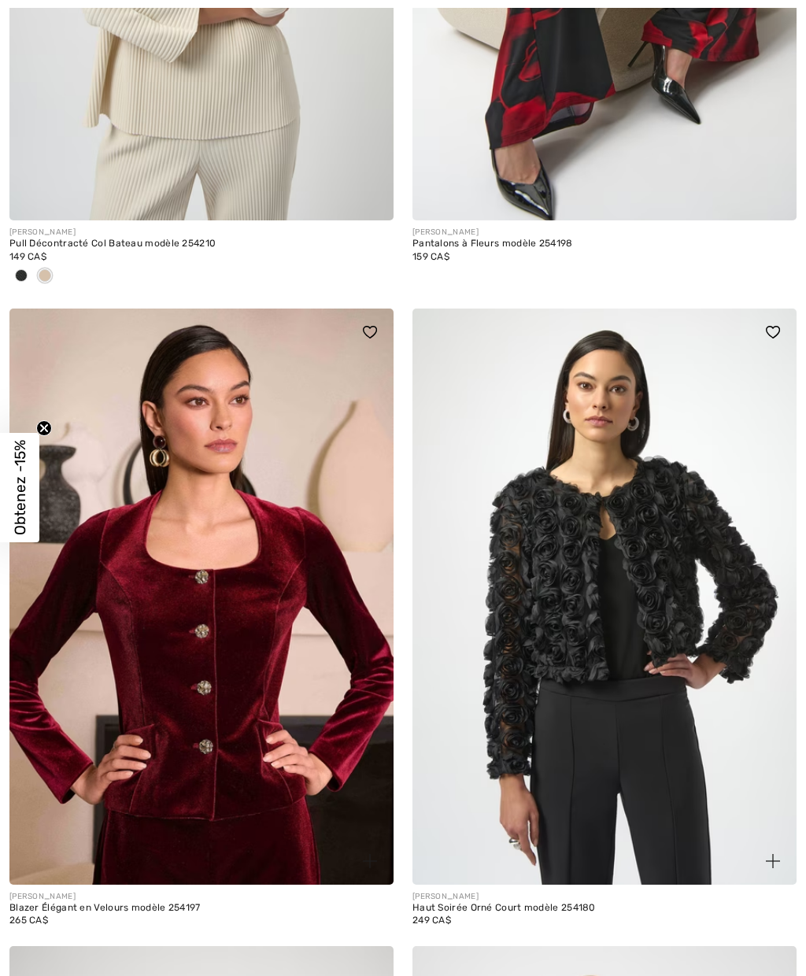
scroll to position [4517, 0]
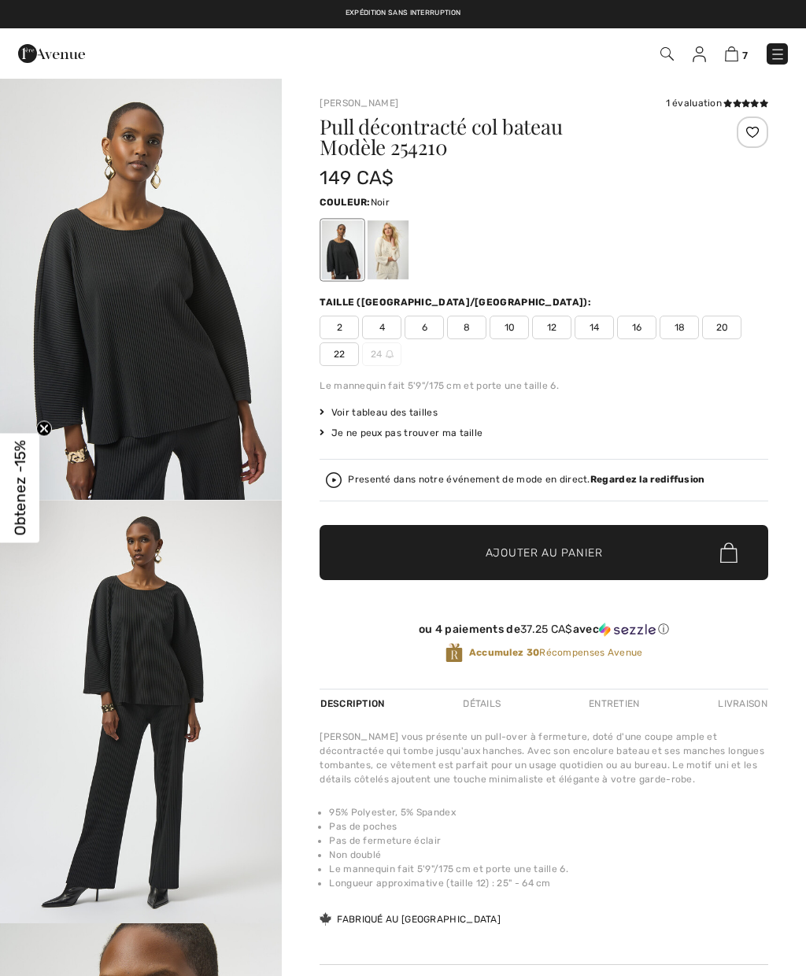
click at [701, 107] on div "1 évaluation" at bounding box center [717, 103] width 102 height 14
click at [737, 104] on icon at bounding box center [737, 103] width 9 height 8
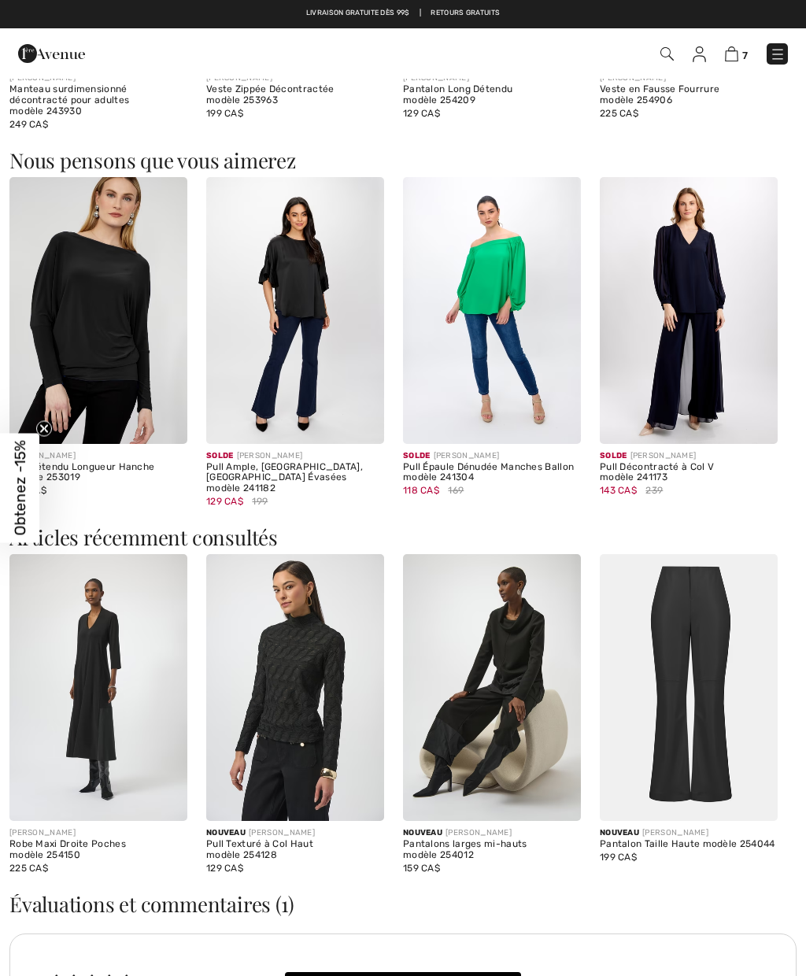
scroll to position [1306, 0]
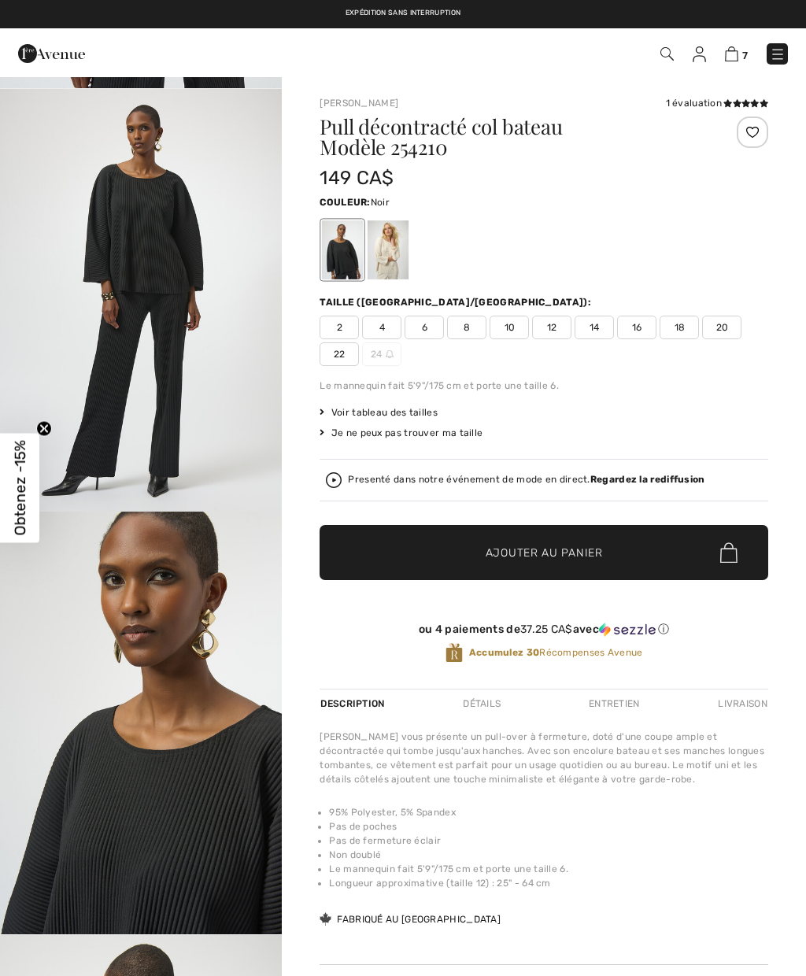
scroll to position [393, 0]
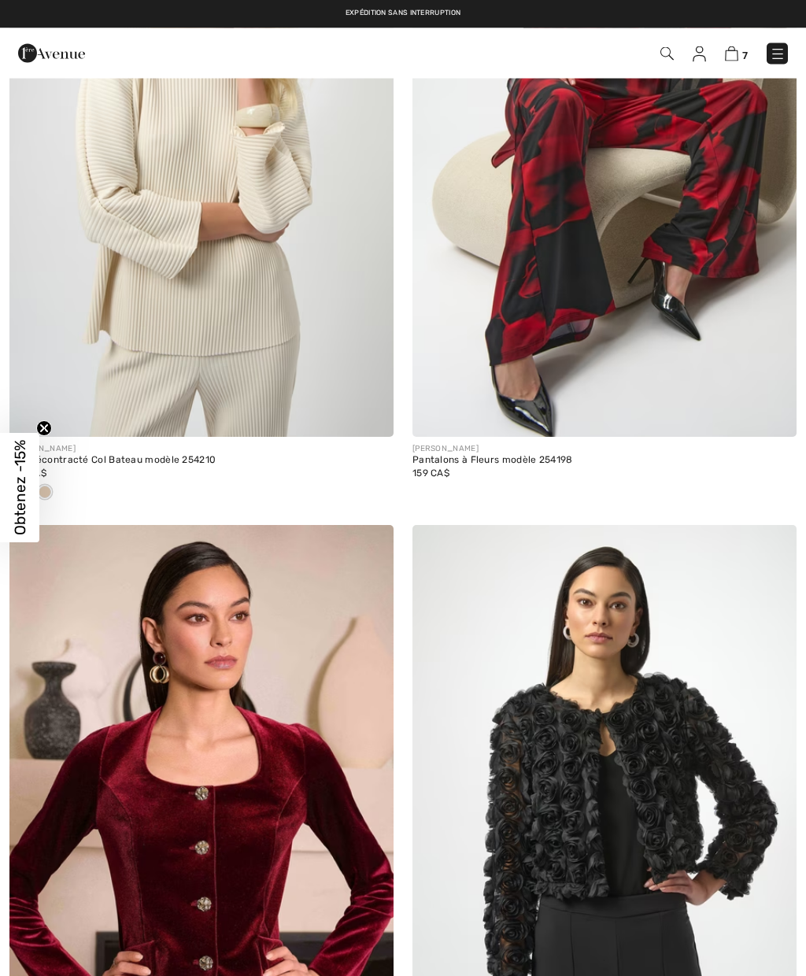
scroll to position [4276, 0]
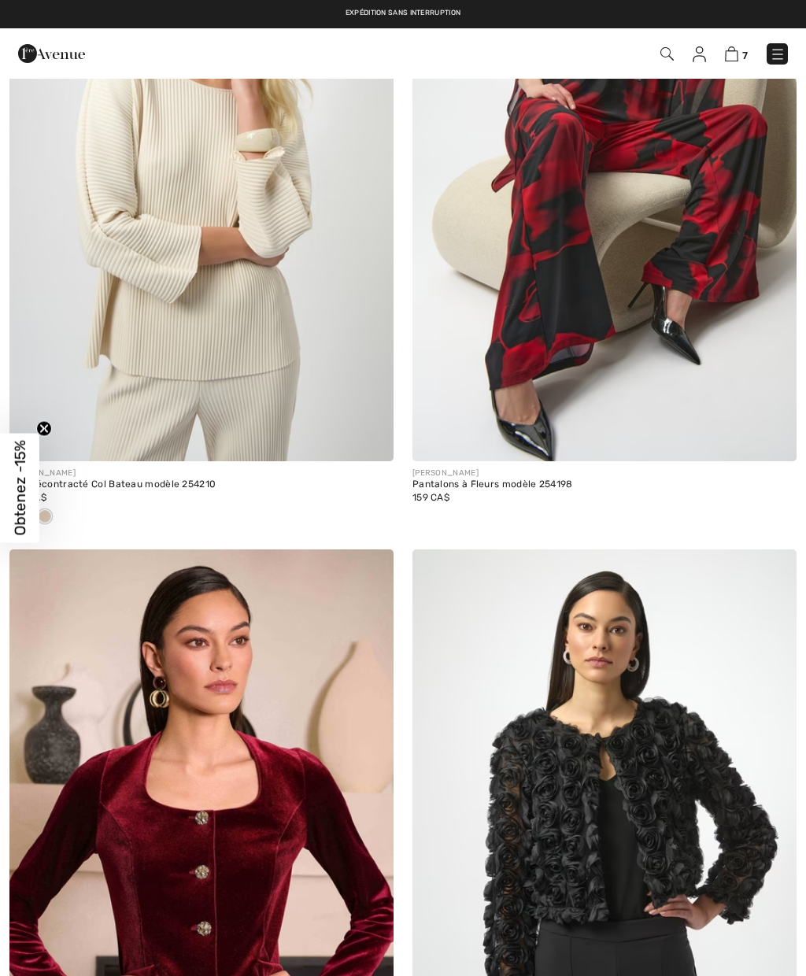
click at [157, 203] on img at bounding box center [201, 173] width 384 height 576
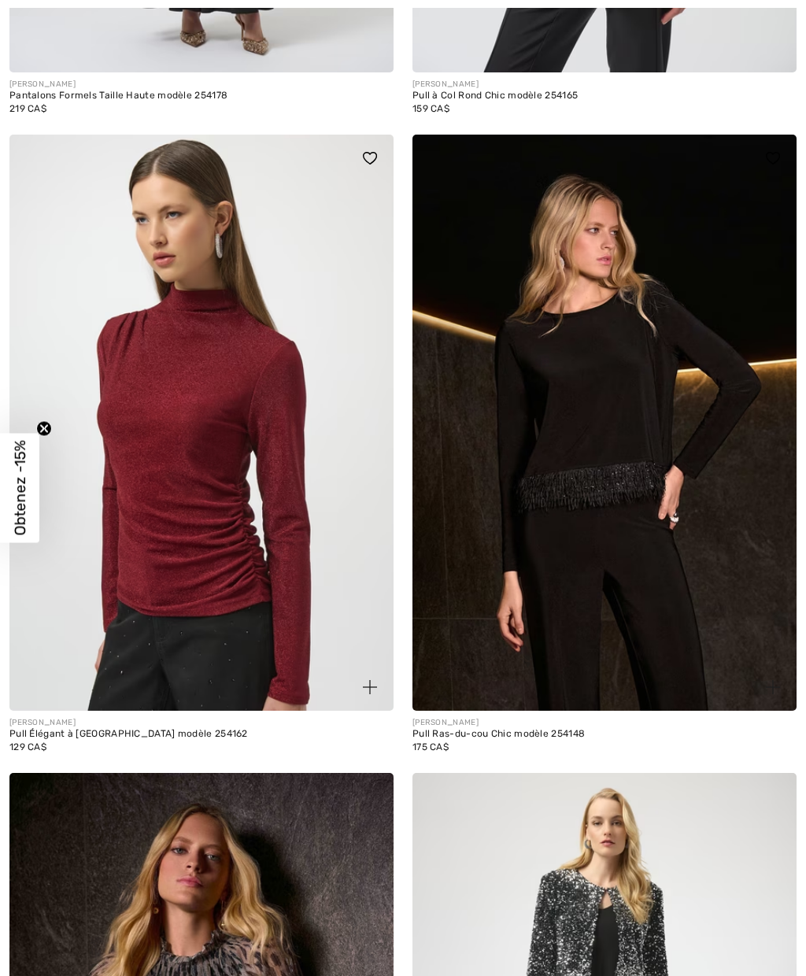
scroll to position [5973, 0]
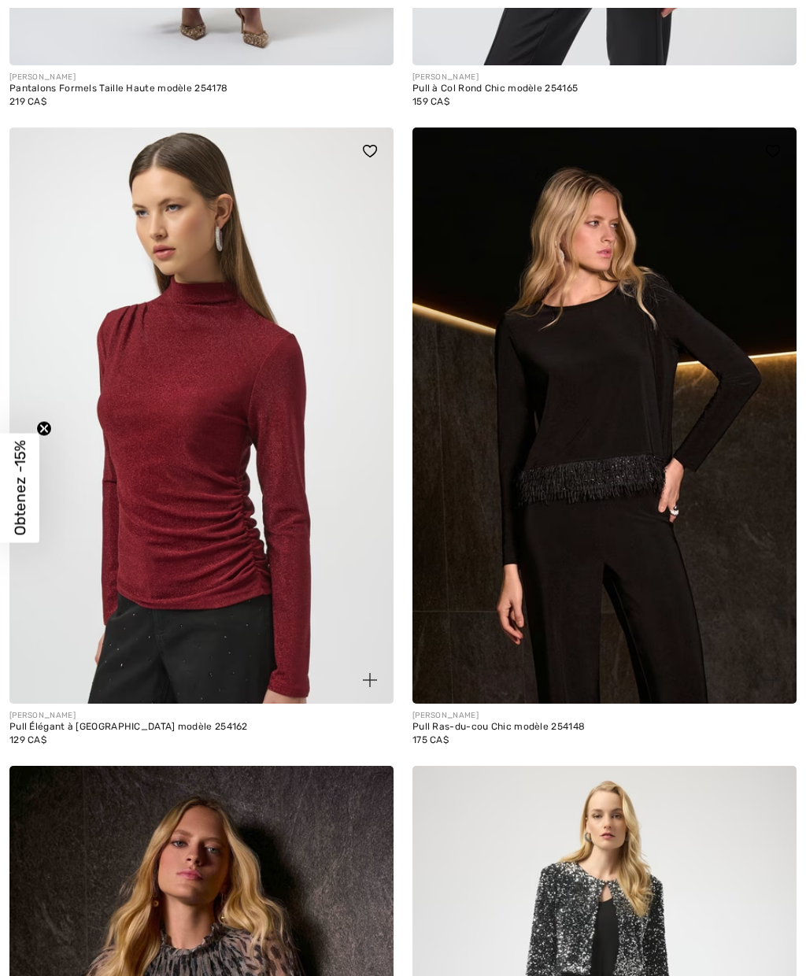
click at [685, 382] on img at bounding box center [604, 415] width 384 height 576
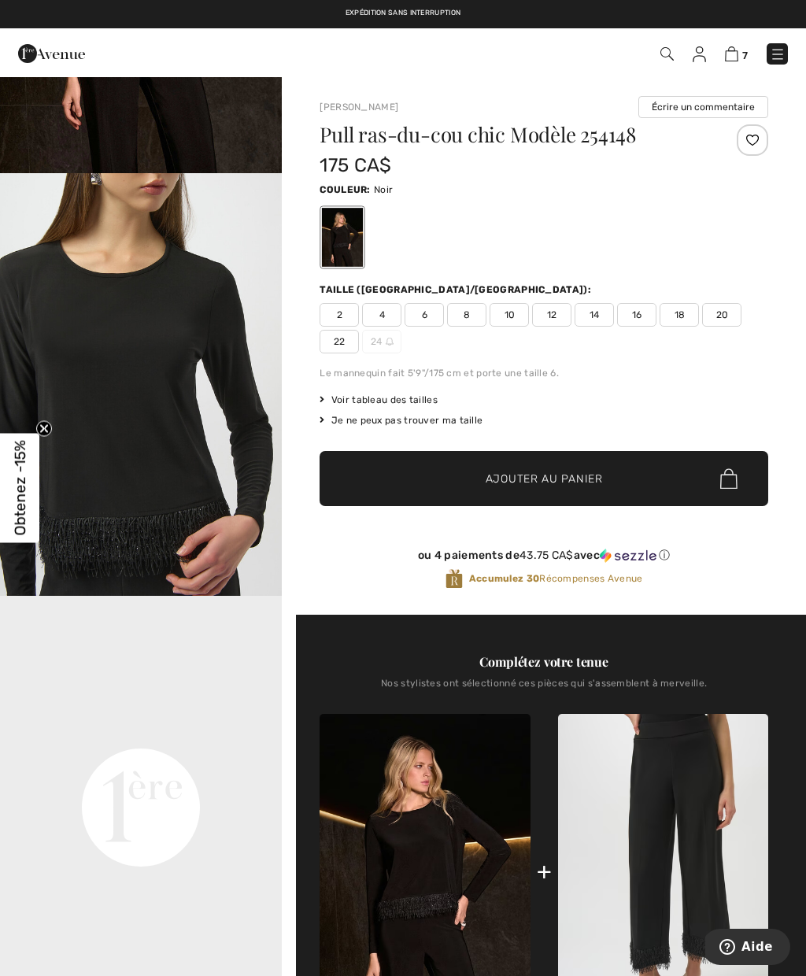
scroll to position [330, 0]
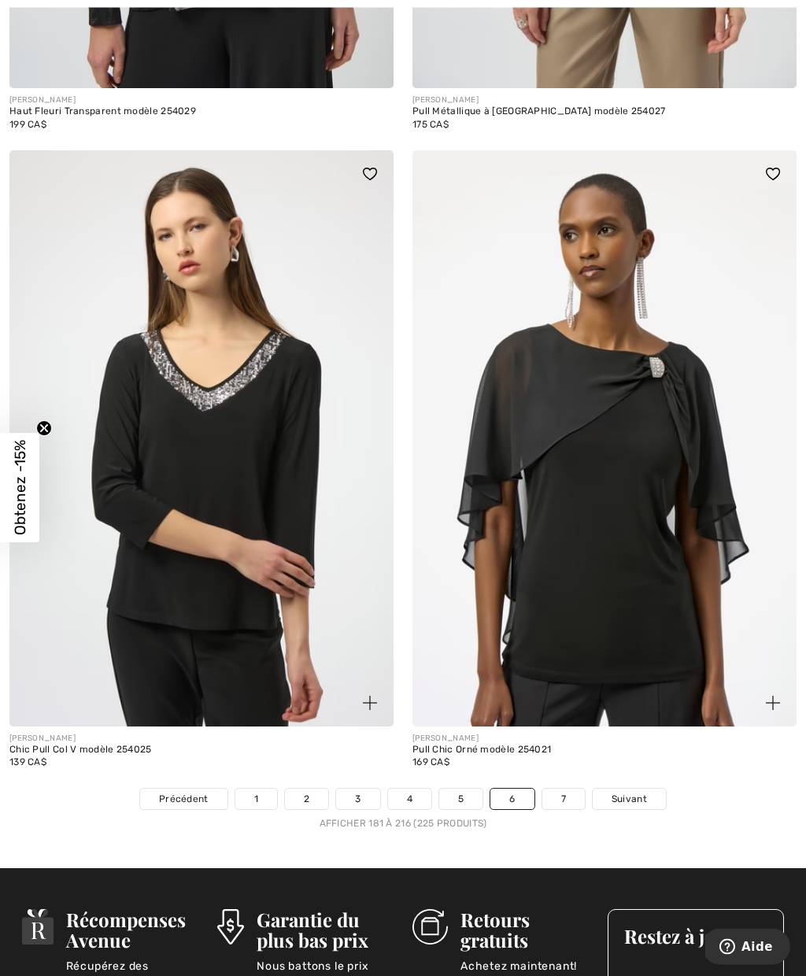
scroll to position [11211, 0]
click at [633, 792] on span "Suivant" at bounding box center [628, 799] width 35 height 14
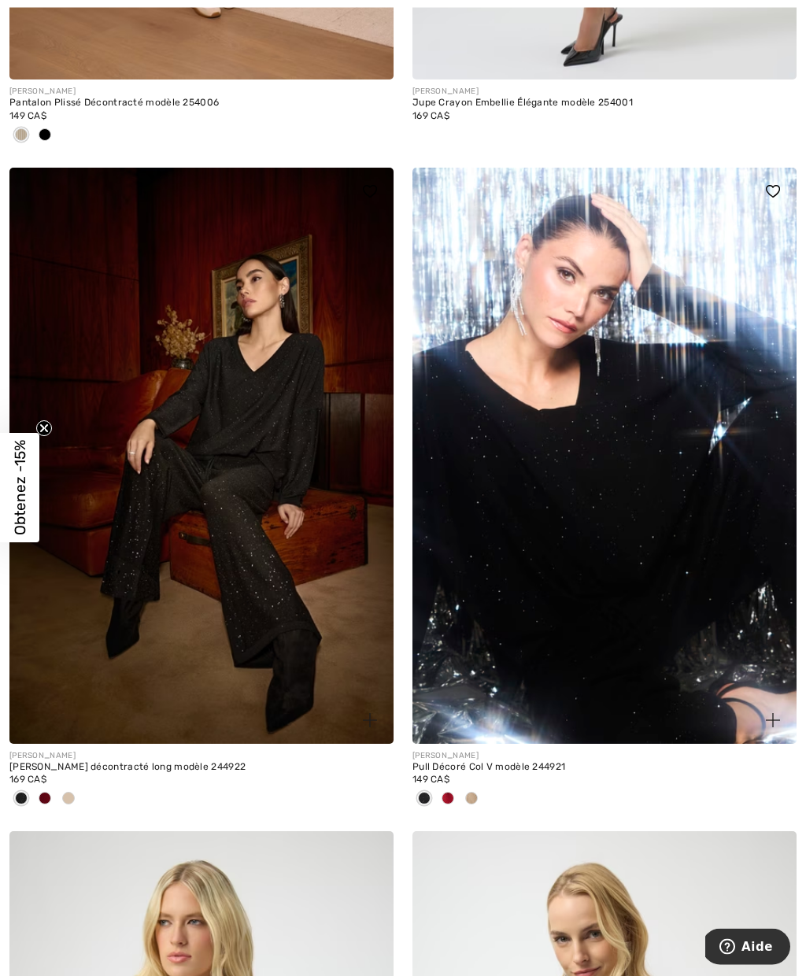
scroll to position [1286, 0]
click at [49, 793] on span at bounding box center [45, 798] width 13 height 13
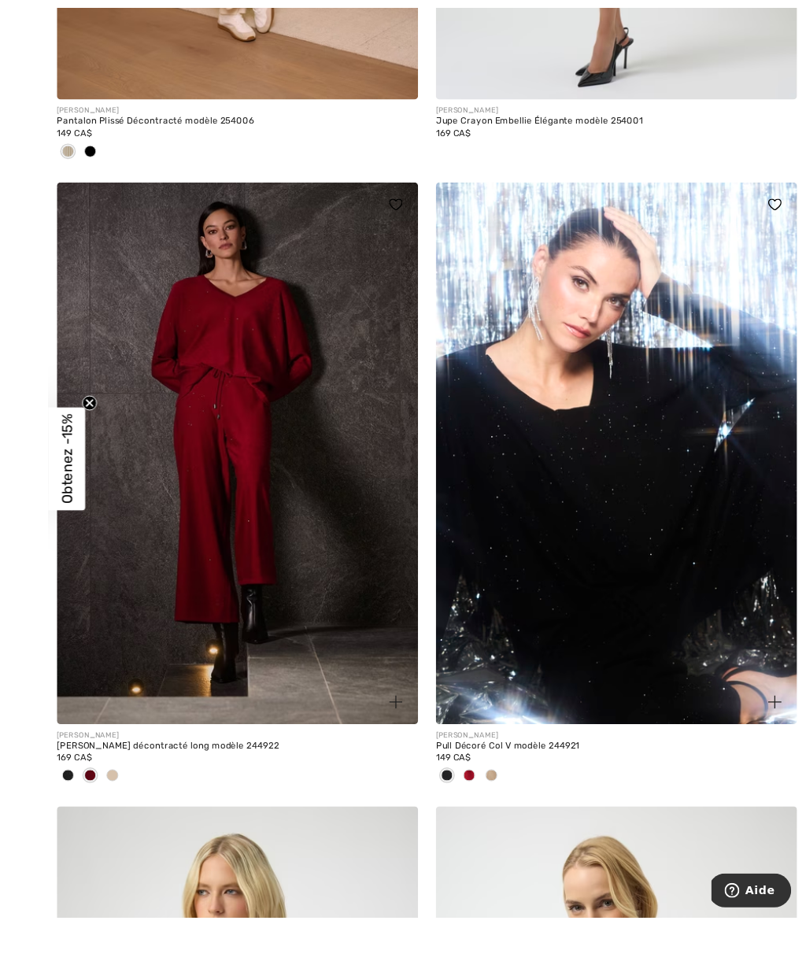
scroll to position [1295, 0]
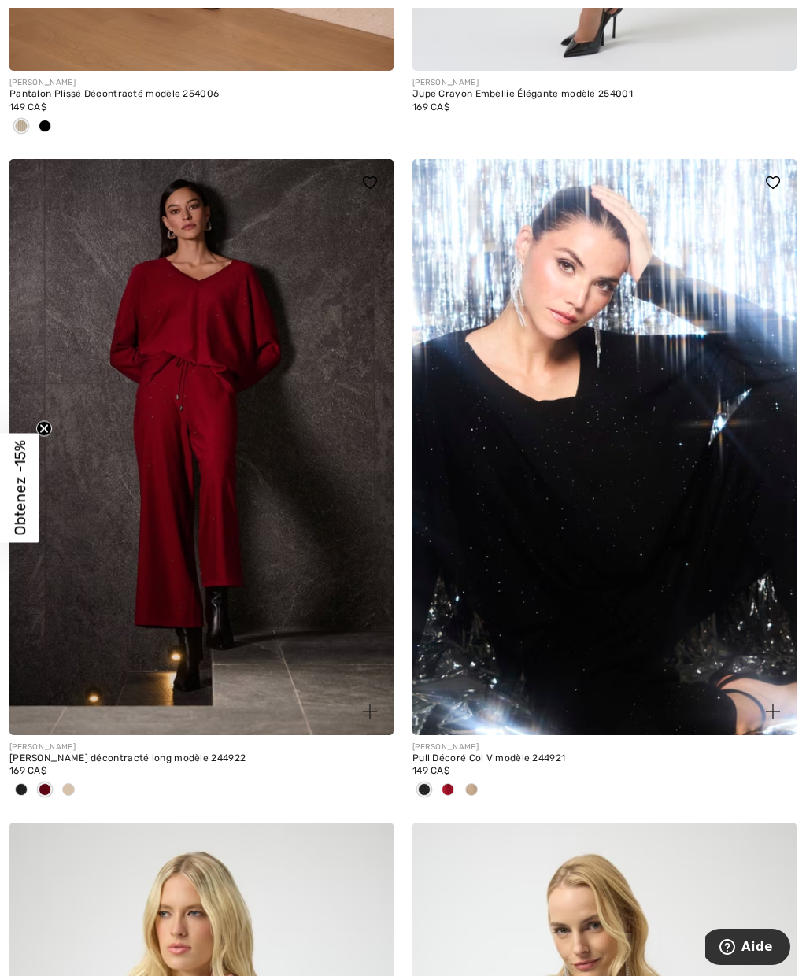
click at [67, 784] on span at bounding box center [68, 789] width 13 height 13
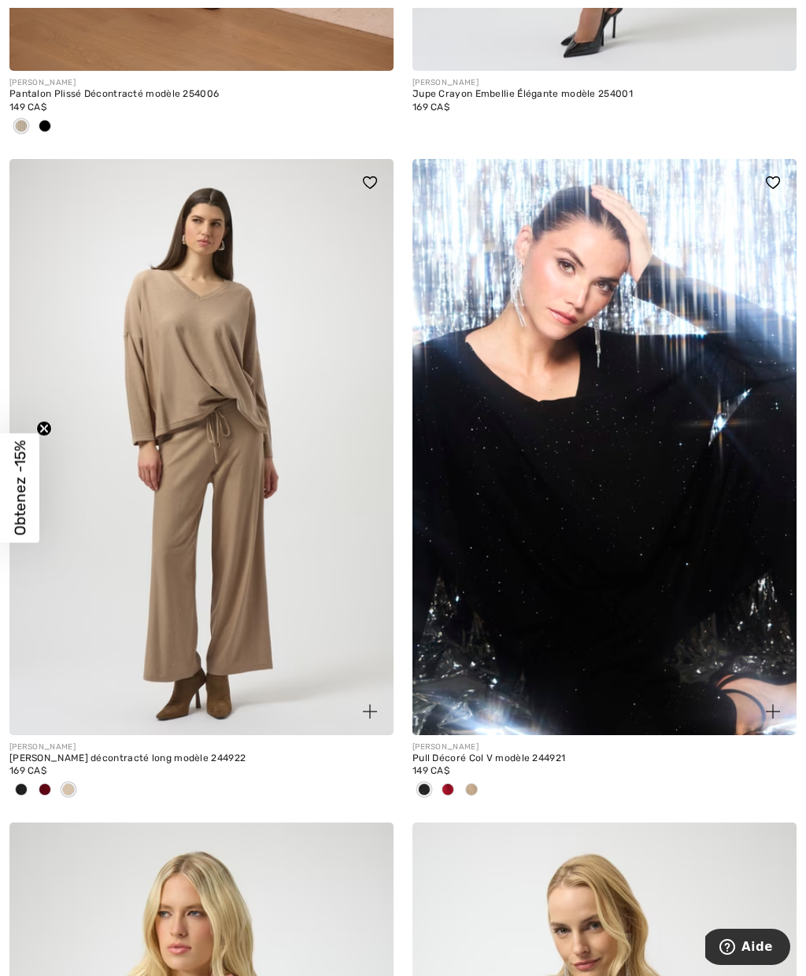
click at [46, 783] on span at bounding box center [45, 789] width 13 height 13
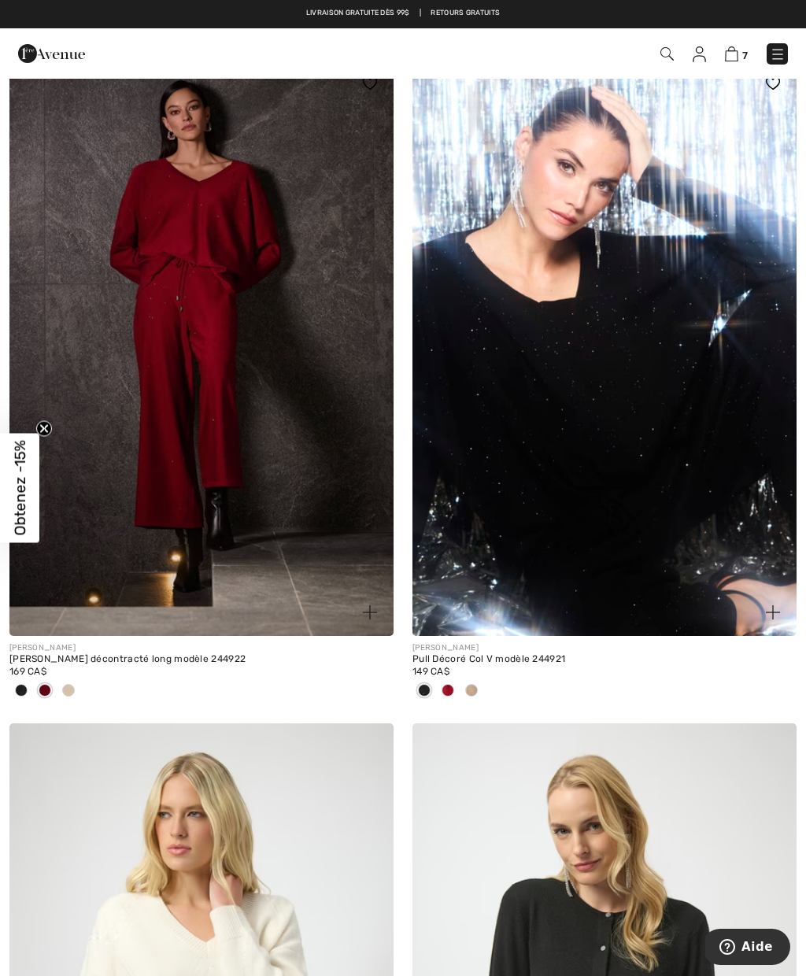
scroll to position [1391, 0]
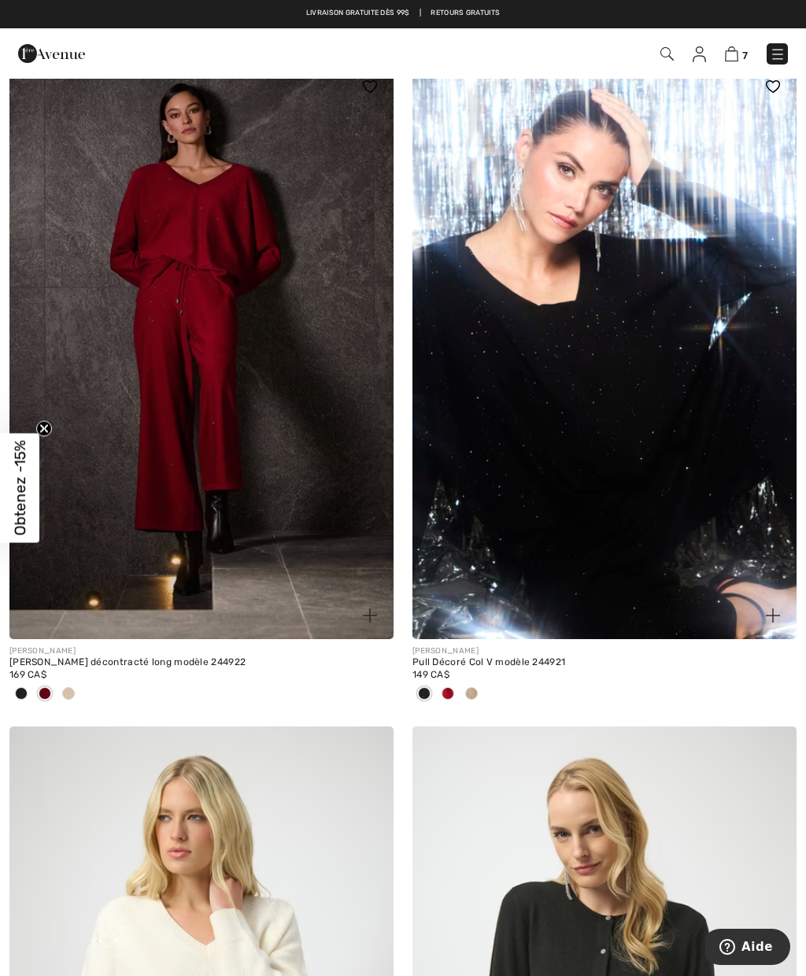
click at [46, 693] on span at bounding box center [45, 693] width 13 height 13
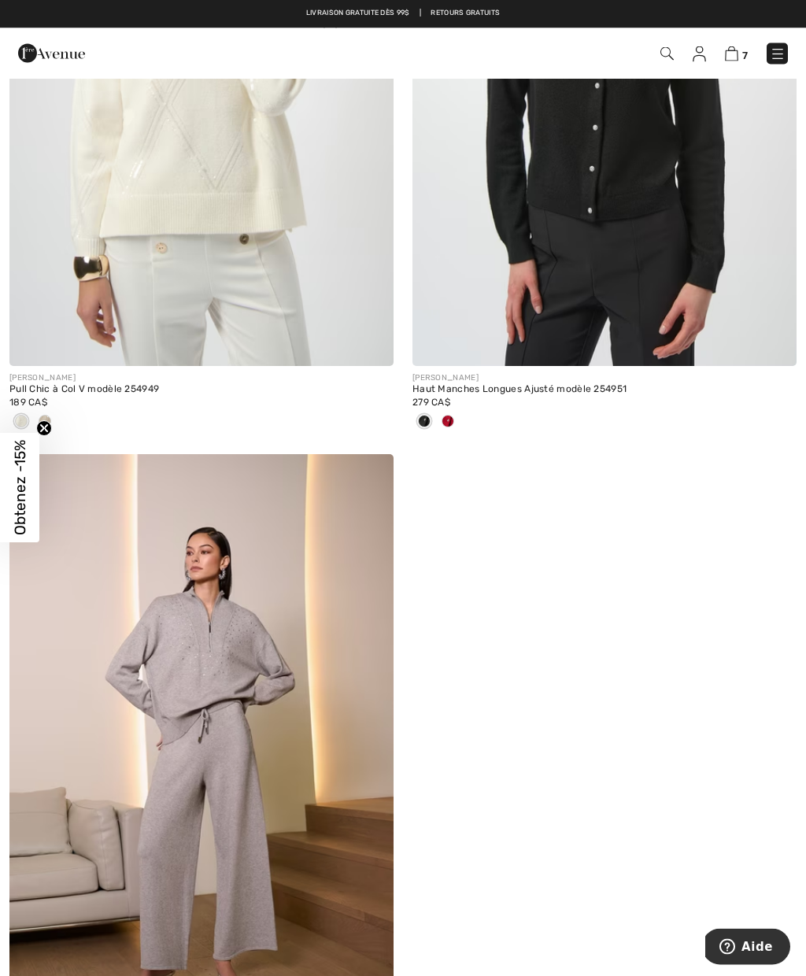
scroll to position [2327, 0]
click at [47, 422] on span at bounding box center [45, 421] width 13 height 13
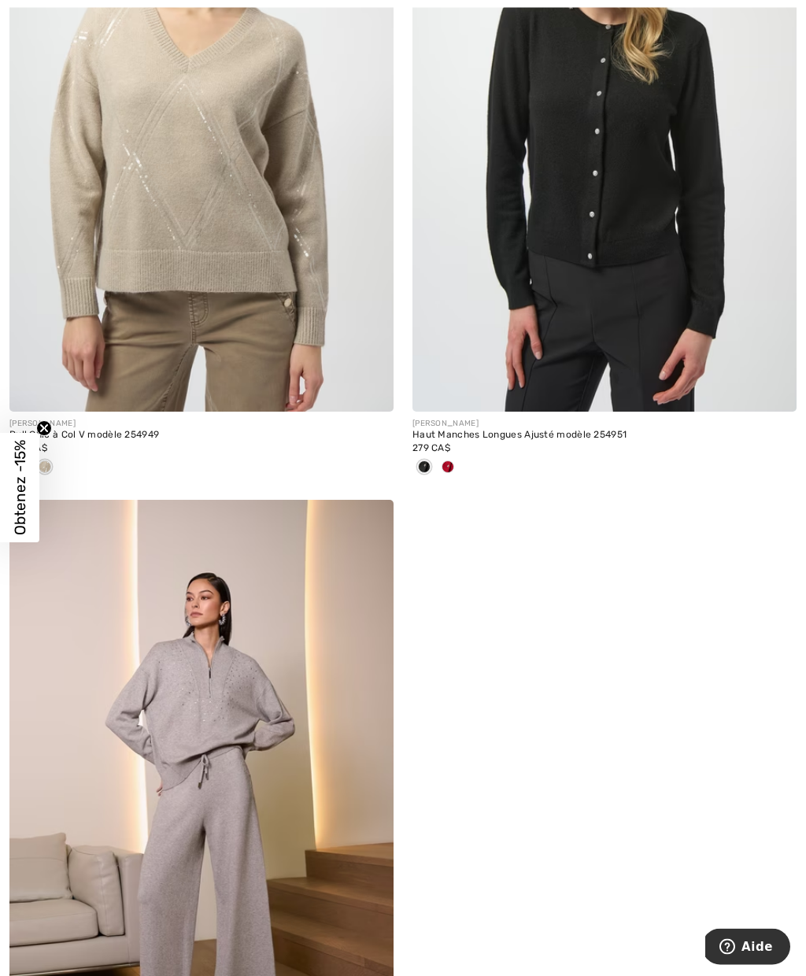
scroll to position [2282, 0]
click at [448, 464] on span at bounding box center [448, 466] width 13 height 13
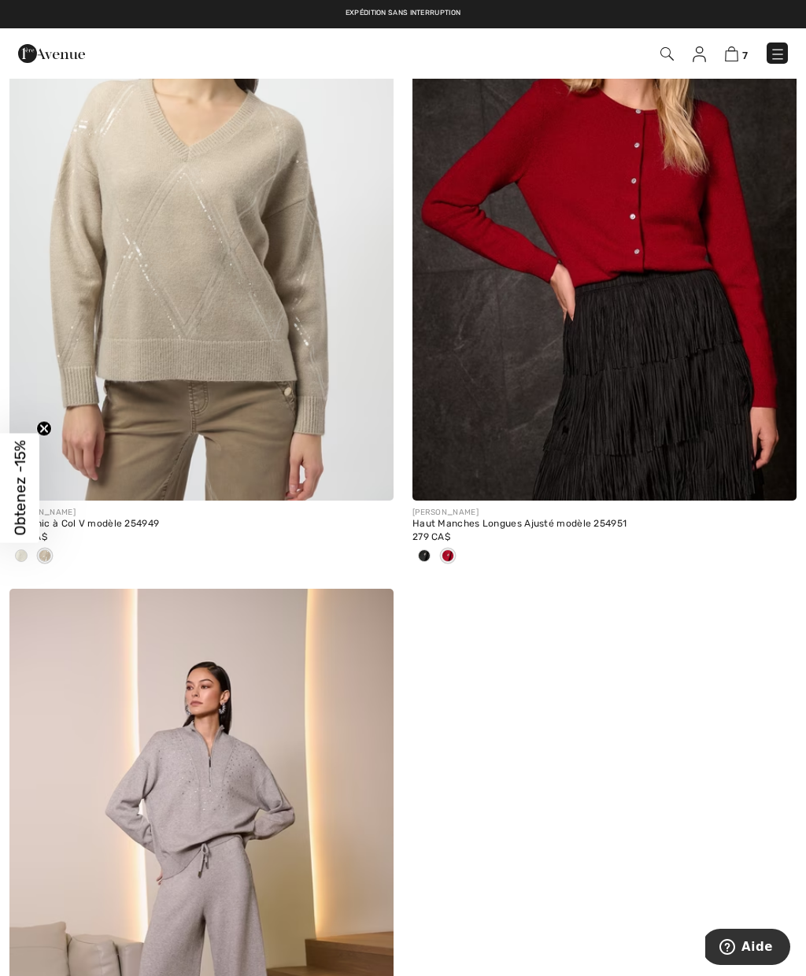
scroll to position [2156, 0]
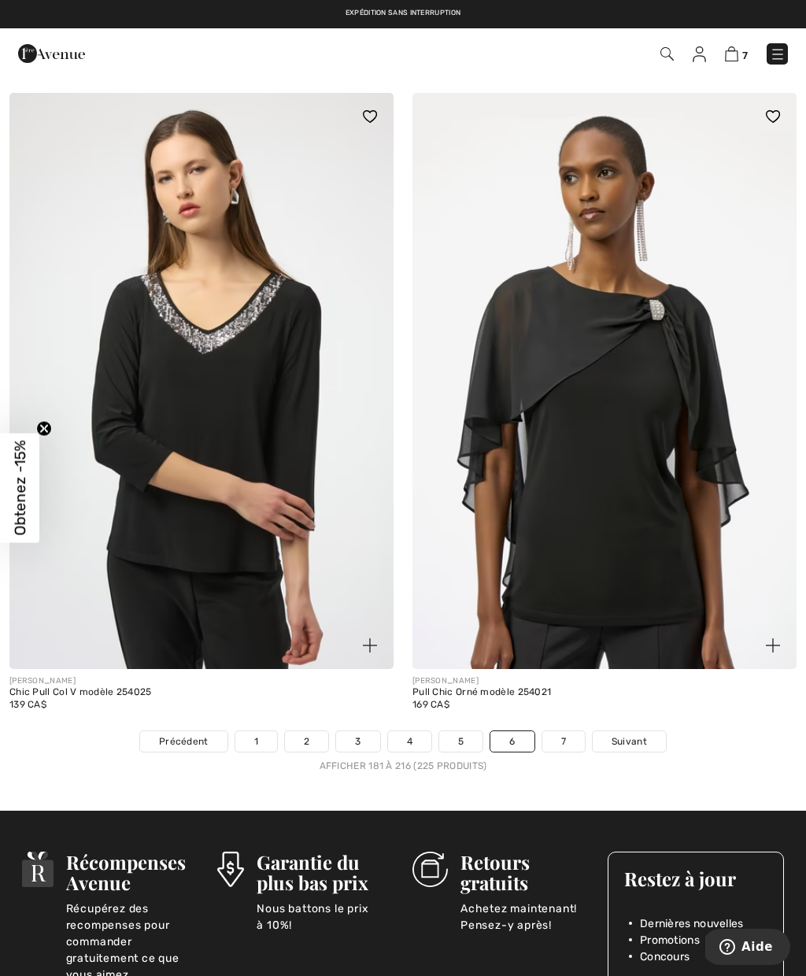
click at [777, 54] on img at bounding box center [778, 54] width 16 height 16
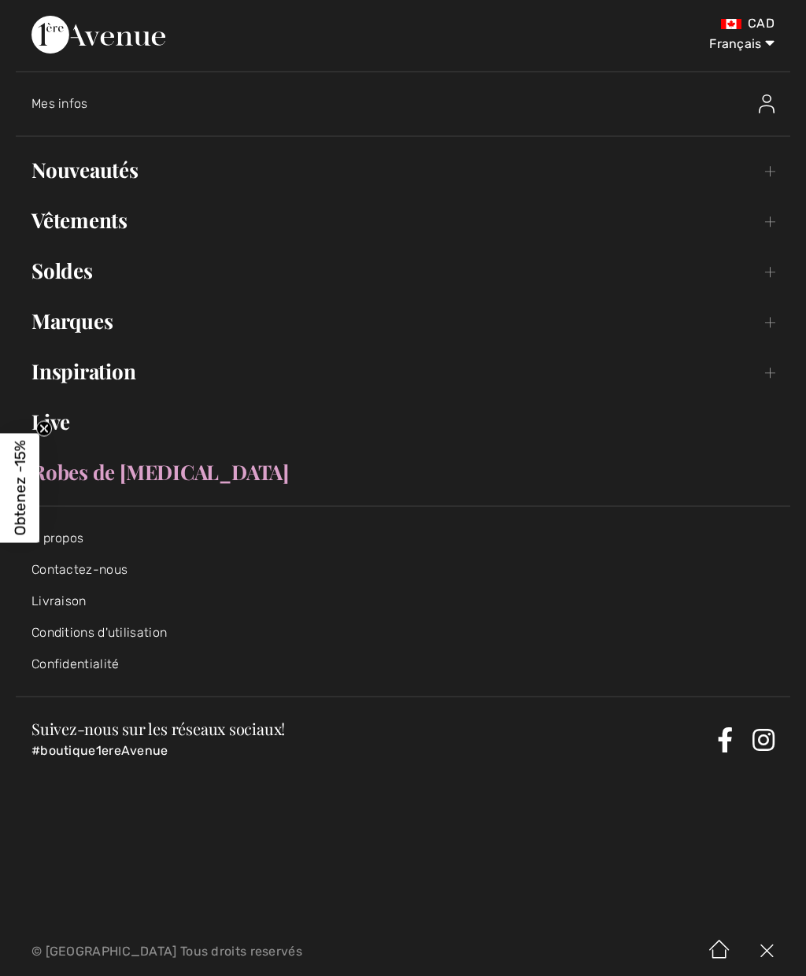
click at [768, 368] on link "Inspiration Toggle submenu" at bounding box center [403, 371] width 774 height 35
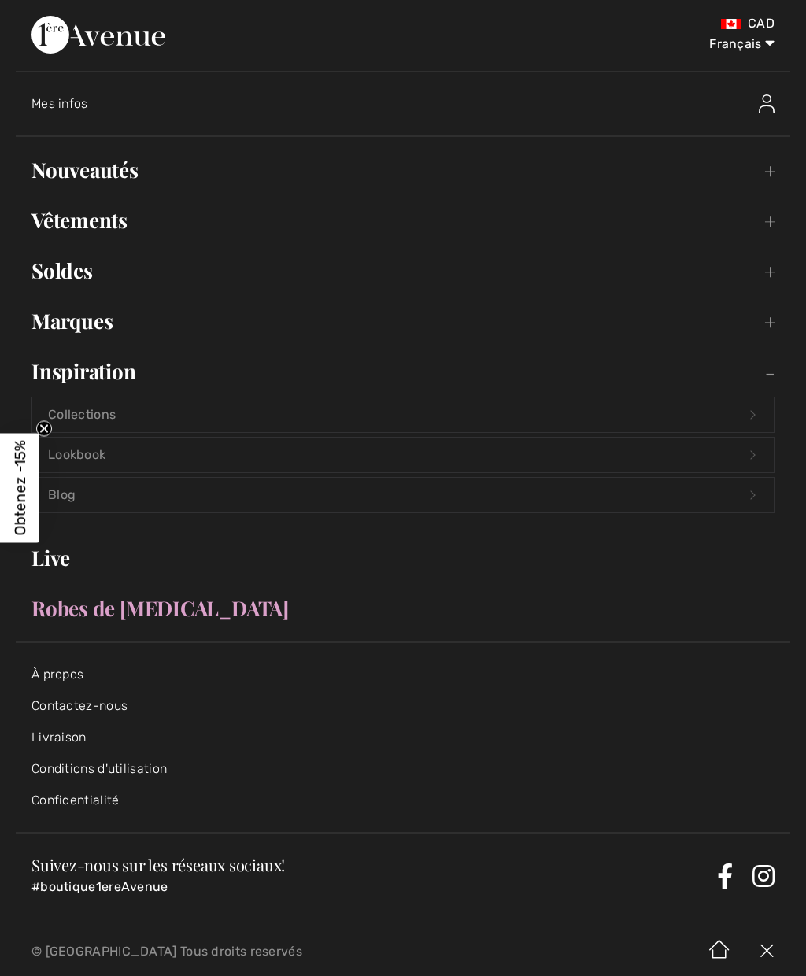
click at [749, 416] on link "Collections Open submenu" at bounding box center [402, 414] width 741 height 35
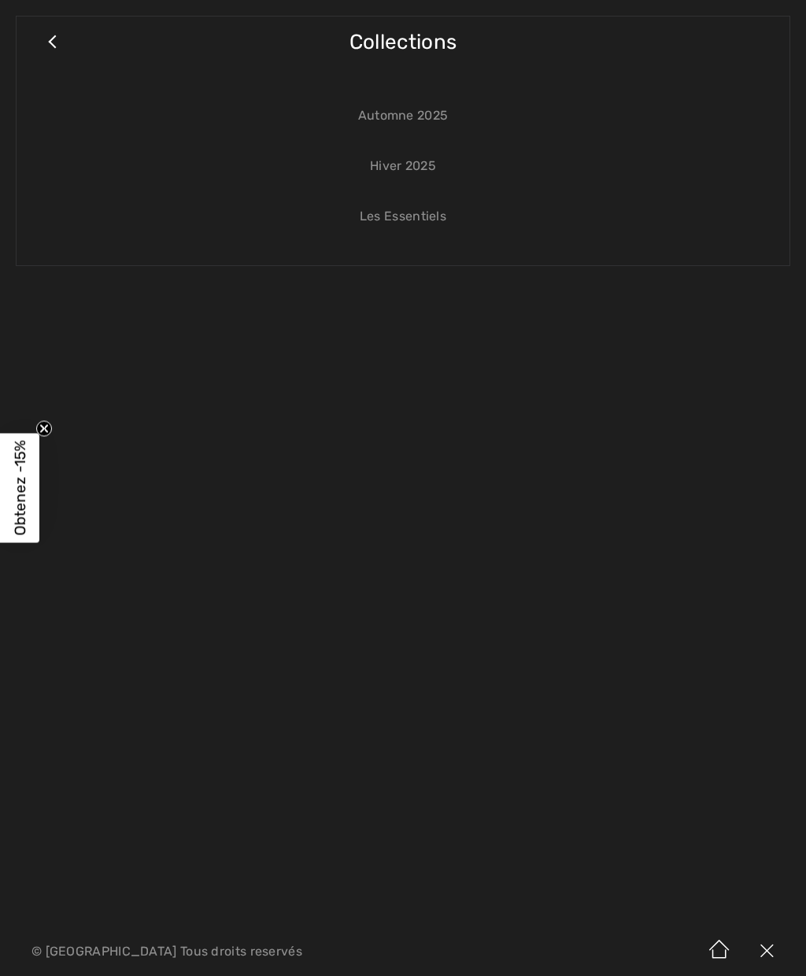
click at [374, 121] on link "Automne 2025" at bounding box center [402, 115] width 741 height 35
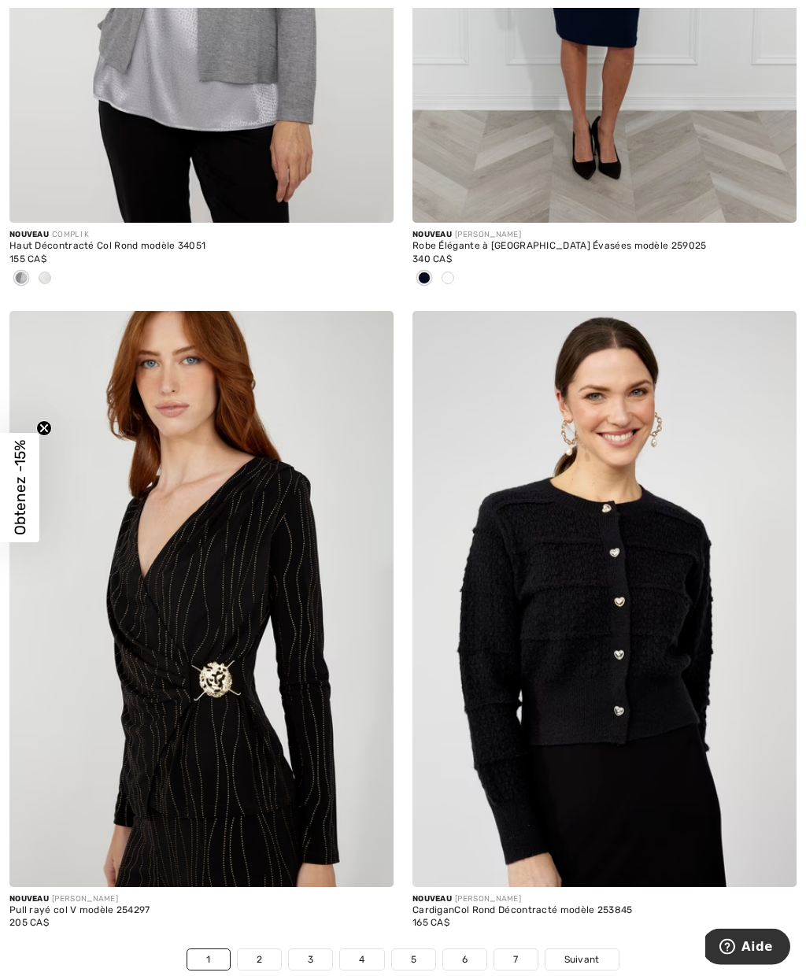
scroll to position [11128, 0]
click at [264, 949] on link "2" at bounding box center [259, 959] width 43 height 20
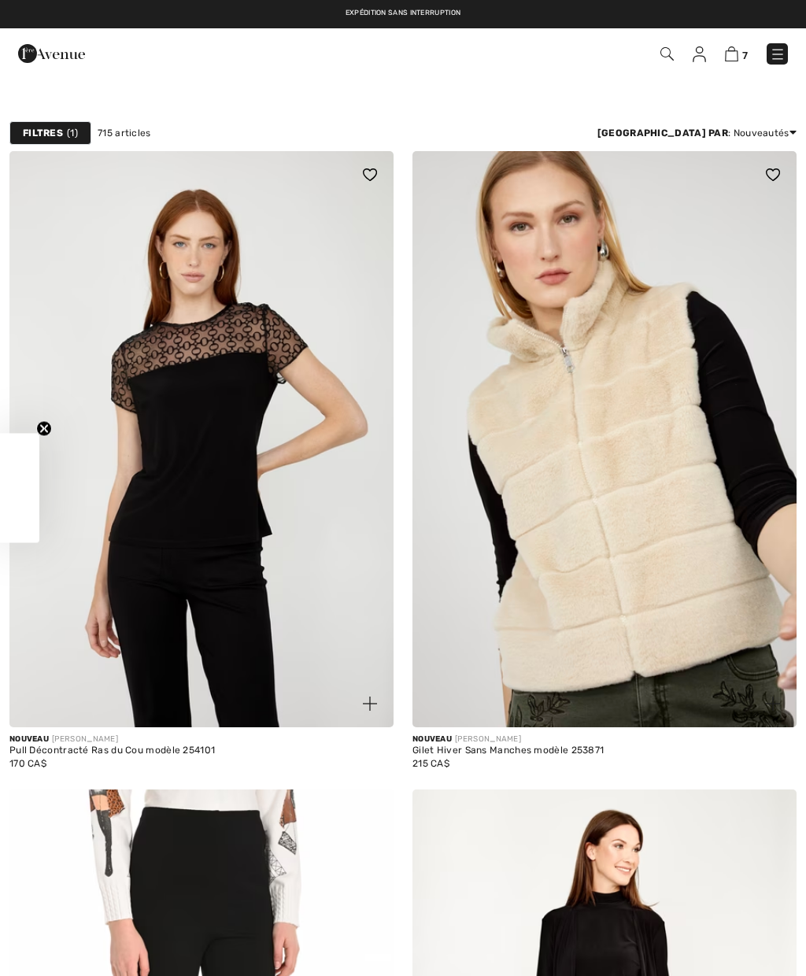
checkbox input "true"
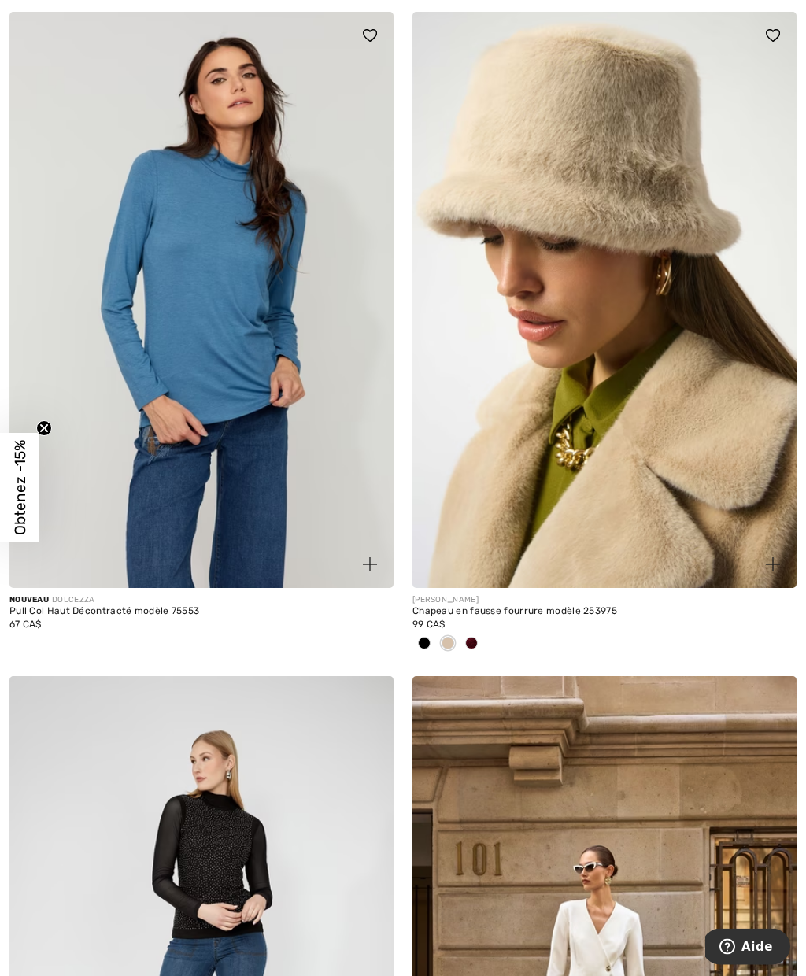
scroll to position [2766, 0]
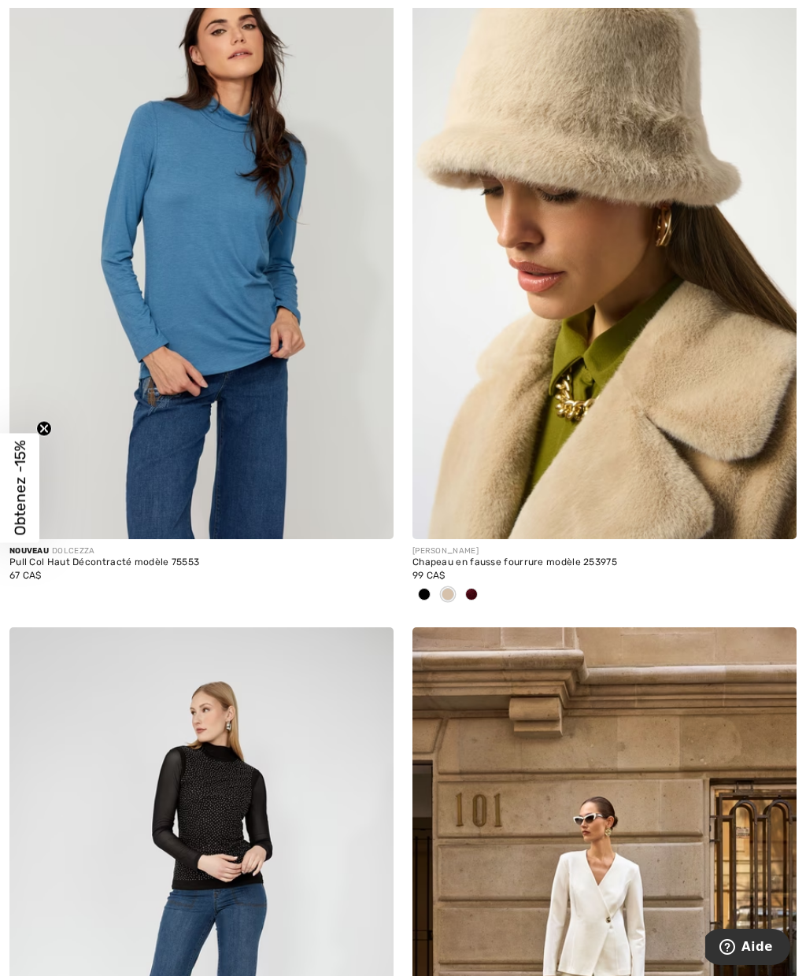
click at [471, 593] on span at bounding box center [471, 594] width 13 height 13
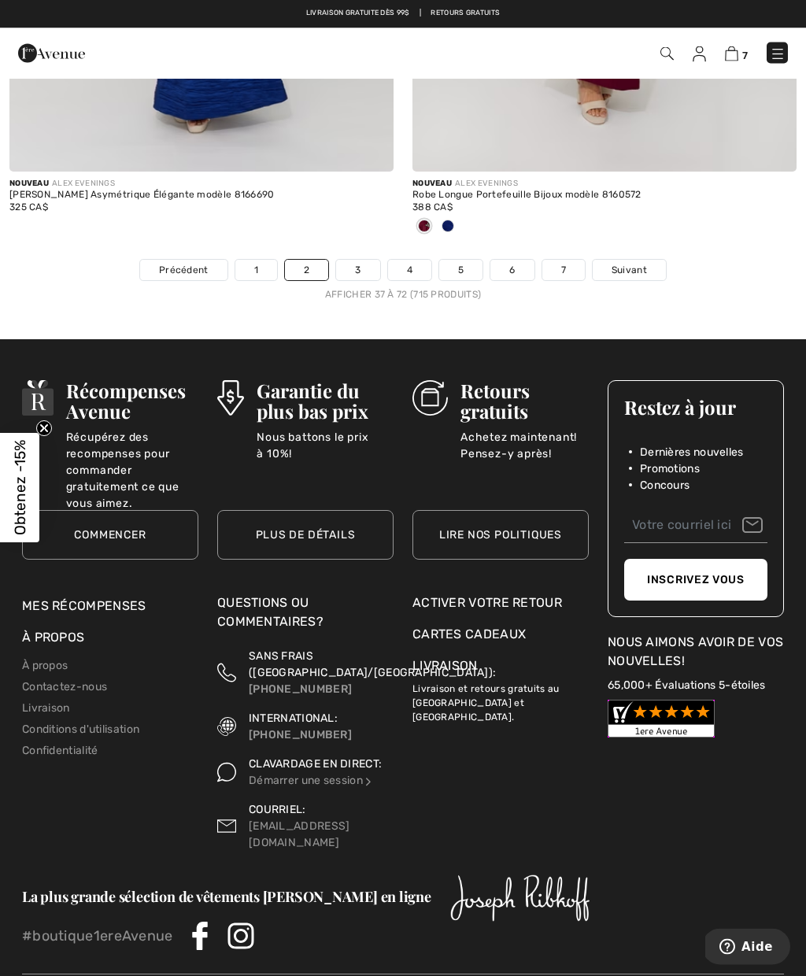
scroll to position [11843, 0]
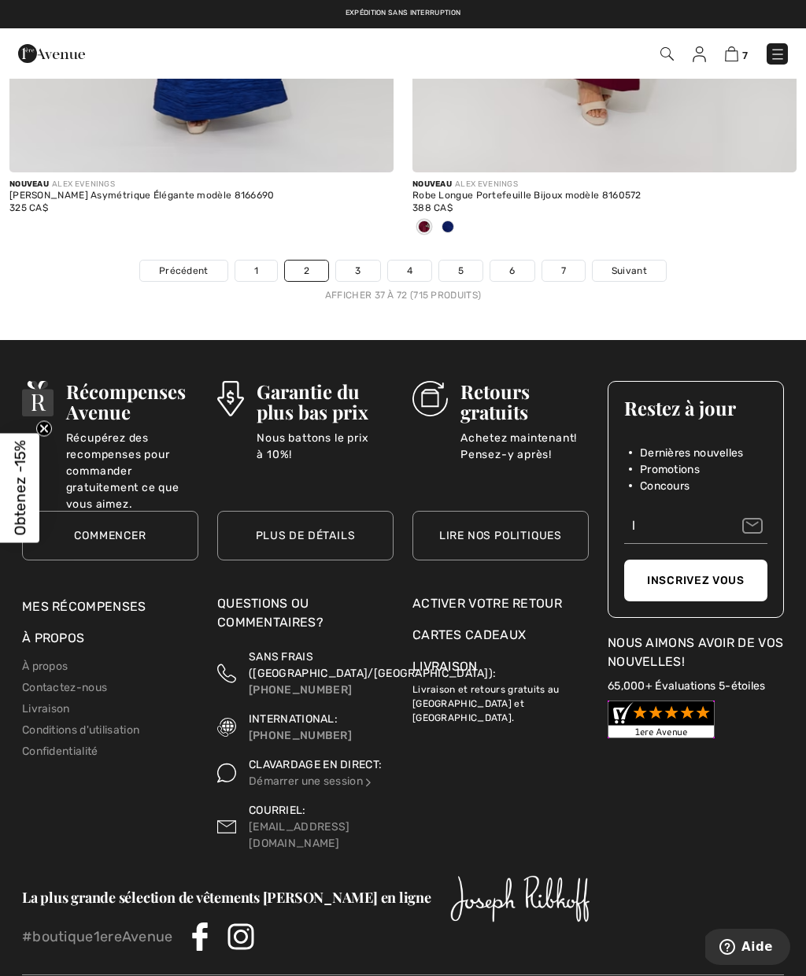
type input "l"
click at [630, 264] on span "Suivant" at bounding box center [628, 271] width 35 height 14
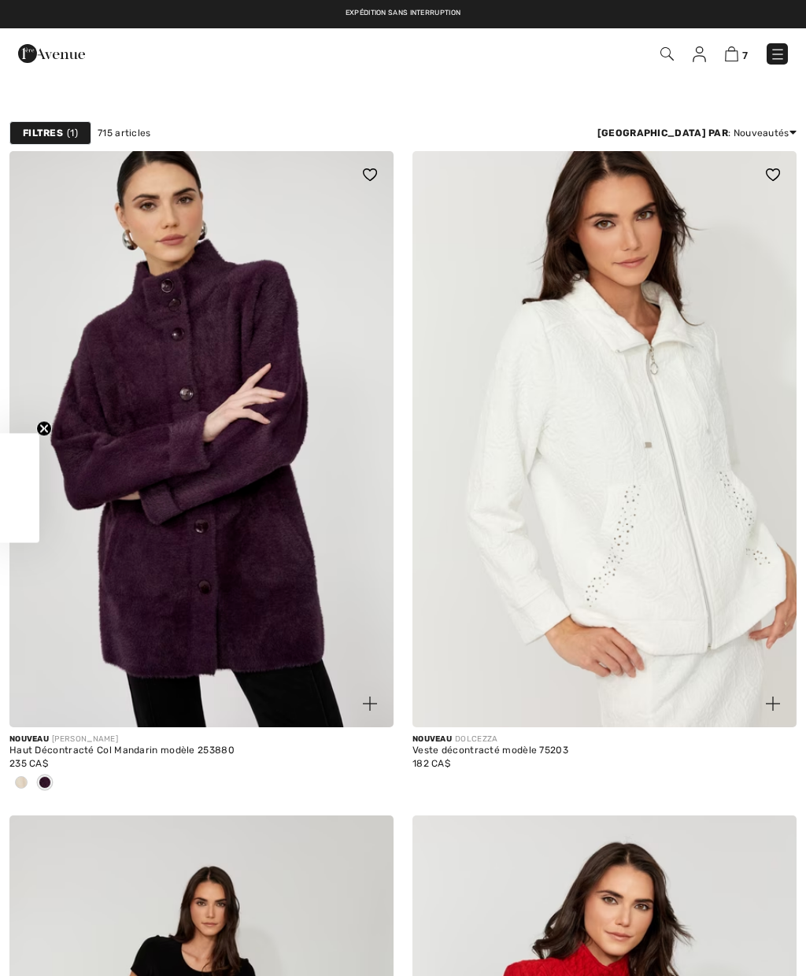
checkbox input "true"
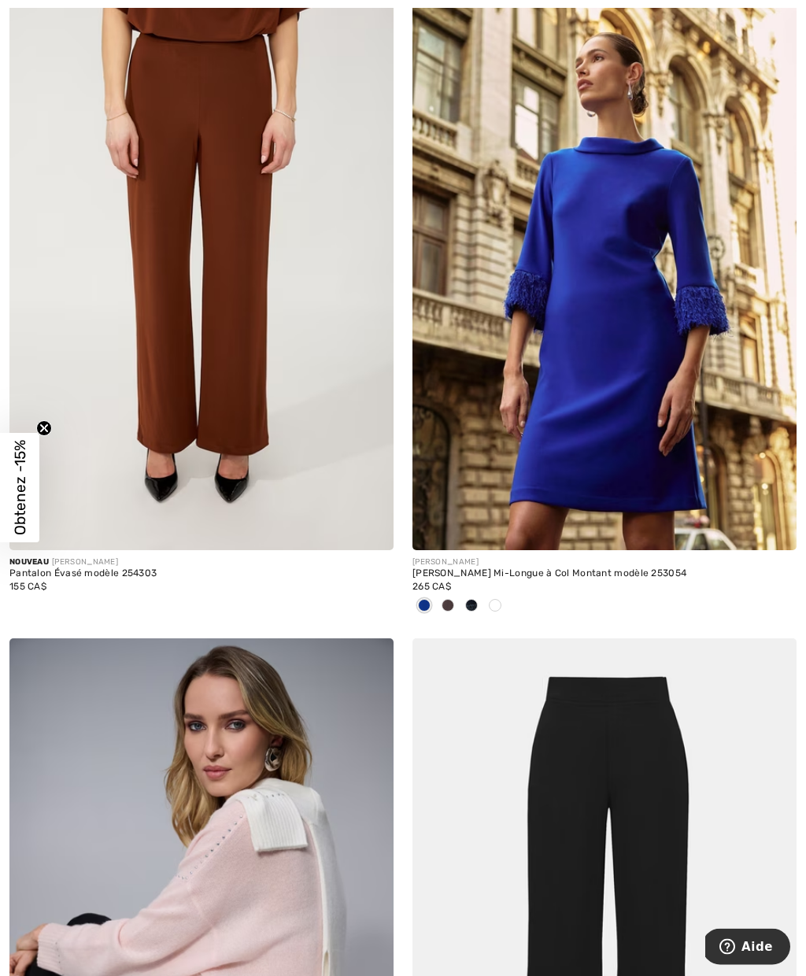
scroll to position [5443, 0]
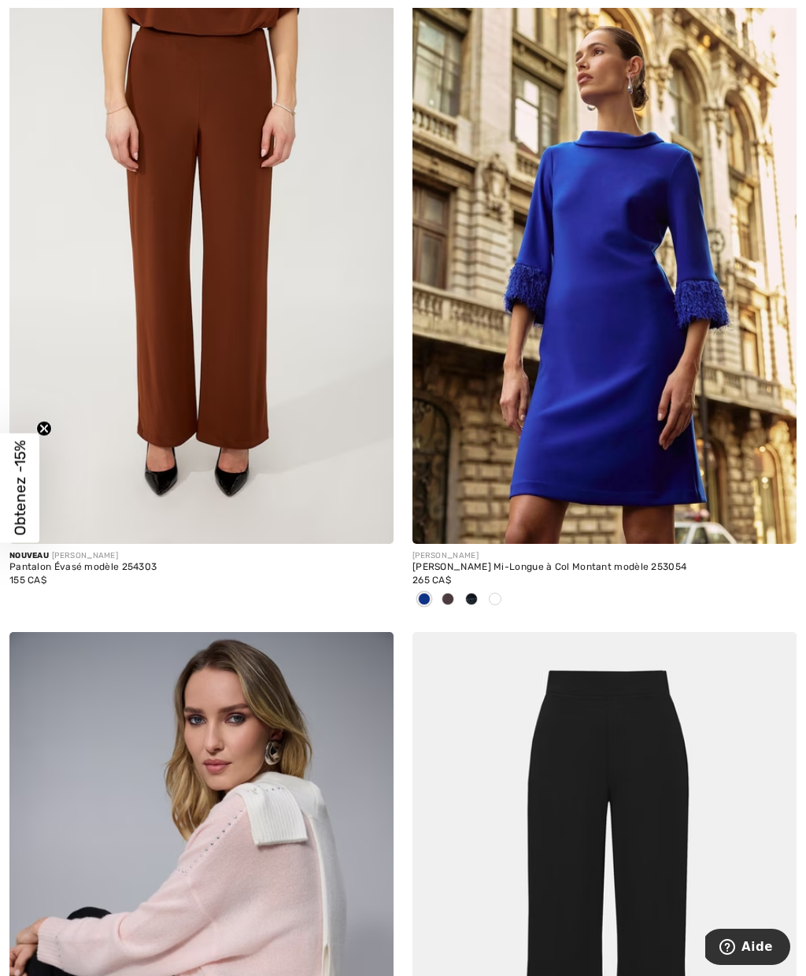
click at [198, 253] on img at bounding box center [201, 256] width 384 height 576
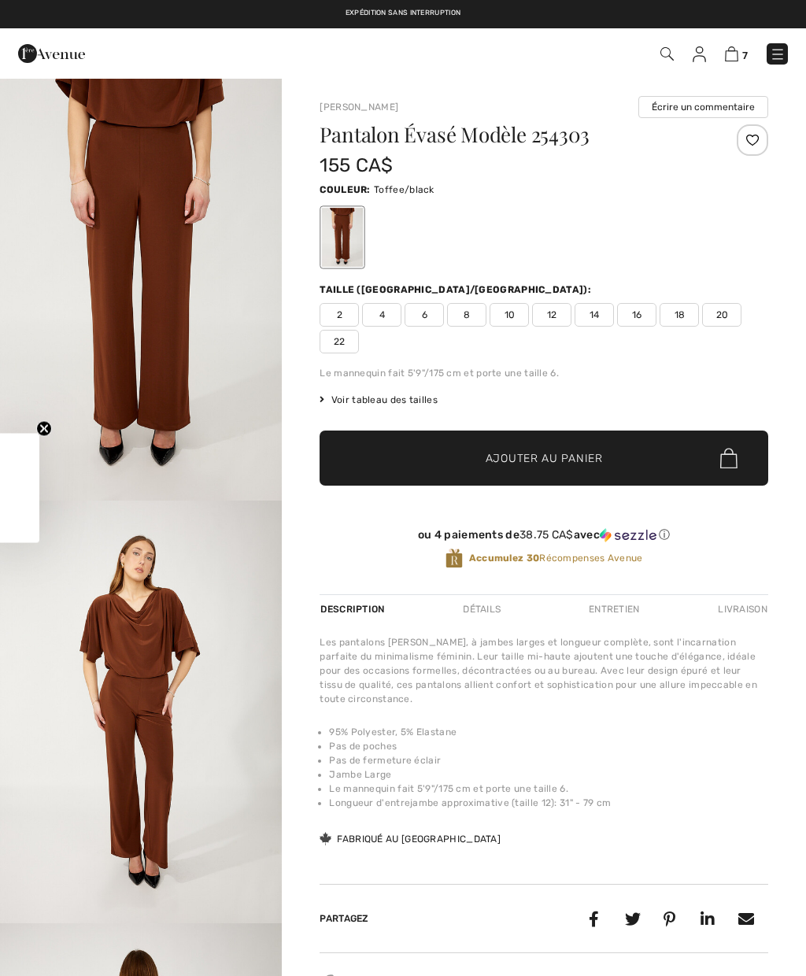
checkbox input "true"
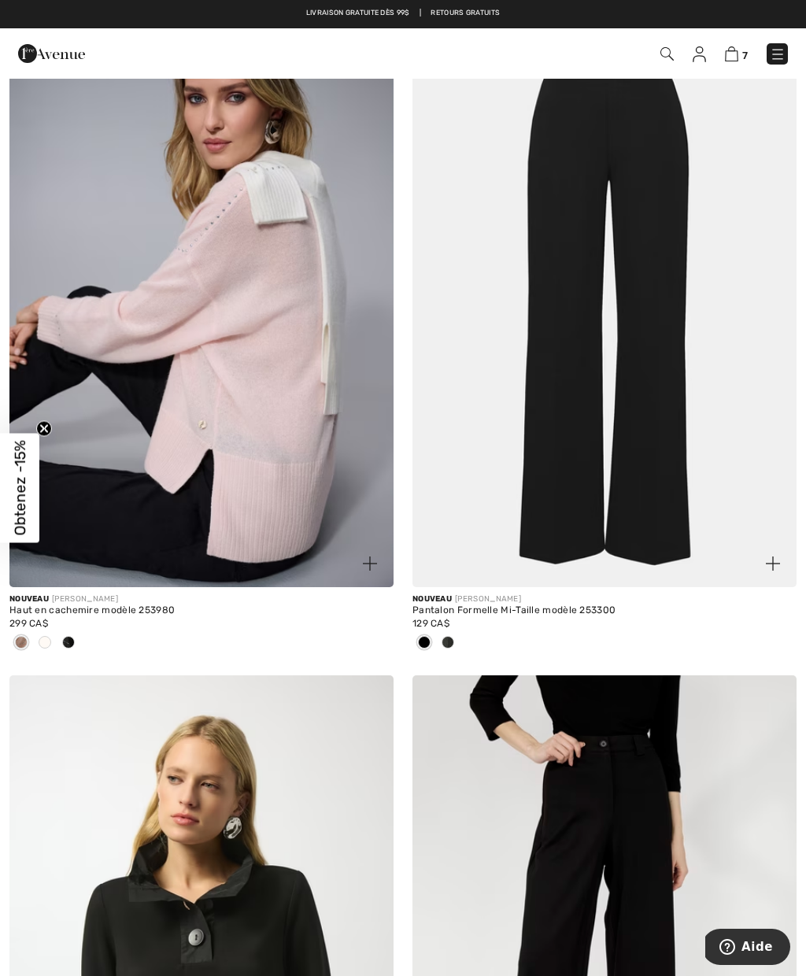
scroll to position [6050, 0]
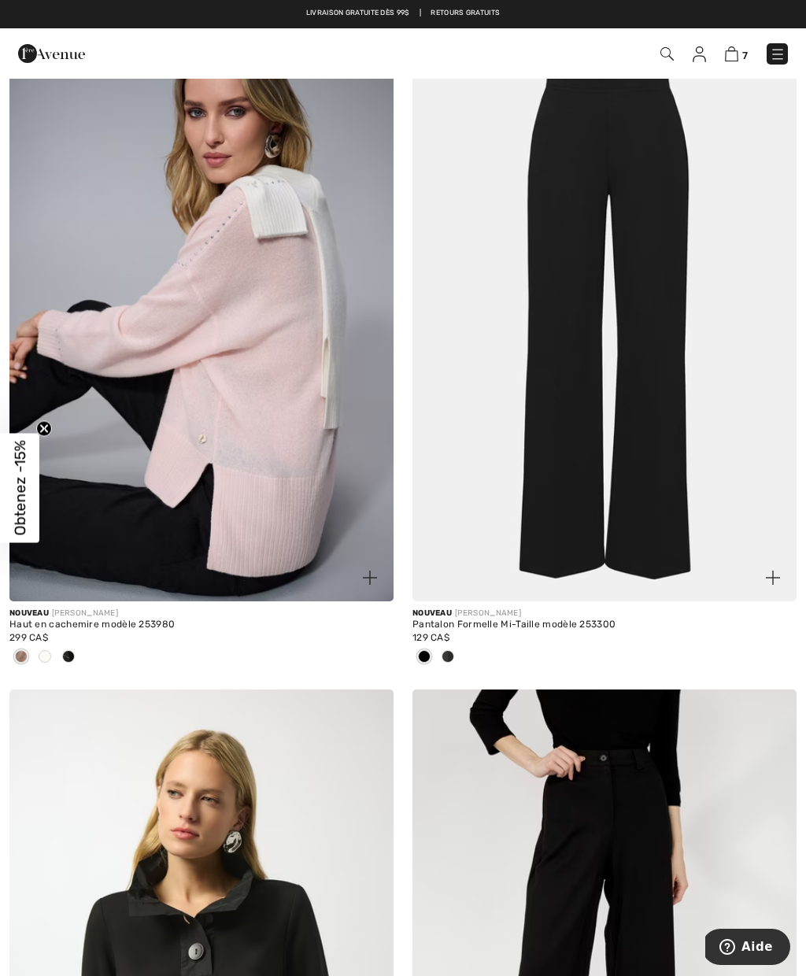
click at [627, 418] on img at bounding box center [604, 313] width 384 height 576
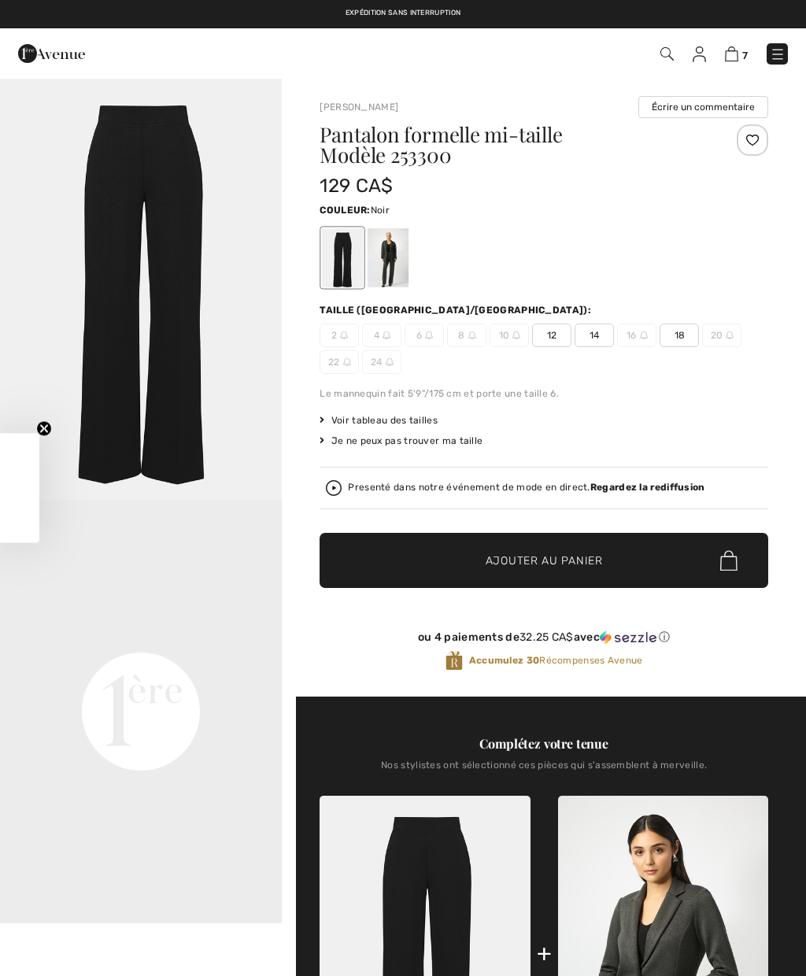
checkbox input "true"
click at [391, 264] on div at bounding box center [388, 257] width 41 height 59
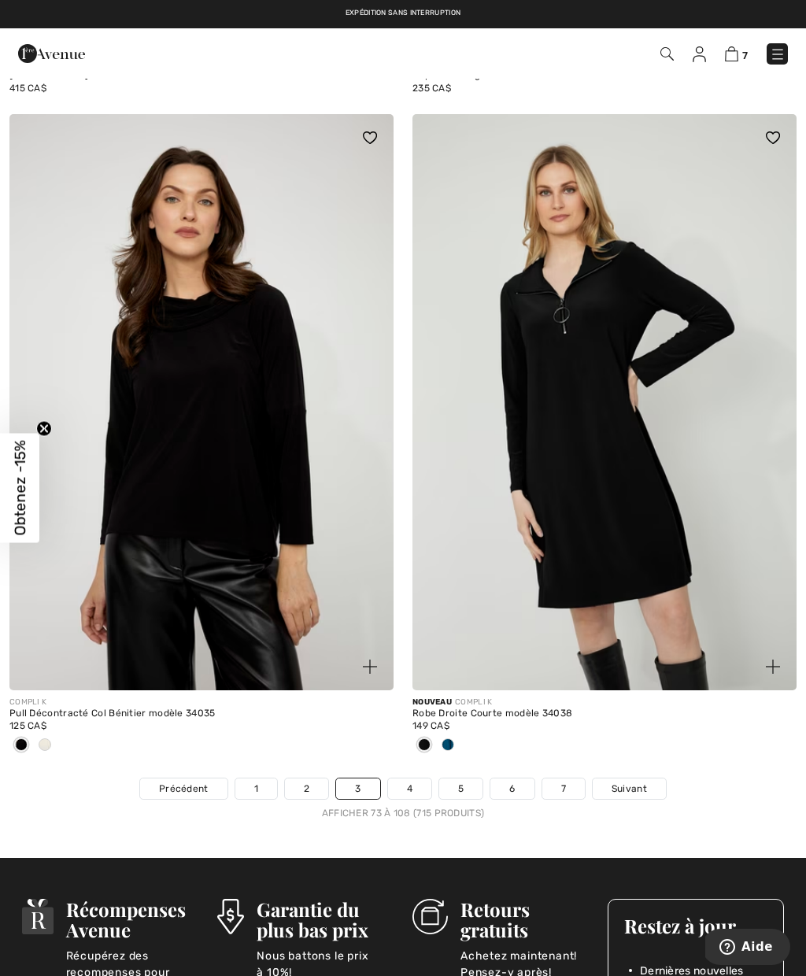
scroll to position [11319, 0]
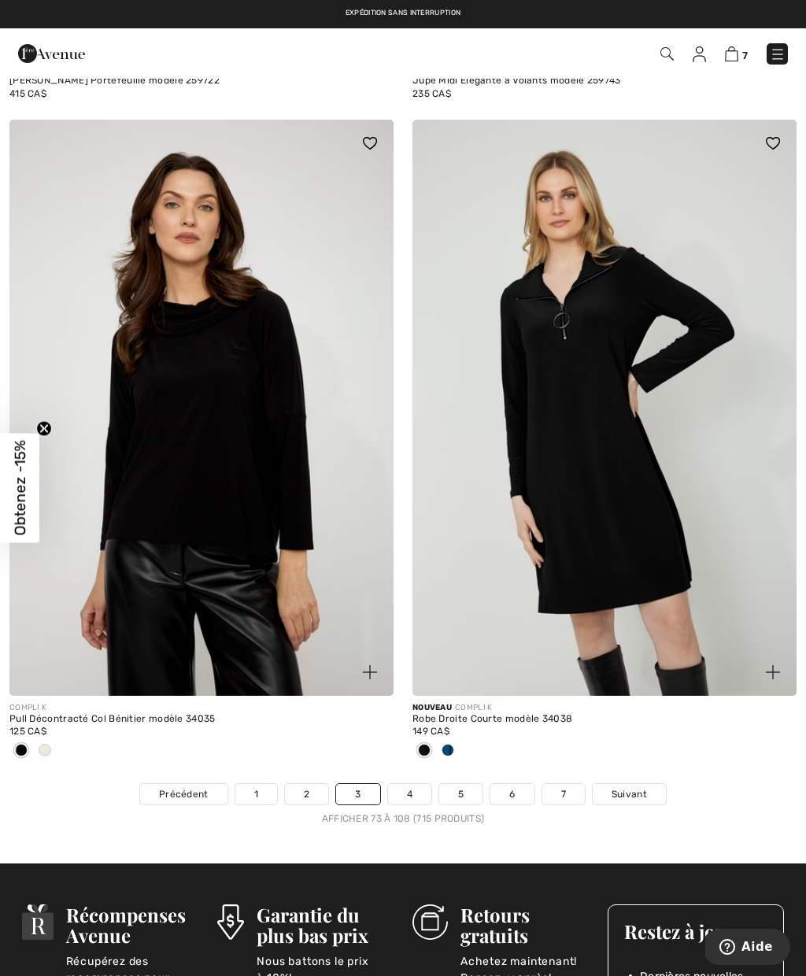
click at [411, 789] on link "4" at bounding box center [409, 794] width 43 height 20
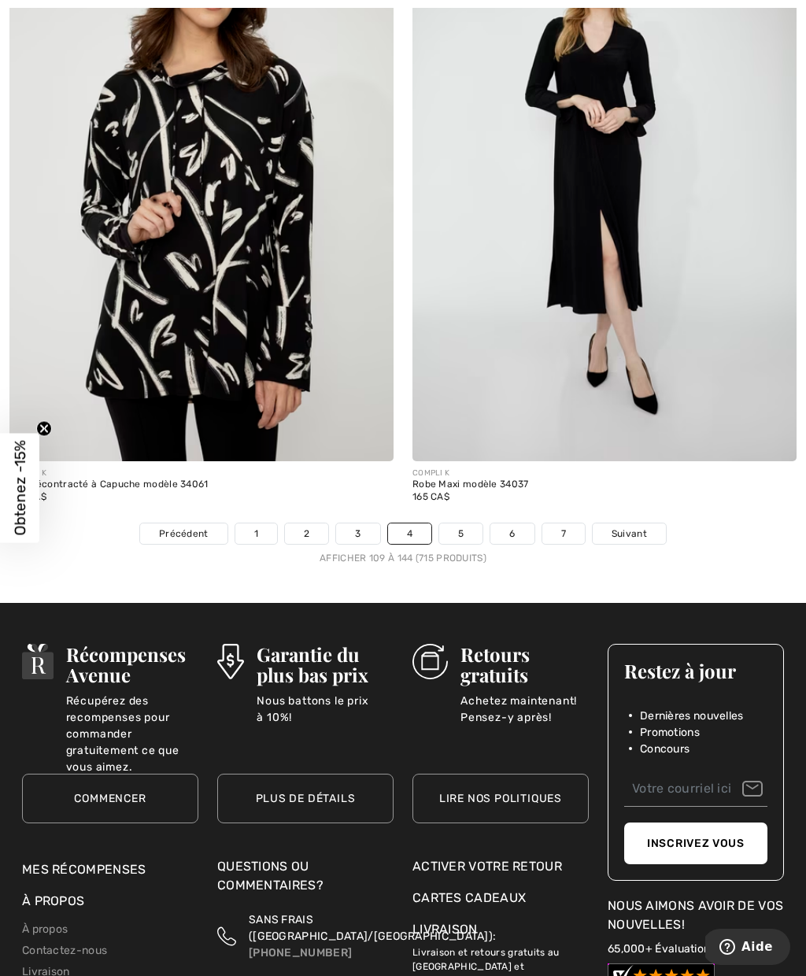
scroll to position [11559, 0]
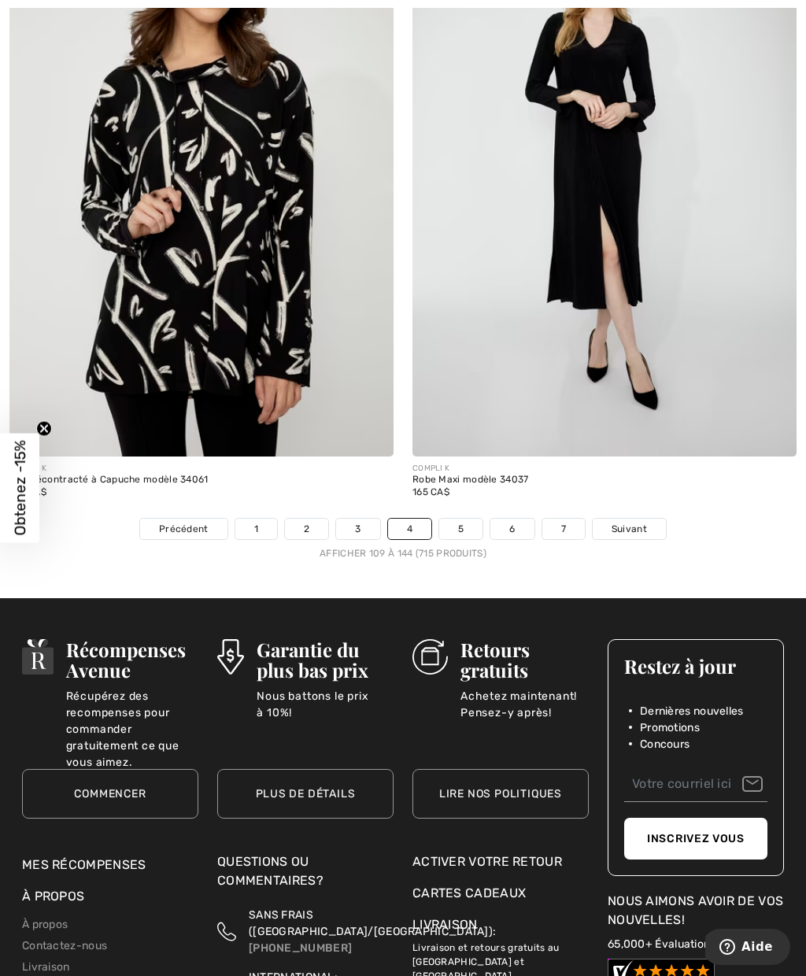
click at [461, 519] on link "5" at bounding box center [460, 529] width 43 height 20
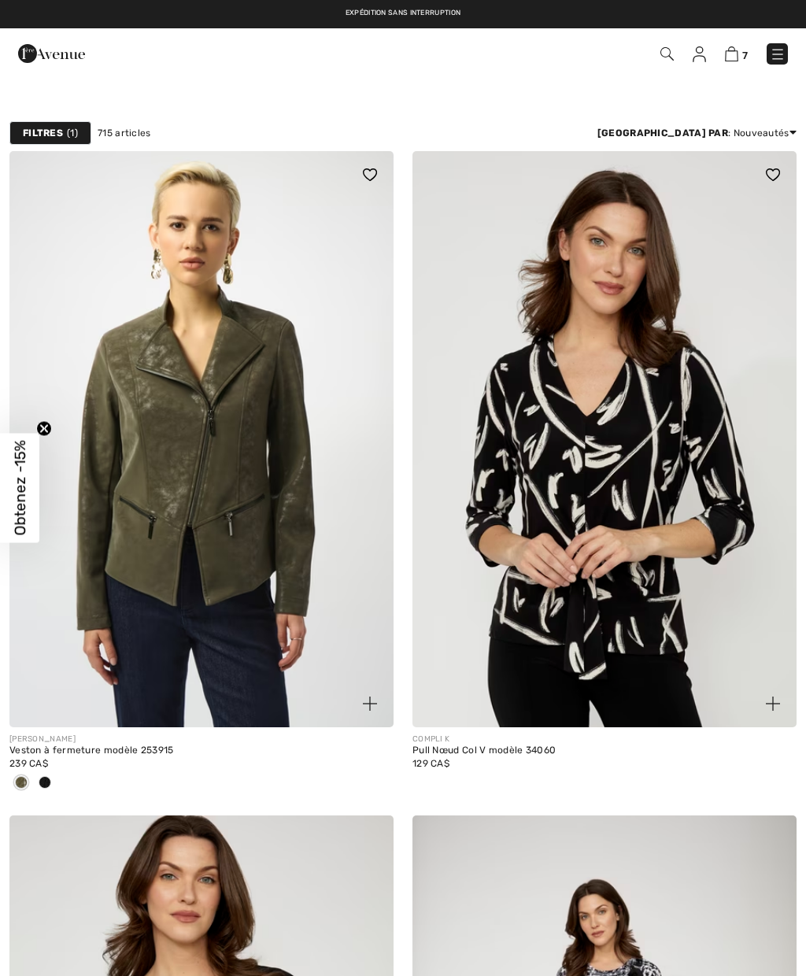
checkbox input "true"
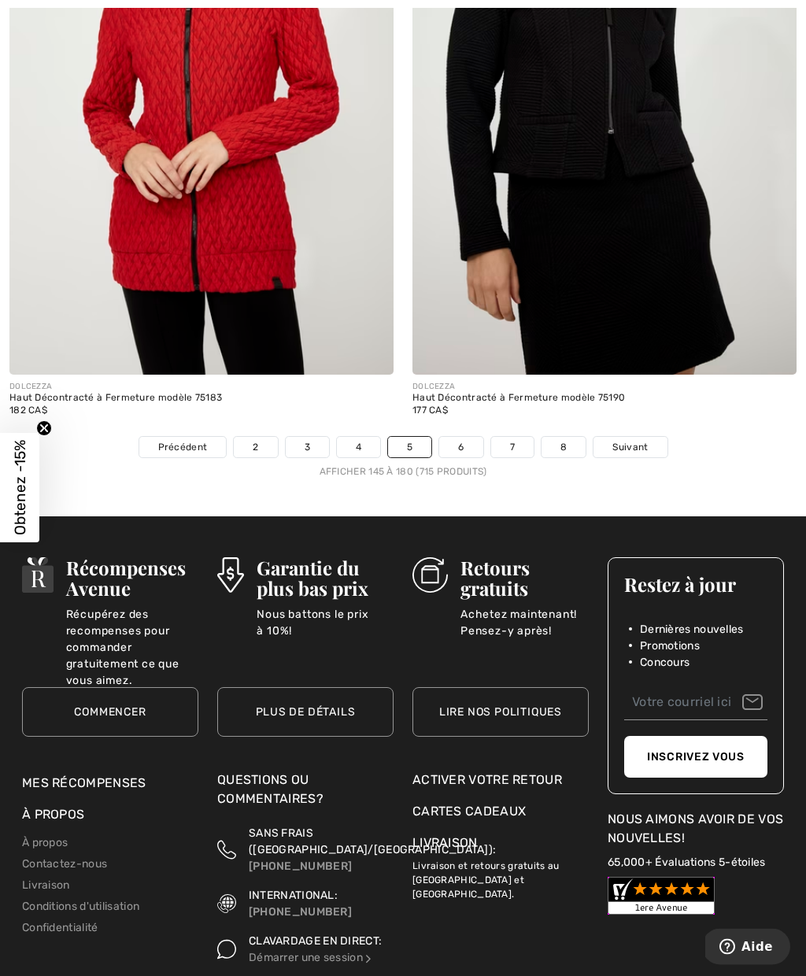
scroll to position [11484, 0]
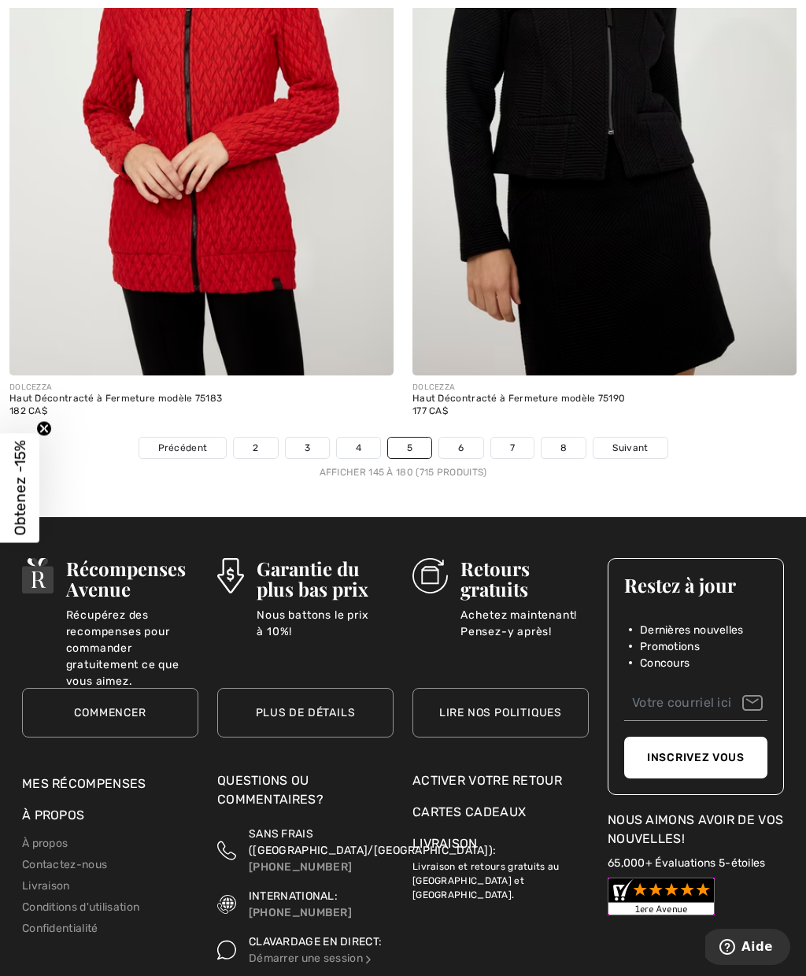
click at [472, 438] on link "6" at bounding box center [460, 448] width 43 height 20
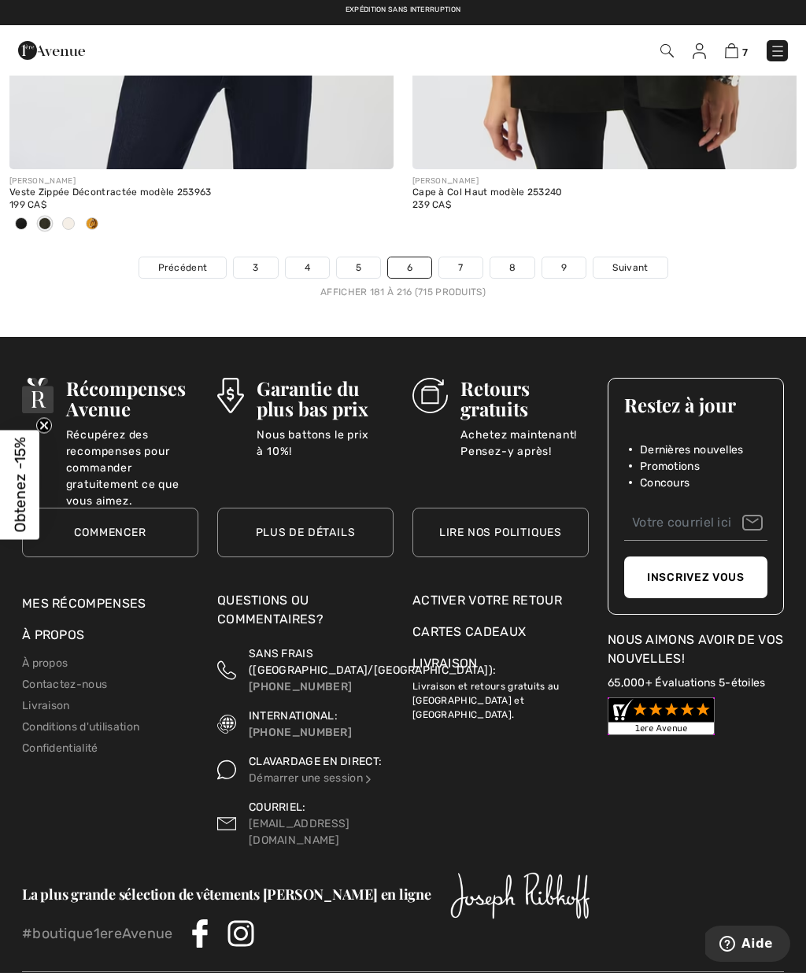
scroll to position [11687, 0]
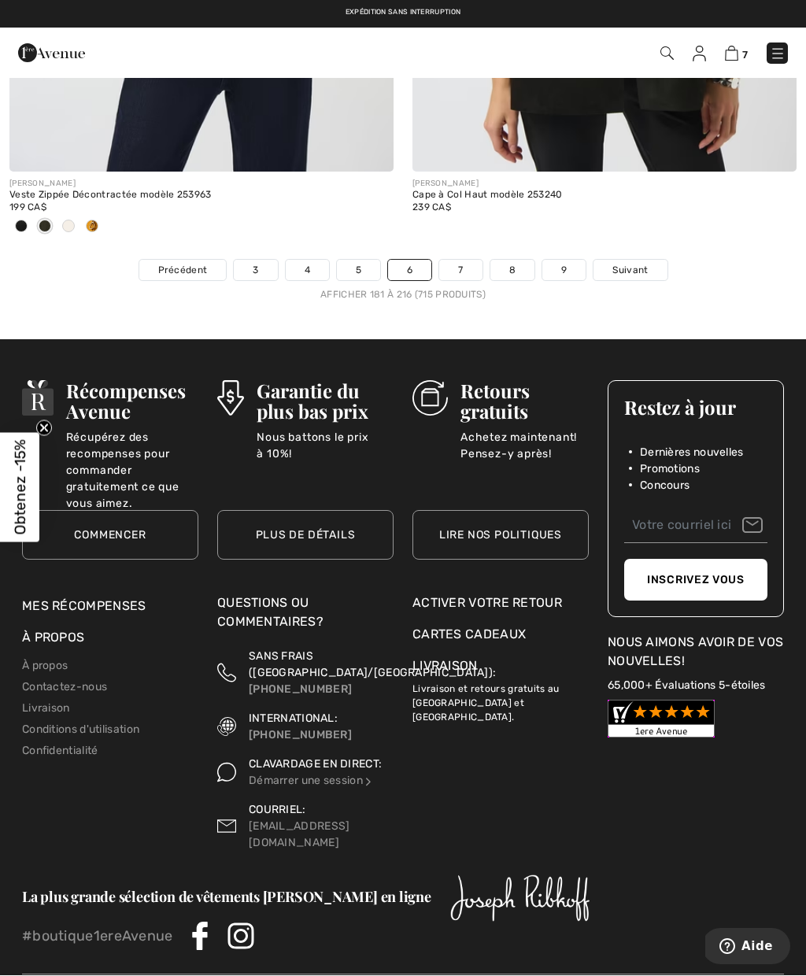
click at [464, 260] on link "7" at bounding box center [460, 270] width 42 height 20
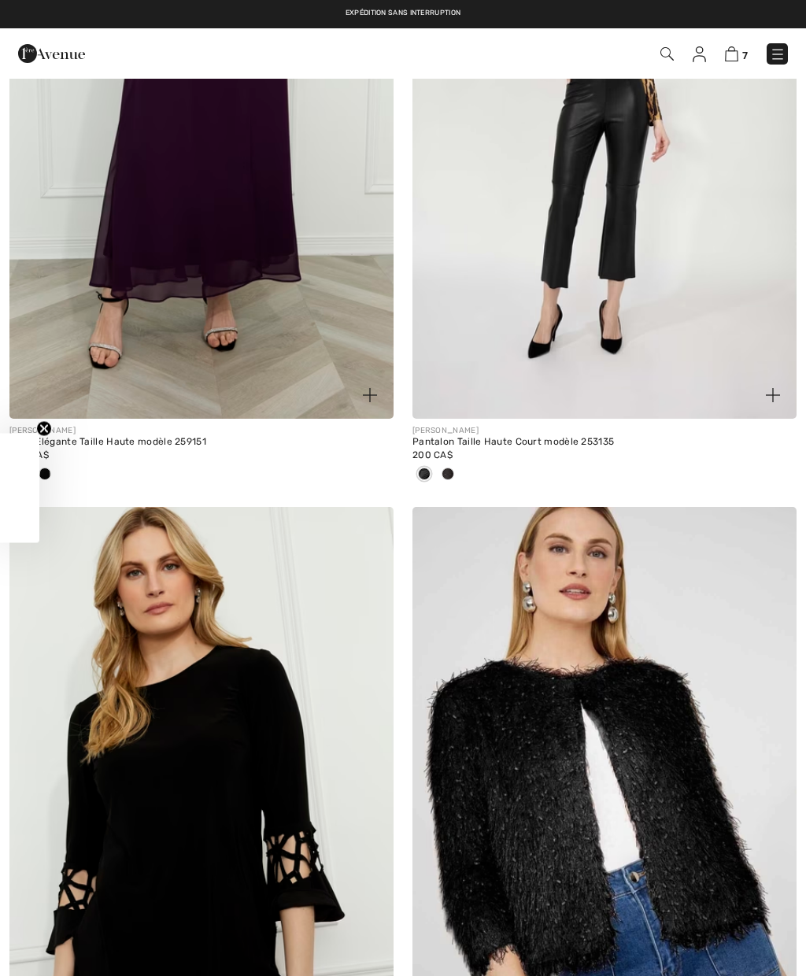
checkbox input "true"
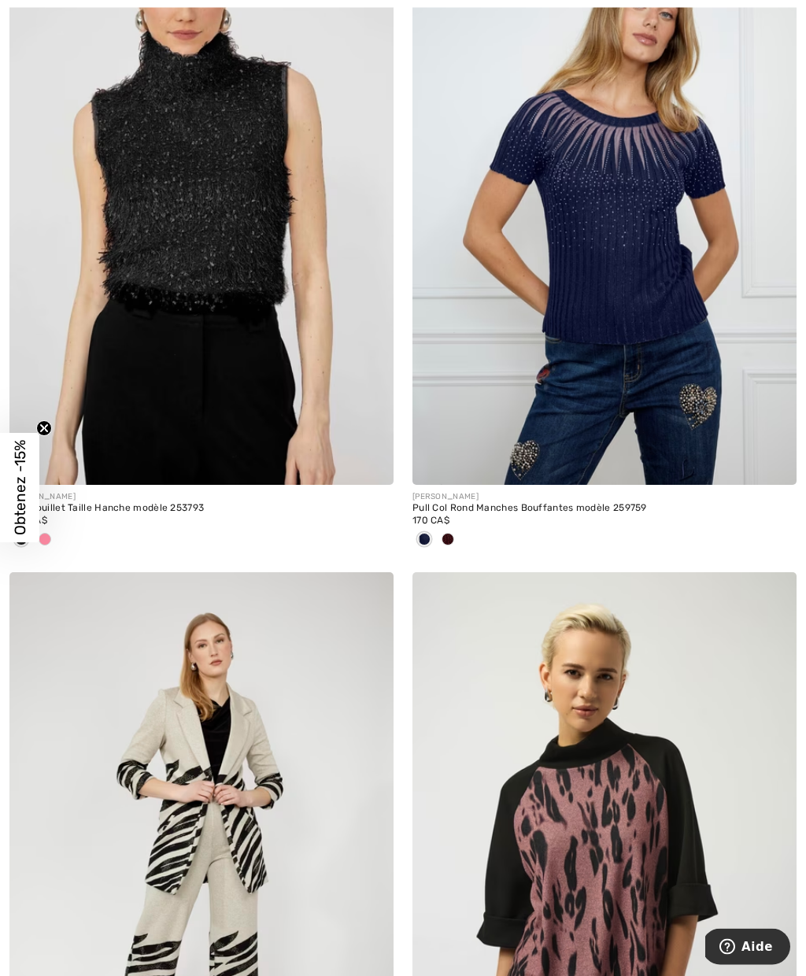
scroll to position [1580, 0]
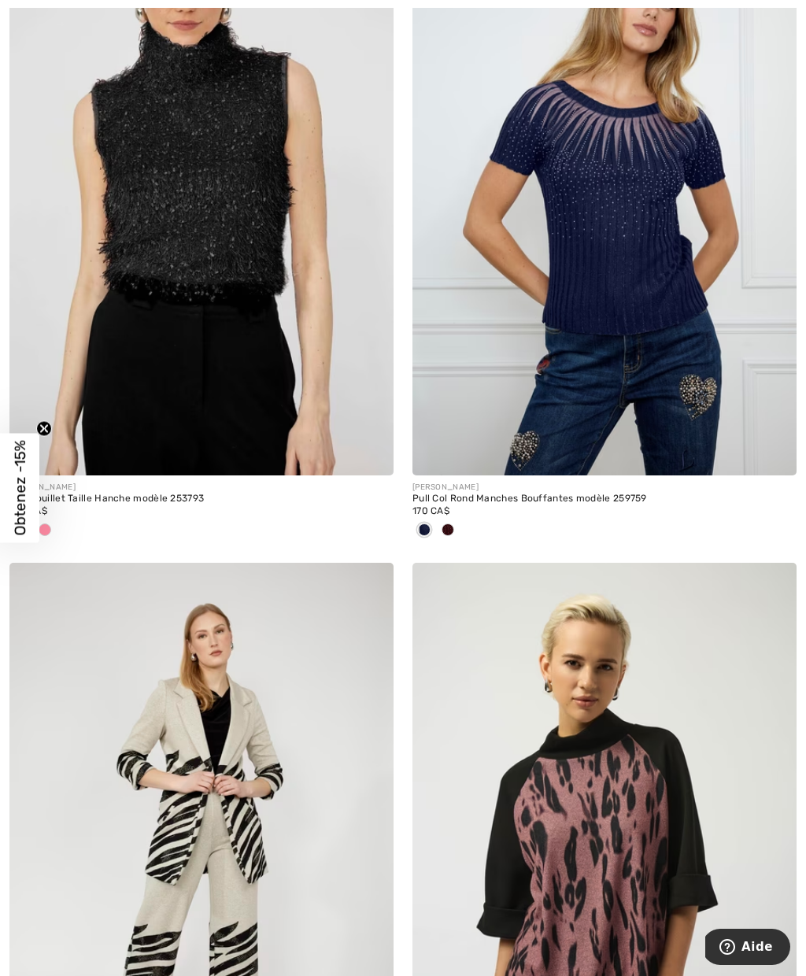
click at [197, 173] on img at bounding box center [201, 187] width 384 height 576
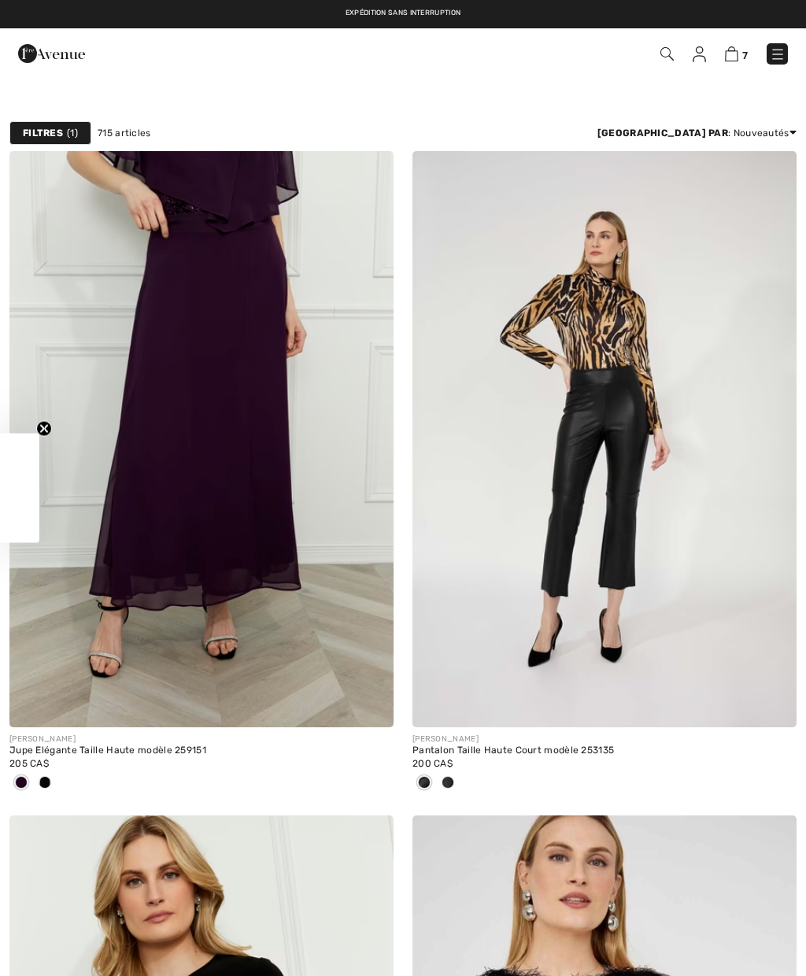
checkbox input "true"
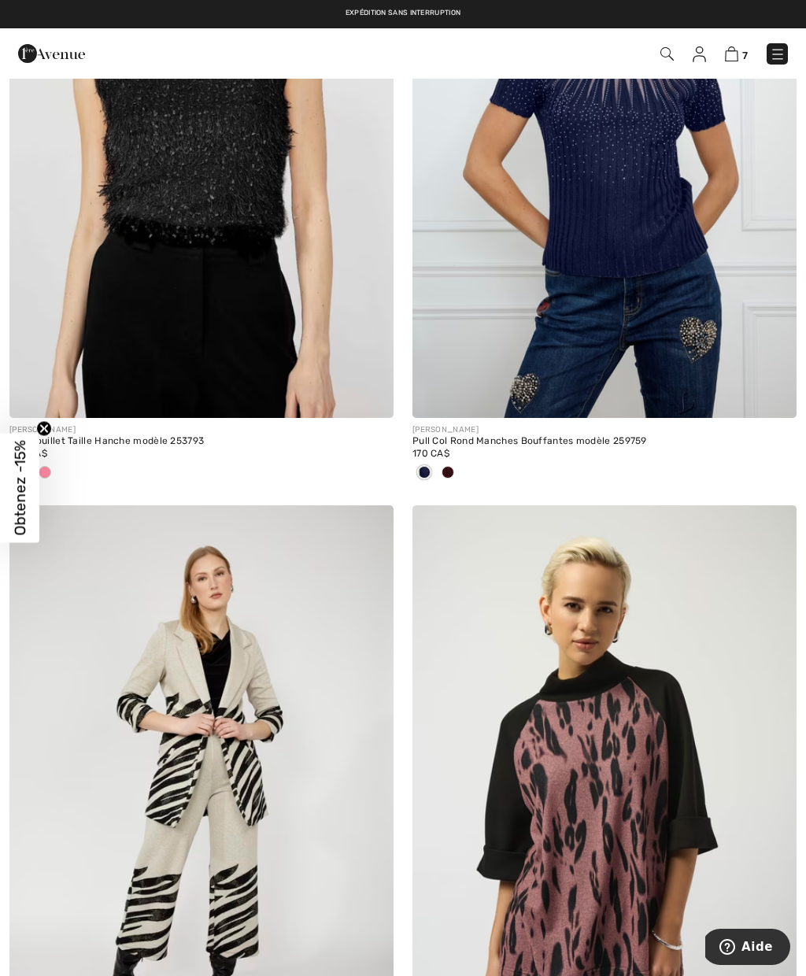
click at [373, 359] on div at bounding box center [360, 385] width 65 height 65
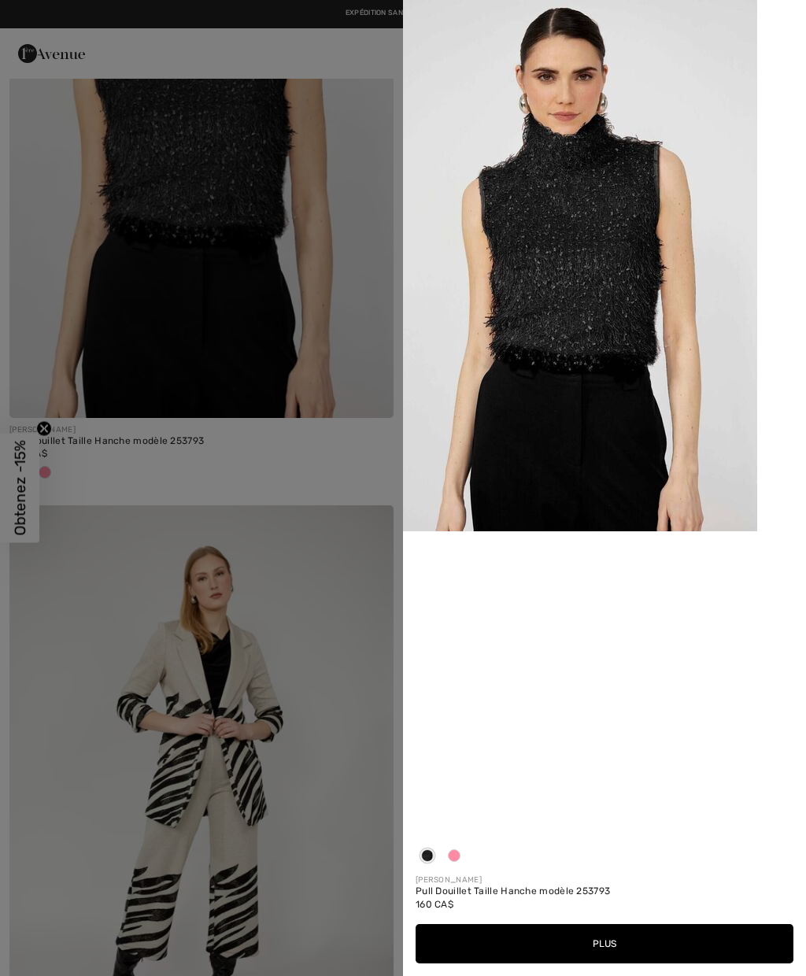
click at [545, 693] on video "Your browser does not support the video tag." at bounding box center [604, 631] width 403 height 201
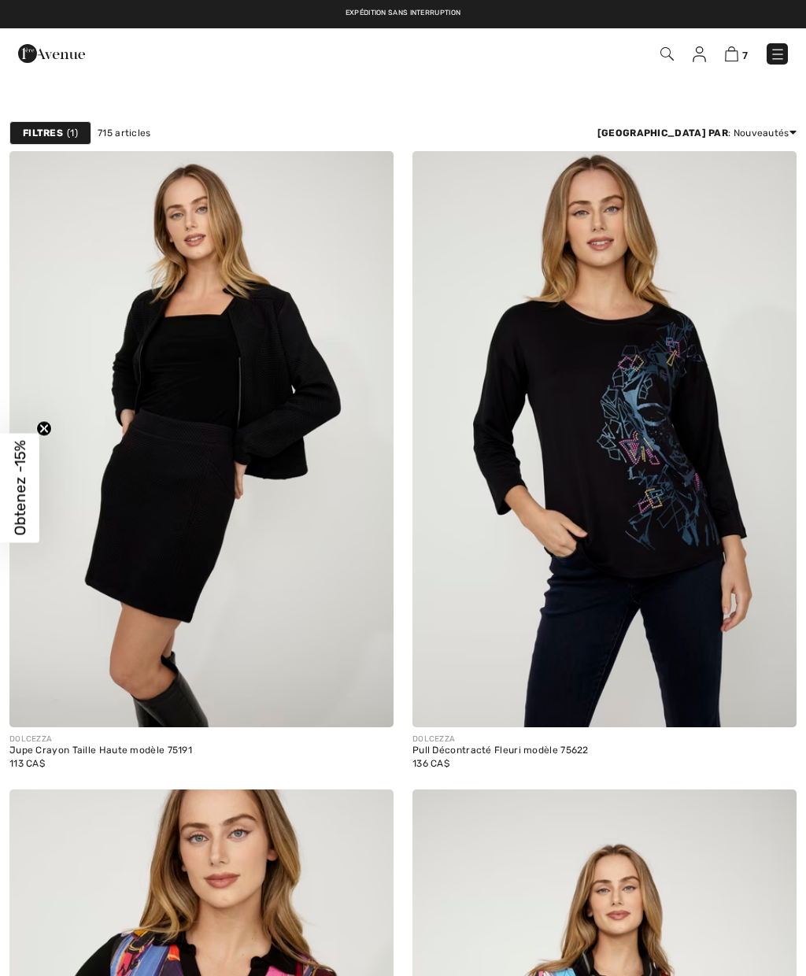
checkbox input "true"
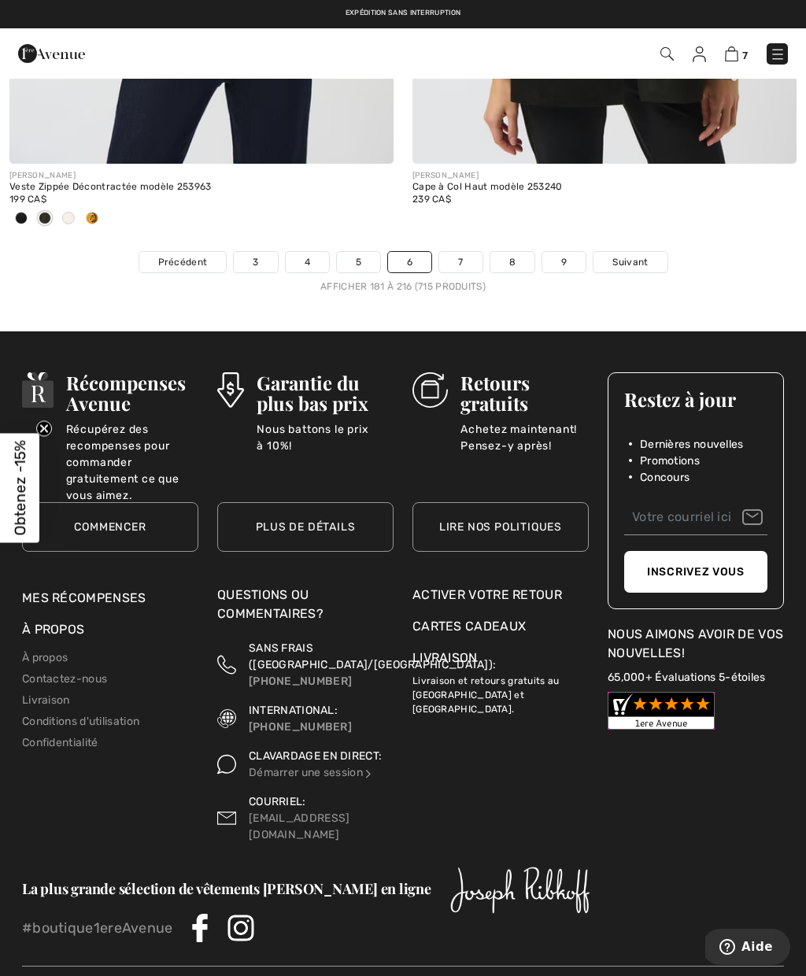
click at [466, 252] on link "7" at bounding box center [460, 262] width 42 height 20
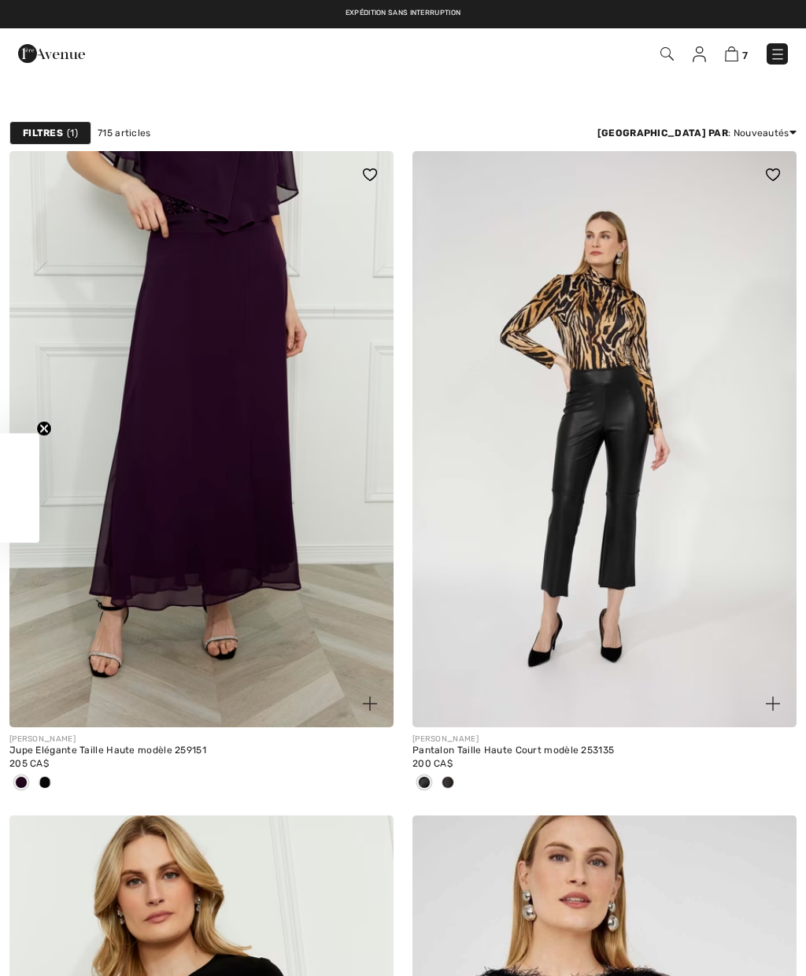
checkbox input "true"
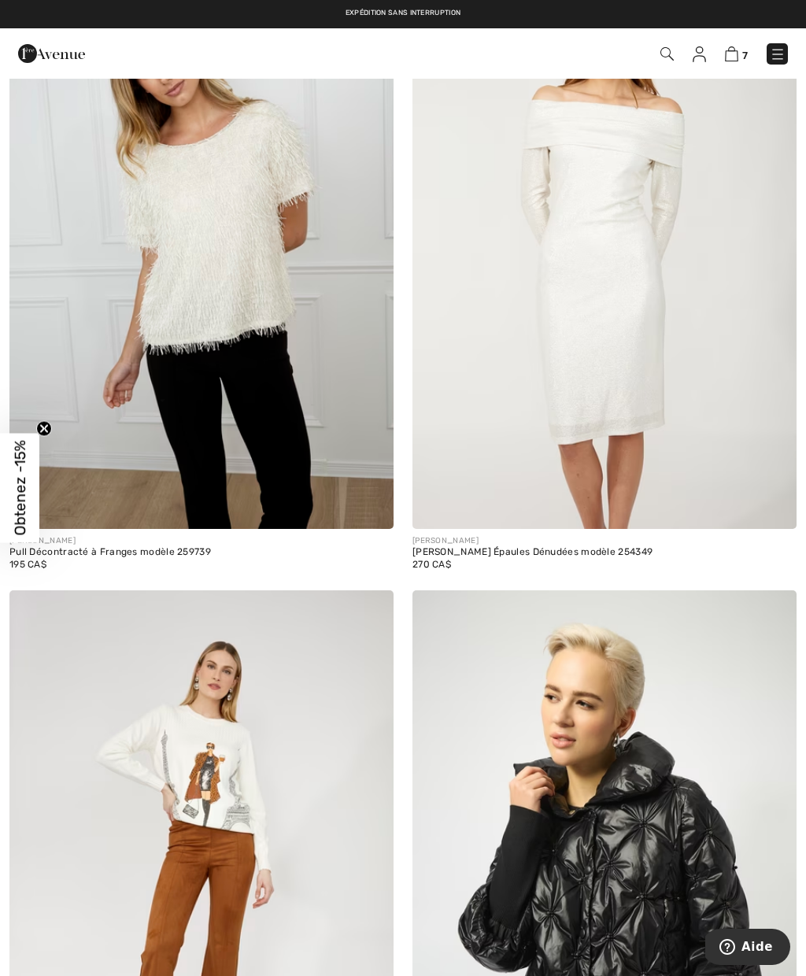
scroll to position [8263, 0]
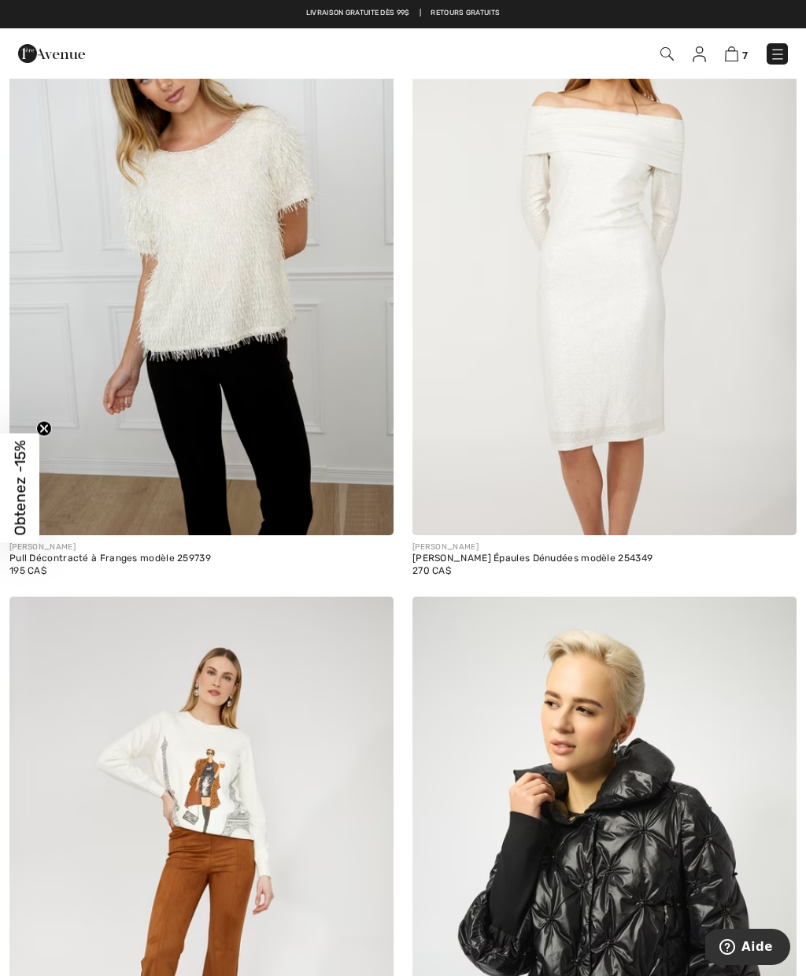
click at [260, 305] on img at bounding box center [201, 247] width 384 height 576
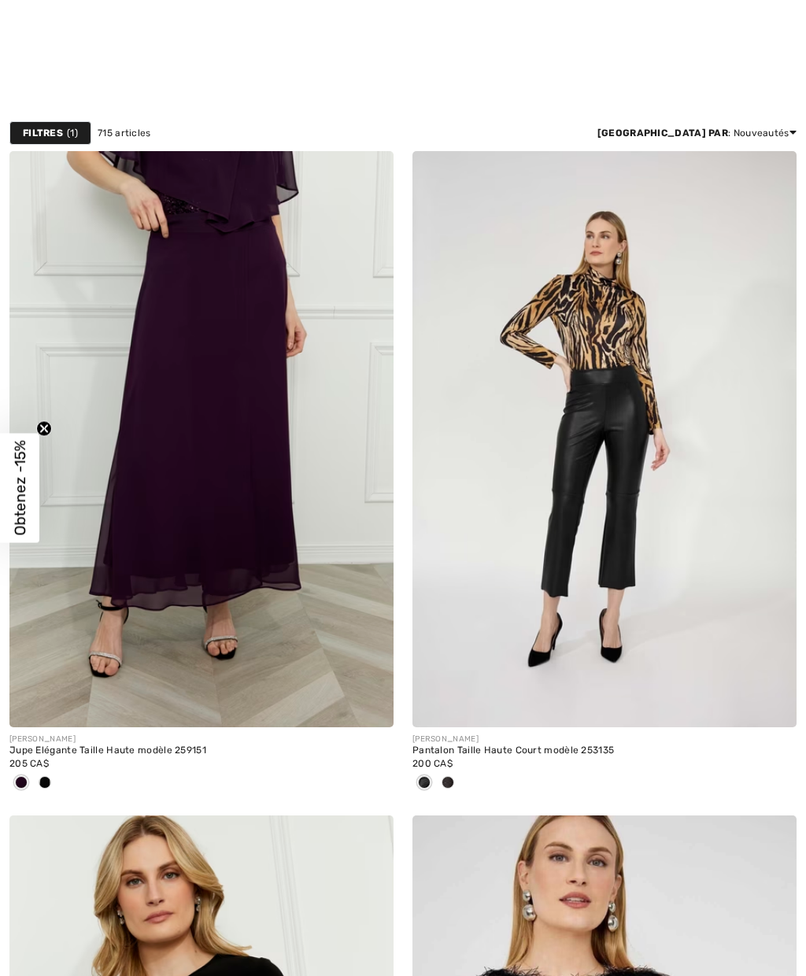
checkbox input "true"
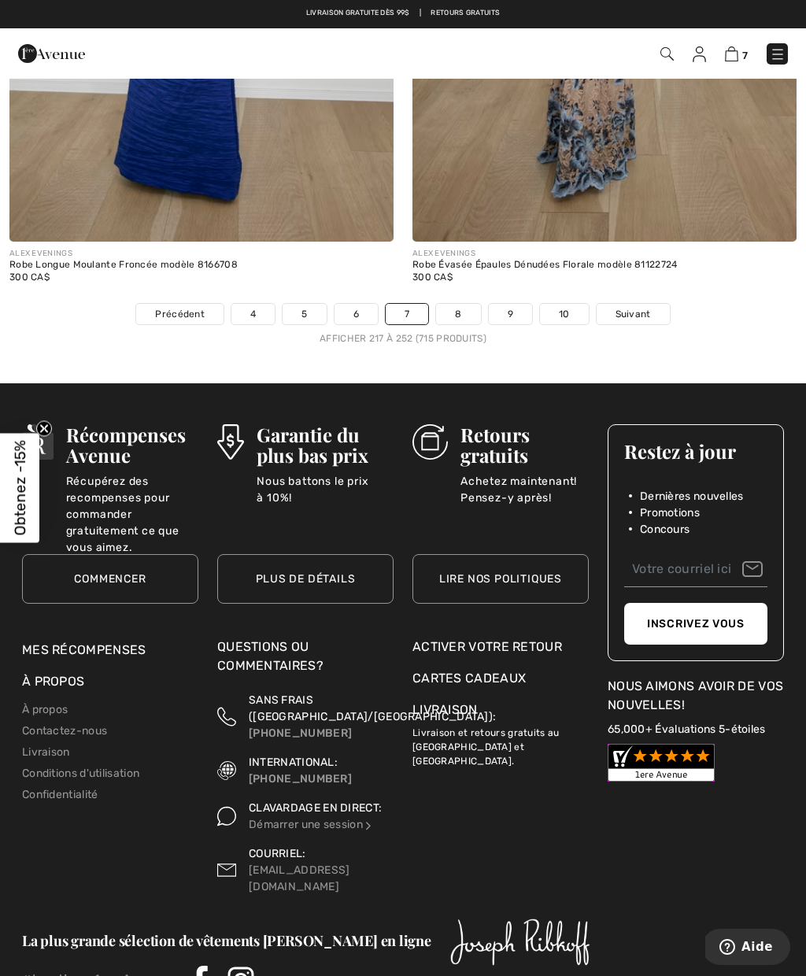
scroll to position [11770, 0]
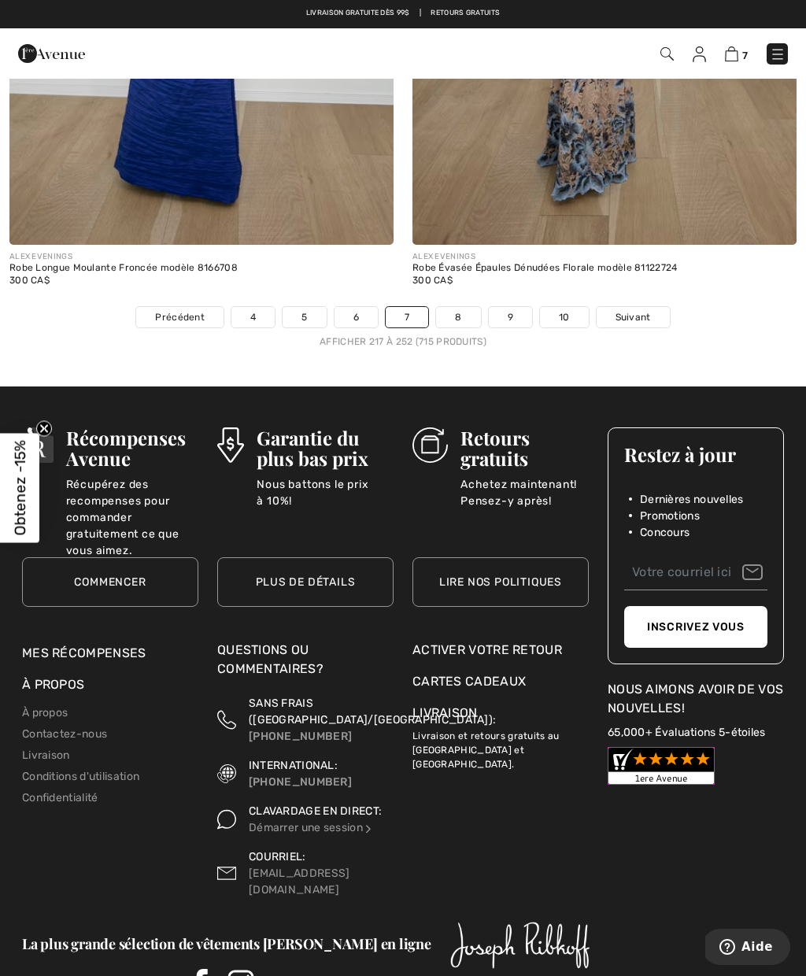
click at [470, 307] on link "8" at bounding box center [458, 317] width 44 height 20
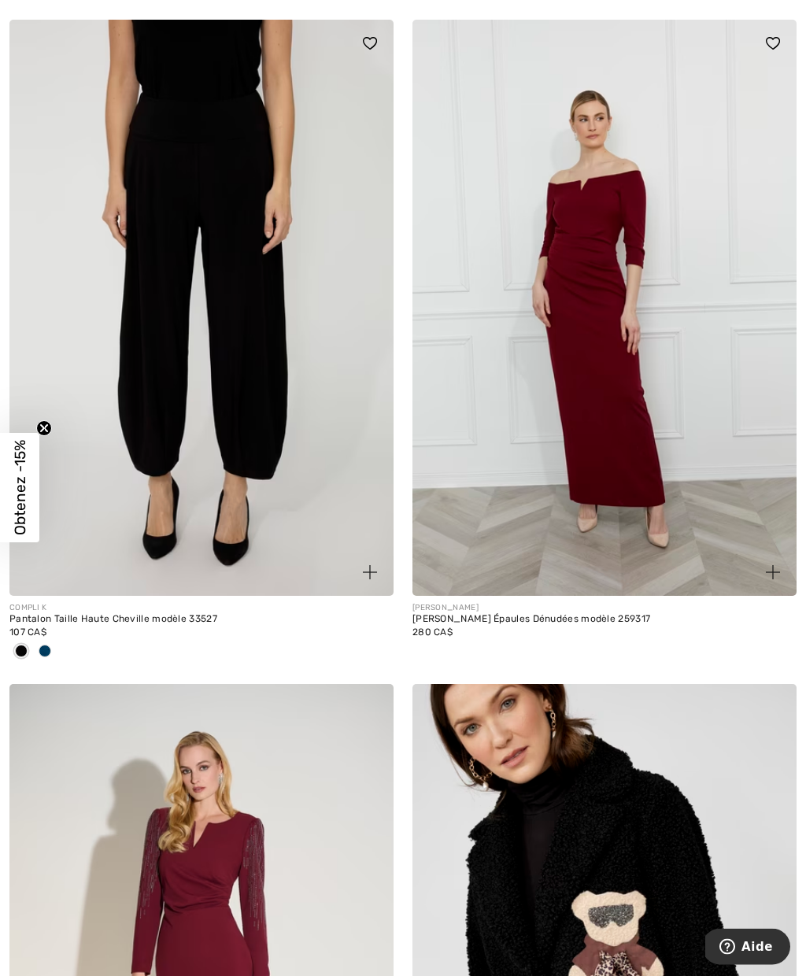
scroll to position [6771, 0]
click at [274, 412] on img at bounding box center [201, 308] width 384 height 576
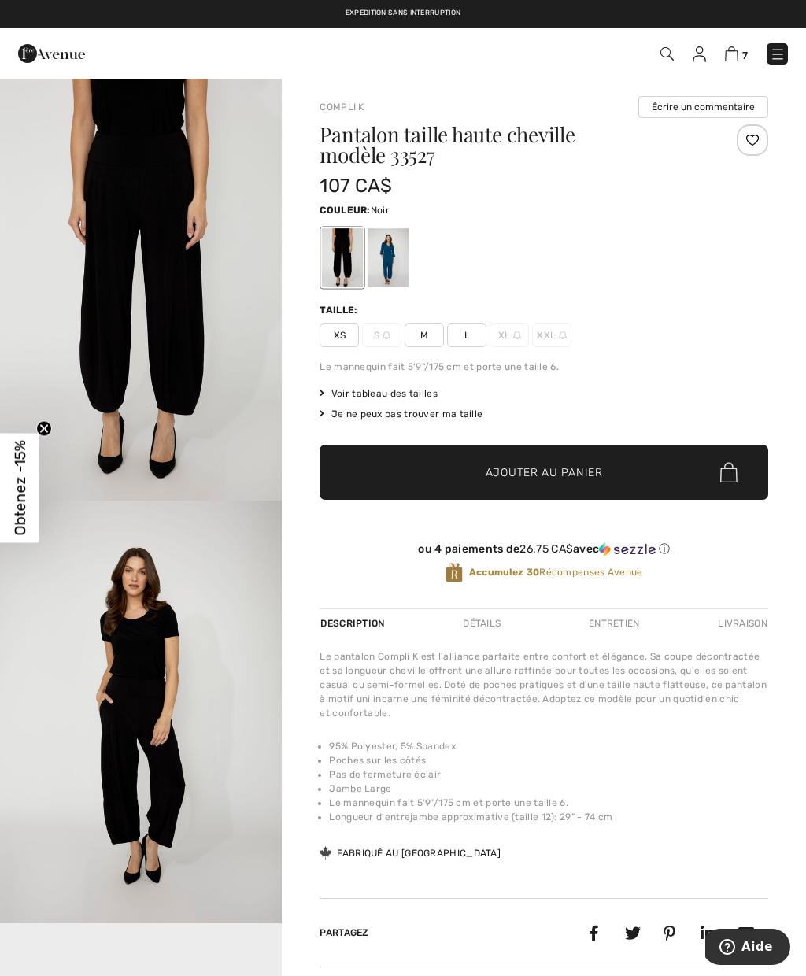
click at [203, 713] on img "2 / 4" at bounding box center [141, 712] width 282 height 423
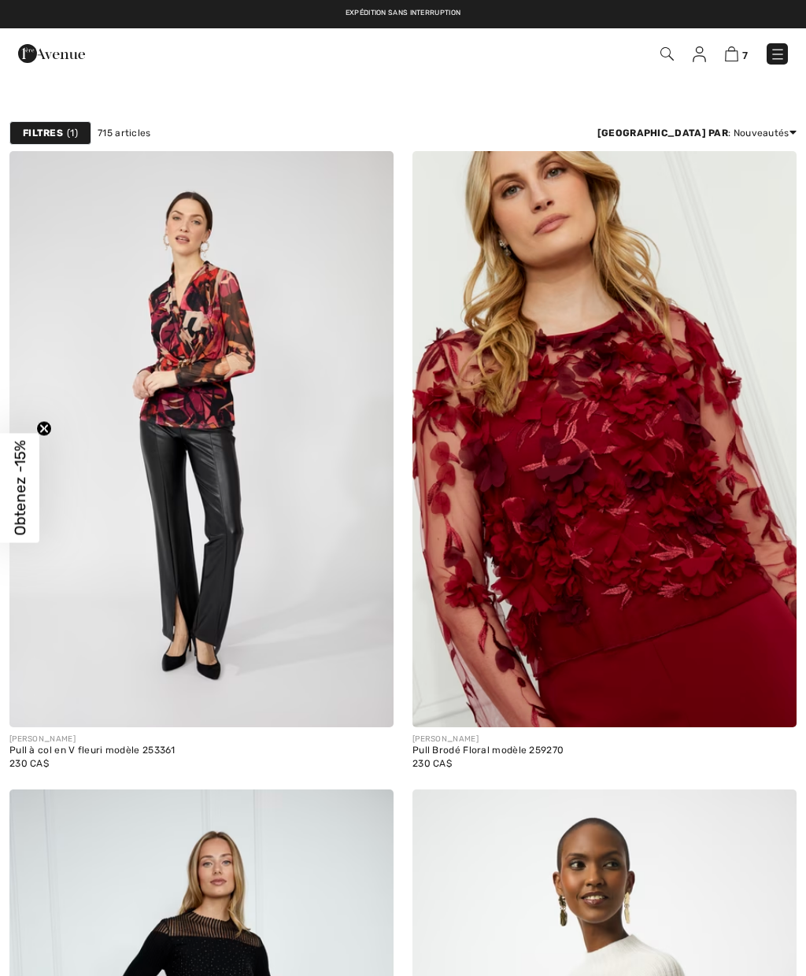
checkbox input "true"
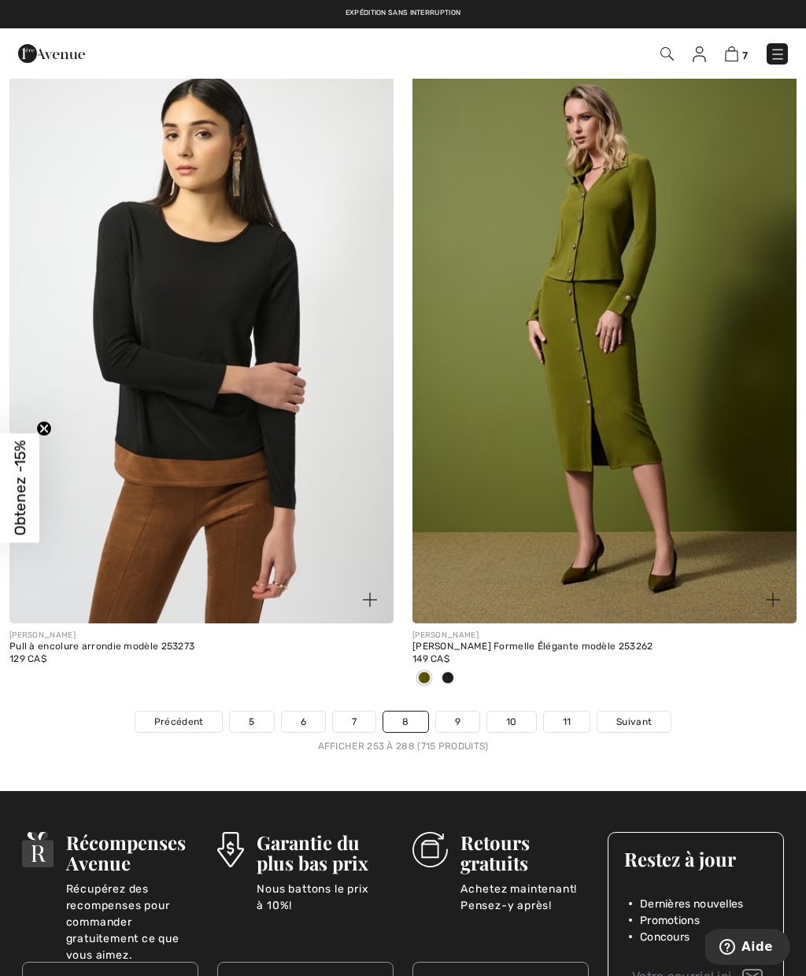
scroll to position [11470, 0]
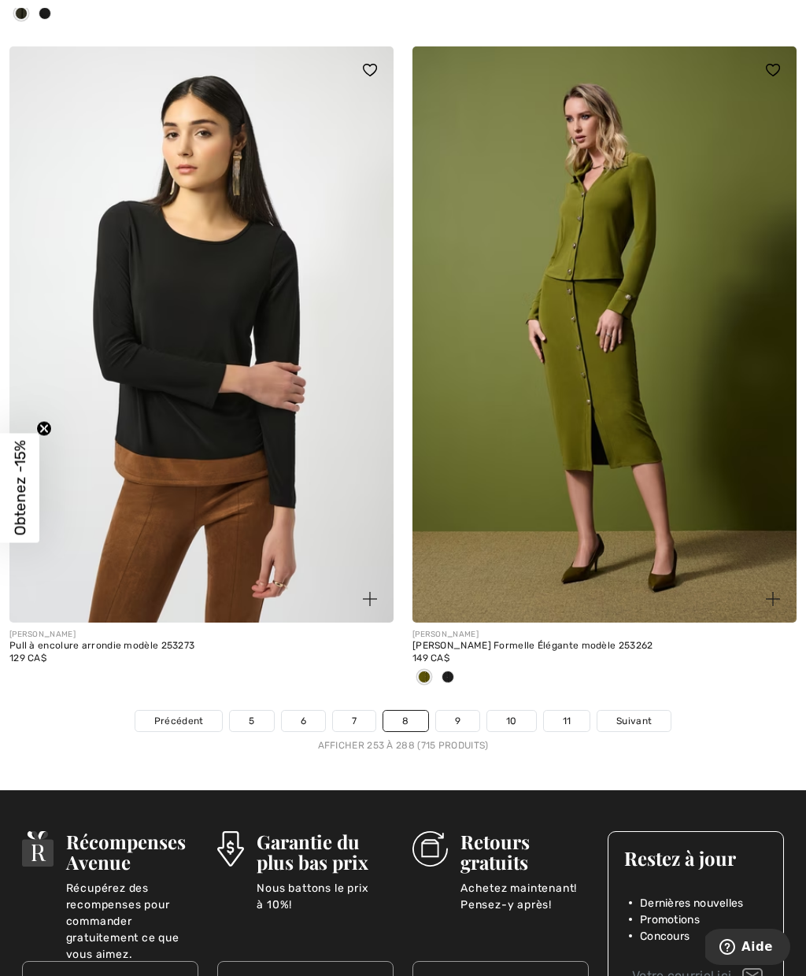
click at [640, 714] on span "Suivant" at bounding box center [633, 721] width 35 height 14
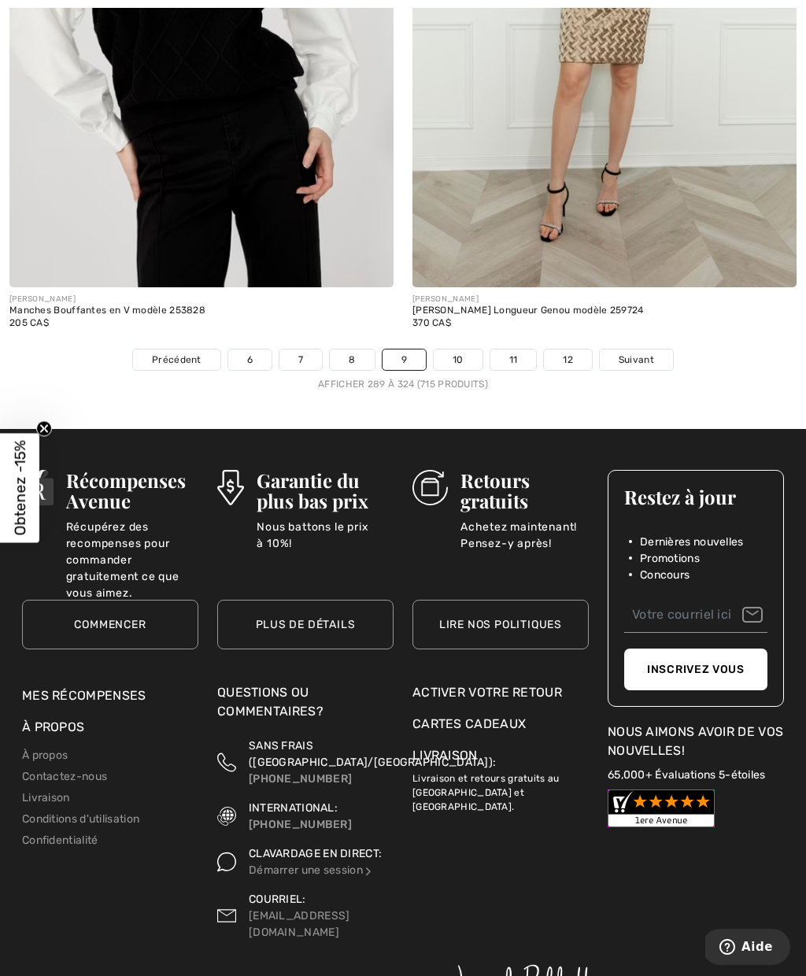
scroll to position [11802, 0]
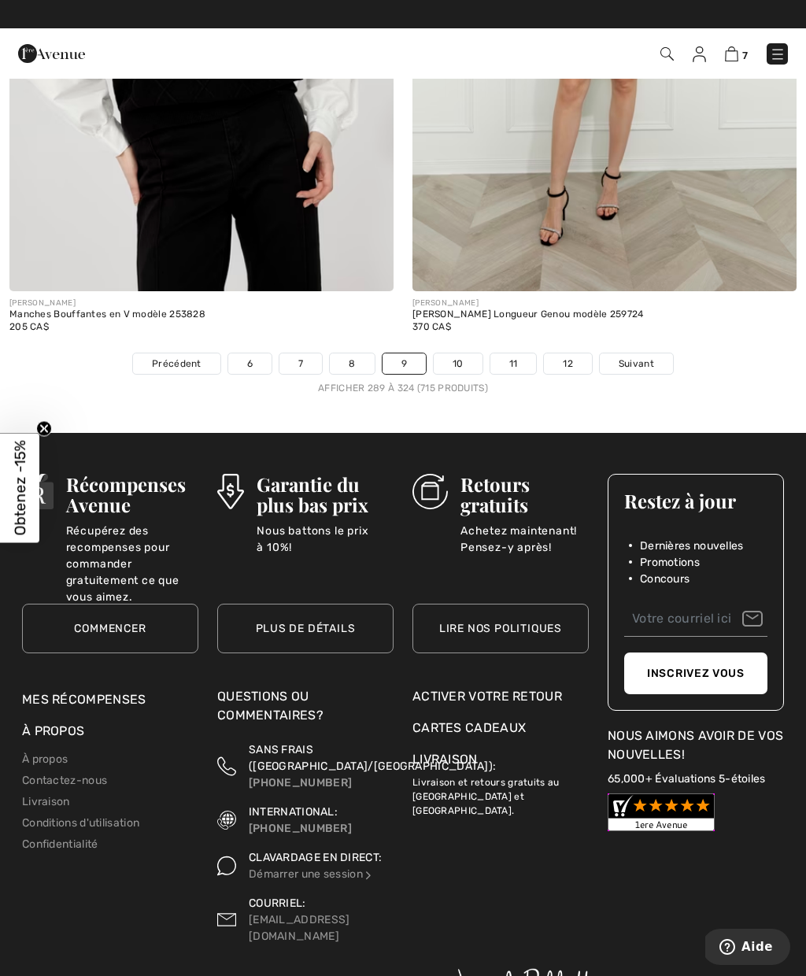
click at [456, 357] on link "10" at bounding box center [458, 363] width 49 height 20
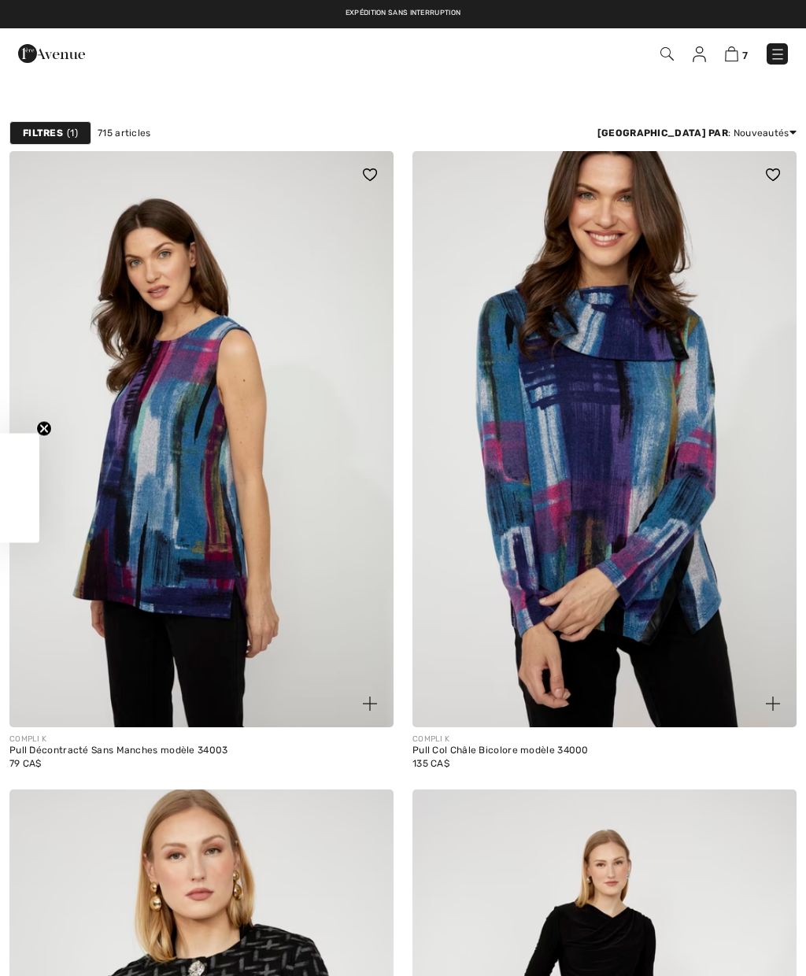
checkbox input "true"
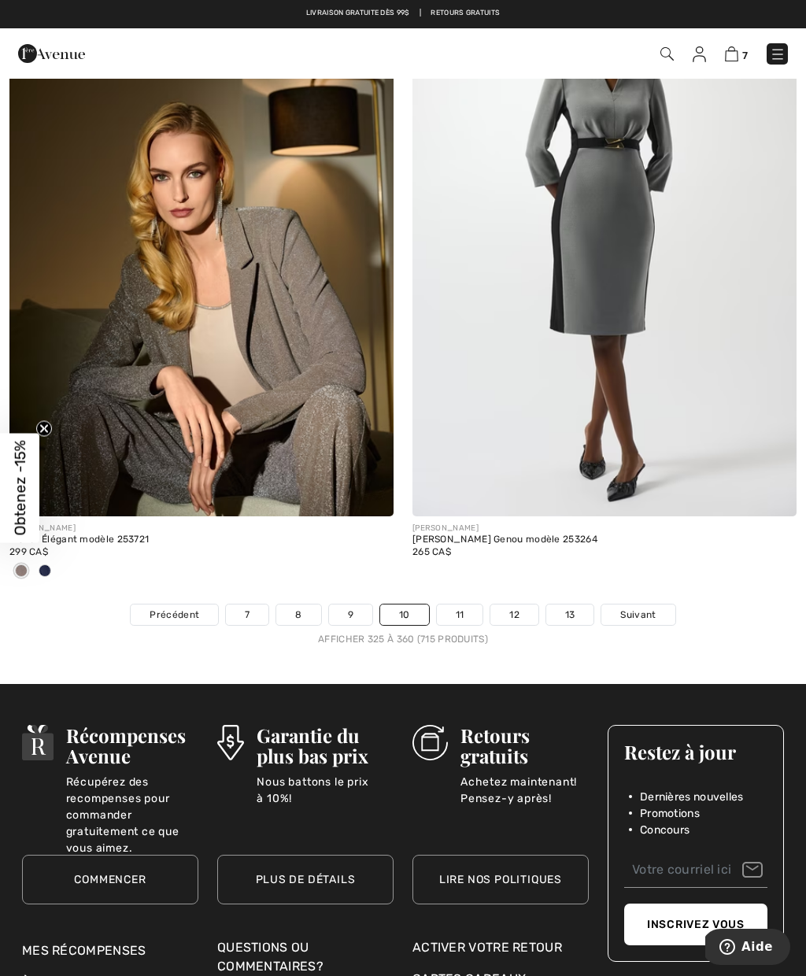
scroll to position [11448, 0]
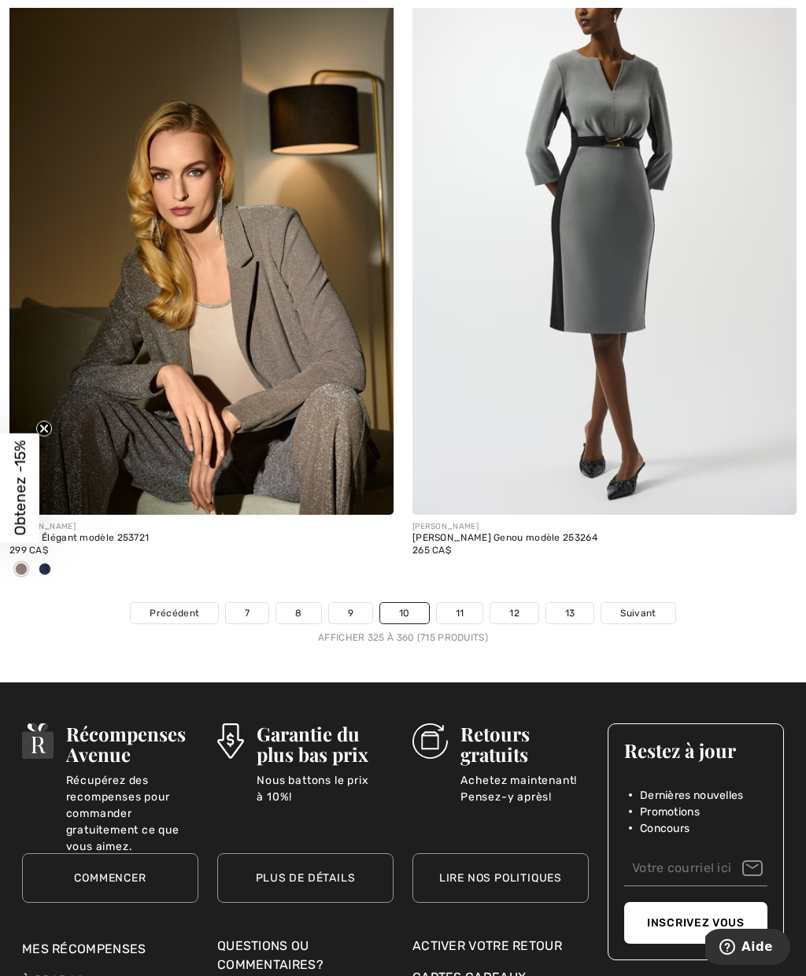
click at [467, 608] on link "11" at bounding box center [460, 613] width 46 height 20
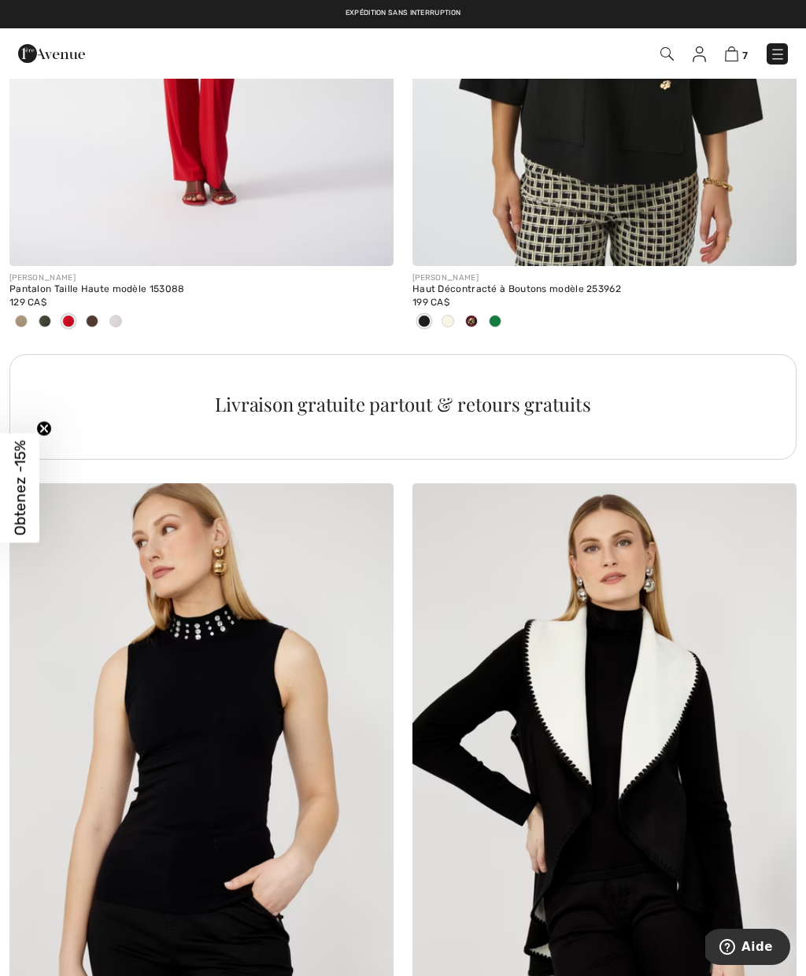
scroll to position [3780, 0]
